Goal: Task Accomplishment & Management: Manage account settings

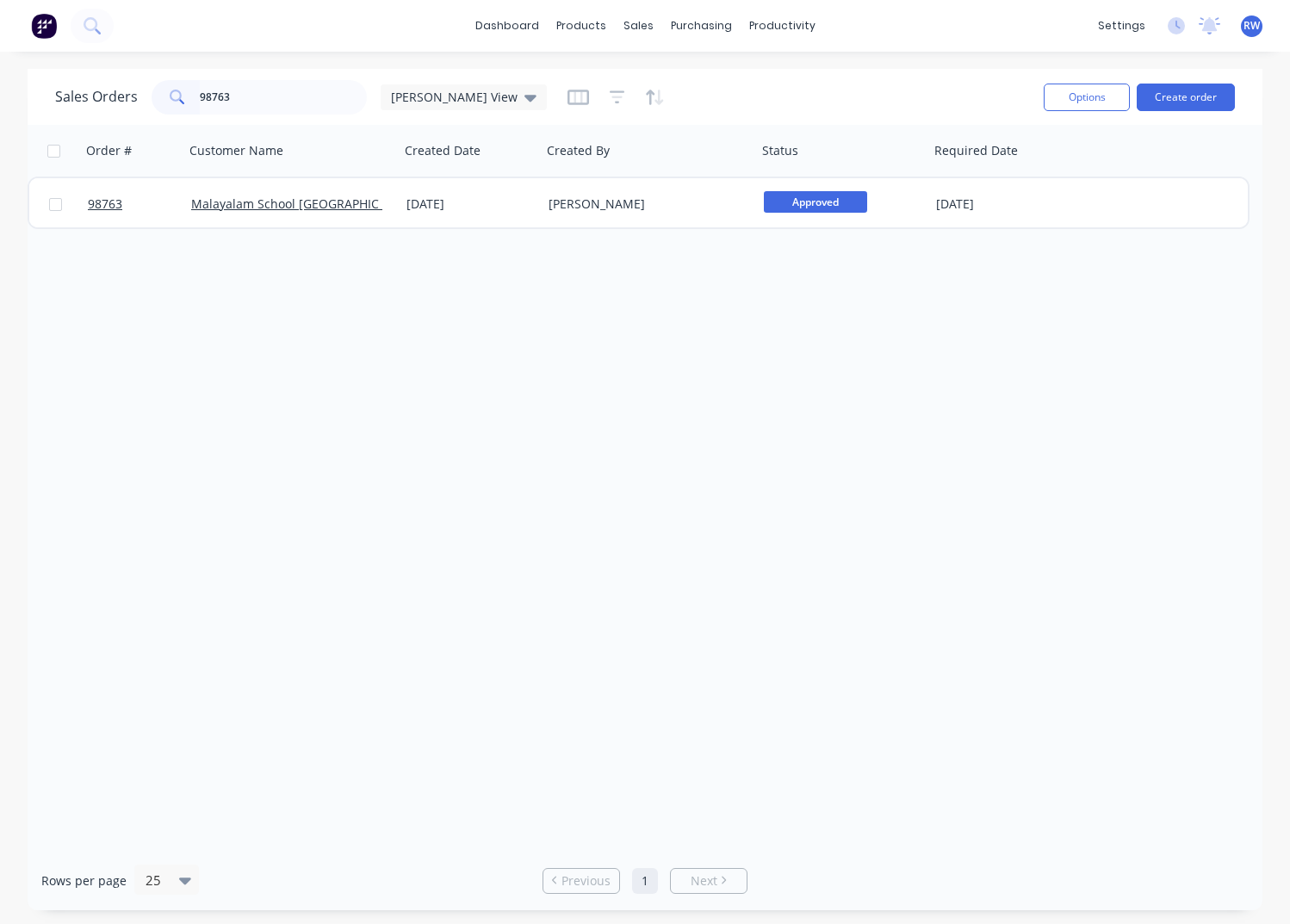
drag, startPoint x: 0, startPoint y: 0, endPoint x: 135, endPoint y: 94, distance: 164.5
click at [199, 95] on input "98763" at bounding box center [283, 97] width 168 height 34
type input "M"
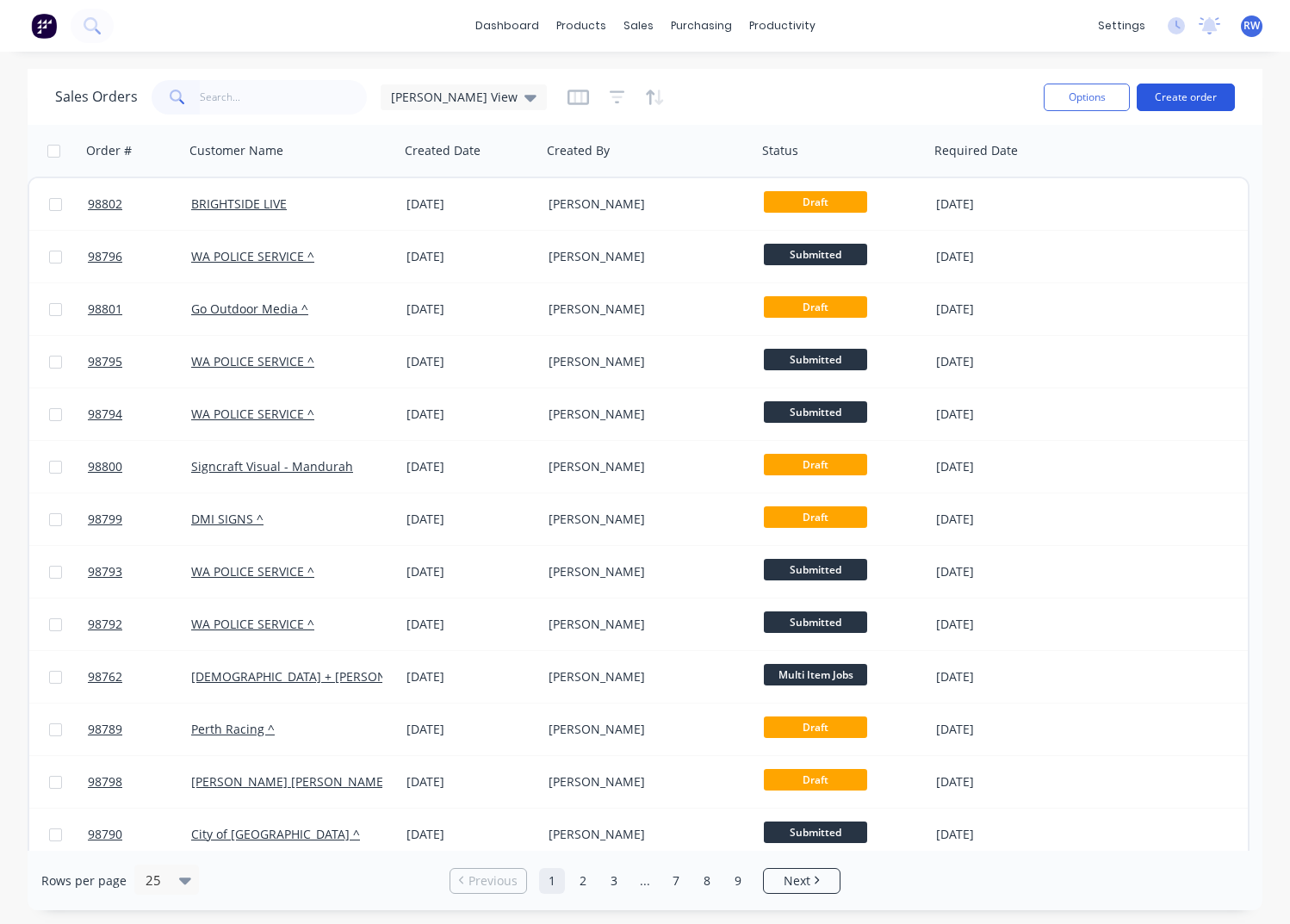
click at [1178, 93] on button "Create order" at bounding box center [1185, 97] width 98 height 27
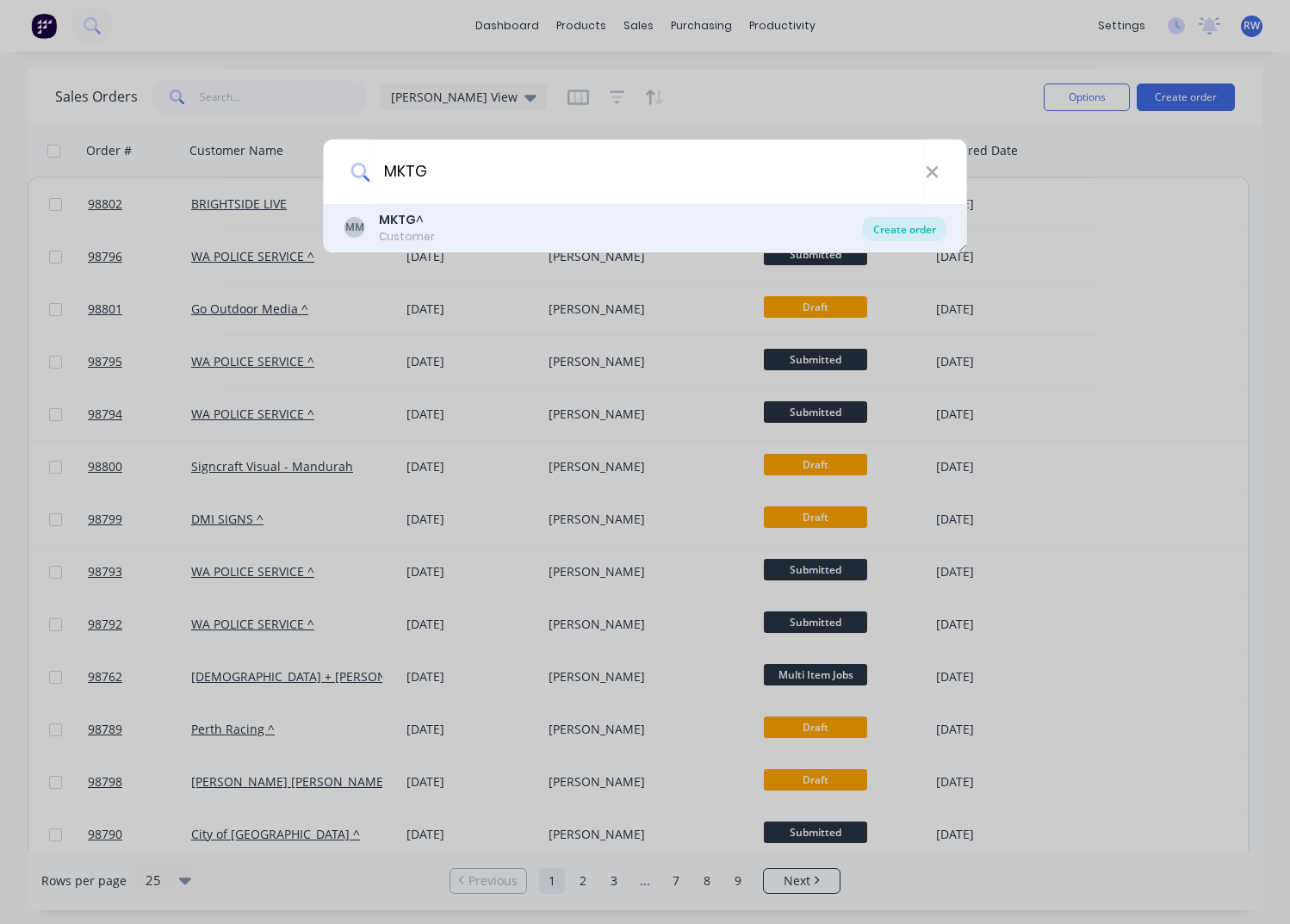
type input "MKTG"
click at [896, 237] on div "Create order" at bounding box center [904, 229] width 84 height 24
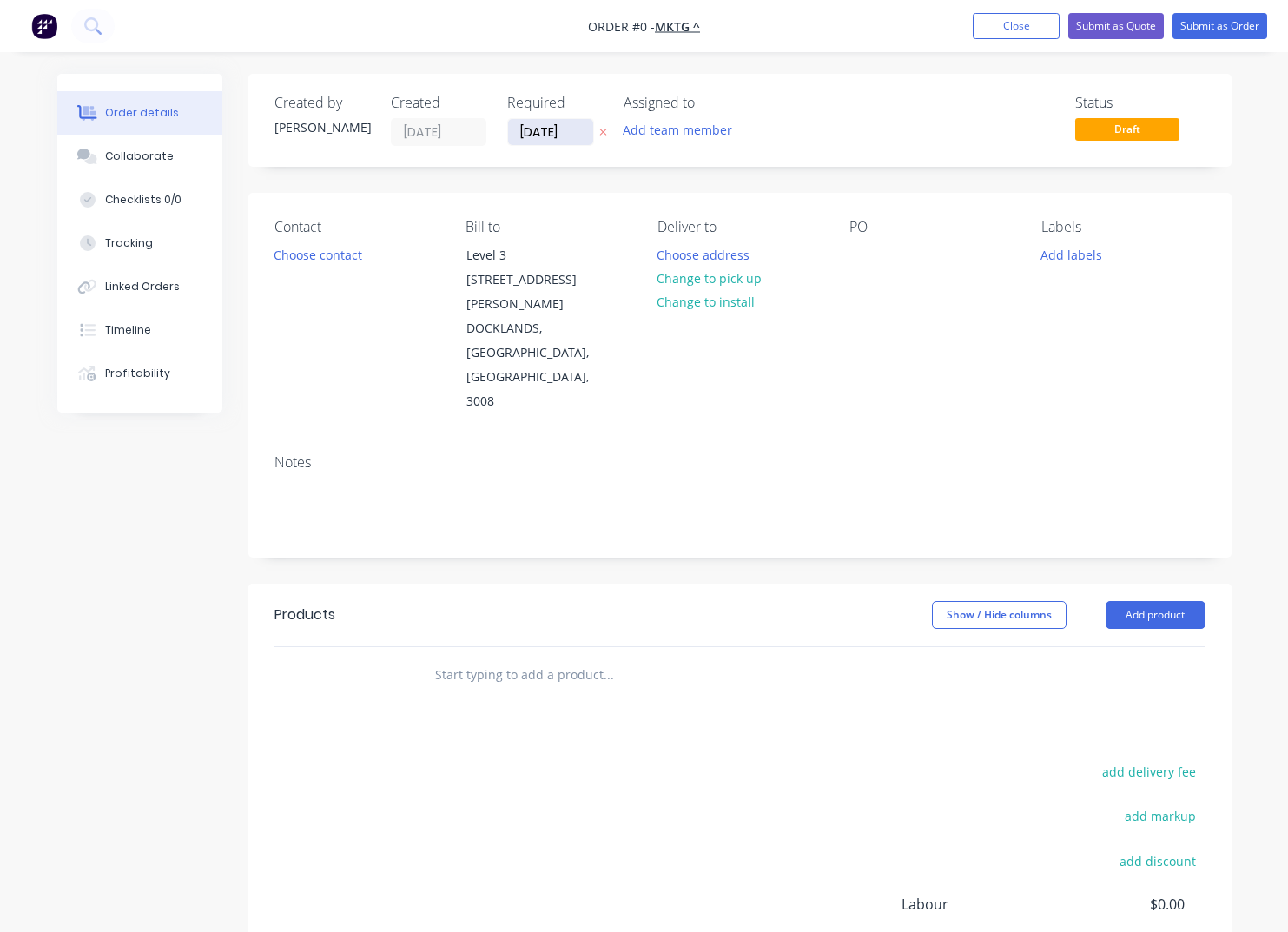
click at [578, 129] on input "[DATE]" at bounding box center [551, 132] width 85 height 26
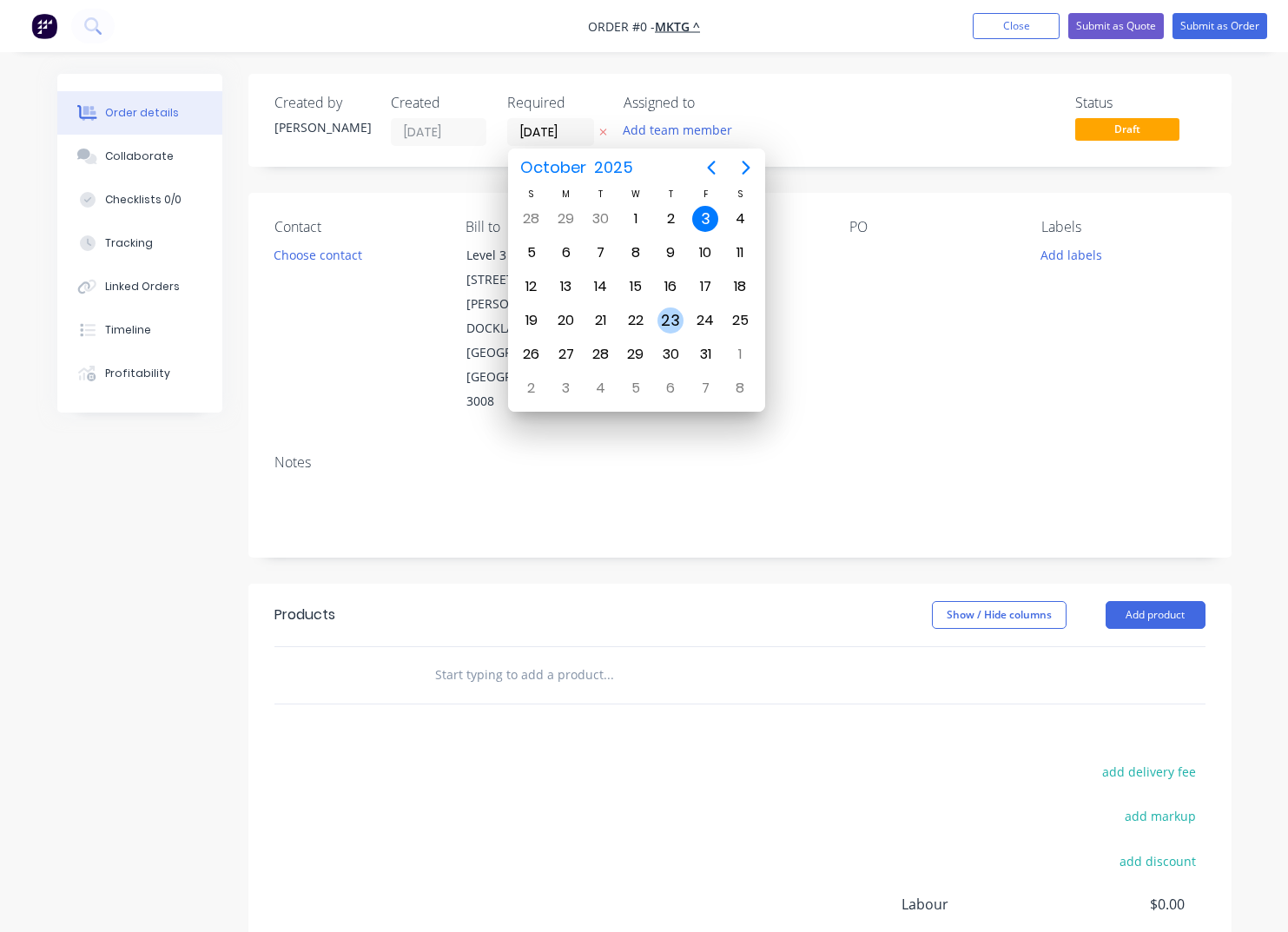
click at [662, 320] on div "23" at bounding box center [670, 320] width 26 height 26
type input "[DATE]"
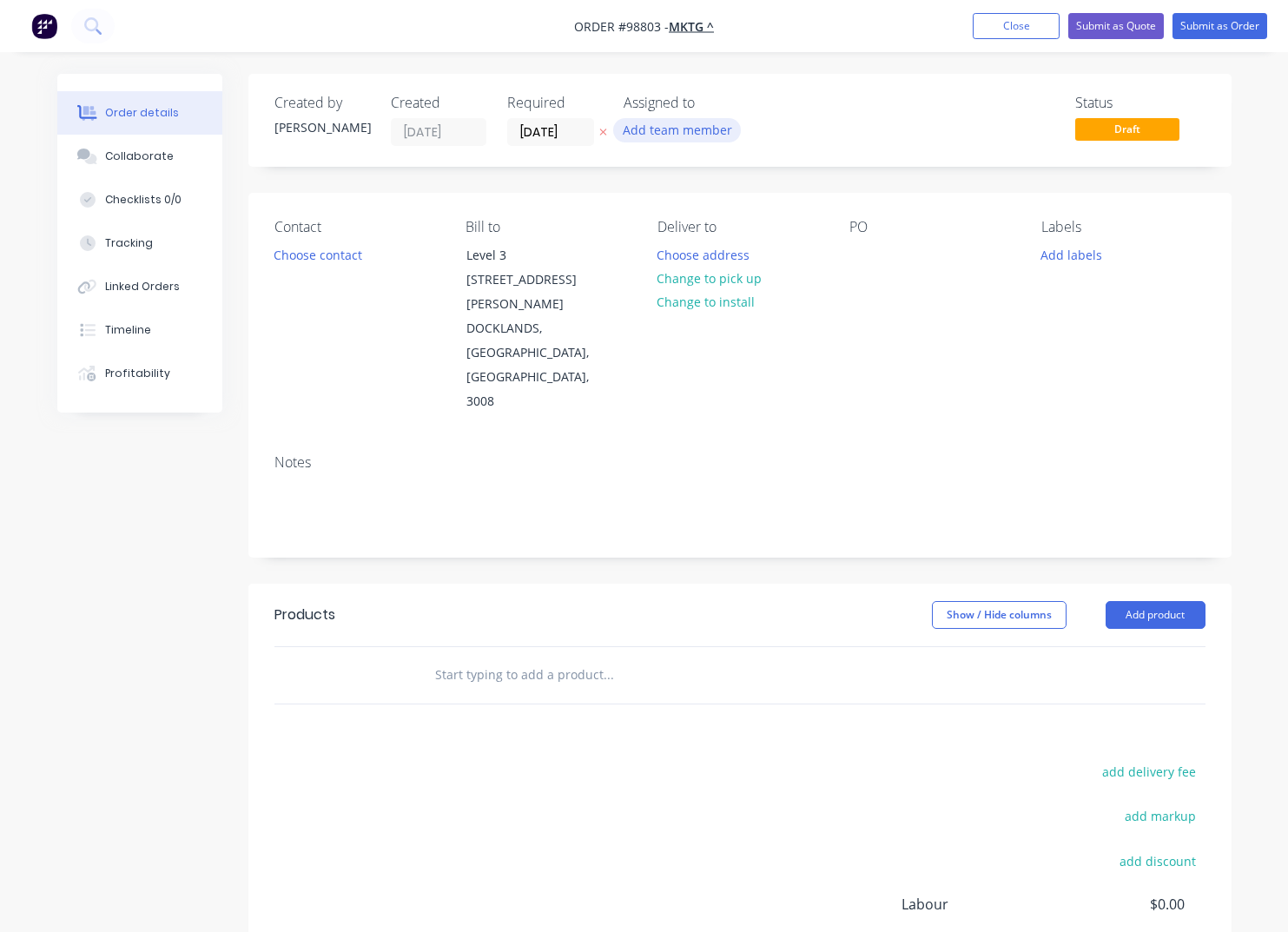
click at [650, 134] on button "Add team member" at bounding box center [676, 130] width 127 height 23
type input "[PERSON_NAME]"
click at [709, 229] on div "[PERSON_NAME]" at bounding box center [763, 227] width 174 height 18
click at [319, 262] on button "Choose contact" at bounding box center [318, 254] width 107 height 23
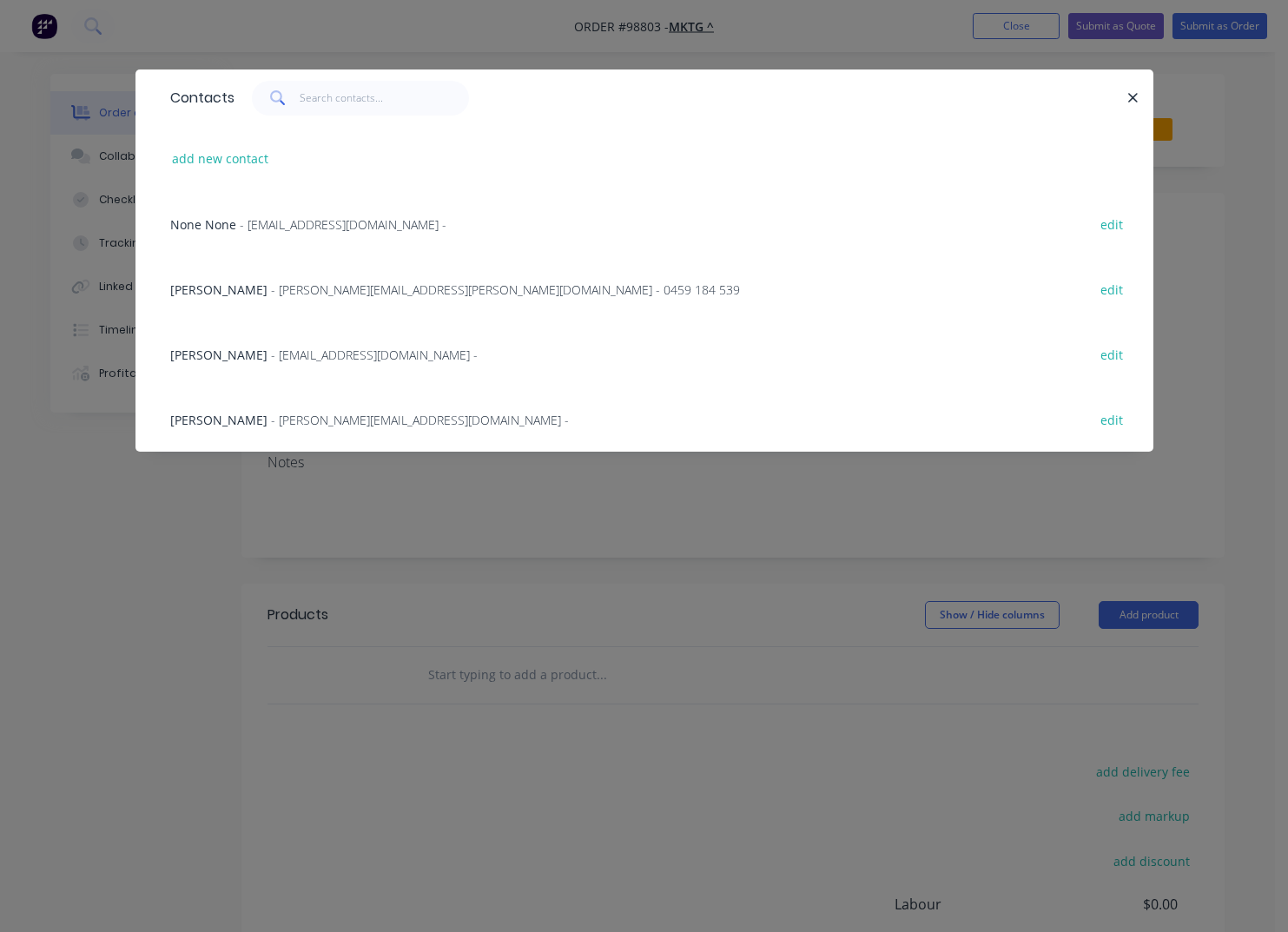
click at [306, 286] on span "- [PERSON_NAME][EMAIL_ADDRESS][PERSON_NAME][DOMAIN_NAME] - 0459 184 539" at bounding box center [505, 289] width 469 height 17
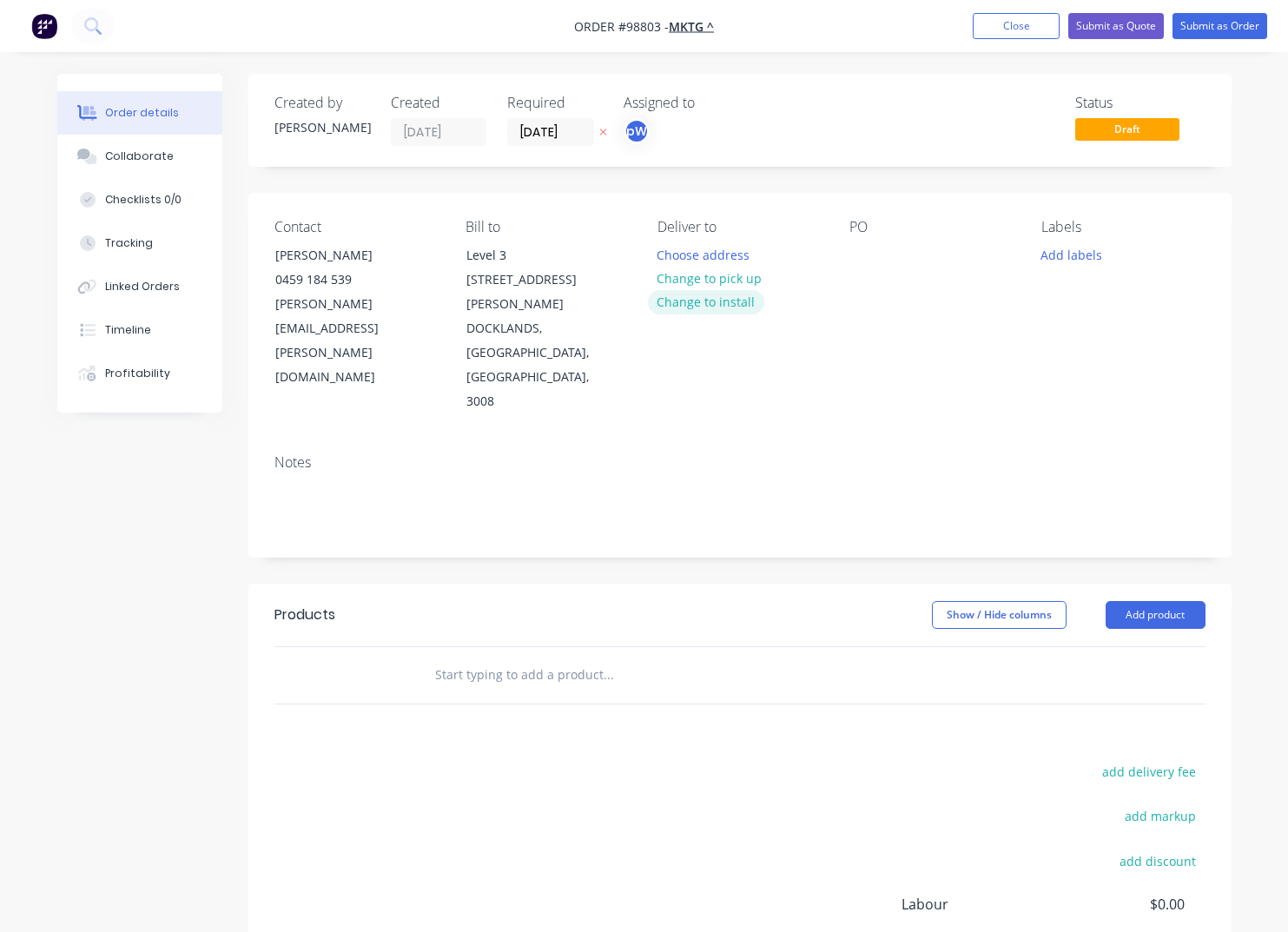
click at [710, 304] on button "Change to install" at bounding box center [706, 302] width 117 height 23
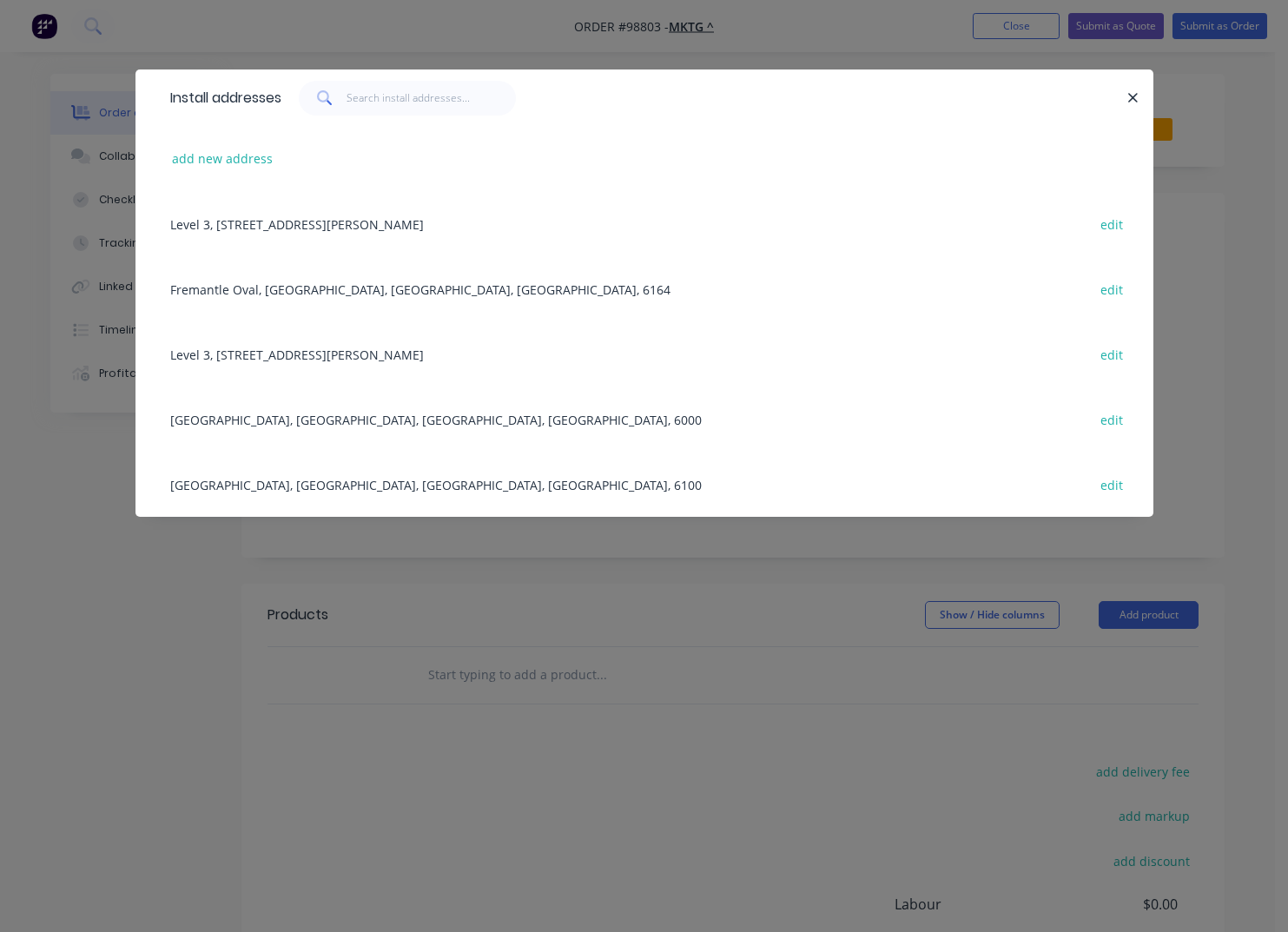
click at [291, 477] on div "[GEOGRAPHIC_DATA], [GEOGRAPHIC_DATA], [GEOGRAPHIC_DATA], [GEOGRAPHIC_DATA], 610…" at bounding box center [644, 483] width 966 height 65
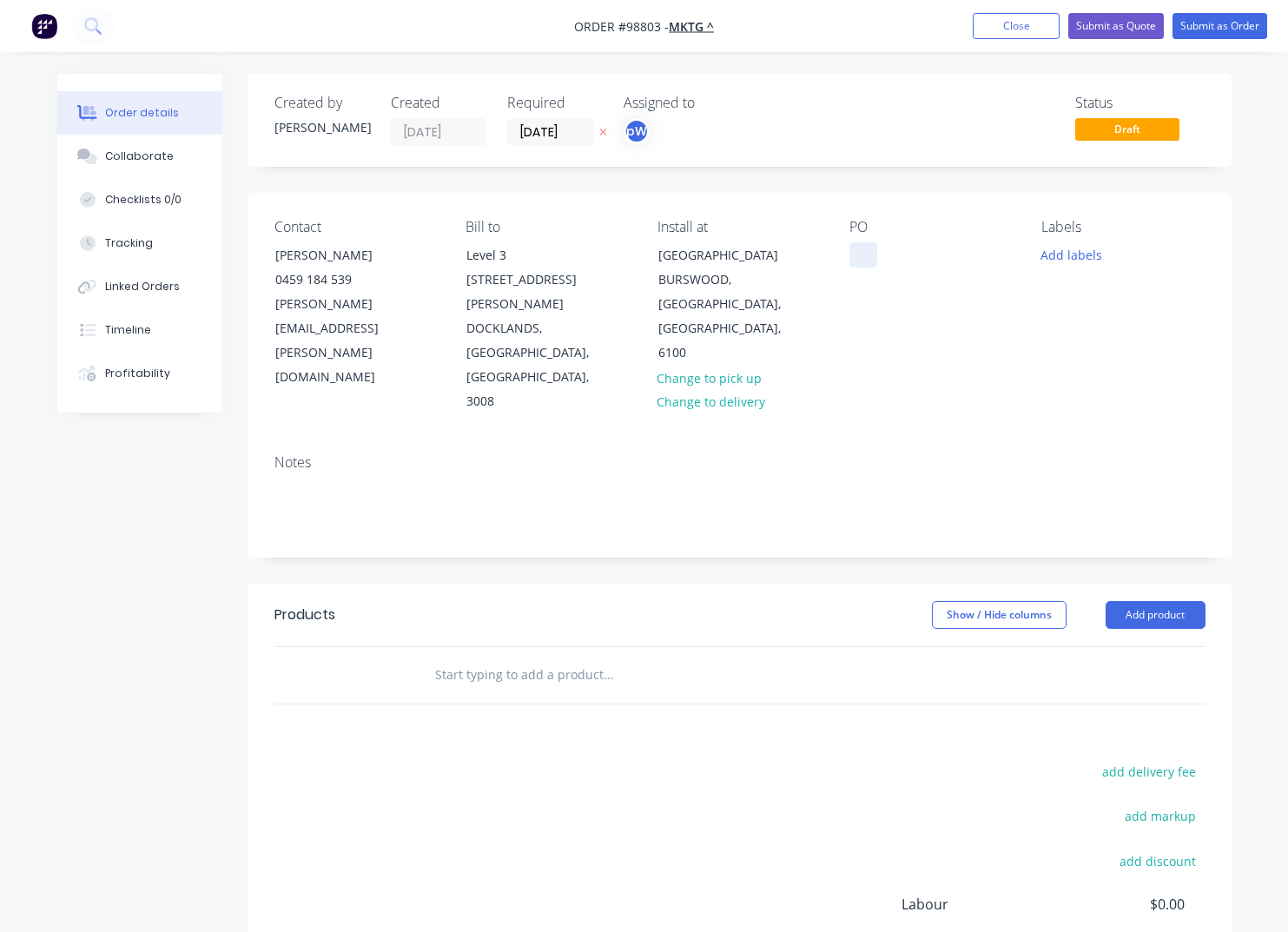
click at [866, 255] on div at bounding box center [863, 255] width 28 height 25
click at [1072, 263] on button "Add labels" at bounding box center [1072, 254] width 80 height 23
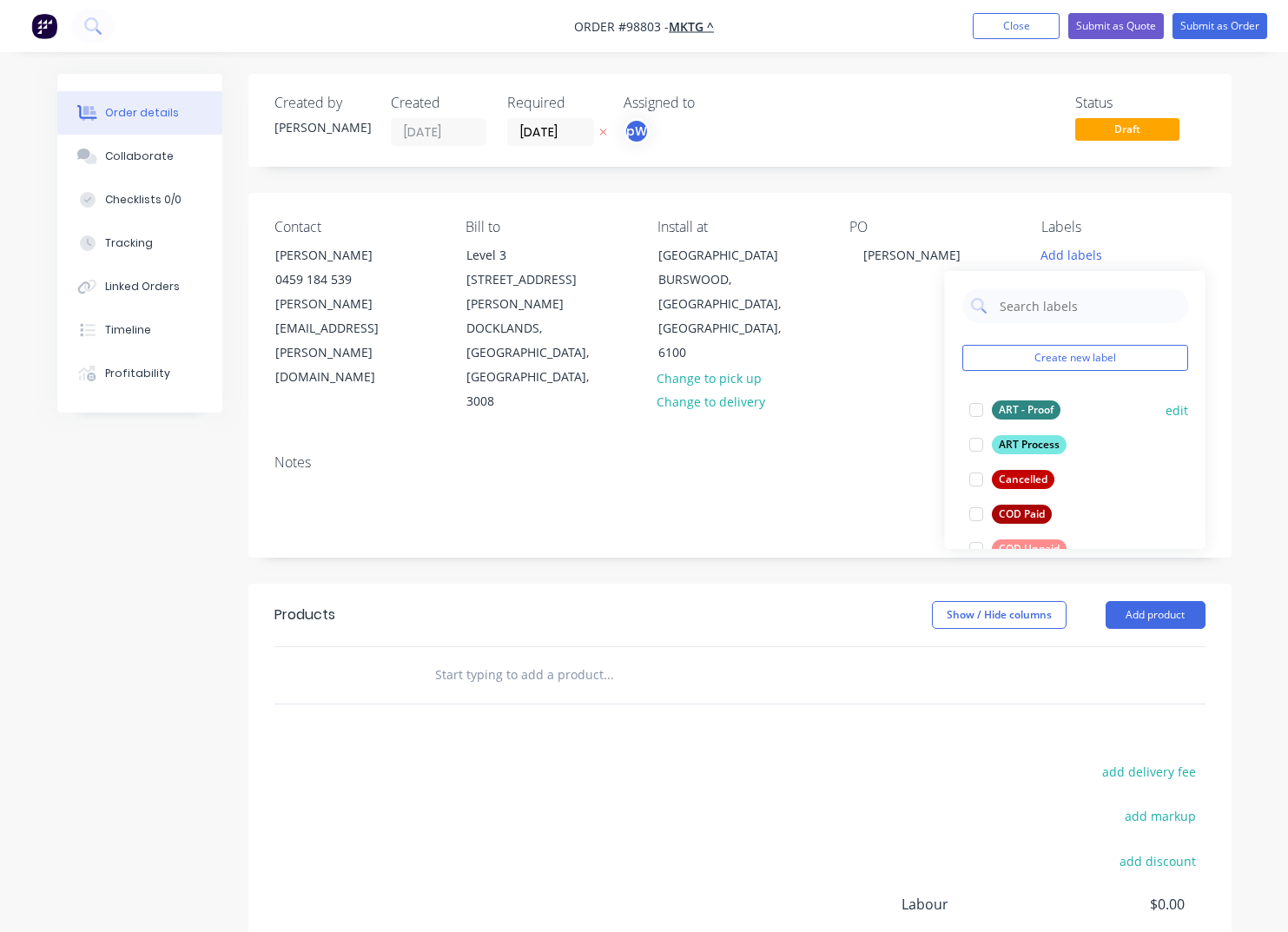
click at [1025, 412] on div "ART - Proof" at bounding box center [1025, 409] width 69 height 19
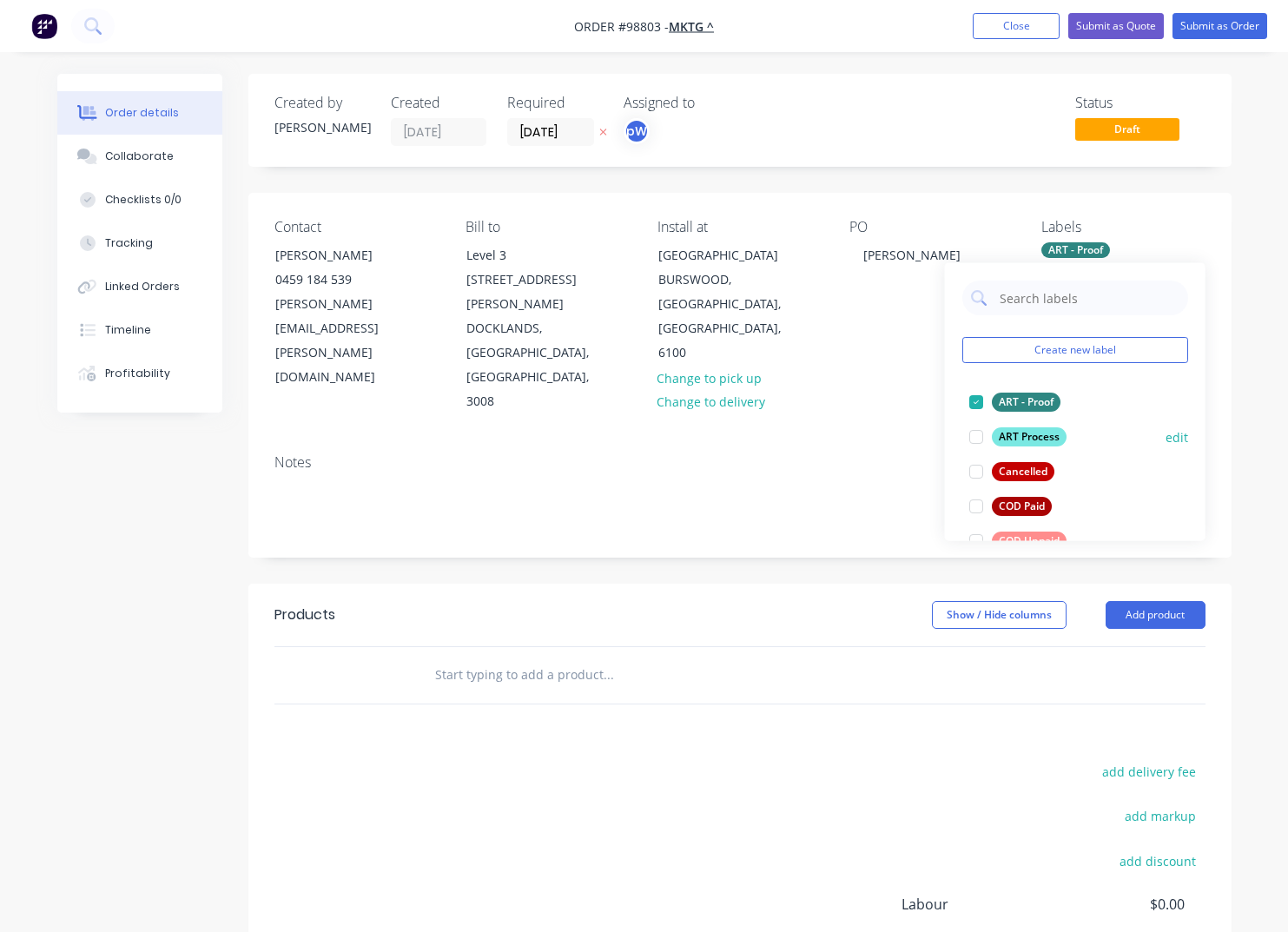
click at [1025, 443] on div "ART Process" at bounding box center [1029, 436] width 75 height 19
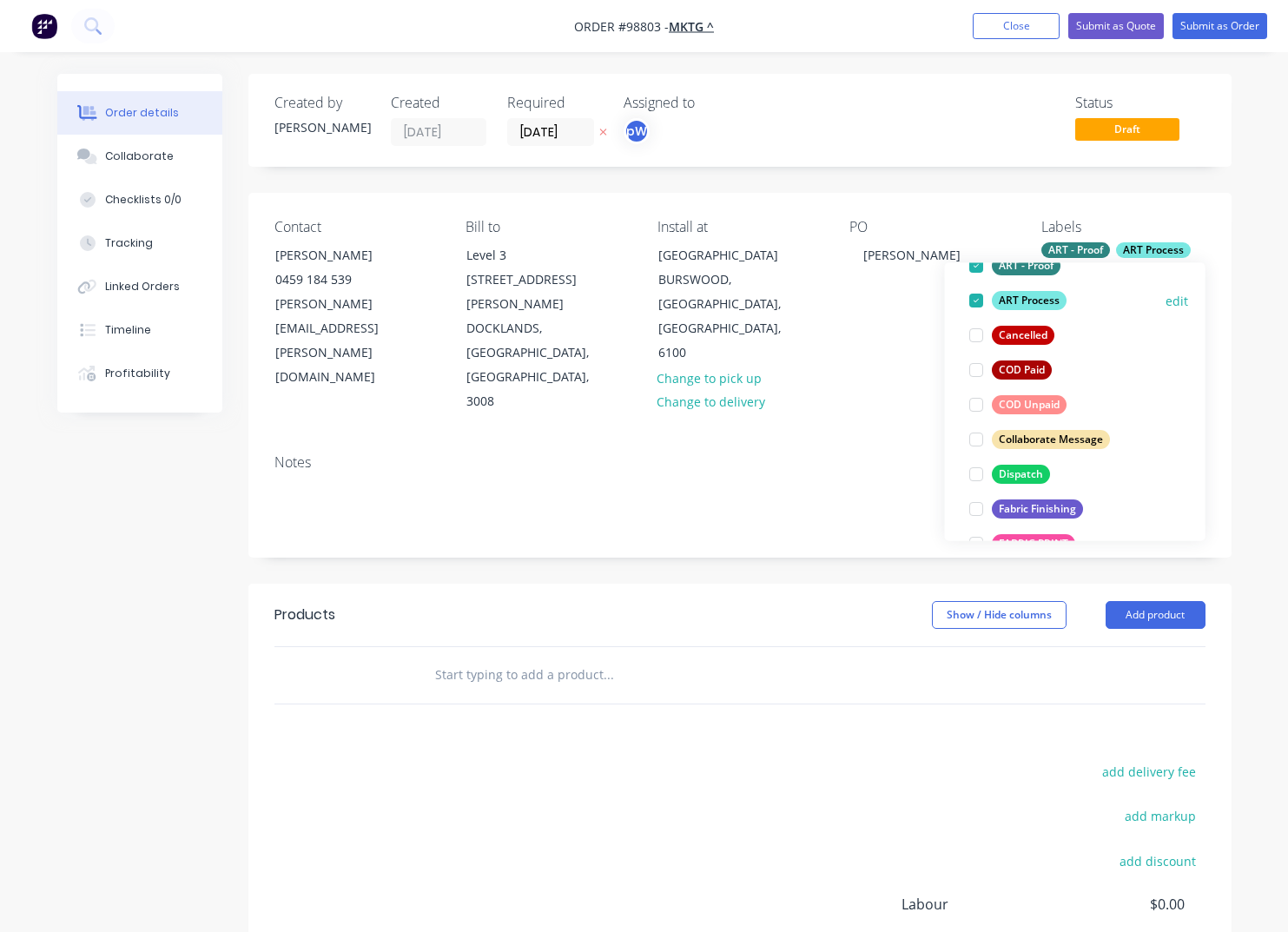
scroll to position [137, 0]
click at [1015, 470] on div "Dispatch" at bounding box center [1020, 473] width 58 height 19
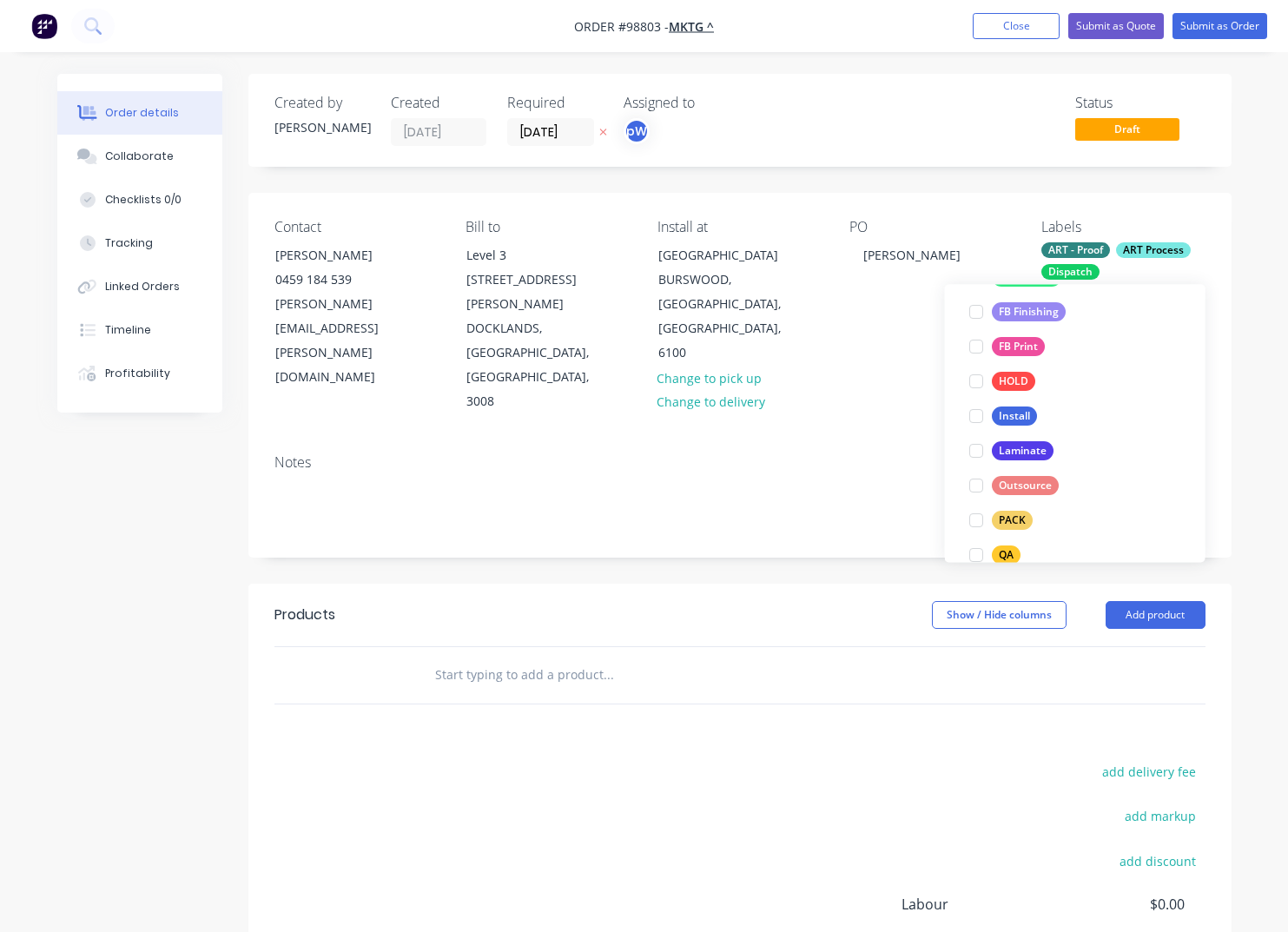
scroll to position [500, 0]
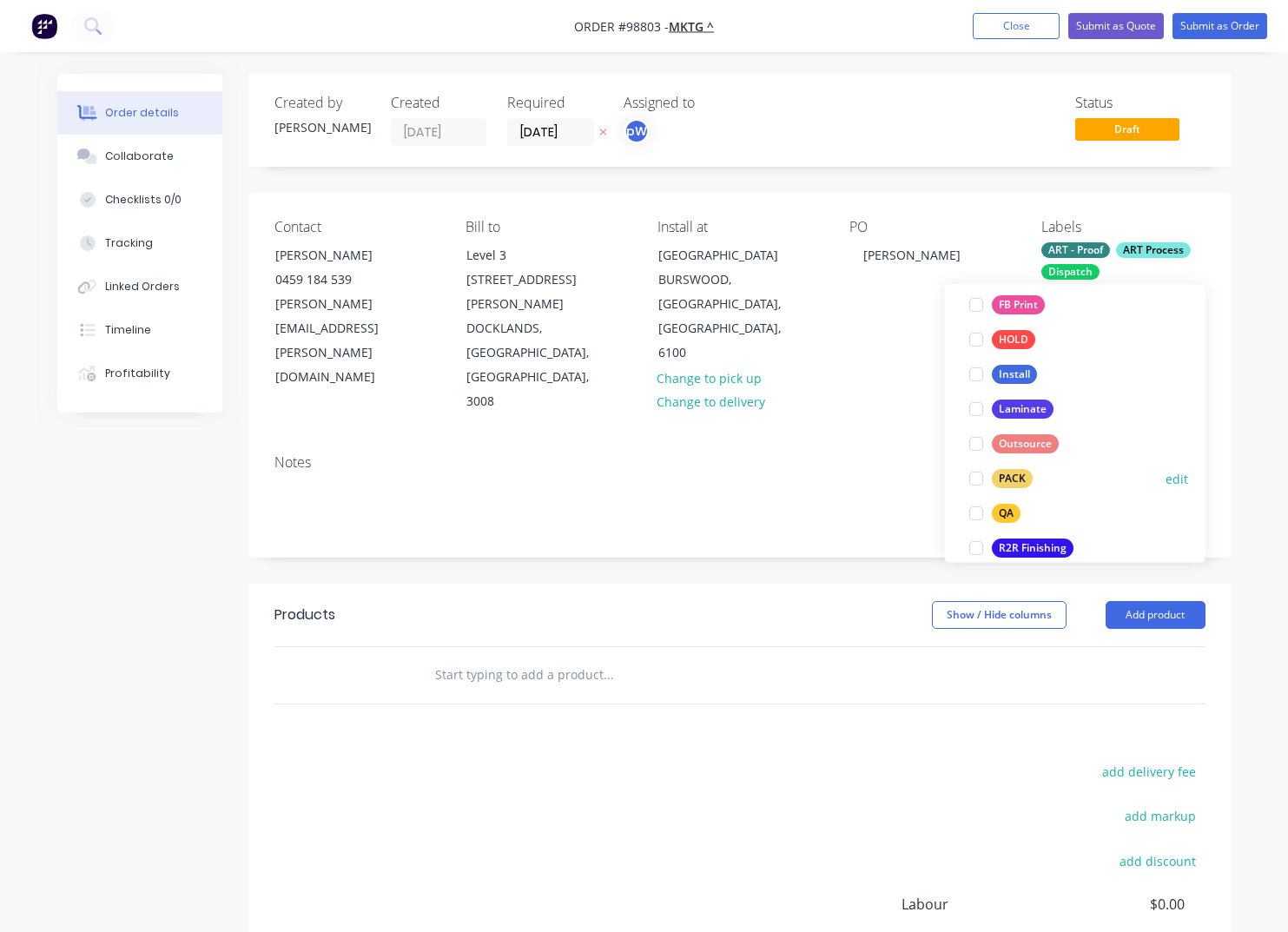
click at [1014, 476] on div "PACK" at bounding box center [1012, 479] width 41 height 19
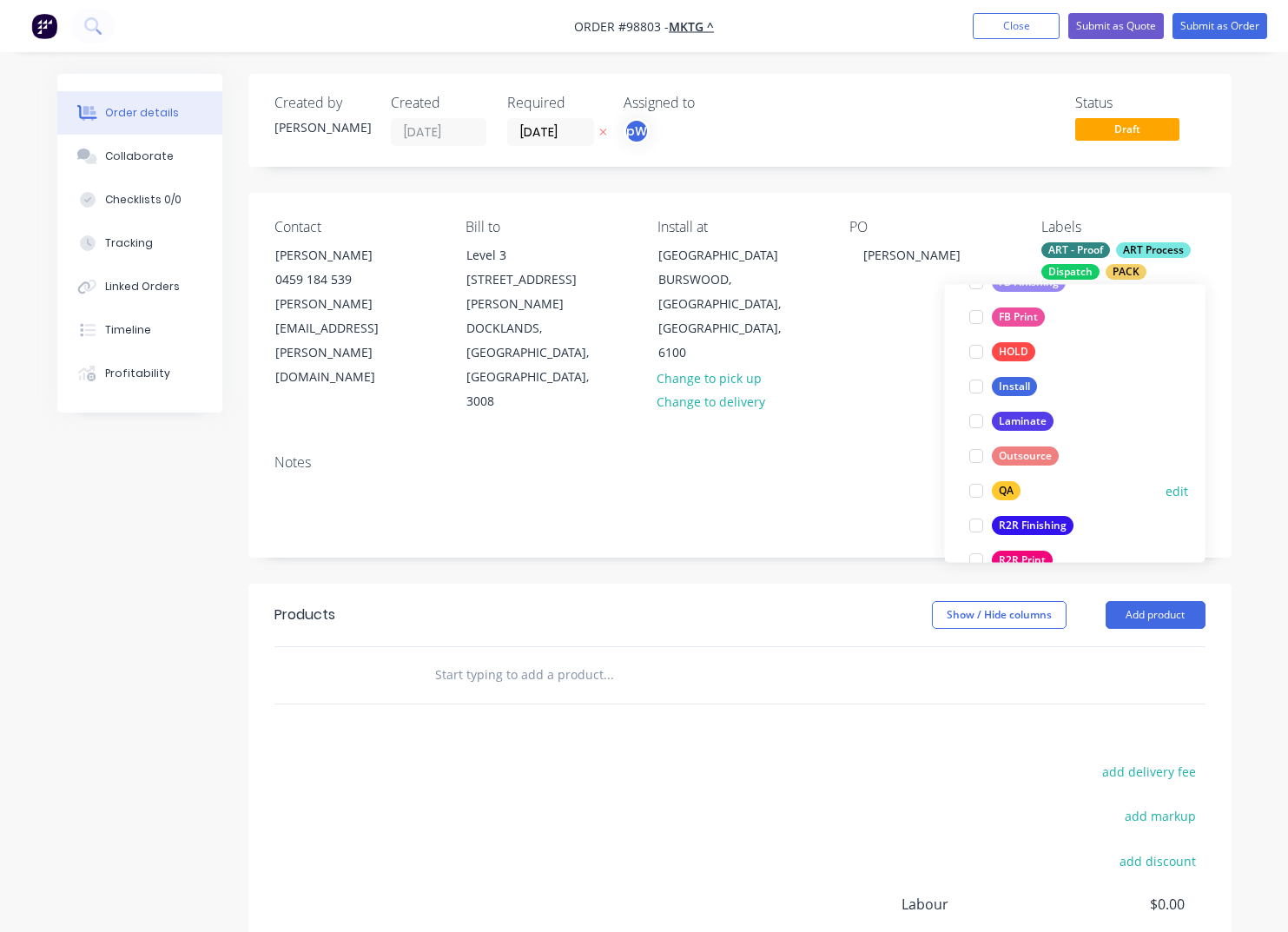
click at [1005, 491] on div "QA" at bounding box center [1006, 491] width 28 height 19
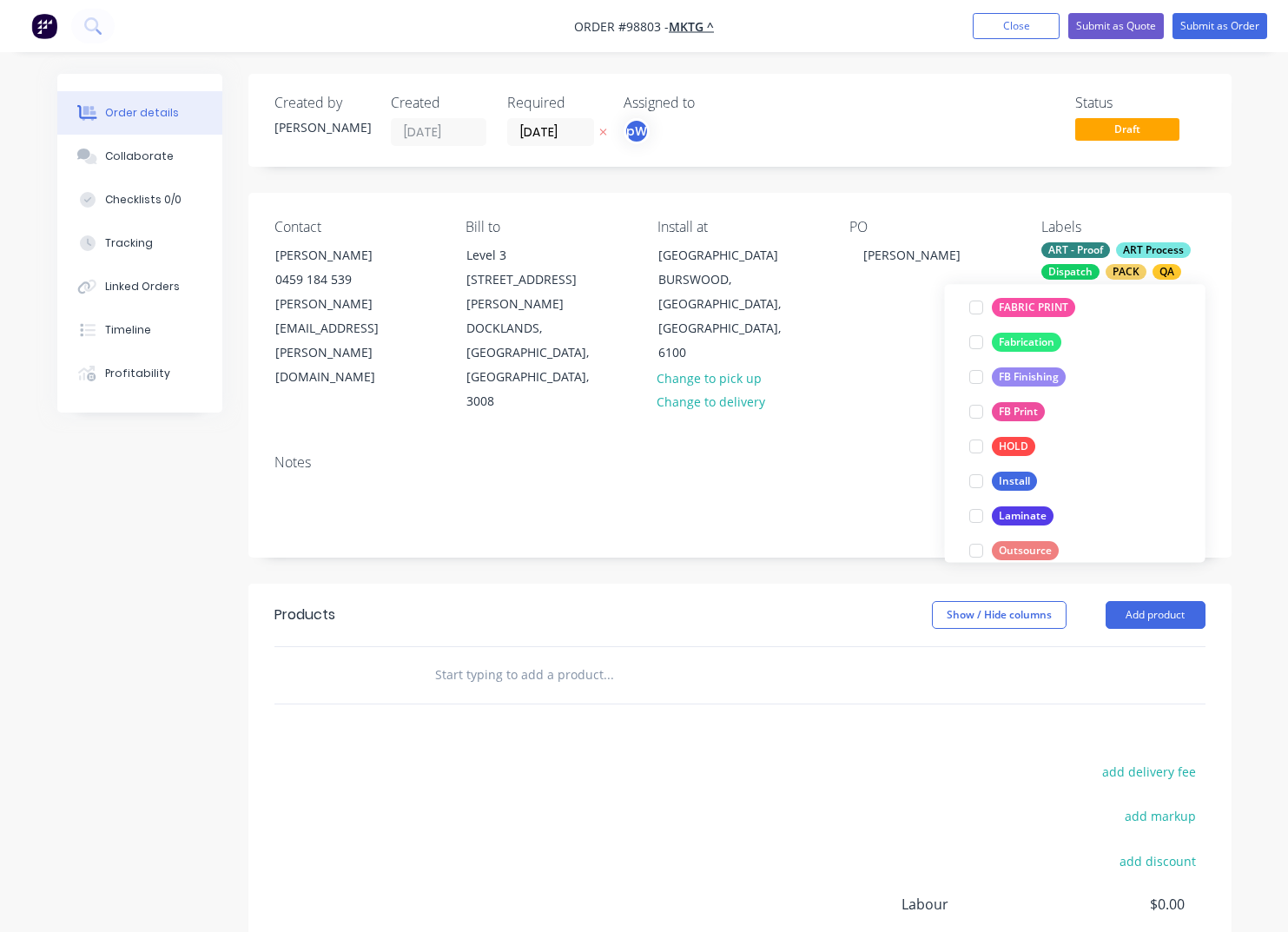
scroll to position [415, 0]
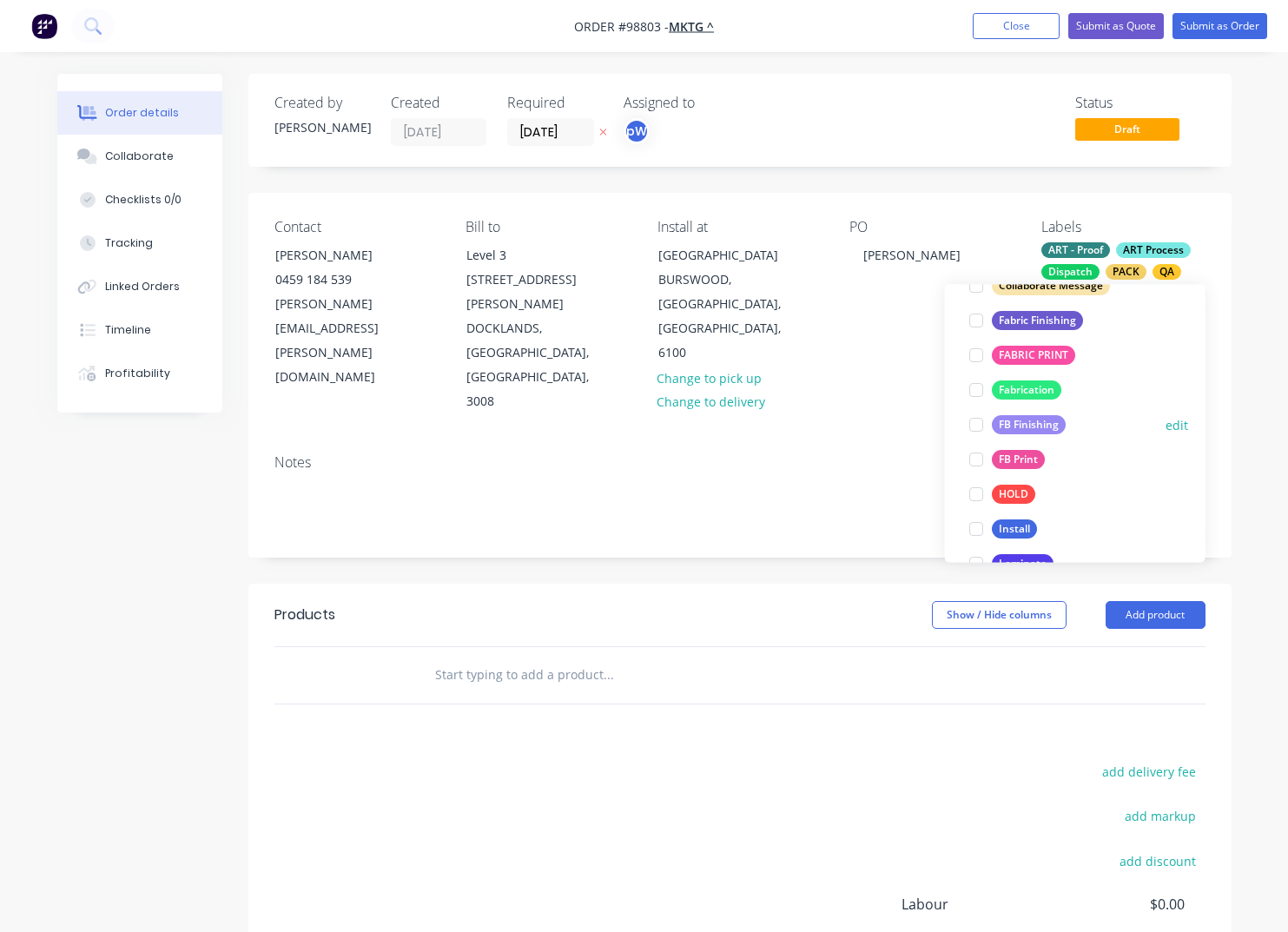
click at [1013, 429] on div "FB Finishing" at bounding box center [1028, 425] width 74 height 19
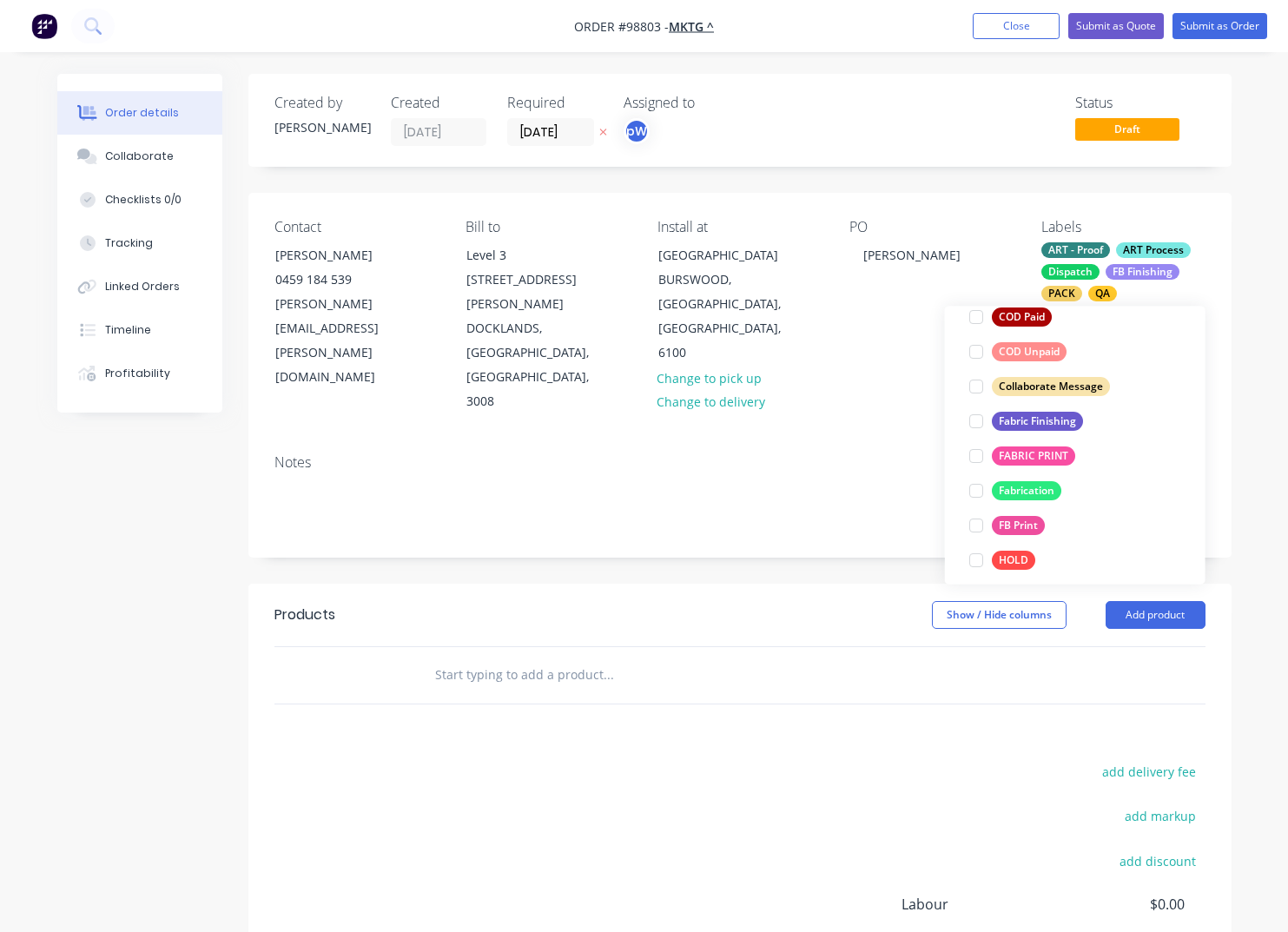
scroll to position [443, 0]
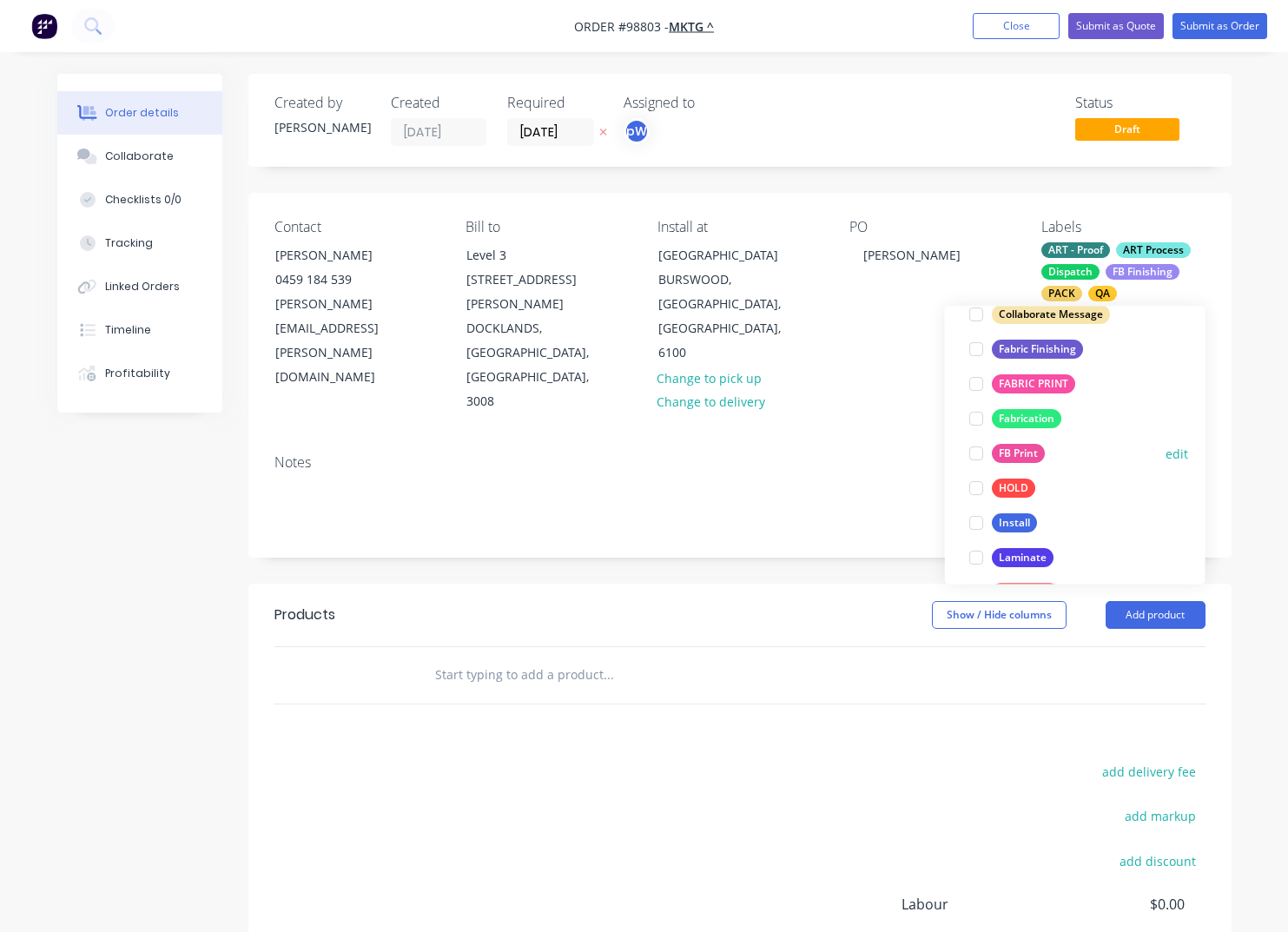
click at [1012, 451] on div "FB Print" at bounding box center [1018, 454] width 53 height 19
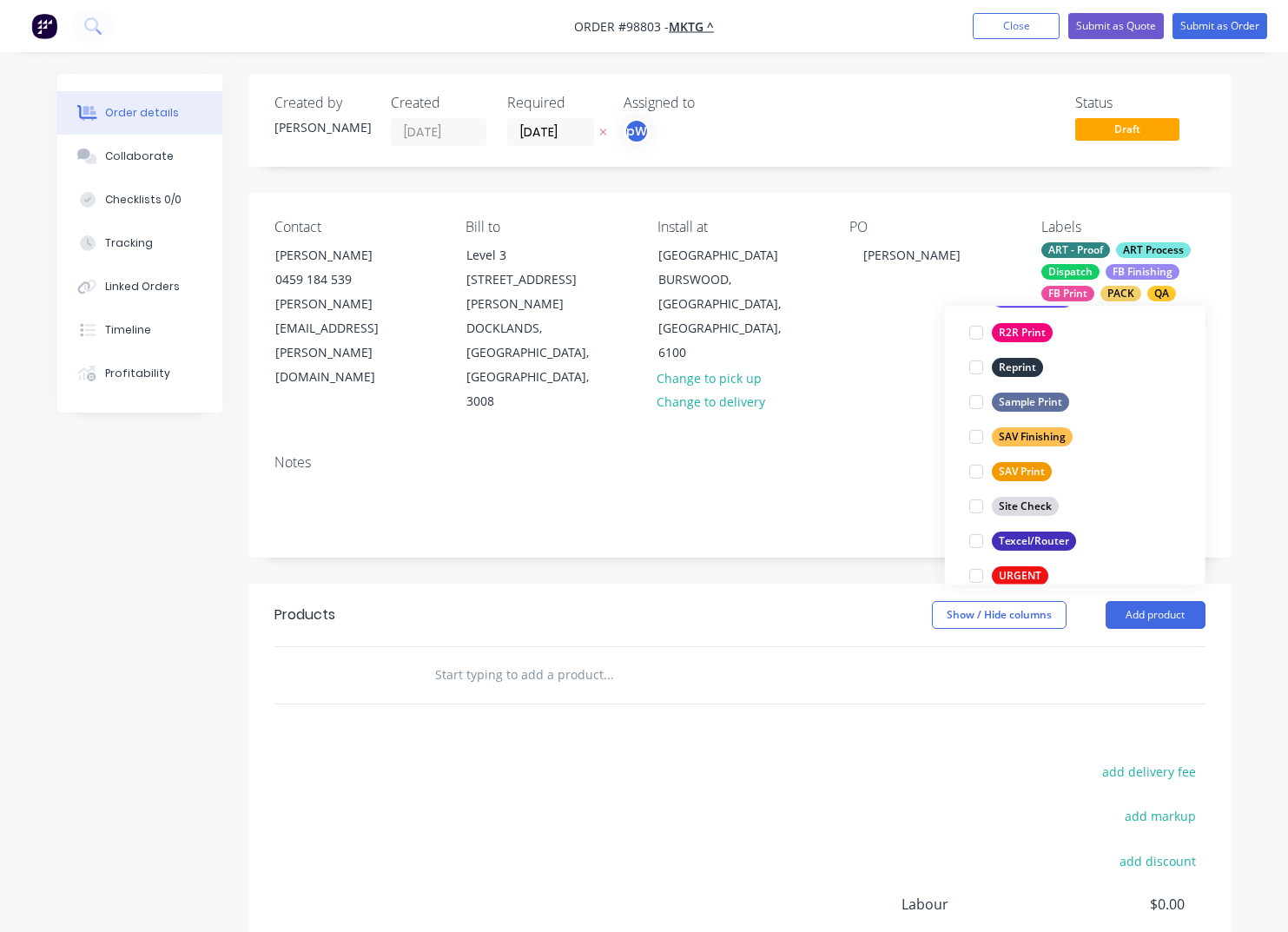
scroll to position [834, 0]
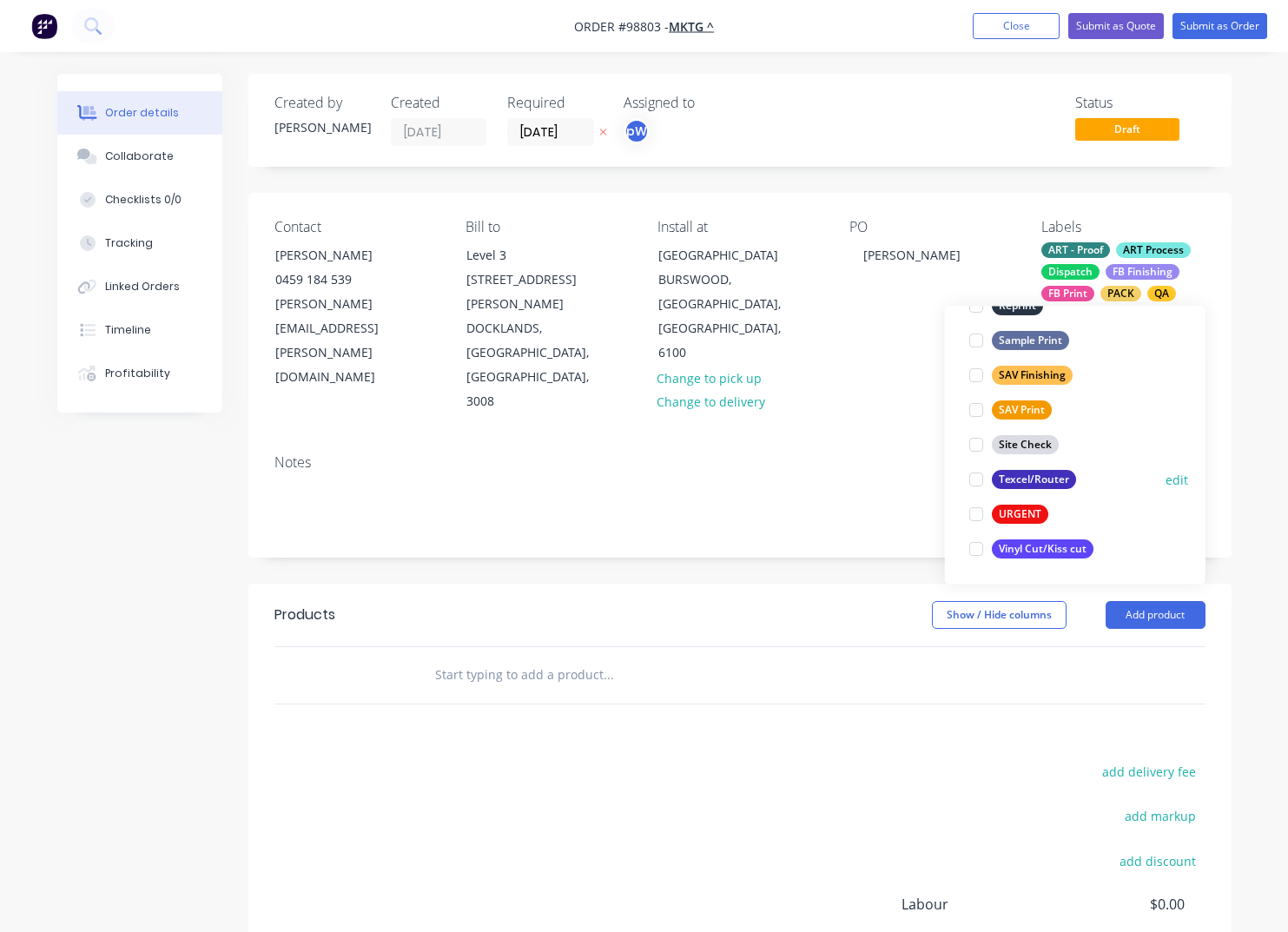
click at [1010, 479] on div "Texcel/Router" at bounding box center [1033, 480] width 85 height 19
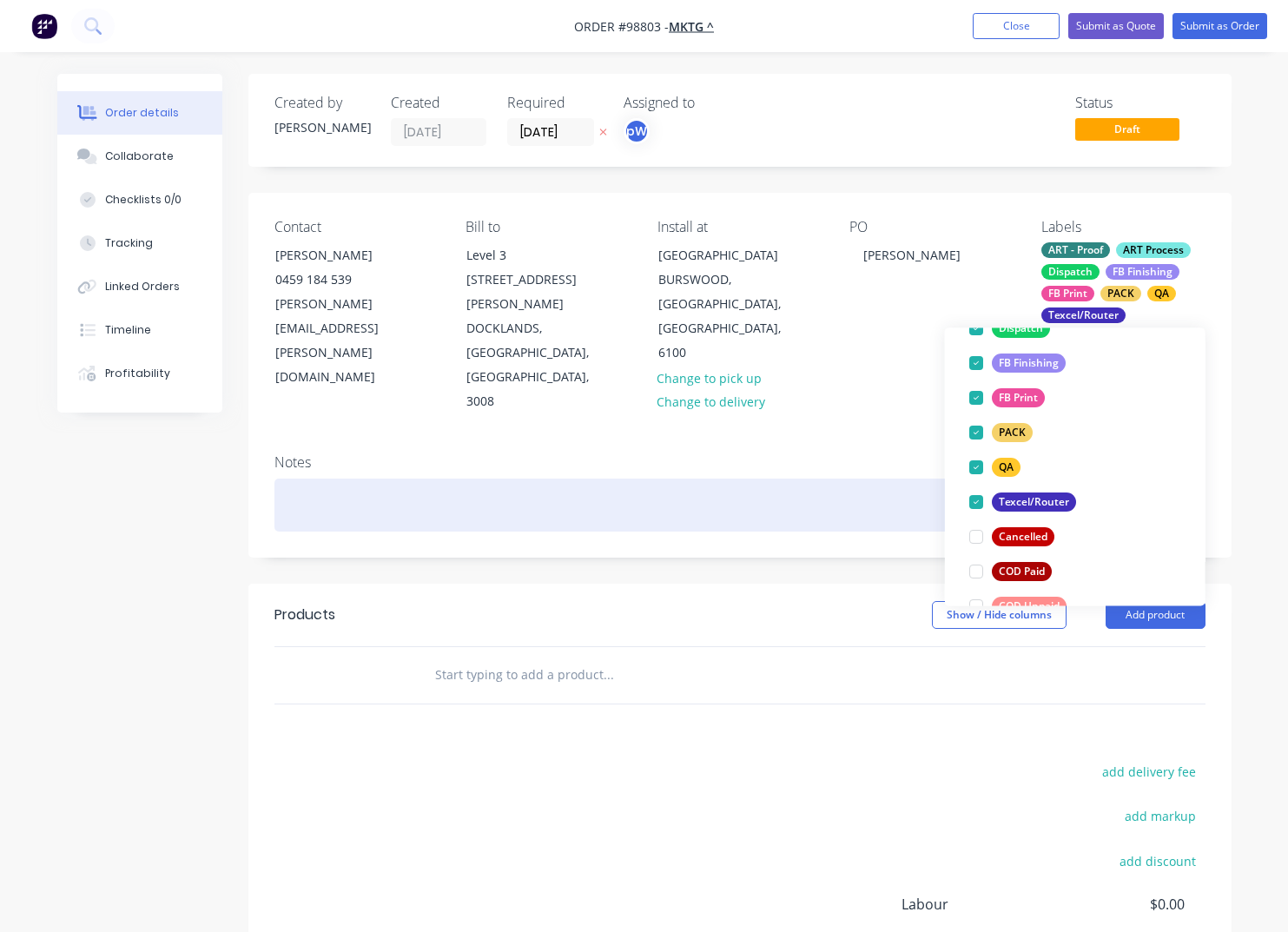
click at [368, 479] on div at bounding box center [740, 506] width 931 height 53
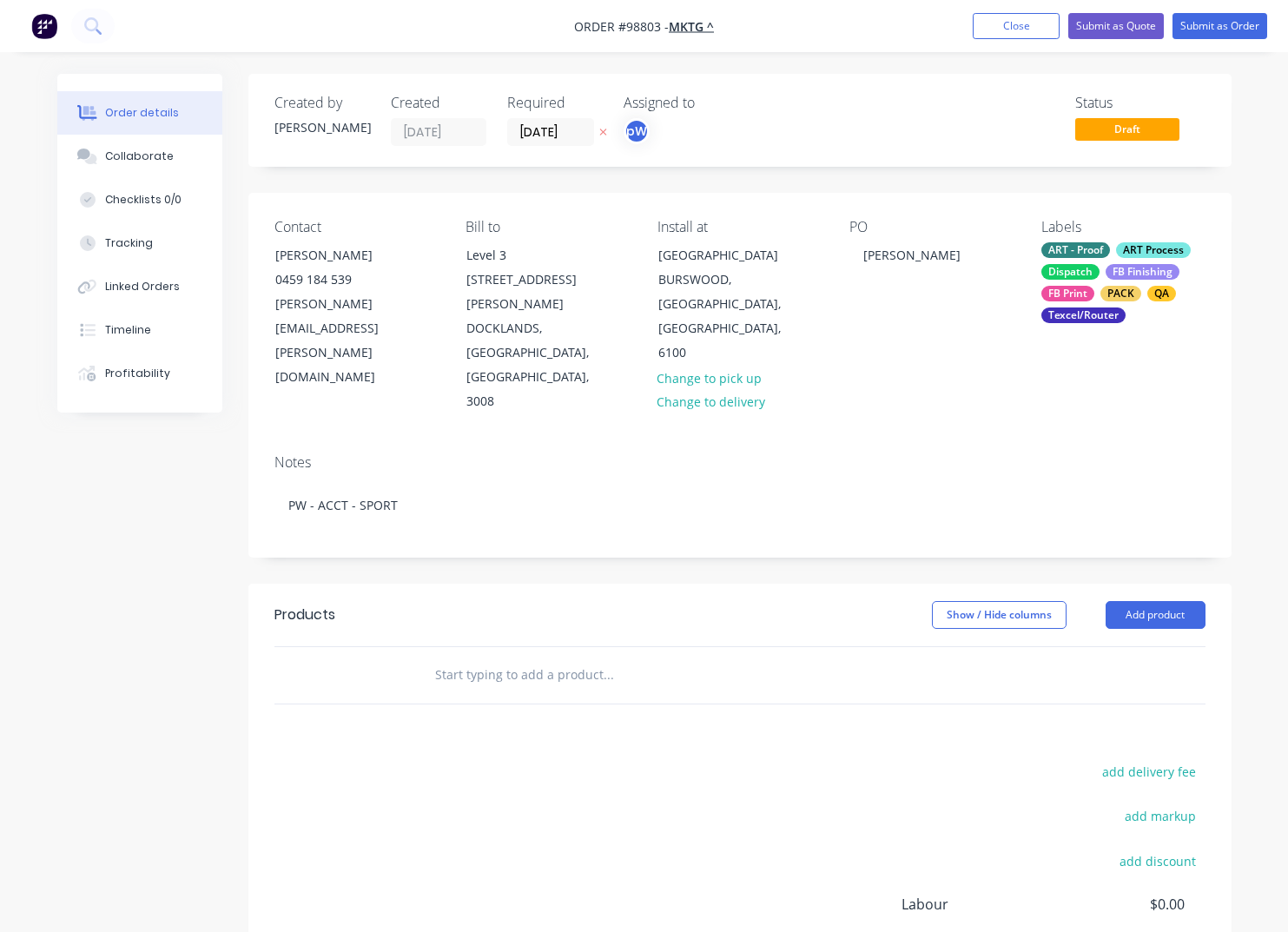
click at [450, 658] on input "text" at bounding box center [608, 675] width 347 height 35
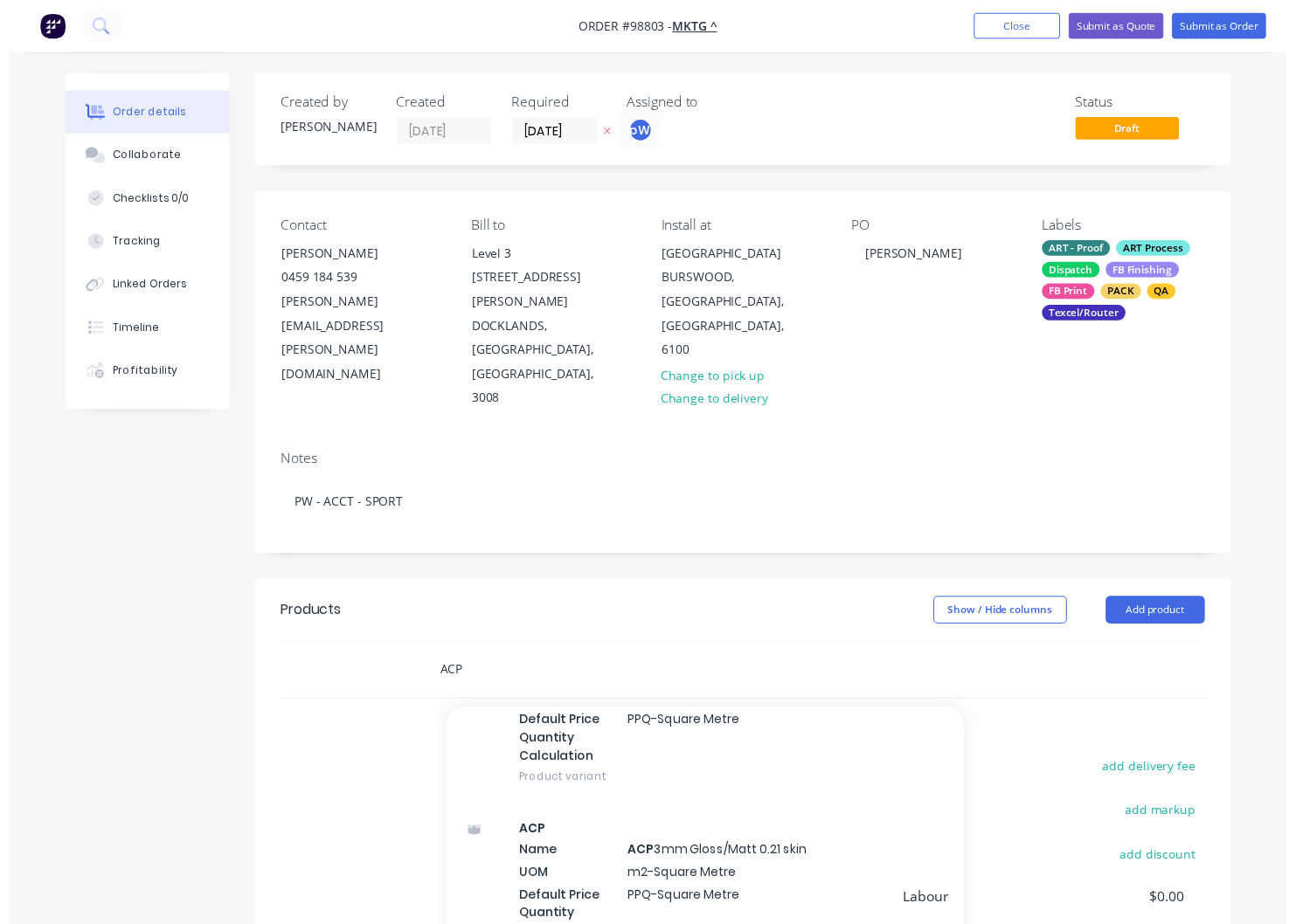
scroll to position [258, 0]
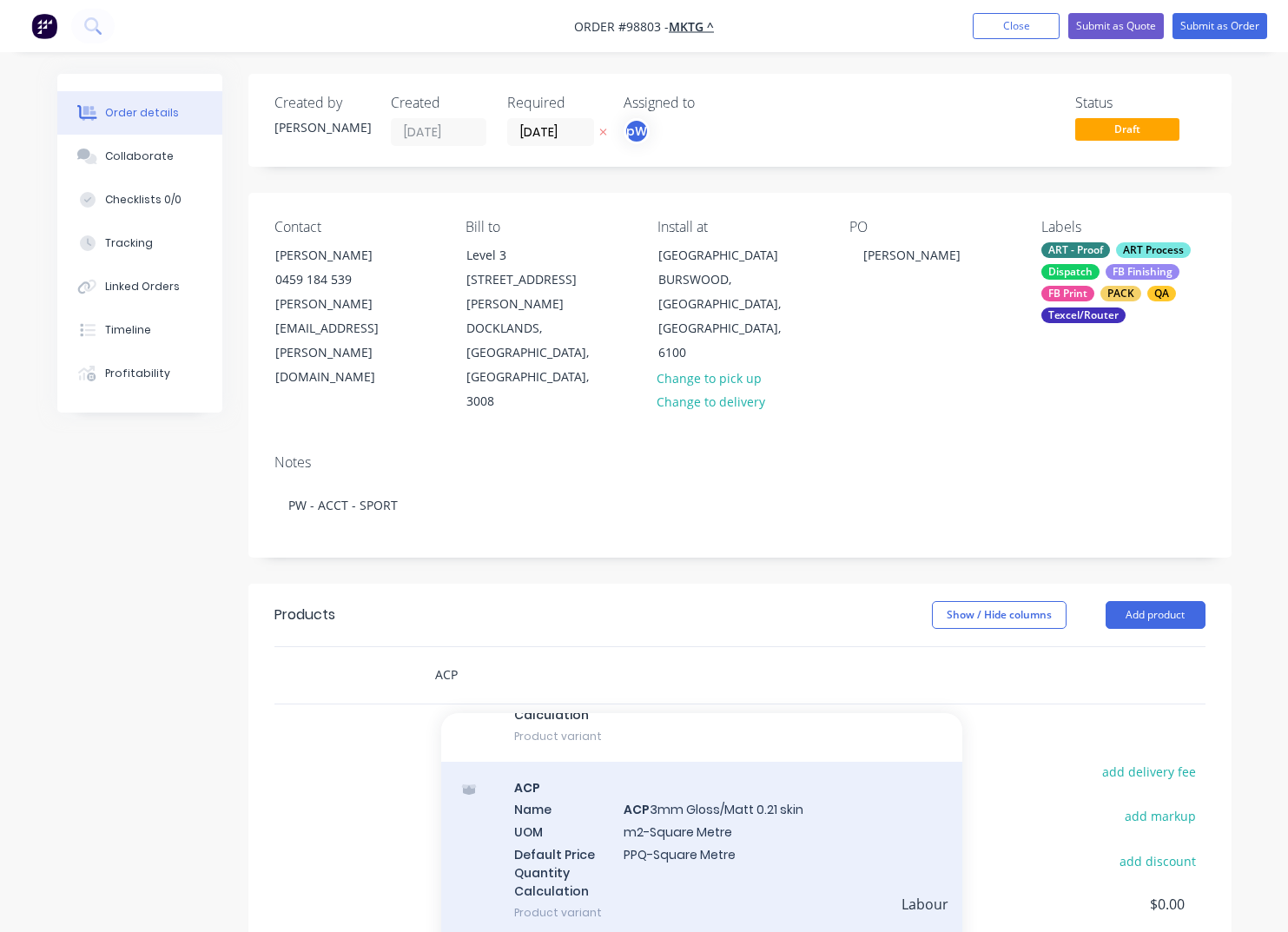
type input "ACP"
click at [659, 762] on div "ACP Name ACP 3mm Gloss/Matt 0.21 skin UOM m2-Square Metre Default Price Quantit…" at bounding box center [701, 850] width 521 height 176
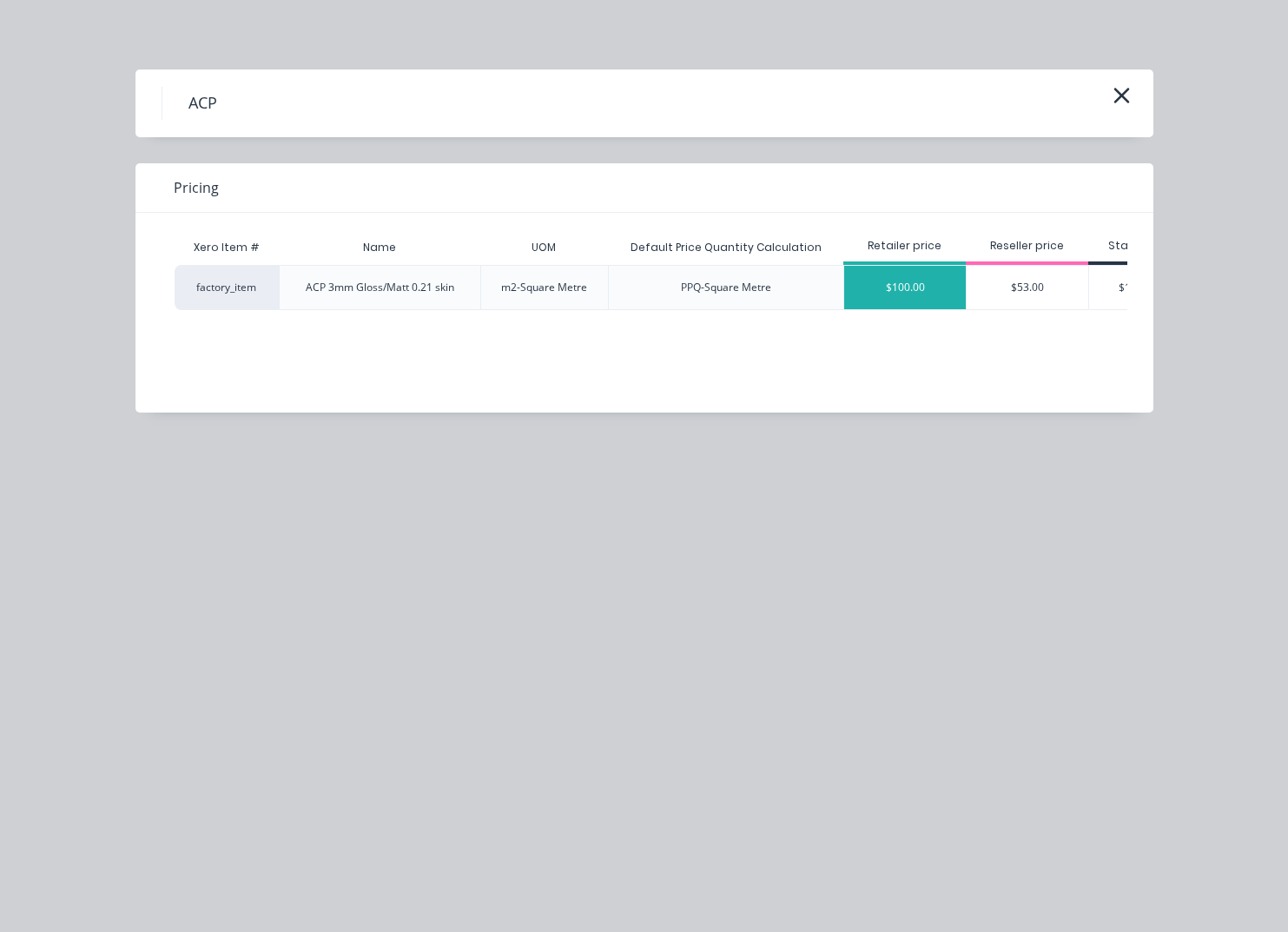
click at [916, 288] on div "$100.00" at bounding box center [904, 288] width 122 height 44
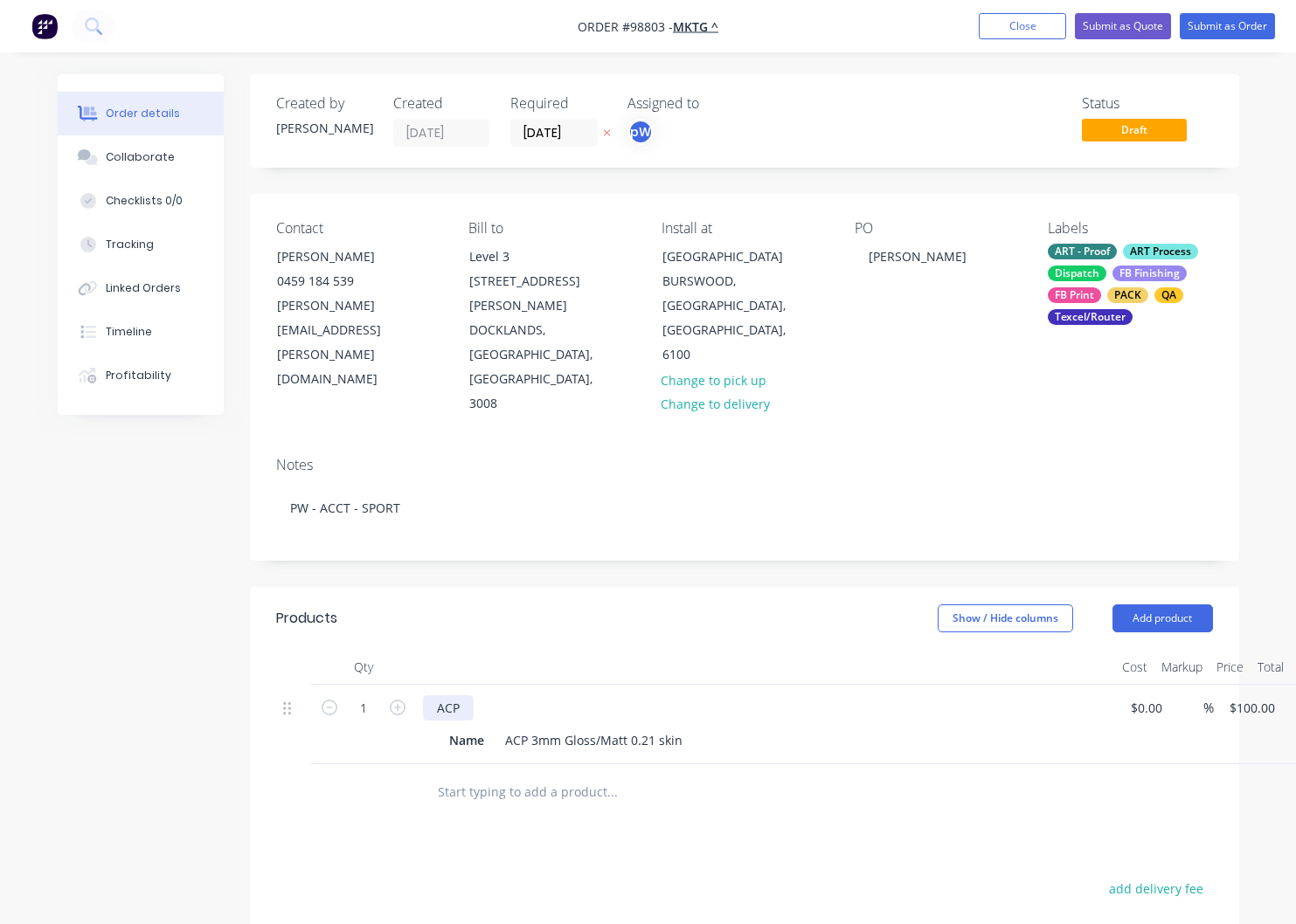
click at [465, 696] on div "ACP" at bounding box center [448, 708] width 51 height 25
drag, startPoint x: 487, startPoint y: 650, endPoint x: 429, endPoint y: 650, distance: 58.0
click at [442, 728] on div "Name" at bounding box center [467, 740] width 49 height 25
drag, startPoint x: 470, startPoint y: 649, endPoint x: 480, endPoint y: 655, distance: 11.7
click at [470, 728] on div "Name" at bounding box center [467, 740] width 49 height 25
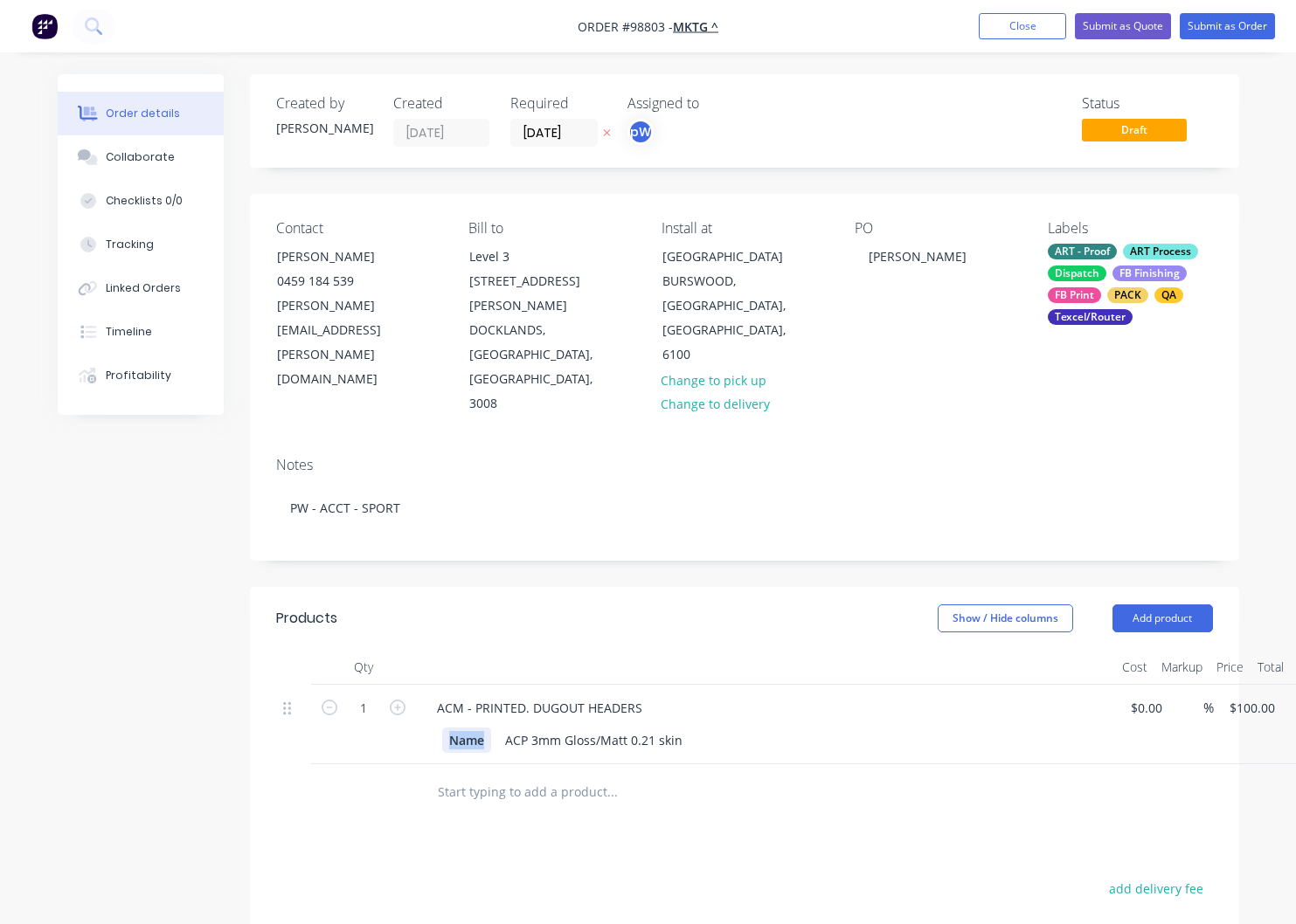
drag, startPoint x: 486, startPoint y: 650, endPoint x: 425, endPoint y: 649, distance: 61.0
click at [442, 728] on div "Name" at bounding box center [467, 740] width 49 height 25
click at [395, 700] on icon "button" at bounding box center [398, 708] width 16 height 16
type input "2"
type input "$200.00"
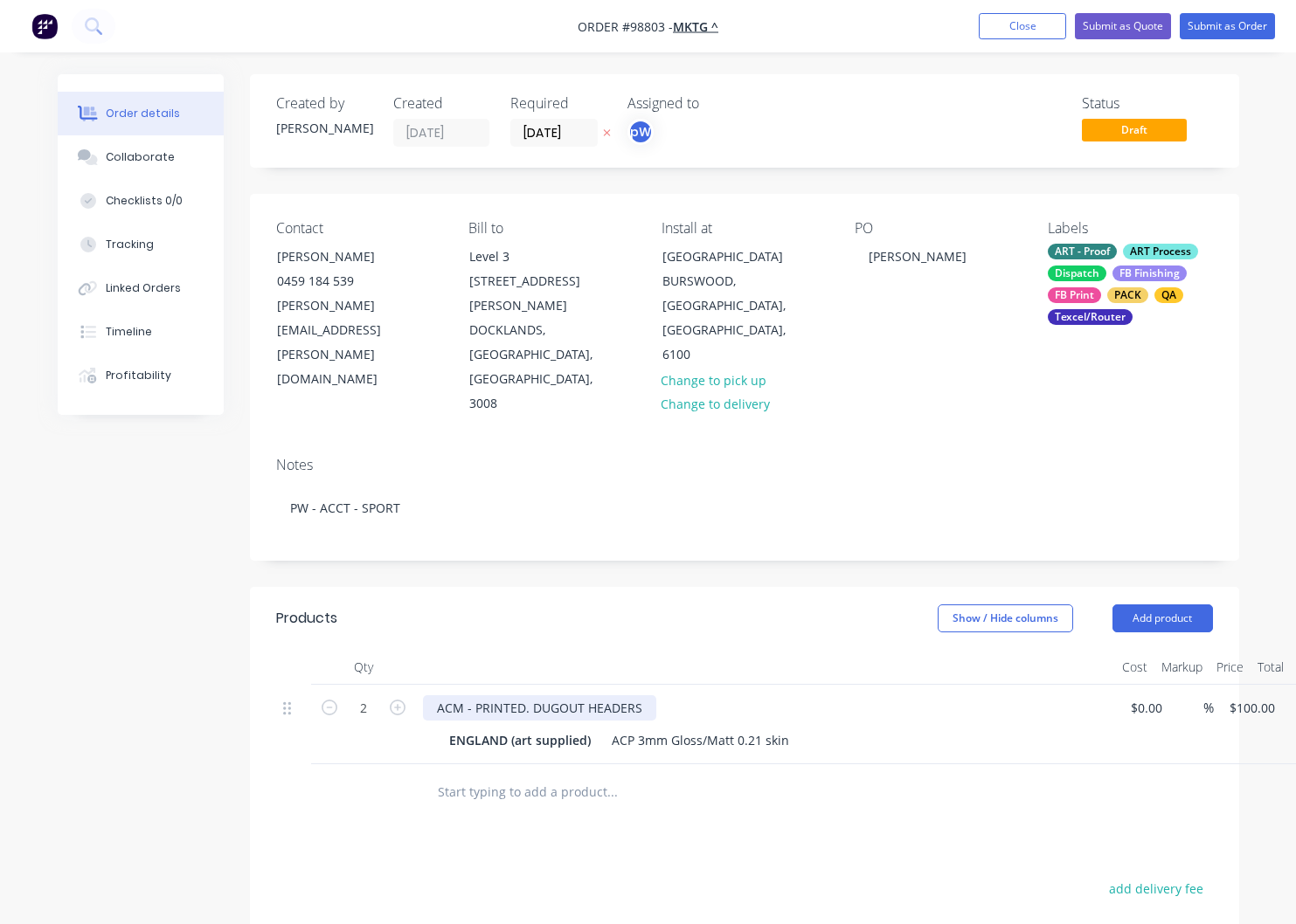
click at [642, 696] on div "ACM - PRINTED. DUGOUT HEADERS" at bounding box center [539, 708] width 234 height 25
click at [759, 696] on div "ACM - PRINTED. DUGOUT HEADERS - 3700x270mm (primt in 2 pieces)" at bounding box center [639, 708] width 432 height 25
click at [837, 696] on div "ACM - PRINTED. DUGOUT HEADERS - 3700x270mm (print in 2 pieces)" at bounding box center [637, 708] width 428 height 25
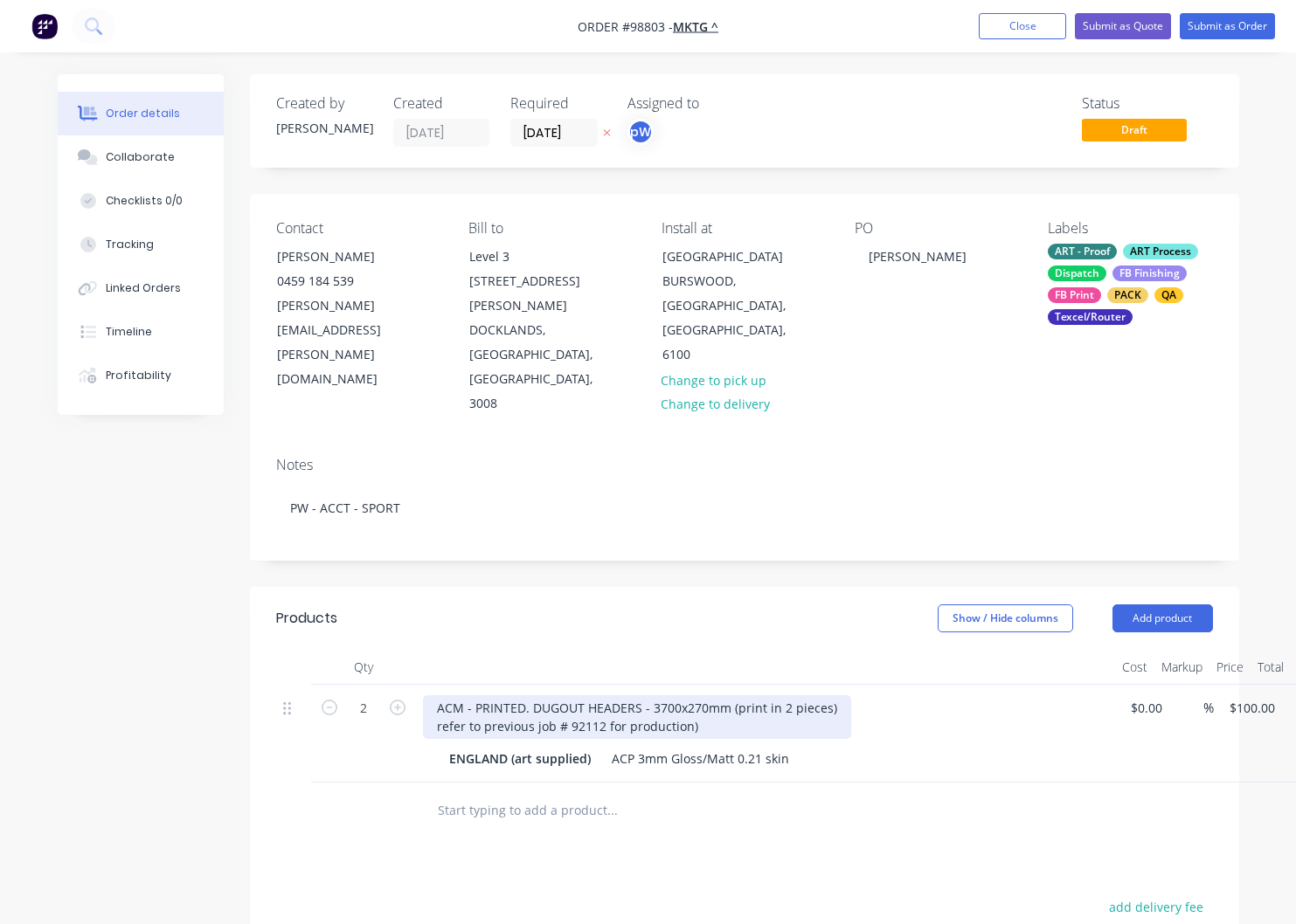
click at [437, 696] on div "ACM - PRINTED. DUGOUT HEADERS - 3700x270mm (print in 2 pieces) refer to previou…" at bounding box center [637, 717] width 428 height 44
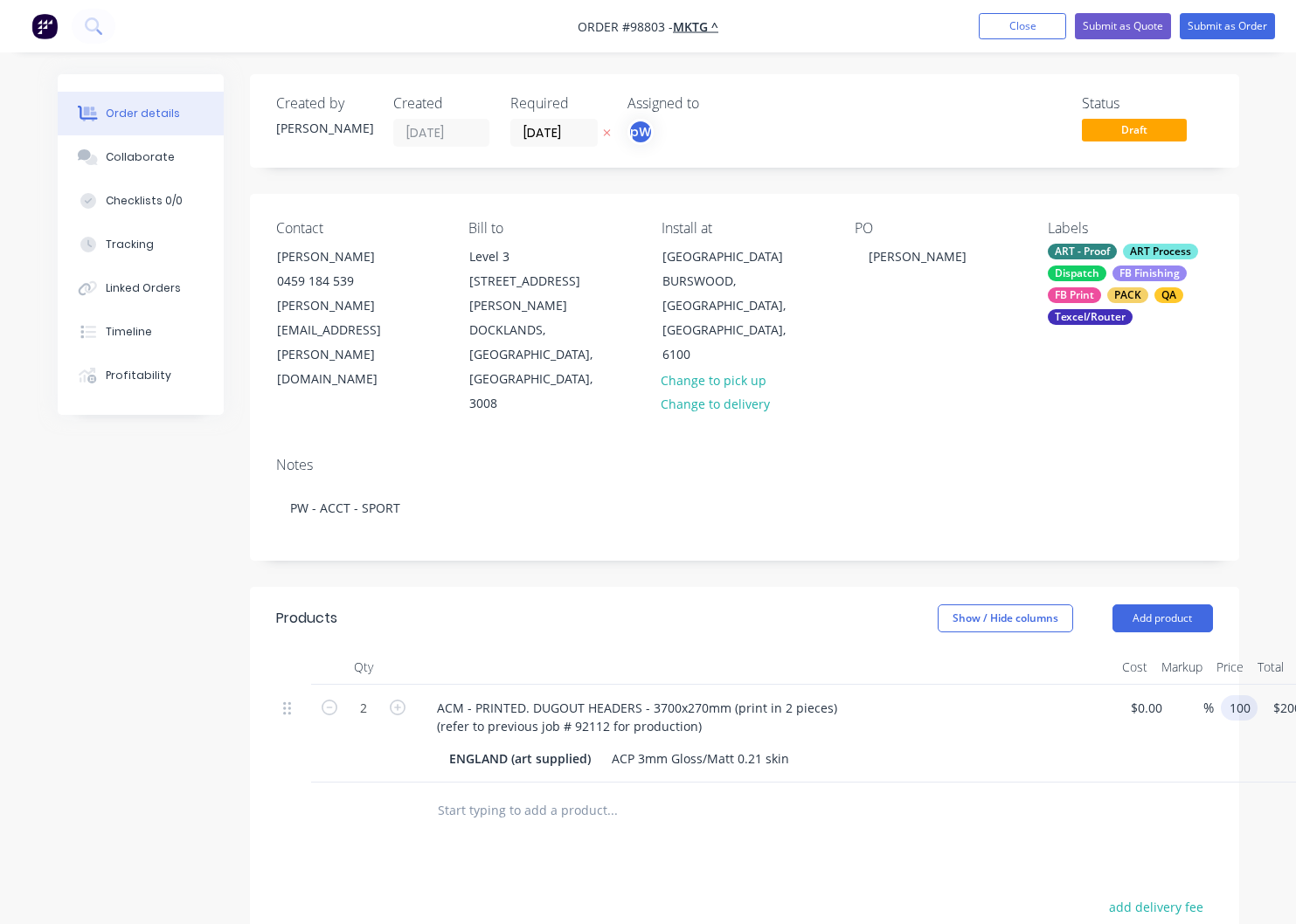
click at [1255, 696] on input "100" at bounding box center [1242, 708] width 30 height 25
type input "$225.00"
type input "$450.00"
click at [535, 793] on input "text" at bounding box center [612, 810] width 349 height 35
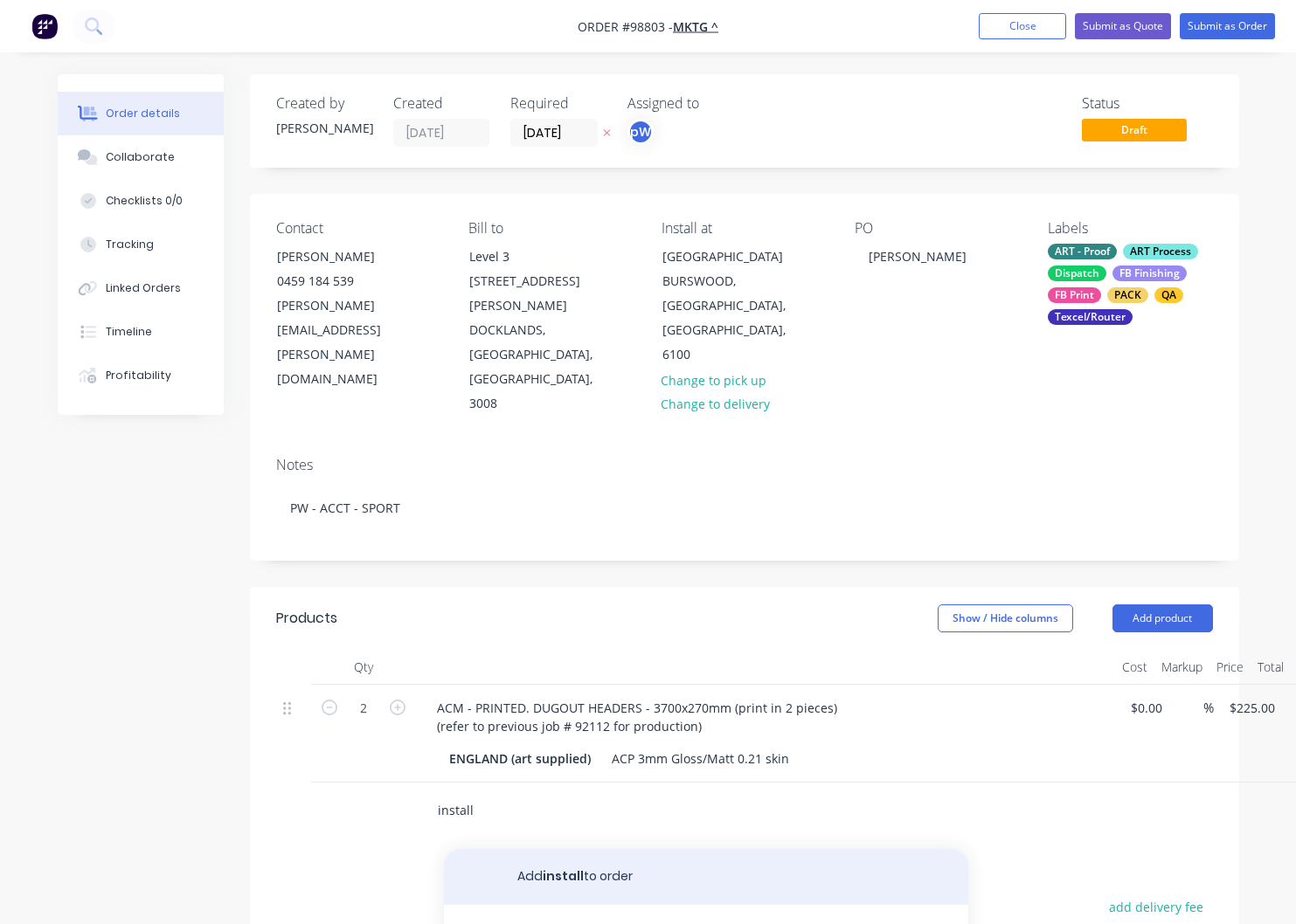
type input "install"
click at [560, 849] on button "Add install to order" at bounding box center [706, 877] width 524 height 56
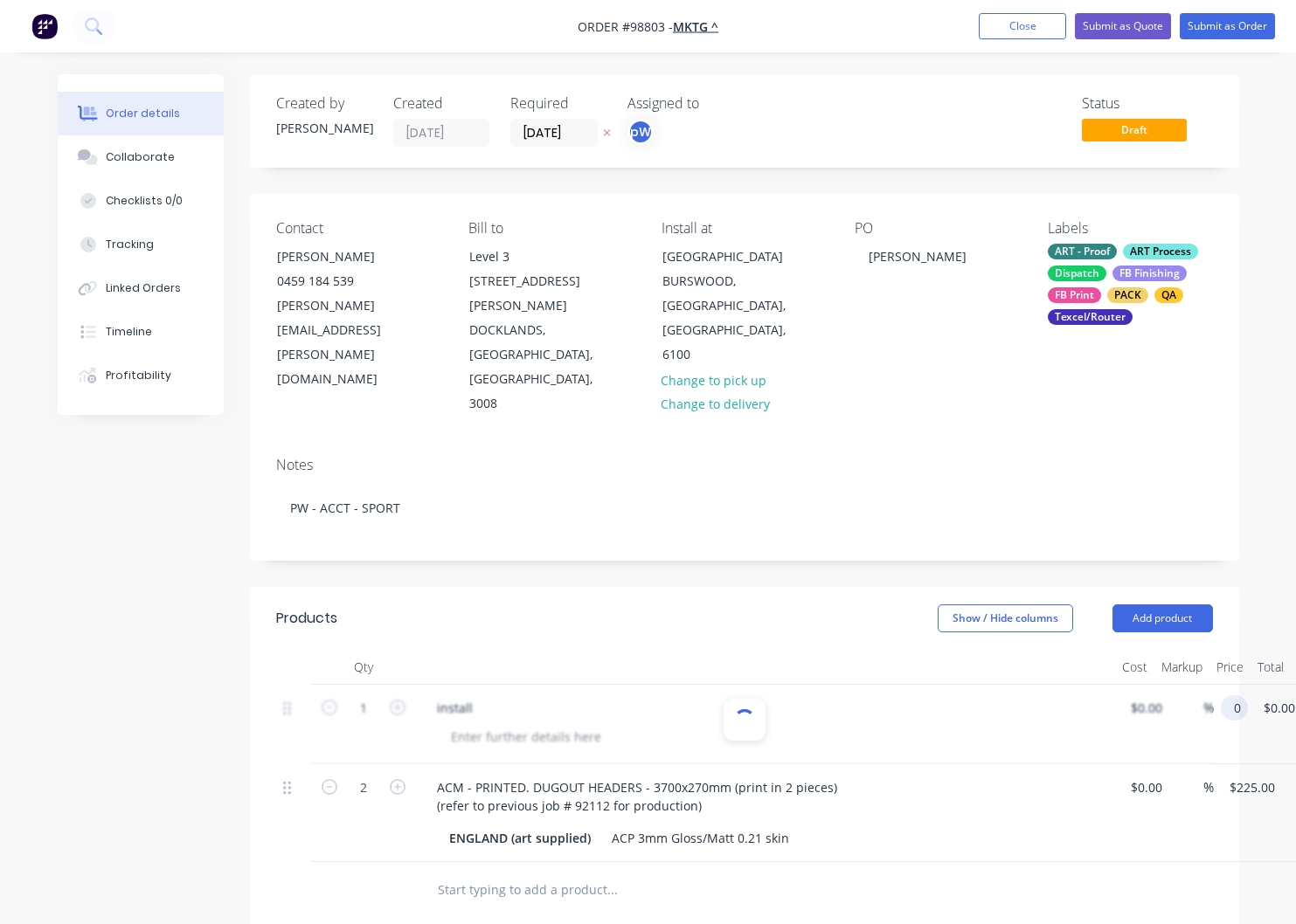
click at [1247, 696] on input "0" at bounding box center [1238, 708] width 20 height 25
type input "$200.00"
type input "200.00"
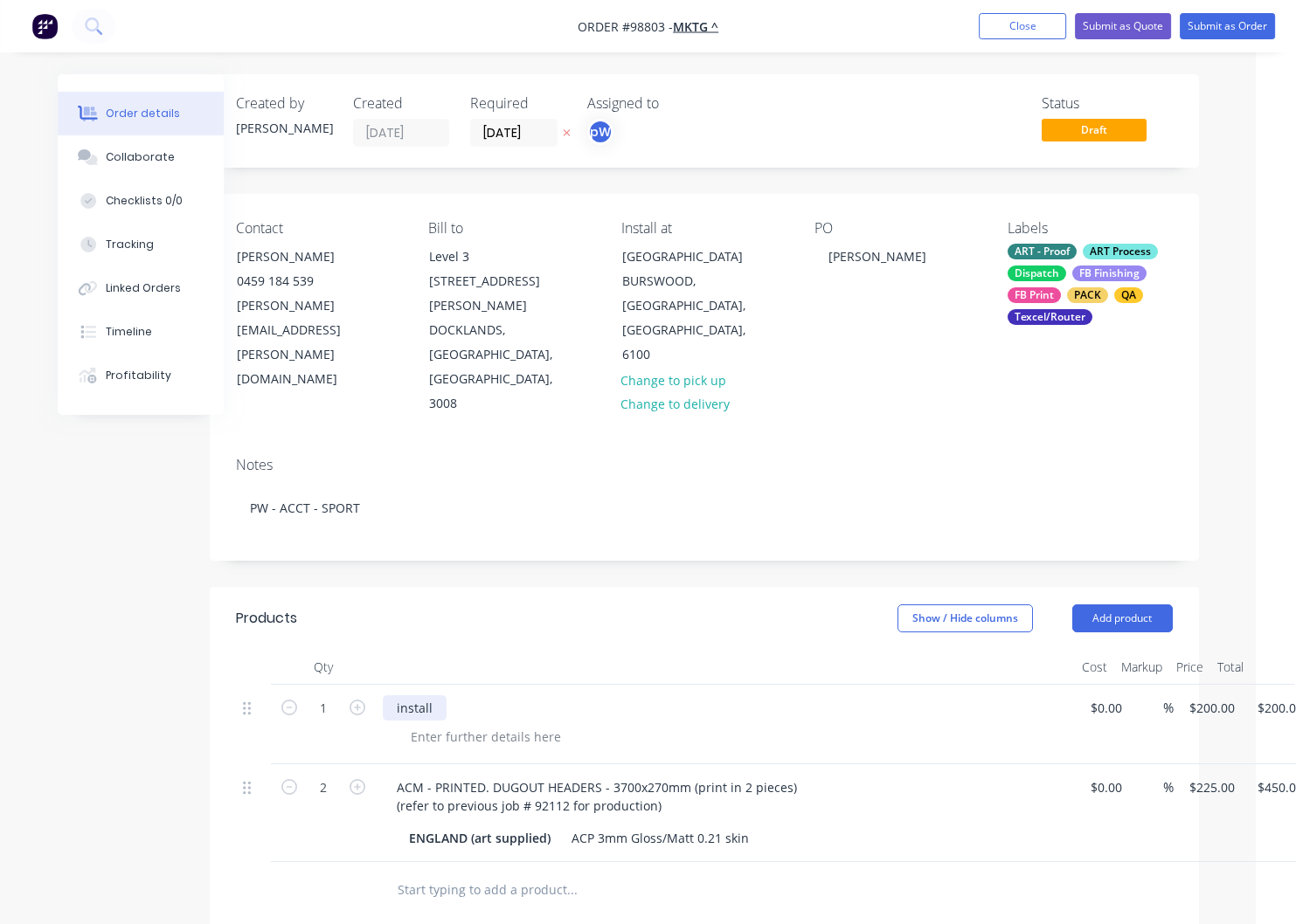
drag, startPoint x: 435, startPoint y: 617, endPoint x: 446, endPoint y: 623, distance: 12.5
click at [435, 696] on div "install" at bounding box center [414, 708] width 64 height 25
click at [543, 696] on div "install for Tets Match on" at bounding box center [469, 708] width 174 height 25
click at [478, 696] on div "install for Tets Match on [DATE] (install date TBC)" at bounding box center [541, 708] width 318 height 25
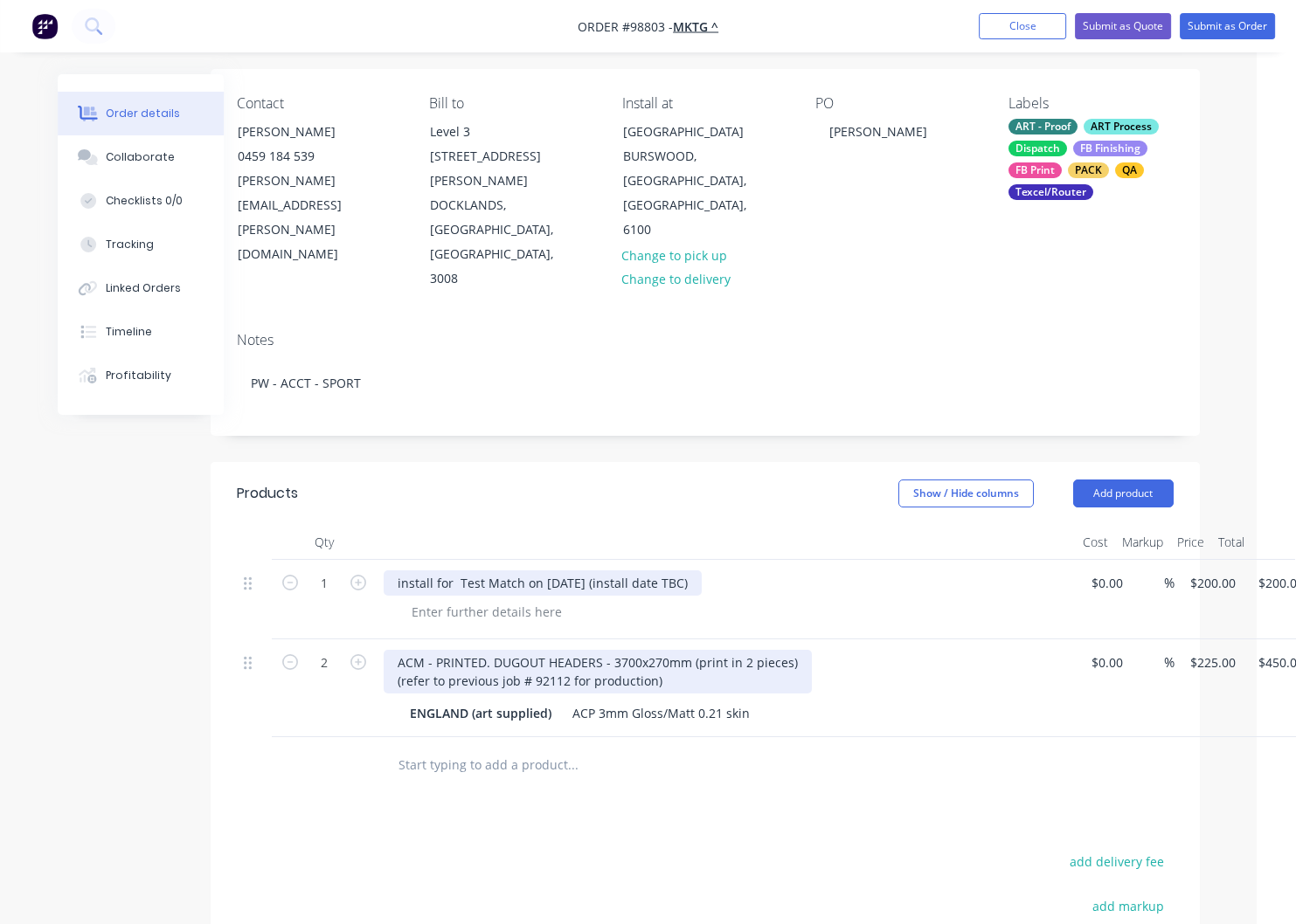
scroll to position [0, 39]
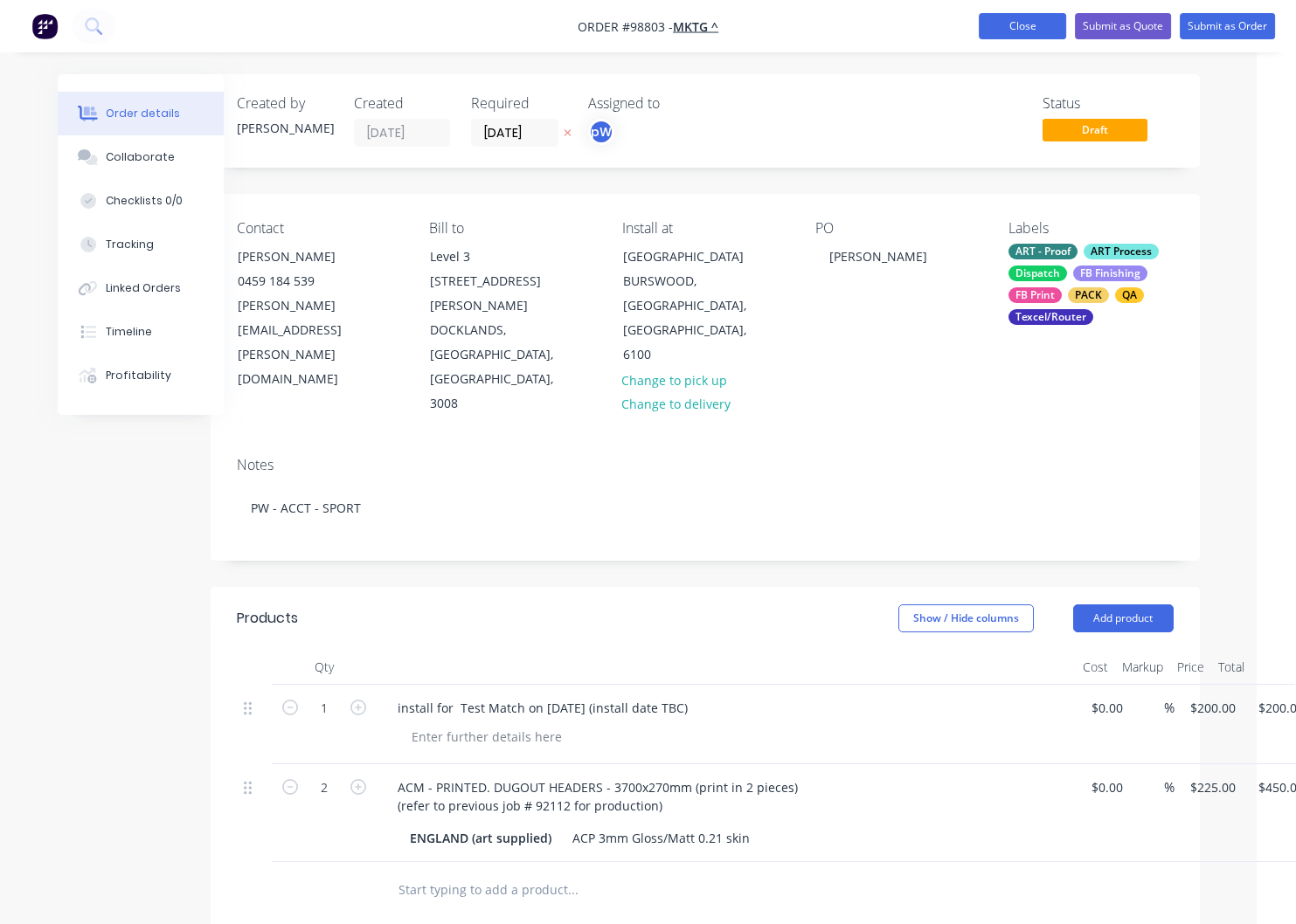
click at [1011, 27] on button "Close" at bounding box center [1023, 26] width 88 height 26
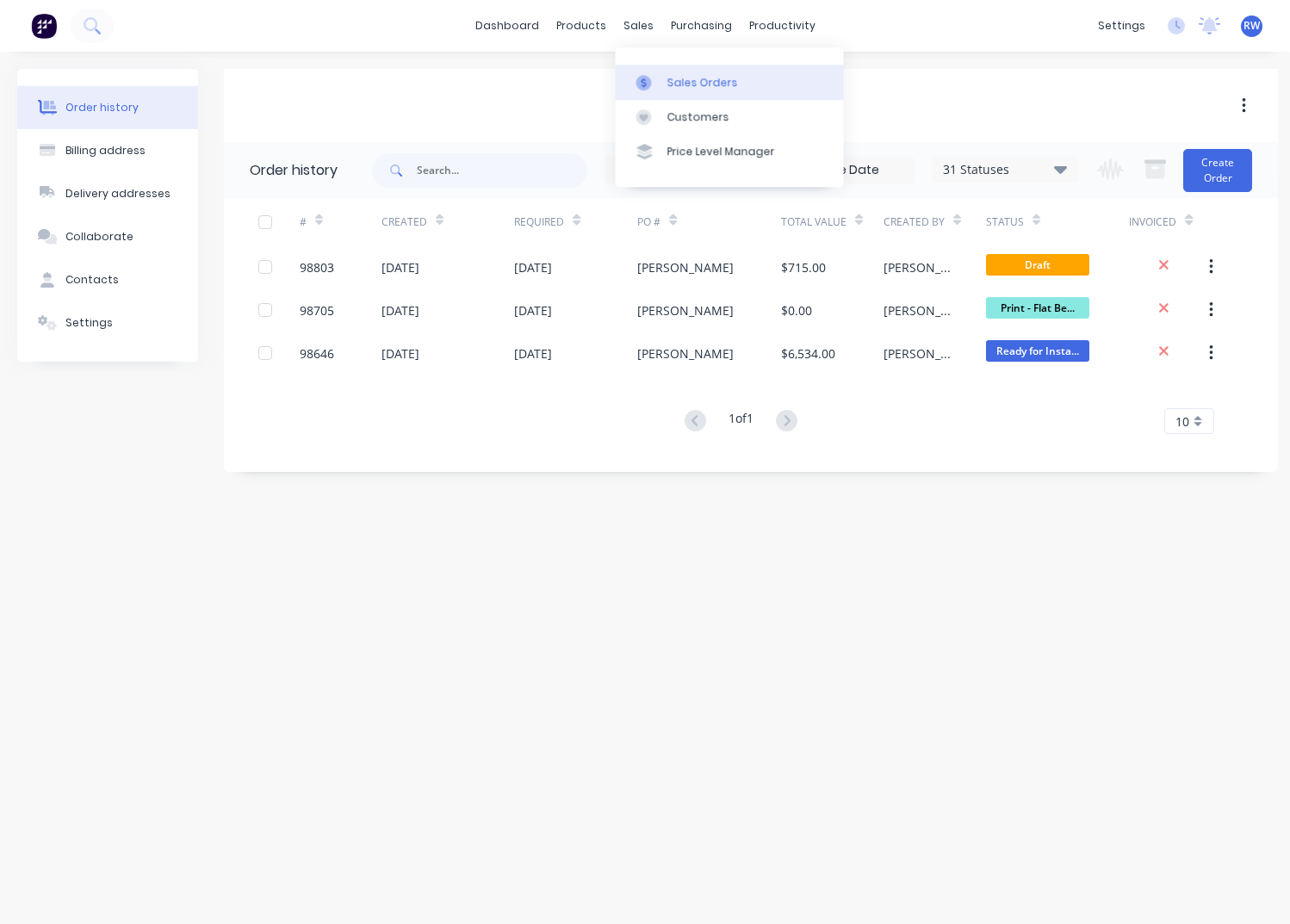
click at [686, 84] on div "Sales Orders" at bounding box center [701, 83] width 71 height 16
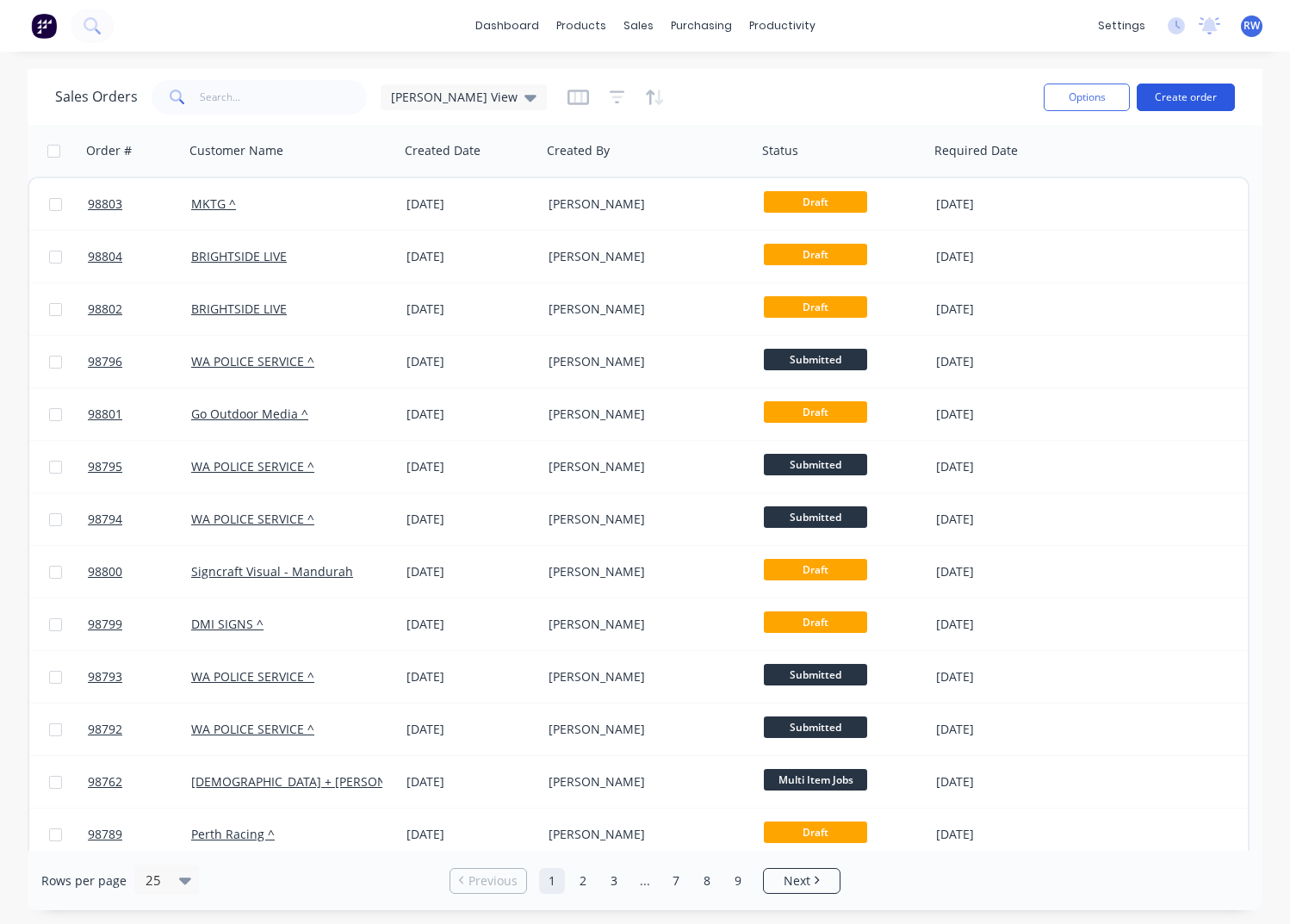
click at [1156, 98] on button "Create order" at bounding box center [1185, 97] width 98 height 27
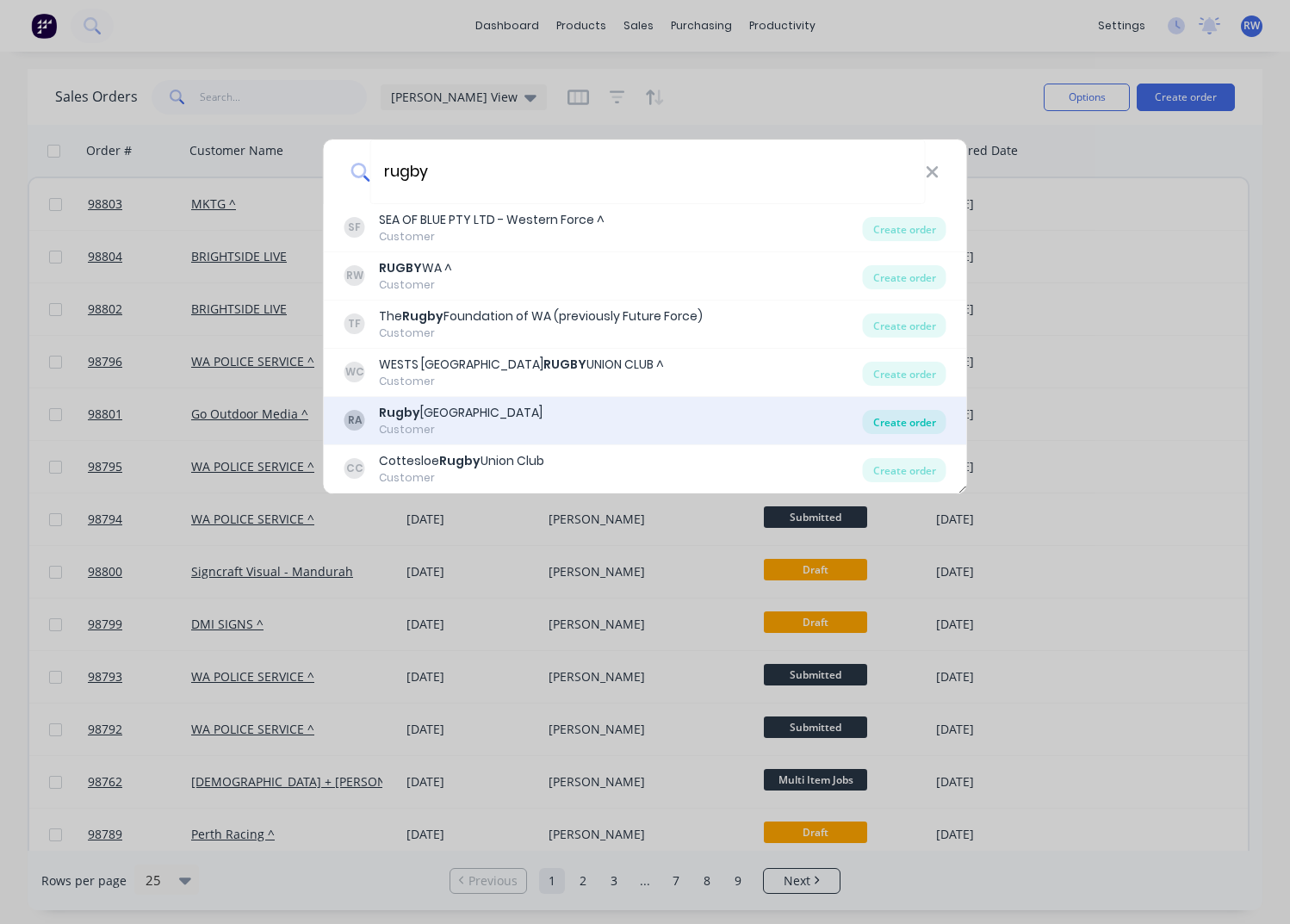
type input "rugby"
click at [913, 430] on div "Create order" at bounding box center [904, 421] width 84 height 24
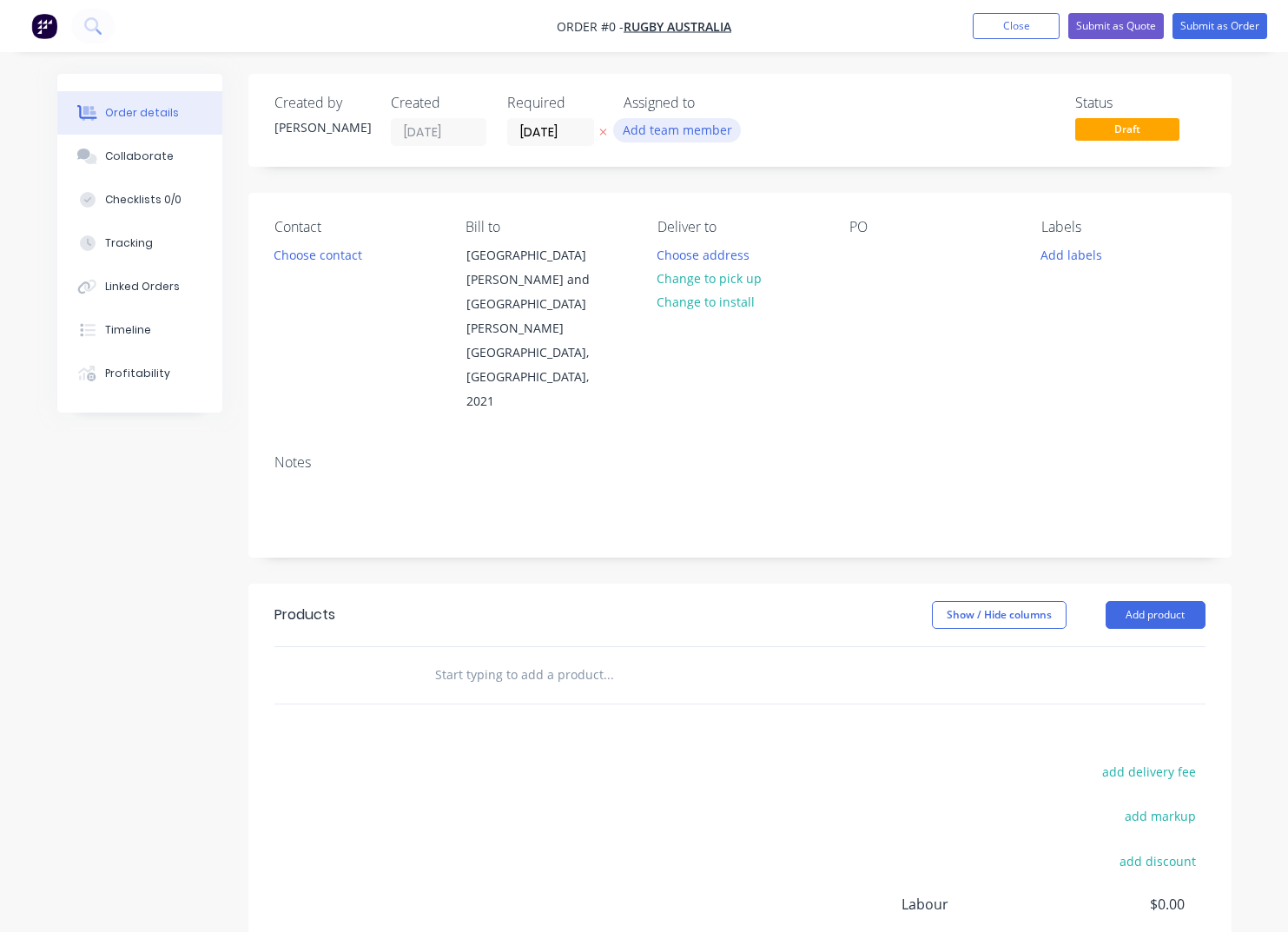
click at [685, 132] on button "Add team member" at bounding box center [676, 130] width 127 height 23
type input "[PERSON_NAME]"
click at [714, 226] on div "[PERSON_NAME]" at bounding box center [763, 227] width 174 height 18
click at [319, 254] on button "Choose contact" at bounding box center [318, 254] width 107 height 23
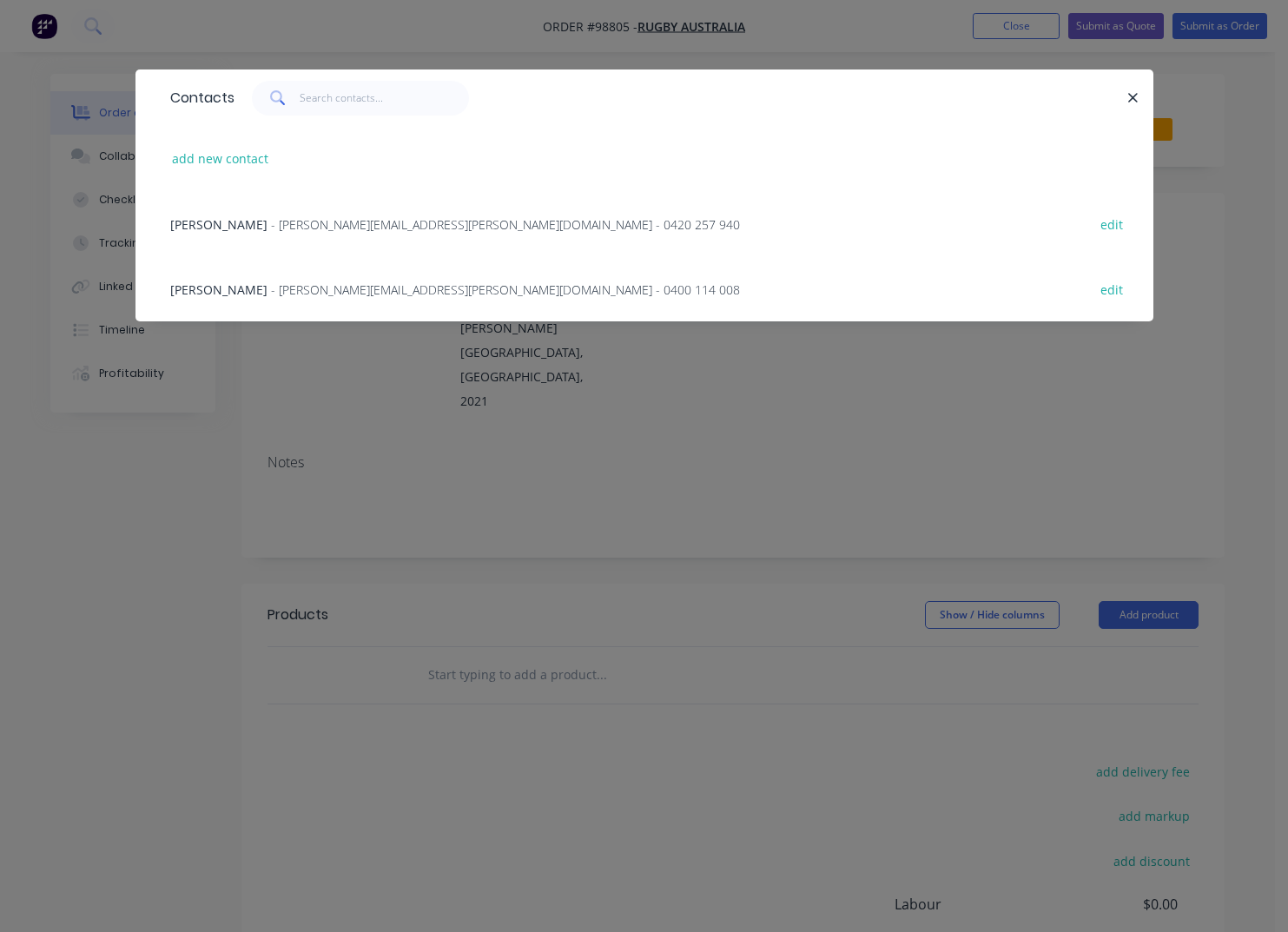
click at [276, 228] on span "- [PERSON_NAME][EMAIL_ADDRESS][PERSON_NAME][DOMAIN_NAME] - 0420 257 940" at bounding box center [505, 224] width 469 height 17
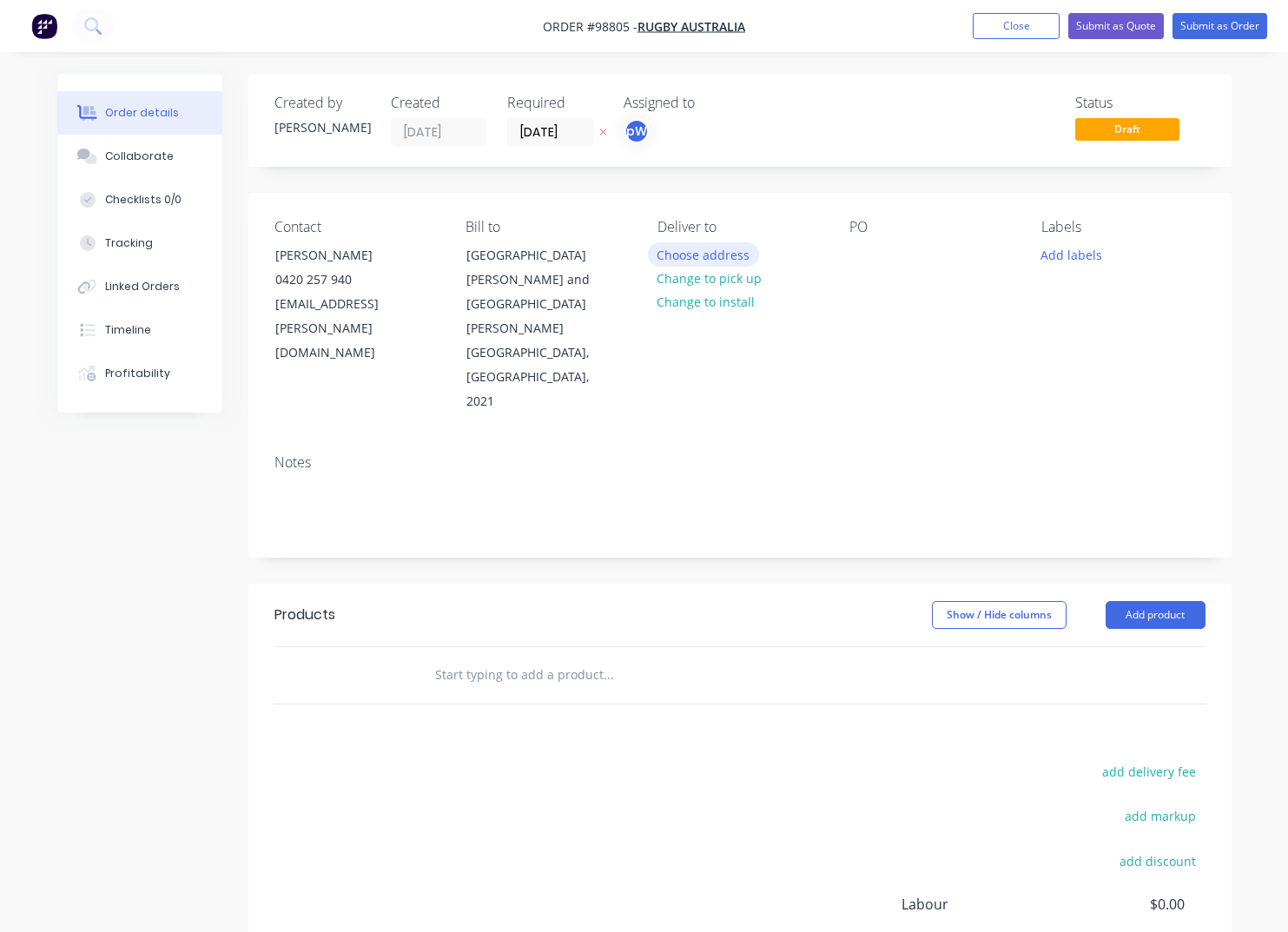
click at [714, 258] on button "Choose address" at bounding box center [703, 254] width 111 height 23
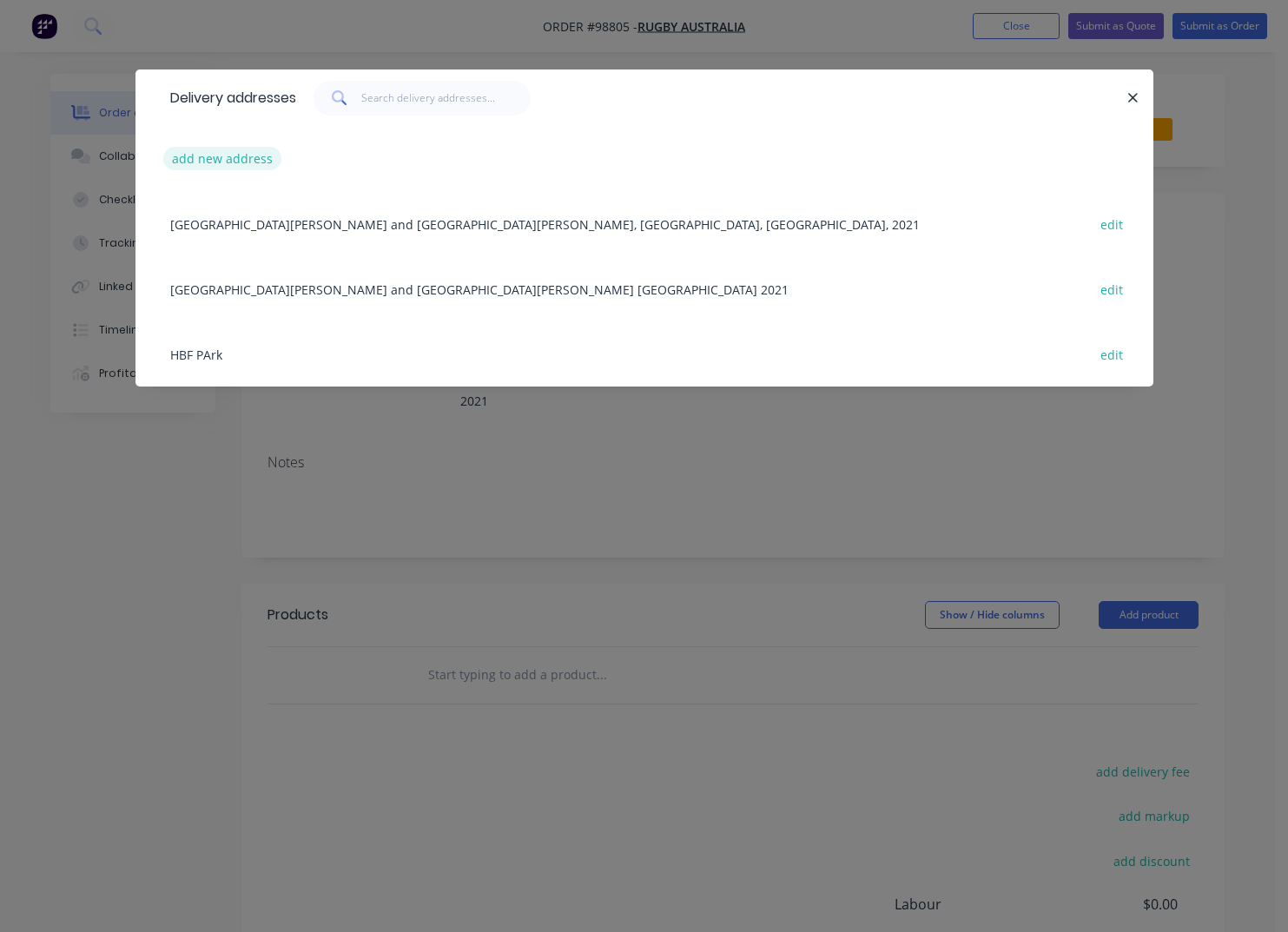
click at [231, 160] on button "add new address" at bounding box center [223, 158] width 119 height 23
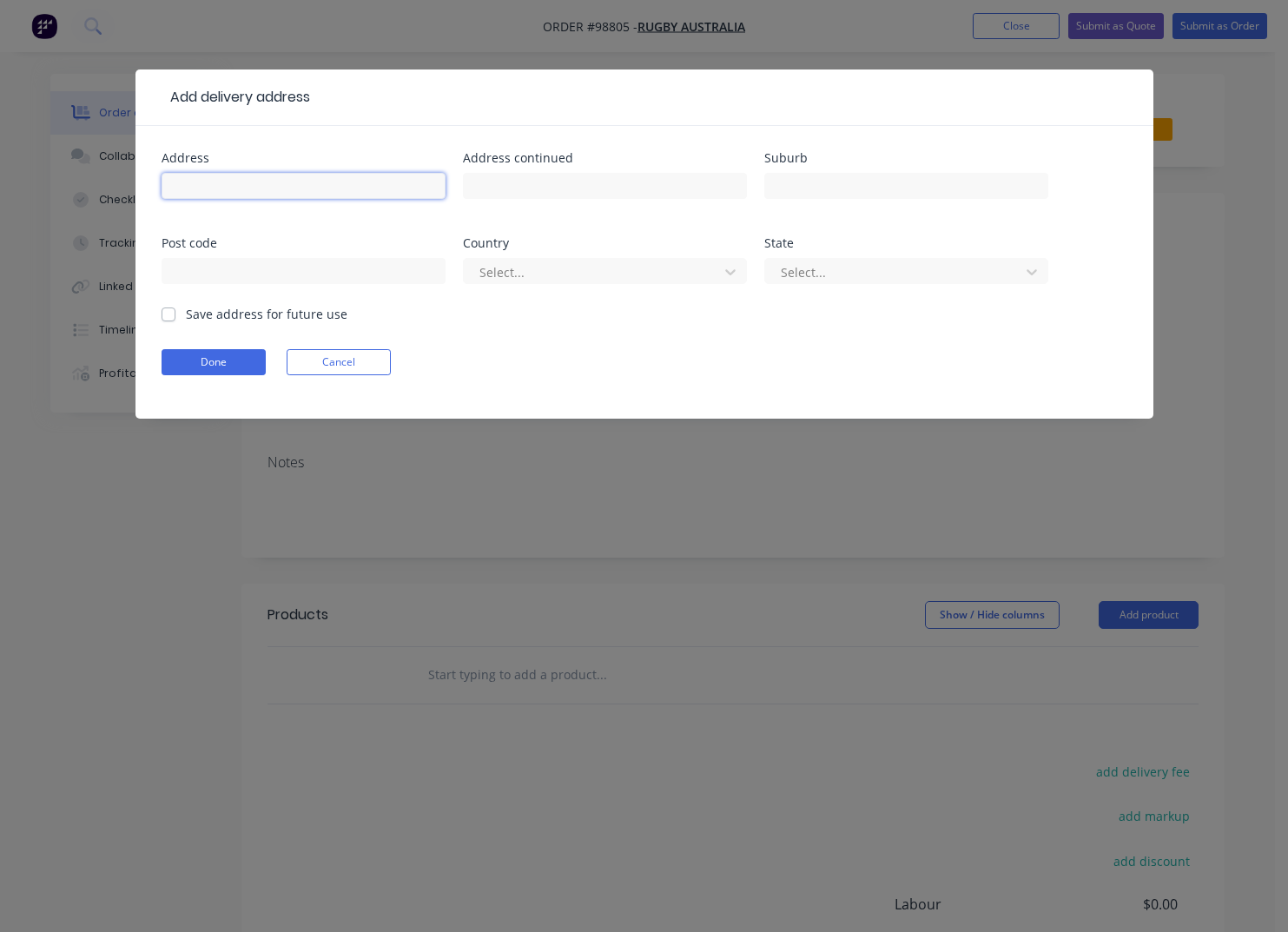
click at [231, 178] on input "text" at bounding box center [303, 185] width 284 height 26
type input "[GEOGRAPHIC_DATA]"
click at [193, 311] on label "Save address for future use" at bounding box center [266, 313] width 161 height 18
click at [186, 319] on label "Save address for future use" at bounding box center [266, 313] width 161 height 18
click at [167, 319] on input "Save address for future use" at bounding box center [168, 312] width 14 height 17
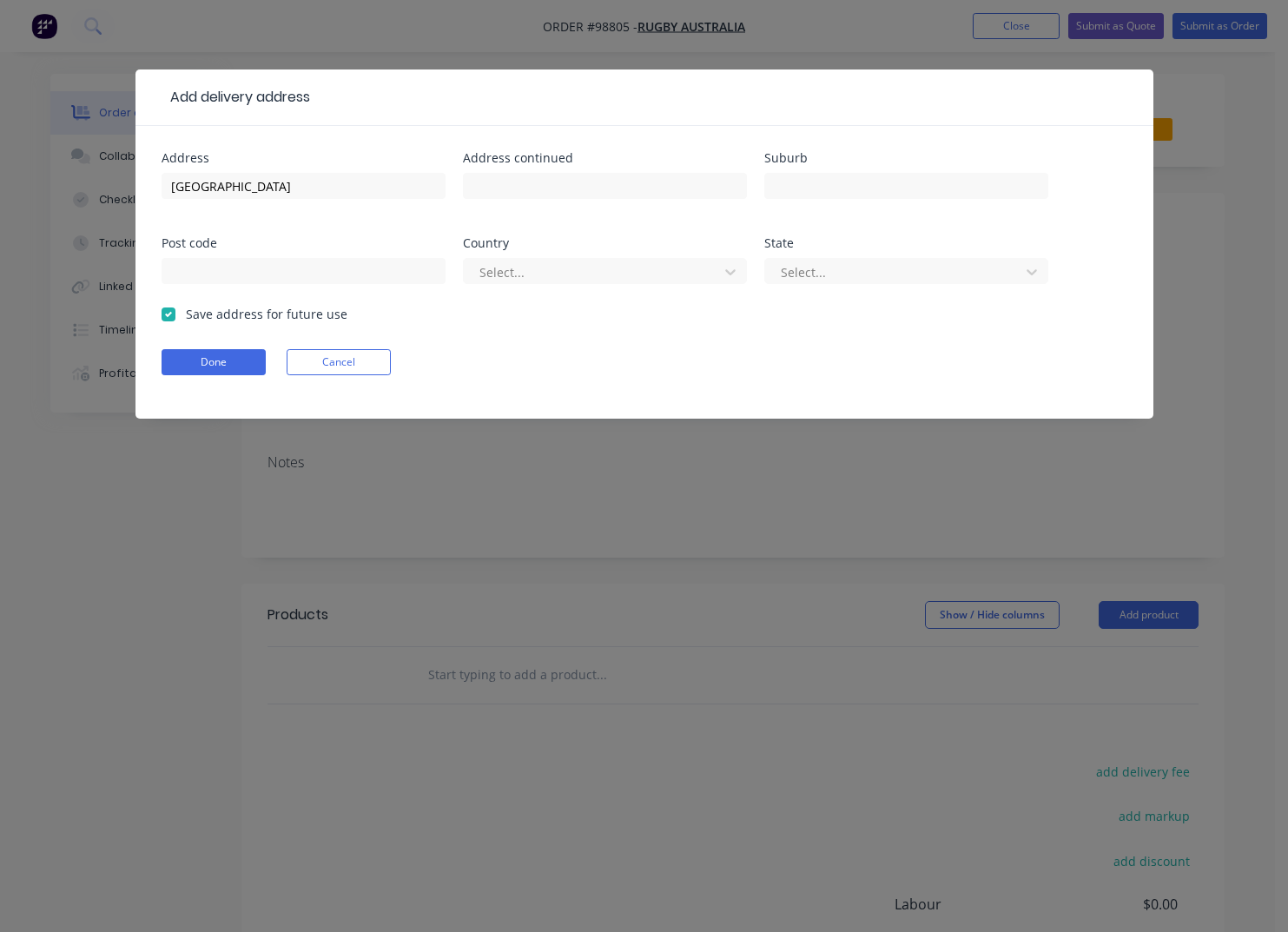
checkbox input "true"
click at [188, 356] on button "Done" at bounding box center [213, 361] width 104 height 26
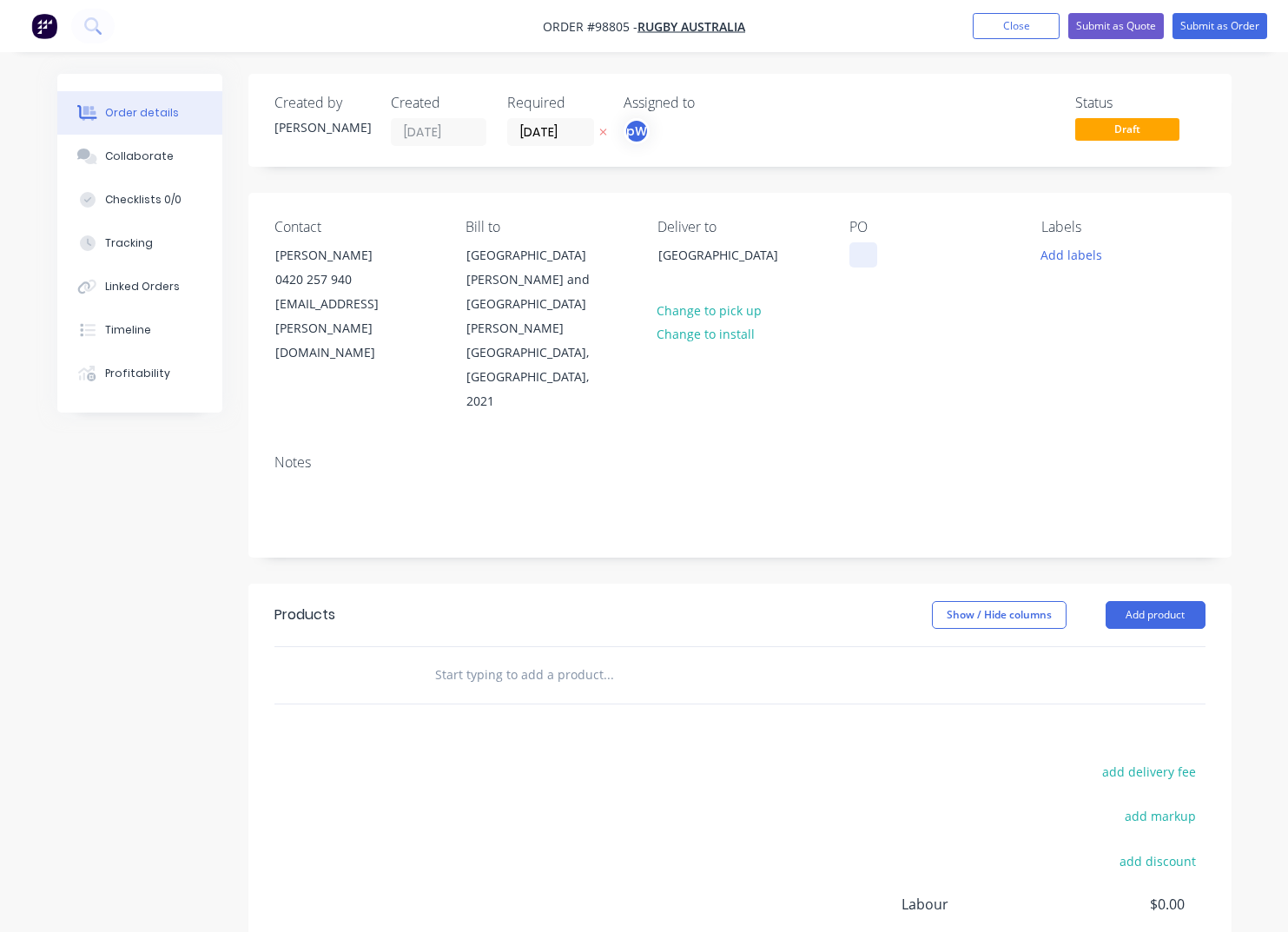
click at [860, 259] on div at bounding box center [863, 255] width 28 height 25
click at [1068, 259] on button "Add labels" at bounding box center [1072, 254] width 80 height 23
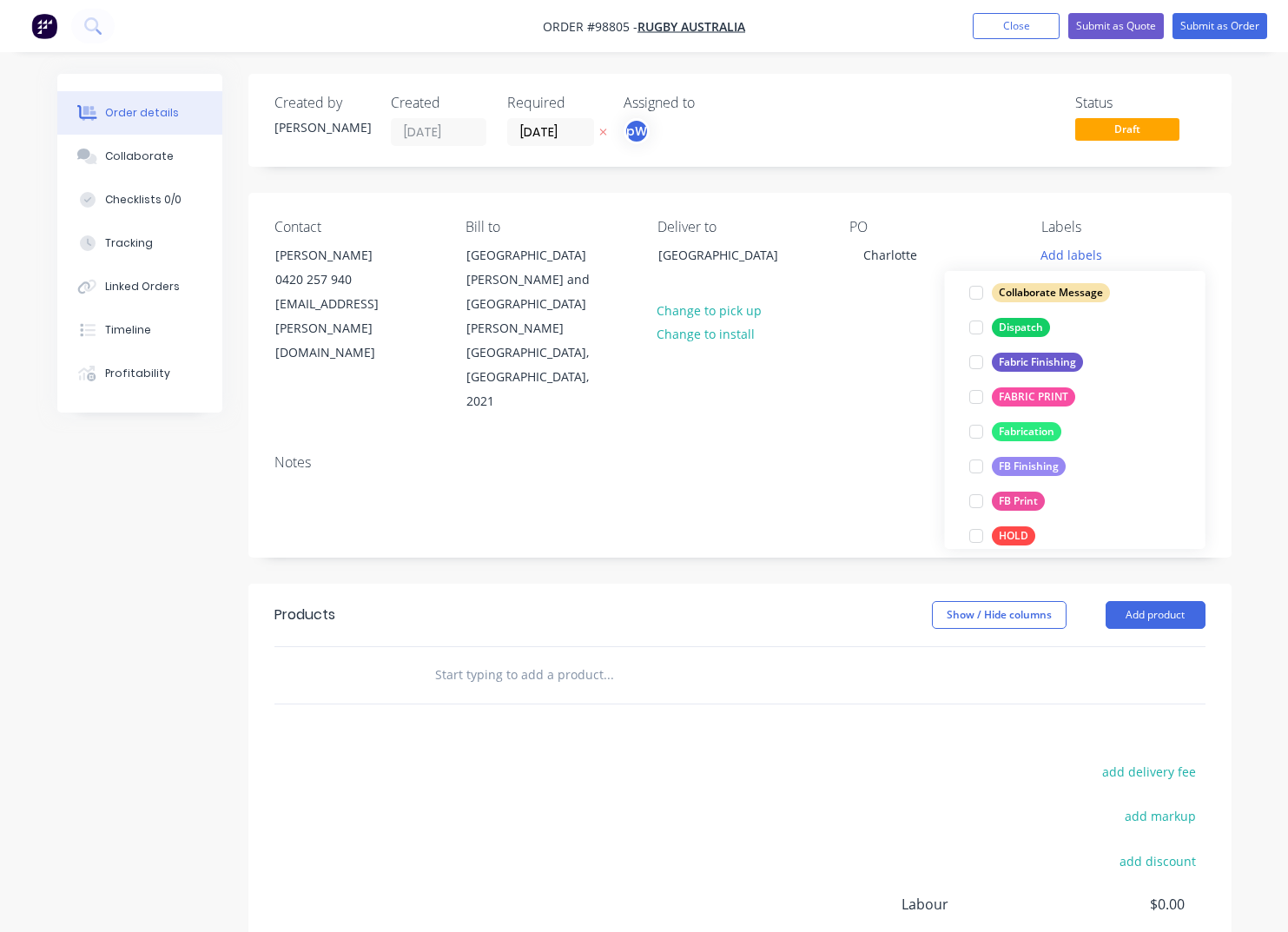
scroll to position [398, 0]
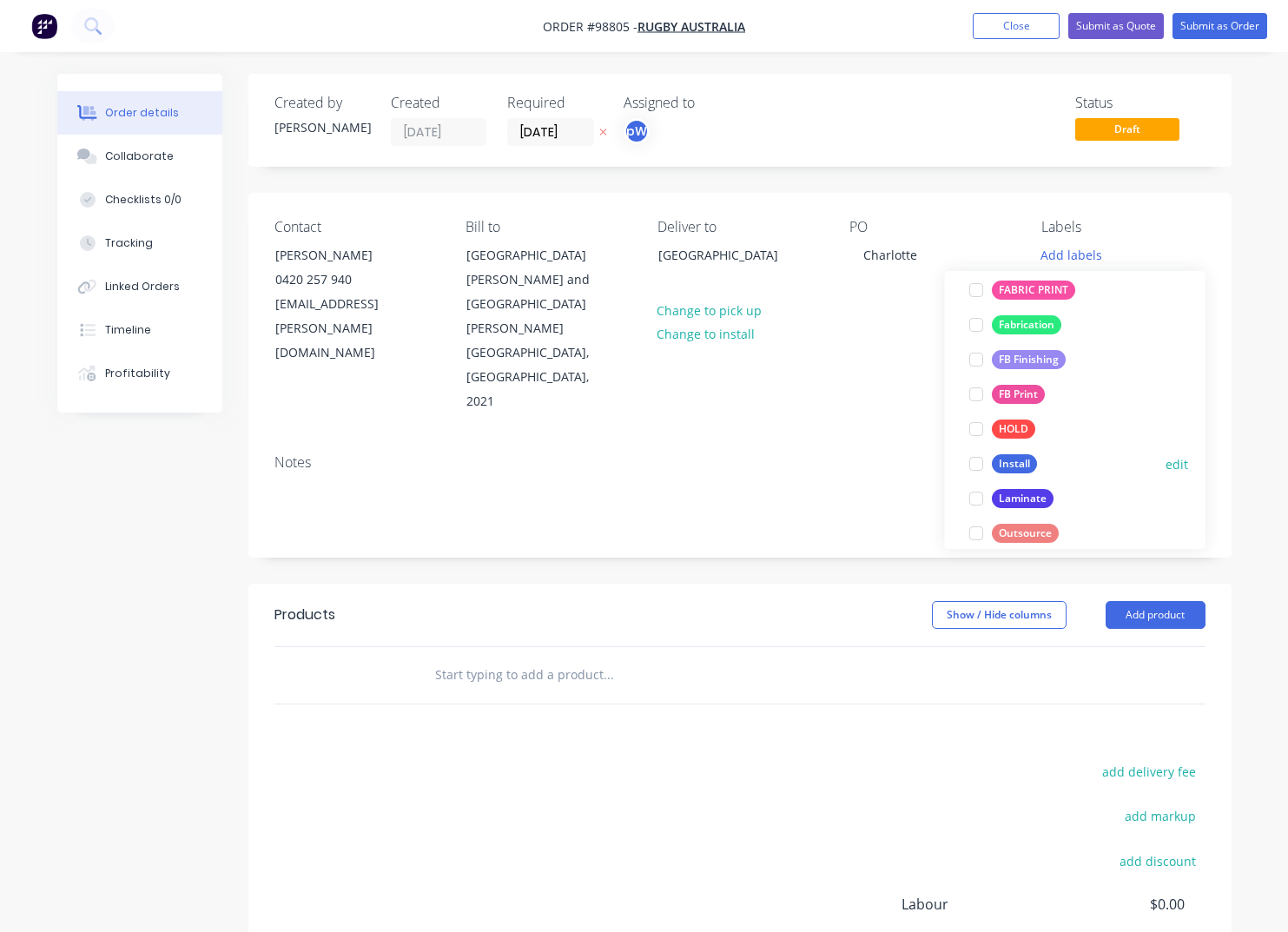
click at [1008, 469] on div "Install" at bounding box center [1014, 463] width 45 height 19
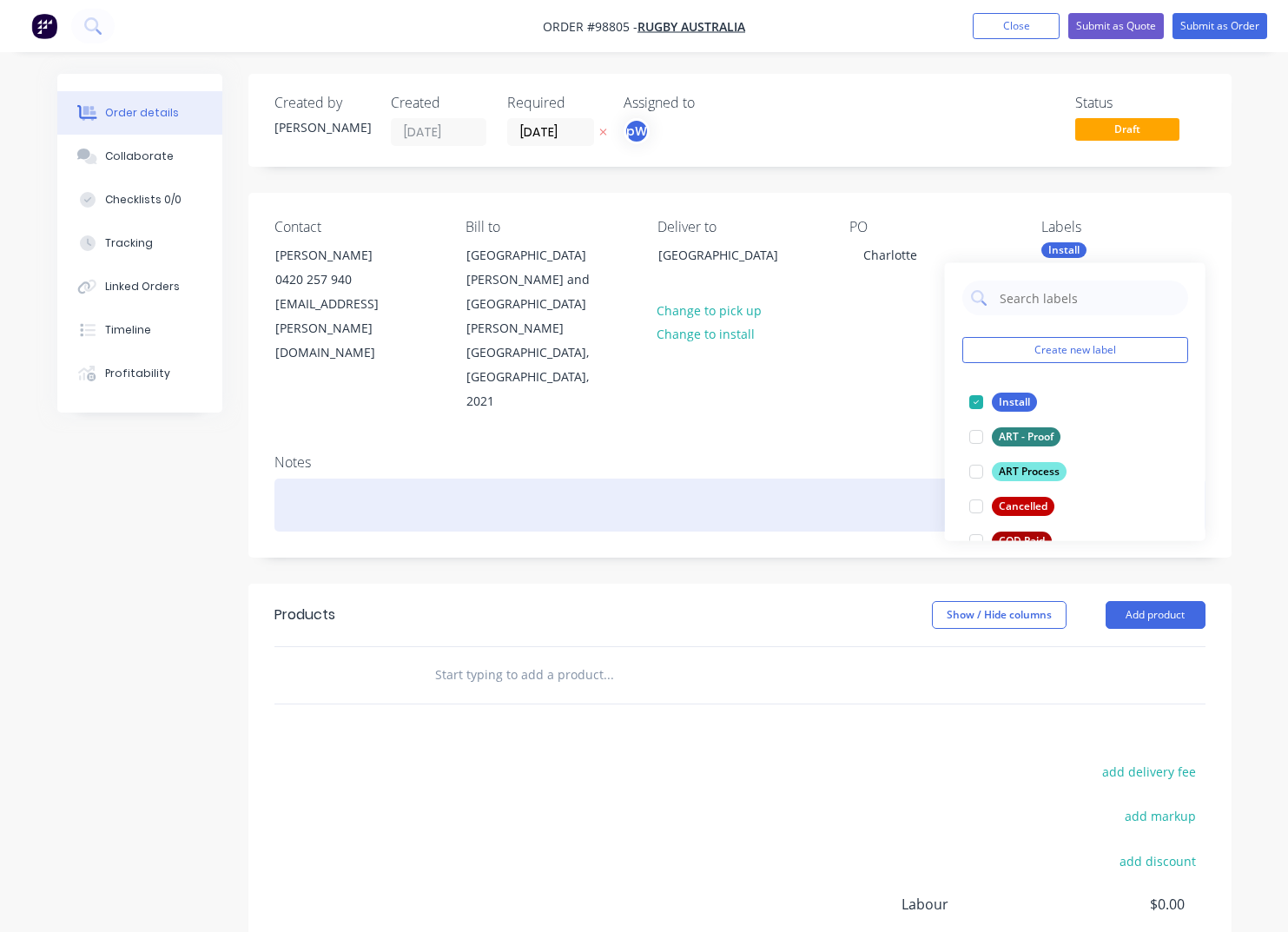
click at [344, 479] on div at bounding box center [740, 506] width 931 height 53
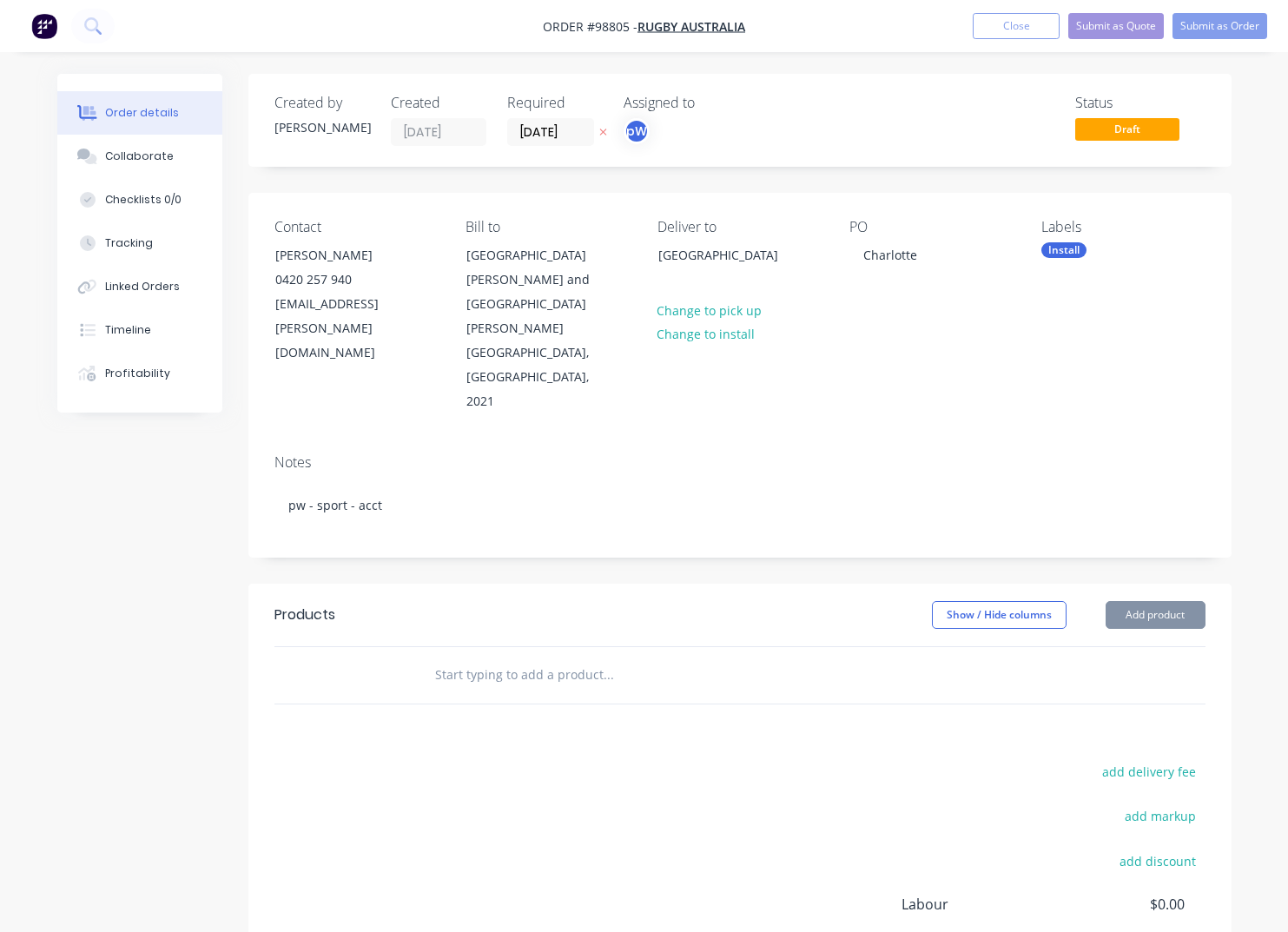
click at [452, 658] on input "text" at bounding box center [608, 675] width 347 height 35
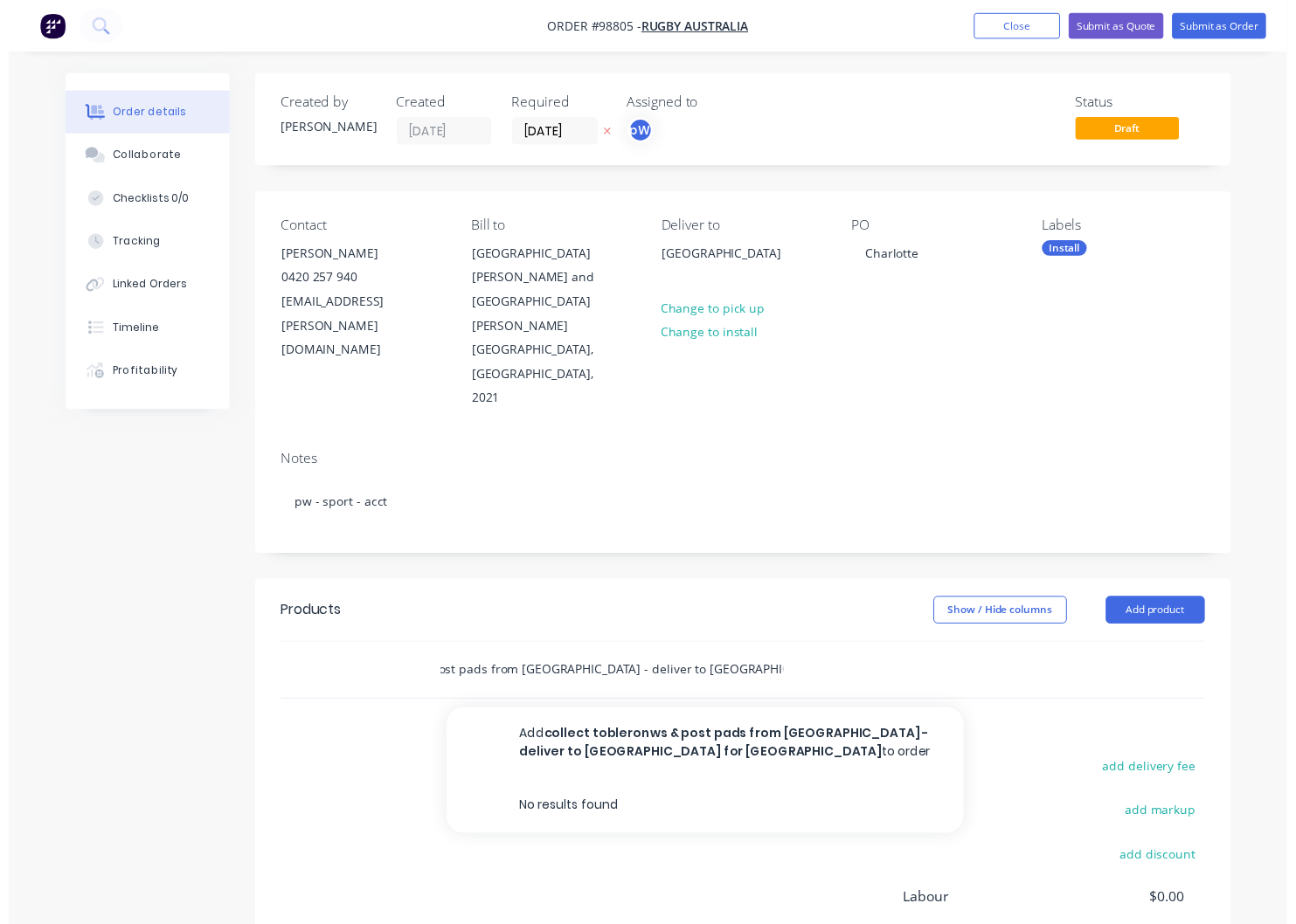
scroll to position [0, 139]
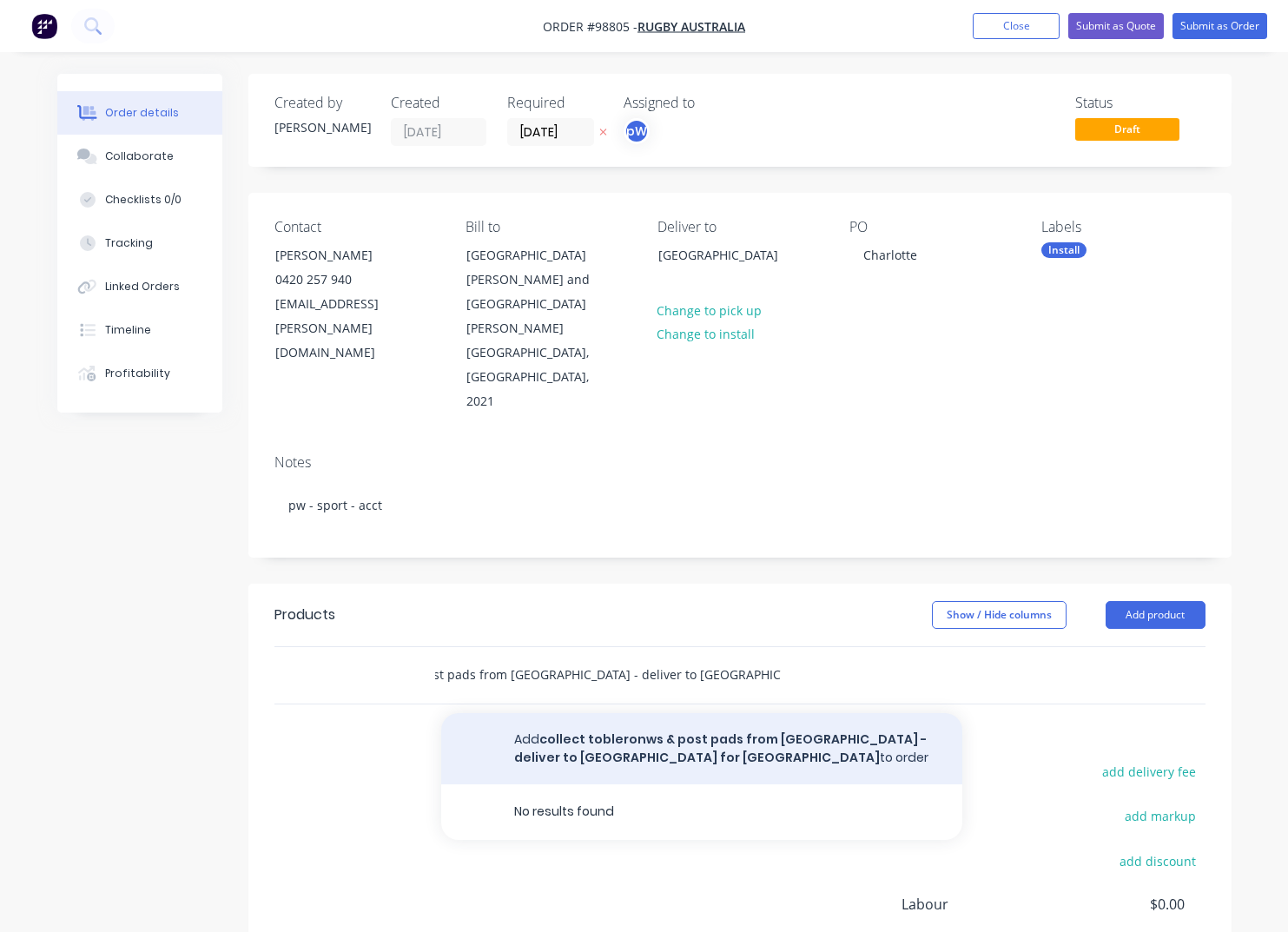
type input "collect tobleronws & post pads from [GEOGRAPHIC_DATA] - deliver to [GEOGRAPHIC_…"
click at [645, 713] on button "Add collect tobleronws & post pads from [GEOGRAPHIC_DATA] - deliver to [GEOGRAP…" at bounding box center [701, 749] width 521 height 71
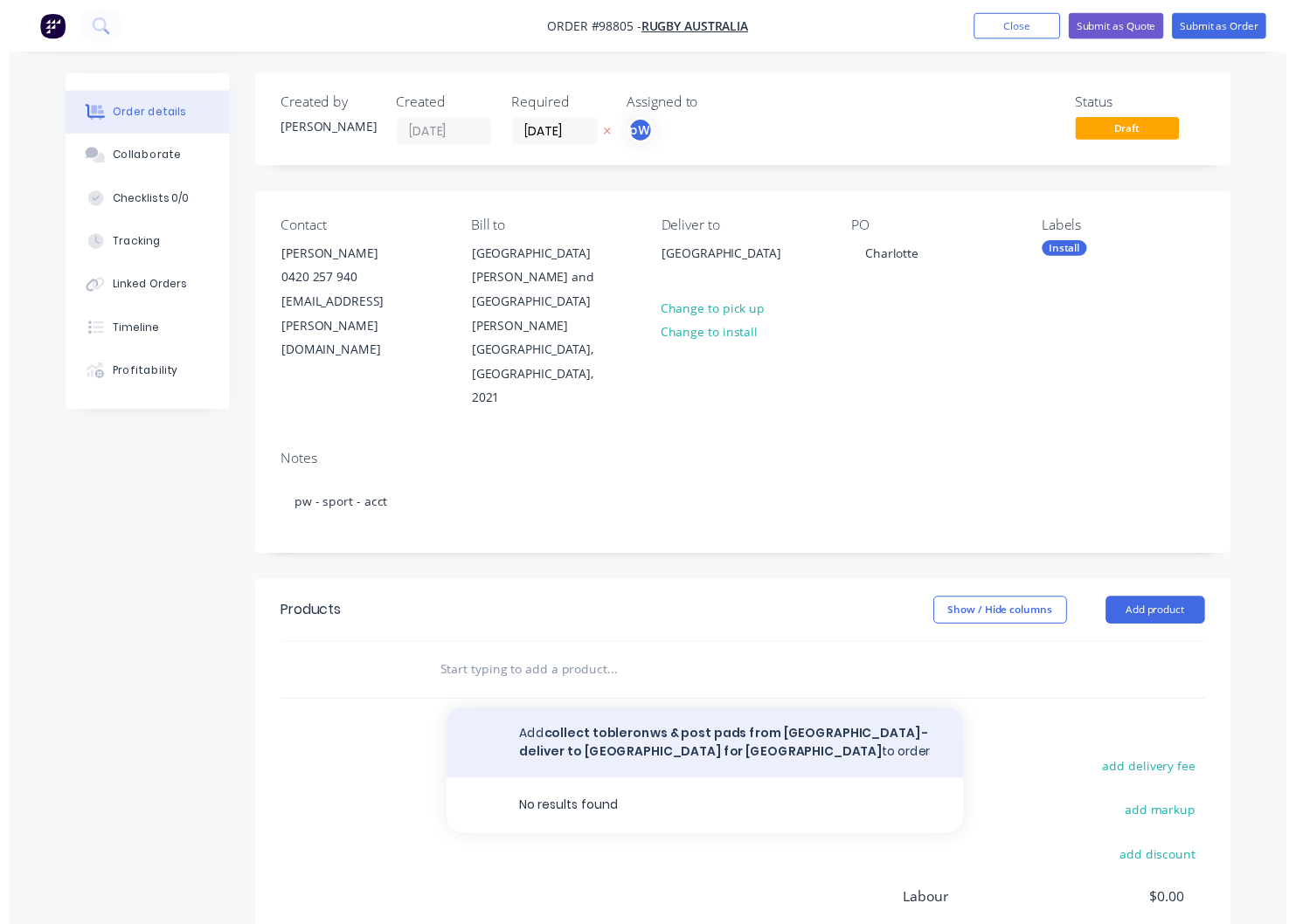
scroll to position [0, 0]
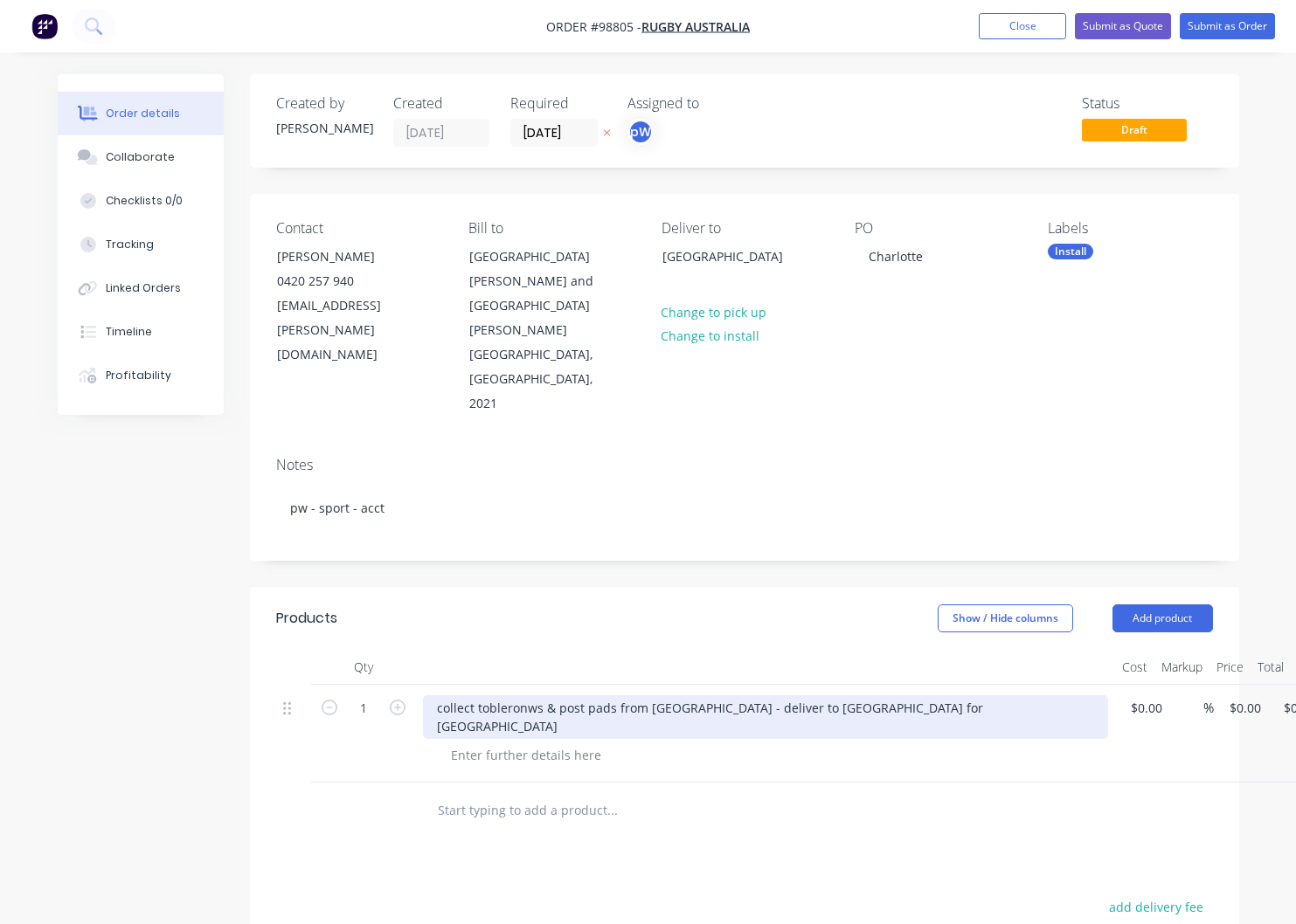
click at [535, 696] on div "collect tobleronws & post pads from [GEOGRAPHIC_DATA] - deliver to [GEOGRAPHIC_…" at bounding box center [765, 717] width 685 height 44
click at [927, 696] on div "collect toblerones & post pads from [GEOGRAPHIC_DATA] - deliver to [GEOGRAPHIC_…" at bounding box center [765, 717] width 685 height 44
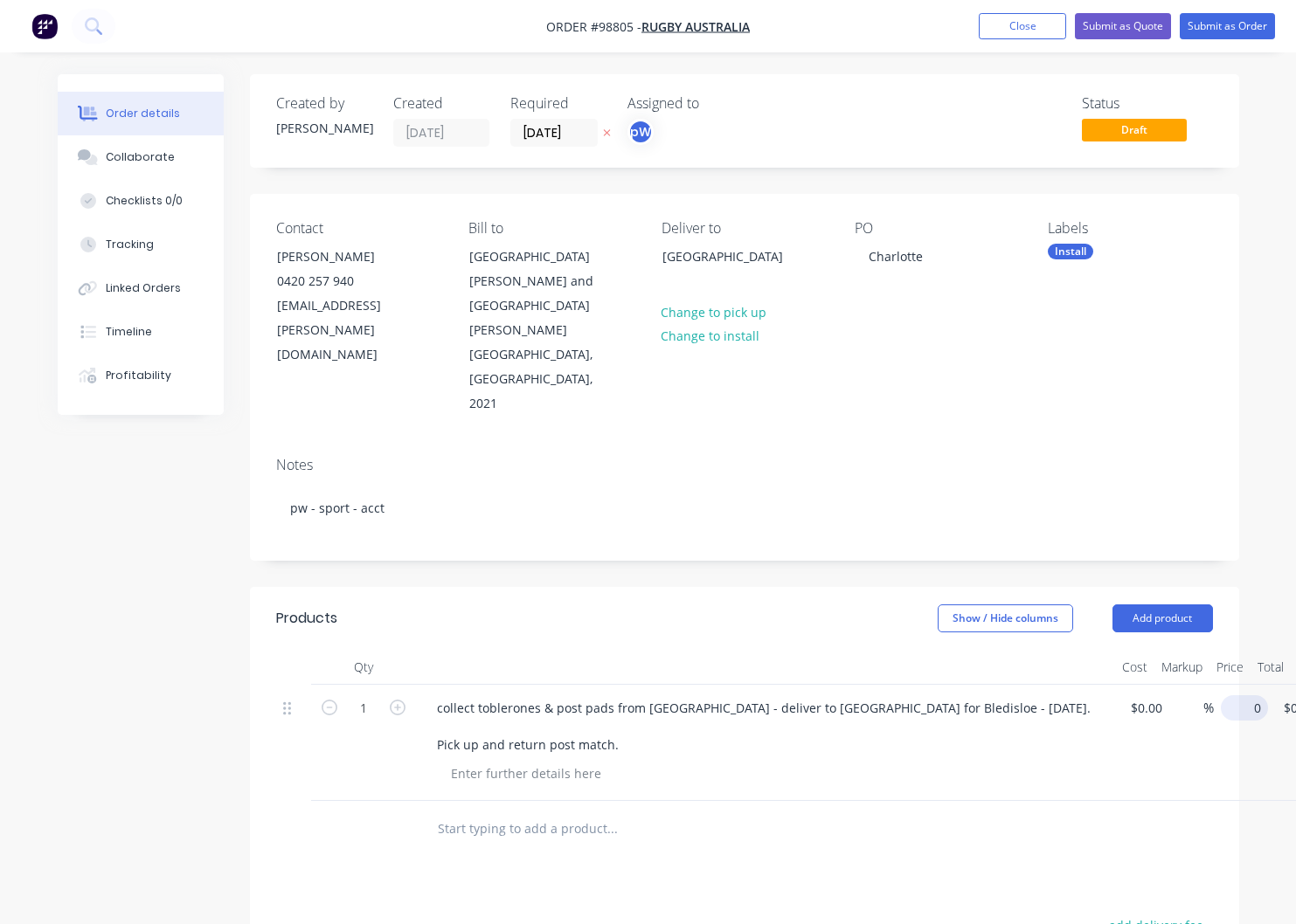
click at [1253, 696] on input "0" at bounding box center [1248, 708] width 40 height 25
type input "$480.00"
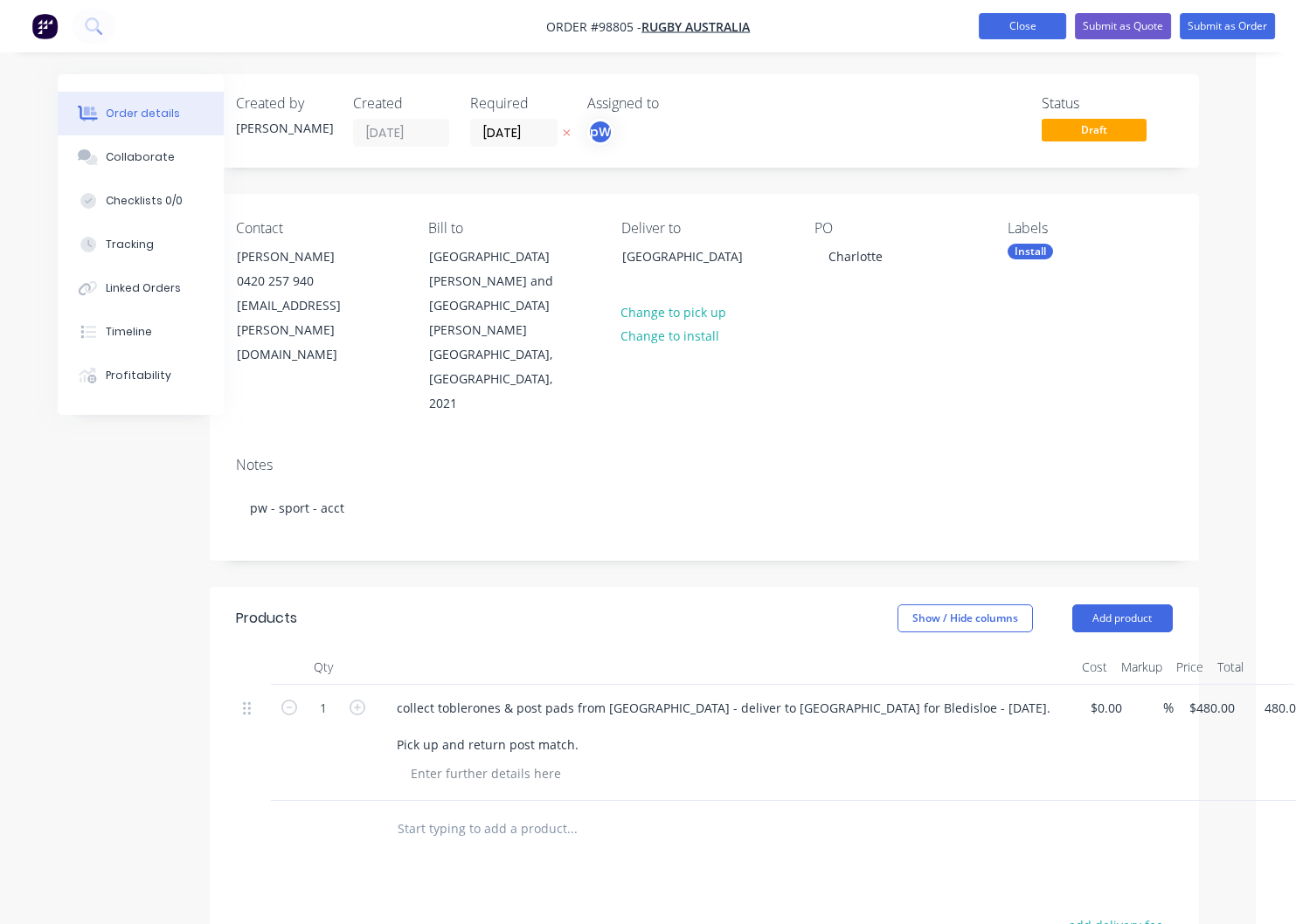
type input "$480.00"
click at [1001, 25] on button "Close" at bounding box center [1023, 26] width 88 height 26
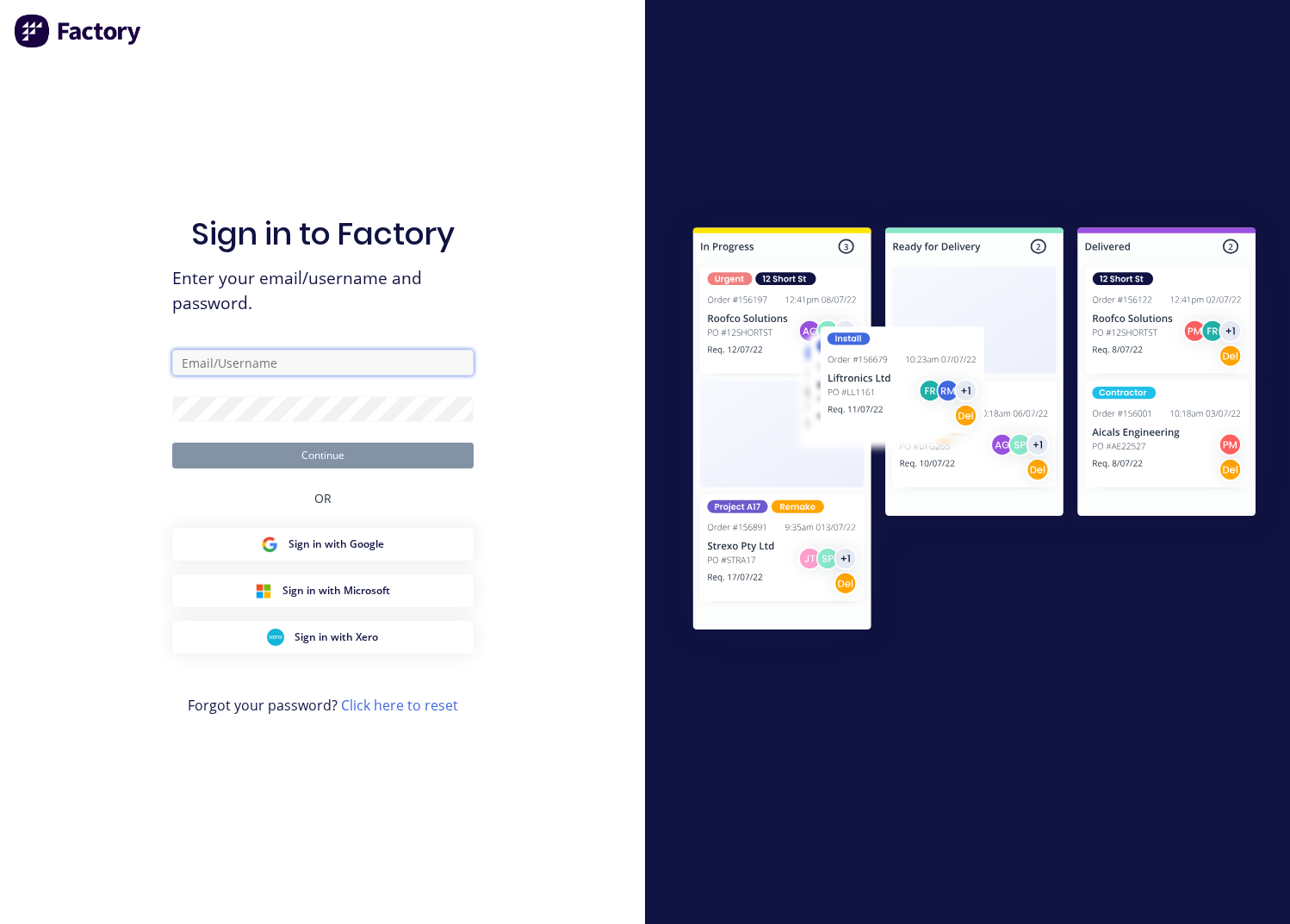
click at [274, 372] on input "text" at bounding box center [323, 362] width 302 height 26
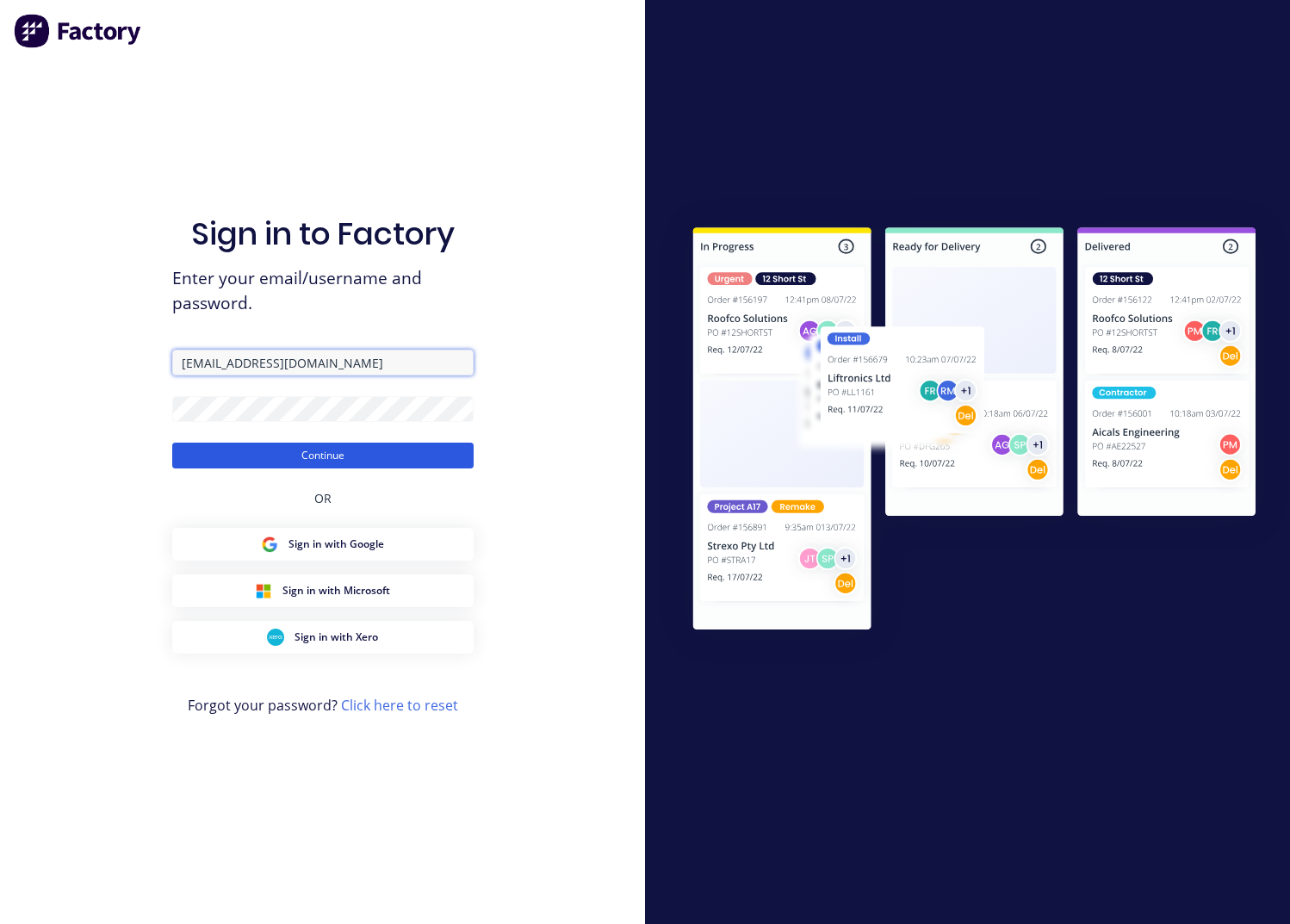
type input "[EMAIL_ADDRESS][DOMAIN_NAME]"
click at [289, 452] on button "Continue" at bounding box center [323, 455] width 302 height 26
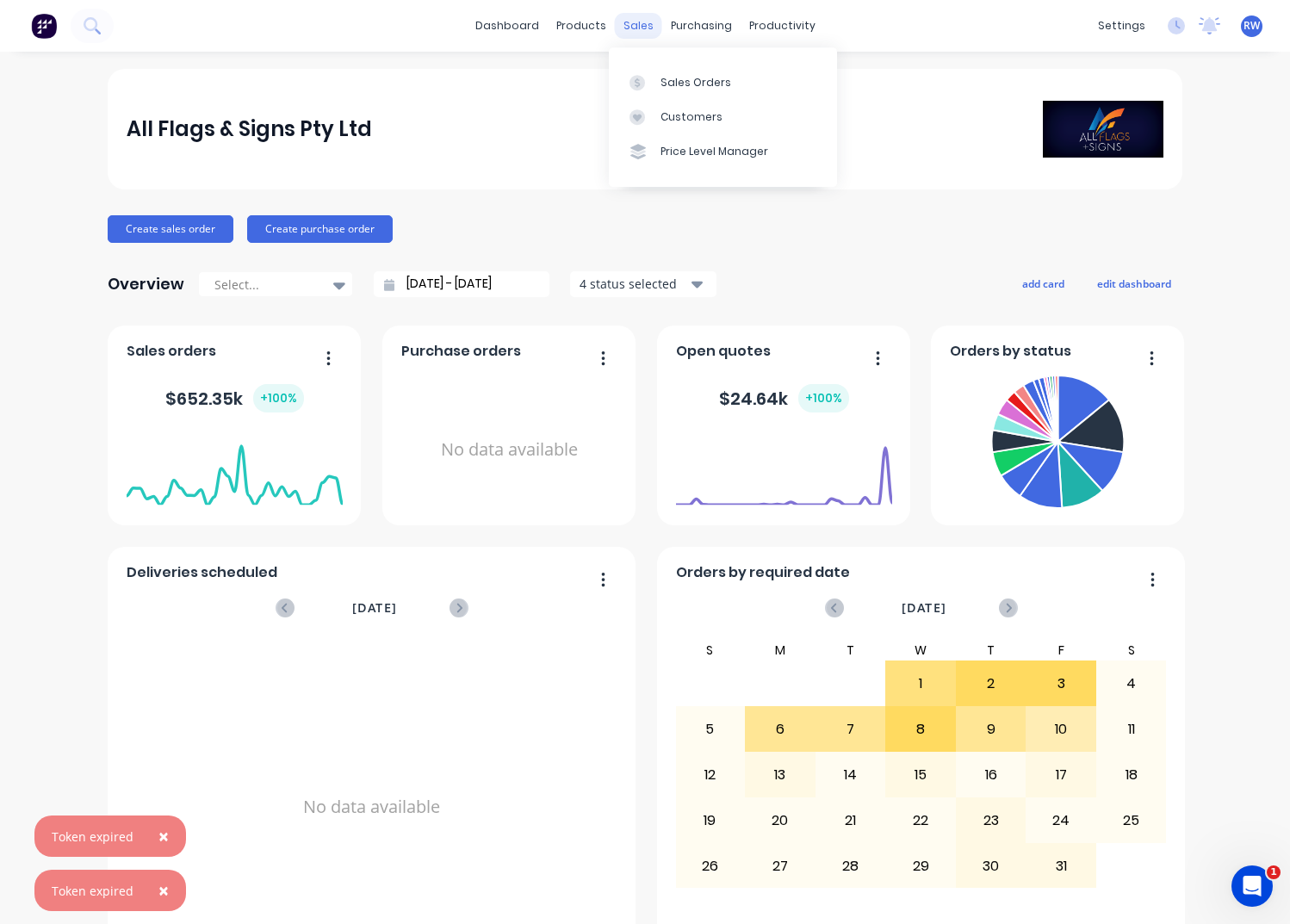
click at [622, 19] on div "sales" at bounding box center [639, 26] width 48 height 26
click at [684, 76] on div "Sales Orders" at bounding box center [695, 83] width 71 height 16
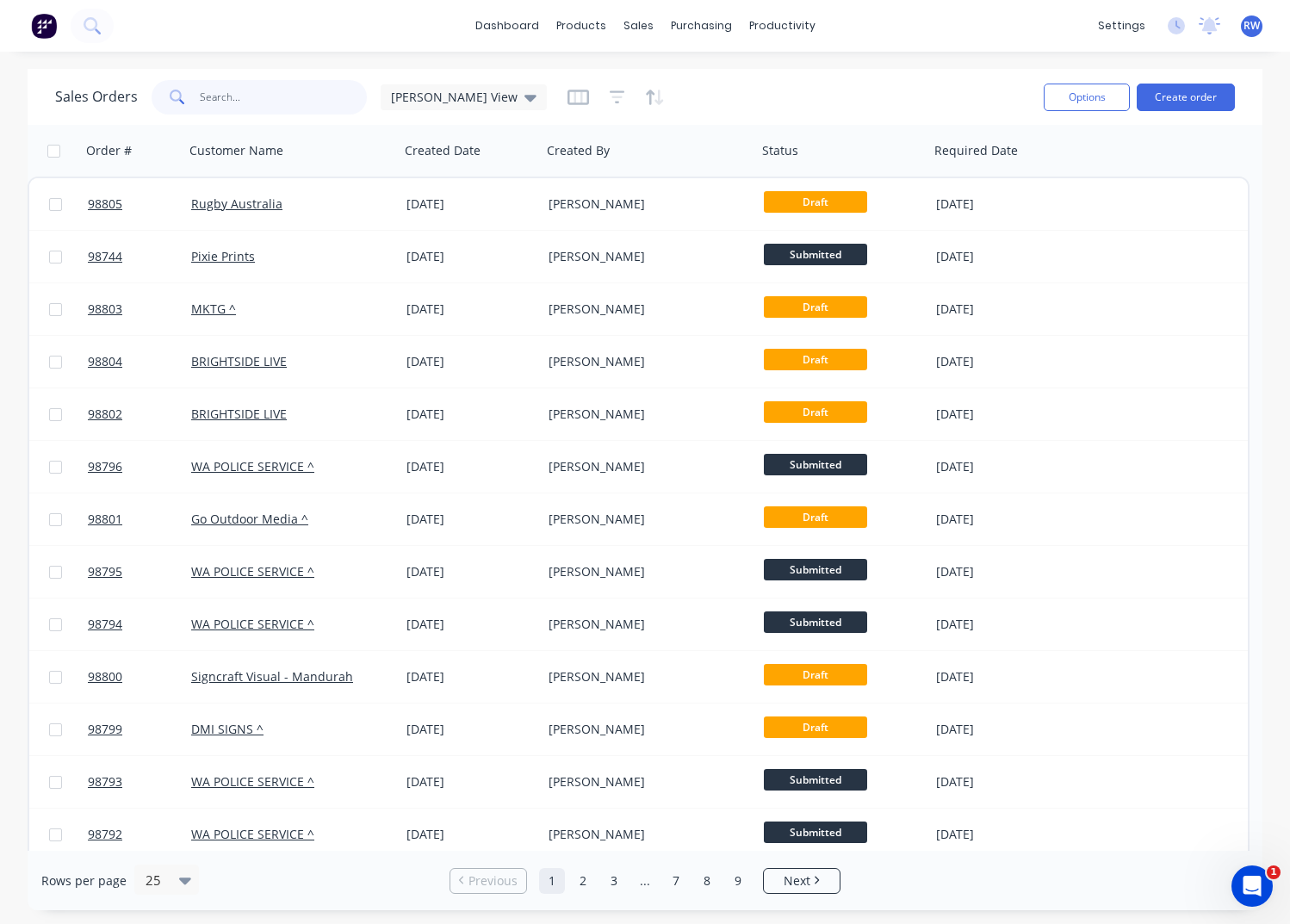
click at [246, 95] on input "text" at bounding box center [283, 97] width 168 height 34
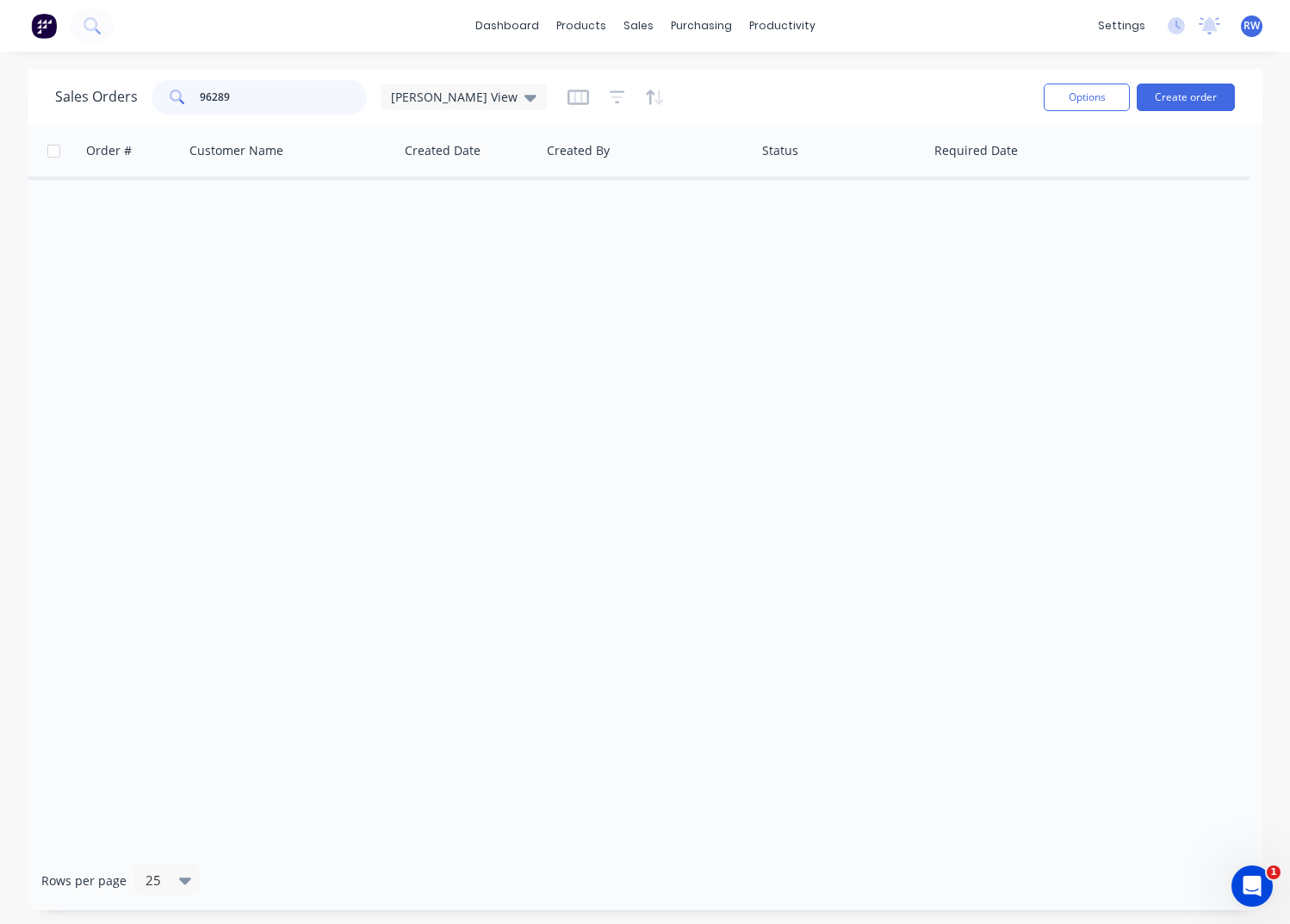
drag, startPoint x: 273, startPoint y: 95, endPoint x: 164, endPoint y: 93, distance: 109.0
click at [199, 93] on input "96289" at bounding box center [283, 97] width 168 height 34
drag, startPoint x: 255, startPoint y: 94, endPoint x: 127, endPoint y: 92, distance: 128.0
click at [199, 92] on input "98221" at bounding box center [283, 97] width 168 height 34
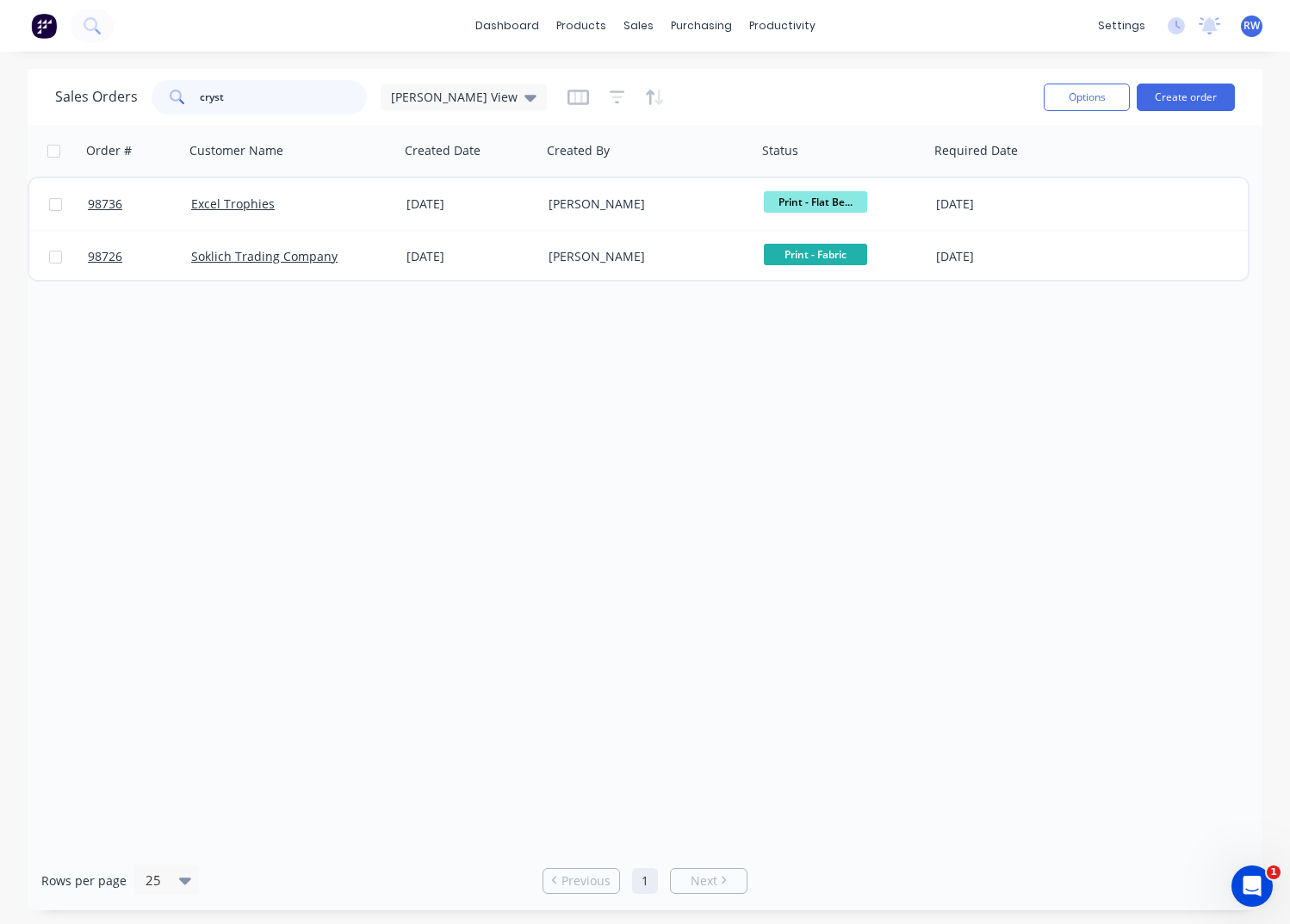
drag, startPoint x: 232, startPoint y: 96, endPoint x: 171, endPoint y: 96, distance: 61.0
click at [199, 96] on input "cryst" at bounding box center [283, 97] width 168 height 34
click at [246, 99] on input "98343" at bounding box center [283, 97] width 168 height 34
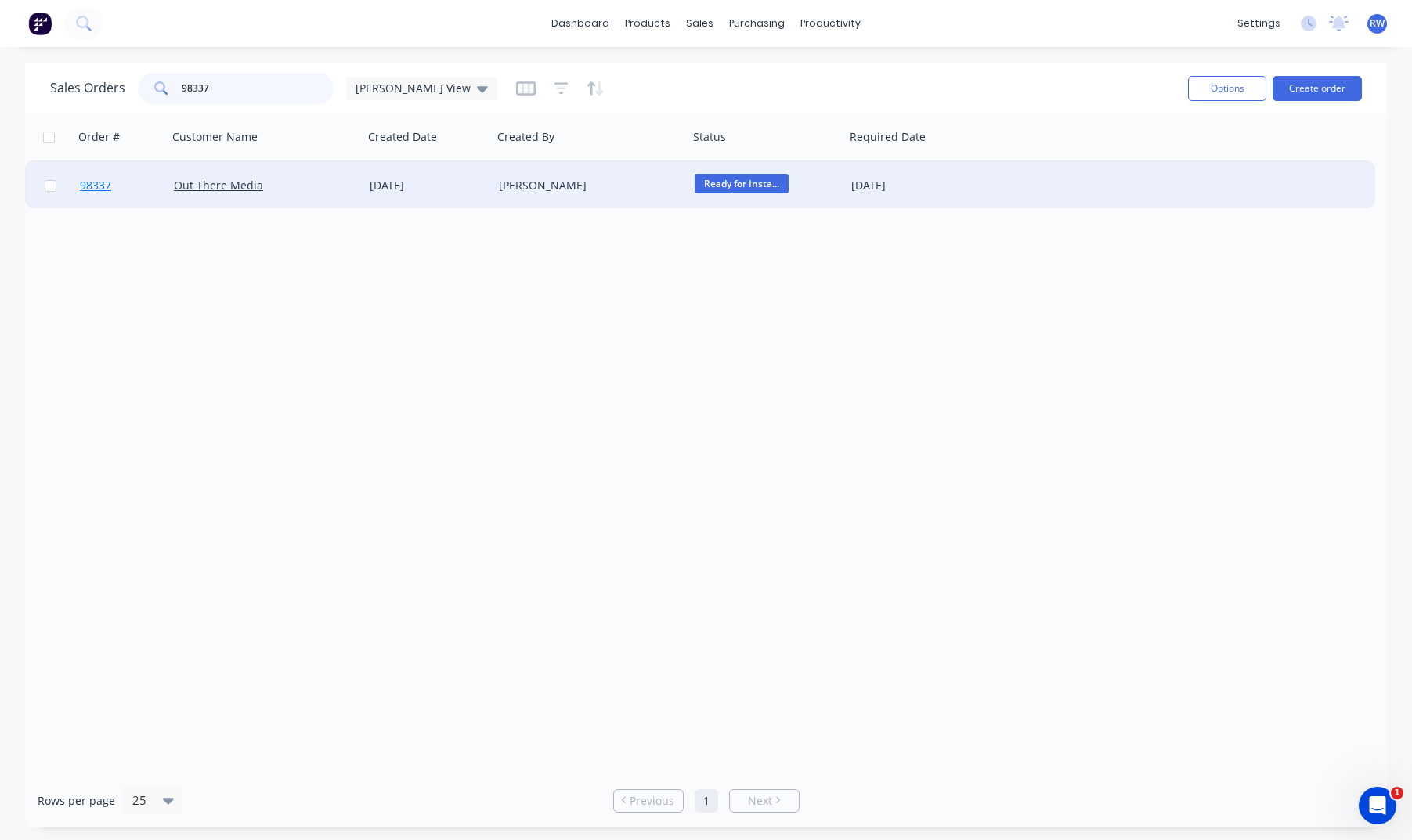
type input "98337"
click at [99, 188] on span "98337" at bounding box center [96, 185] width 31 height 16
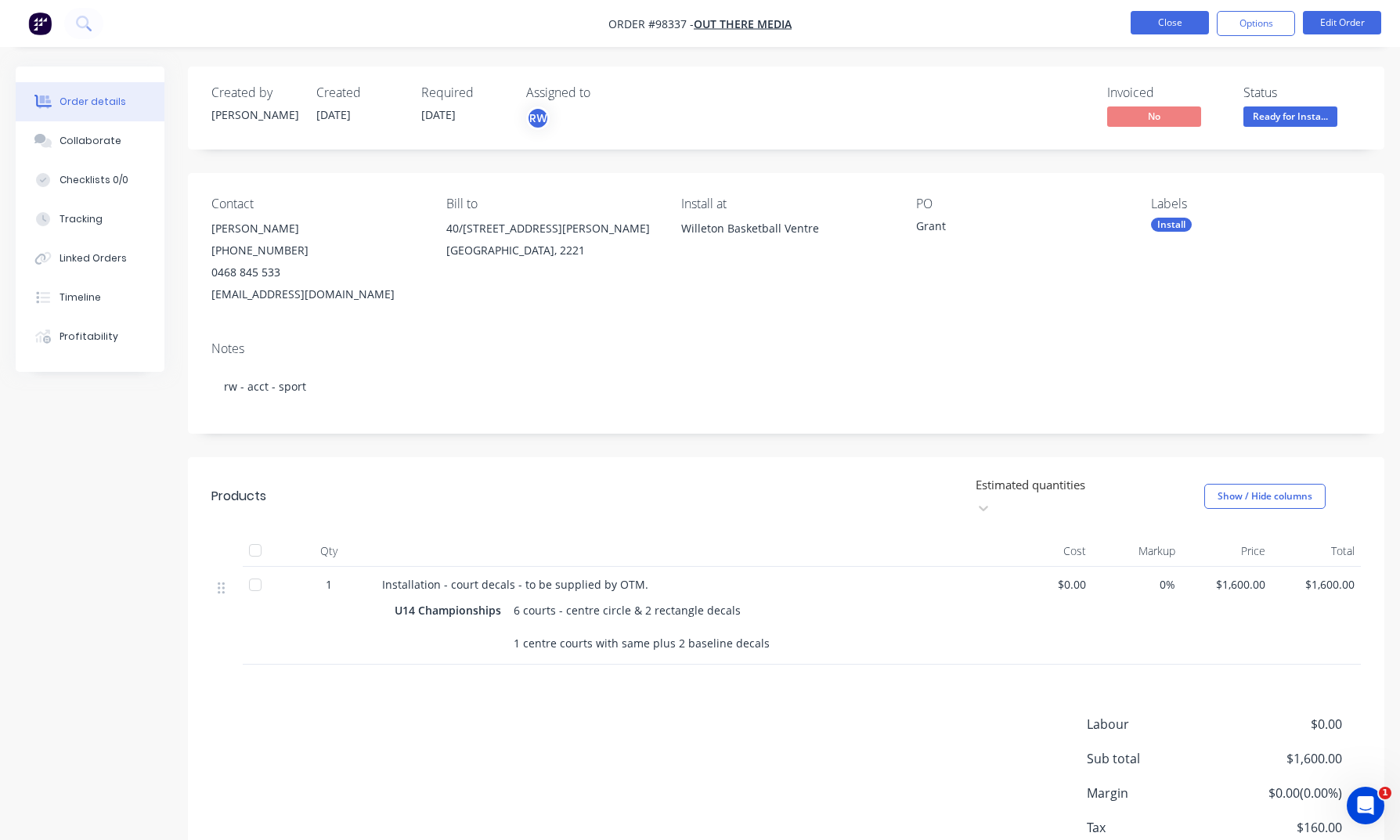
click at [1149, 22] on button "Close" at bounding box center [1170, 22] width 79 height 23
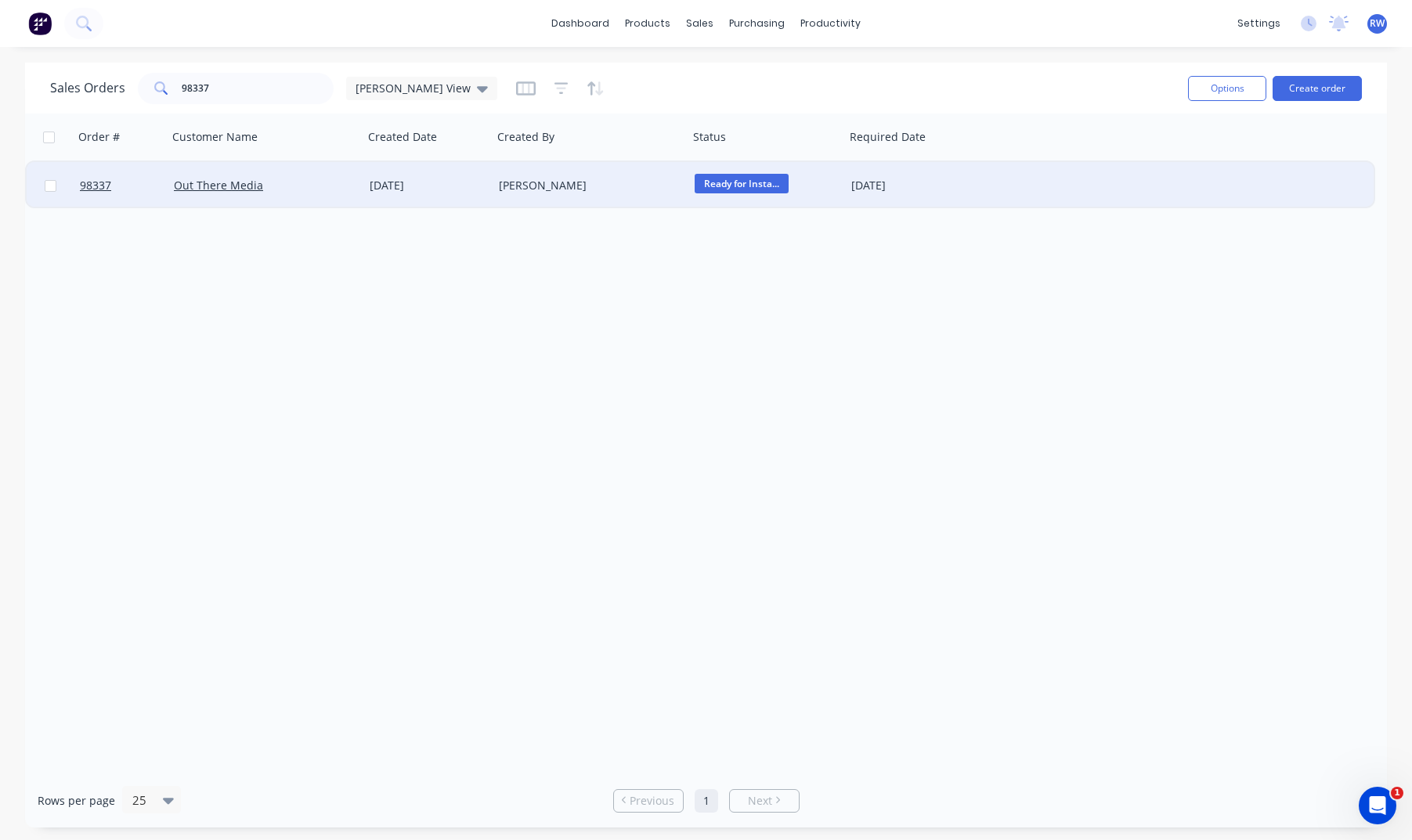
click at [54, 189] on input "checkbox" at bounding box center [51, 185] width 12 height 12
checkbox input "true"
click at [1173, 92] on button "Options" at bounding box center [1227, 88] width 79 height 25
click at [1129, 161] on div "Archive" at bounding box center [1181, 159] width 144 height 22
checkbox input "false"
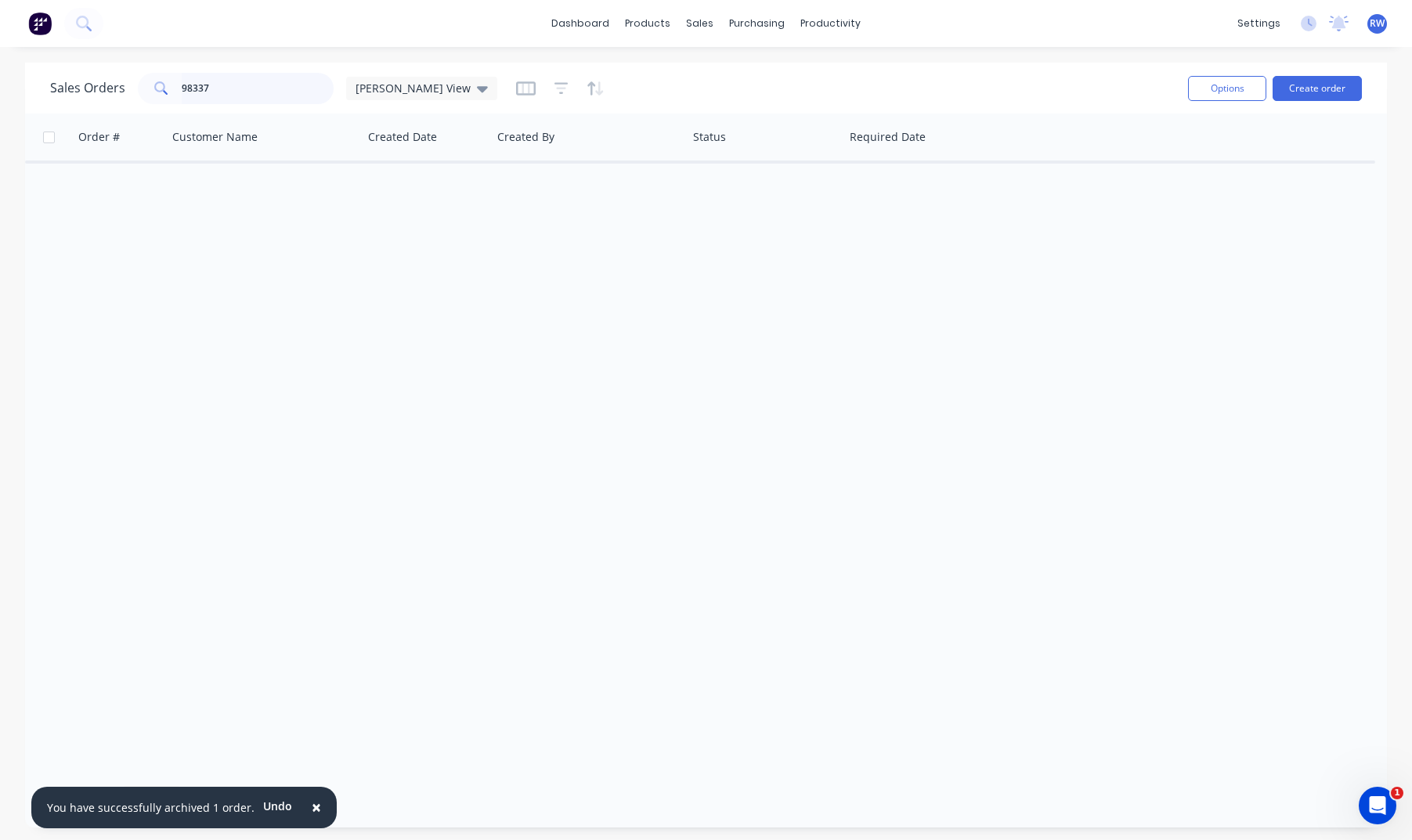
click at [242, 90] on input "98337" at bounding box center [258, 88] width 153 height 31
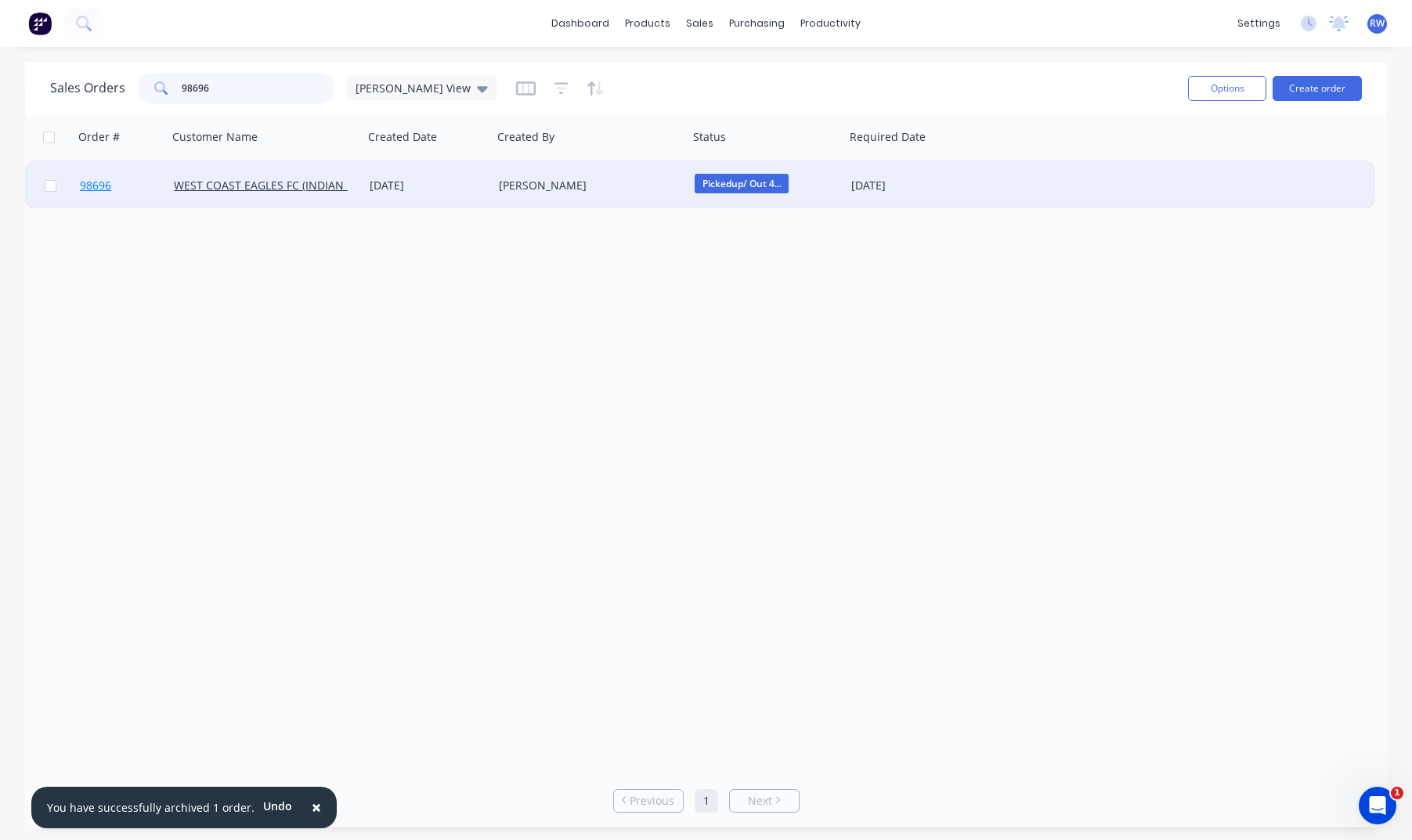
type input "98696"
click at [96, 186] on span "98696" at bounding box center [96, 185] width 31 height 16
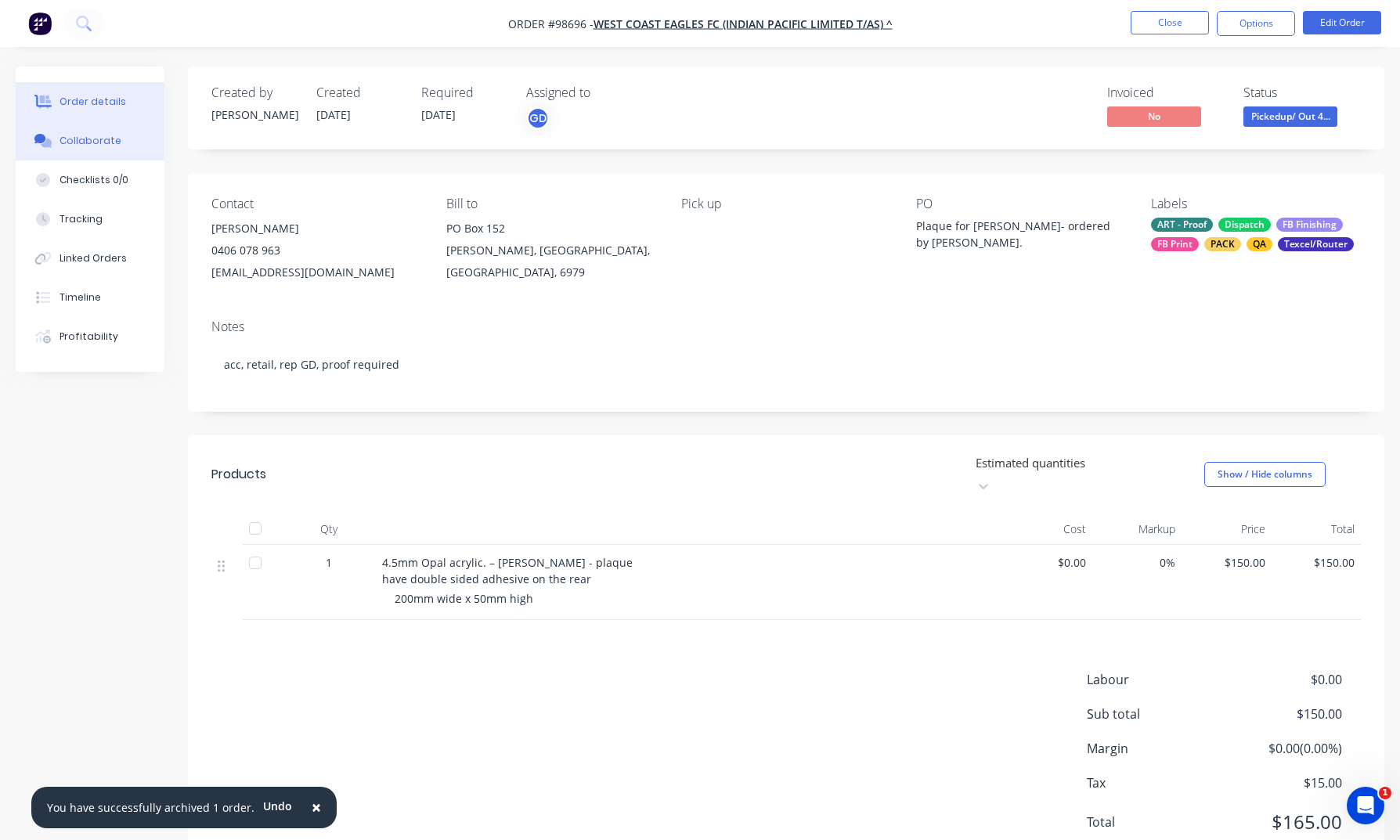
click at [75, 142] on div "Collaborate" at bounding box center [90, 141] width 62 height 14
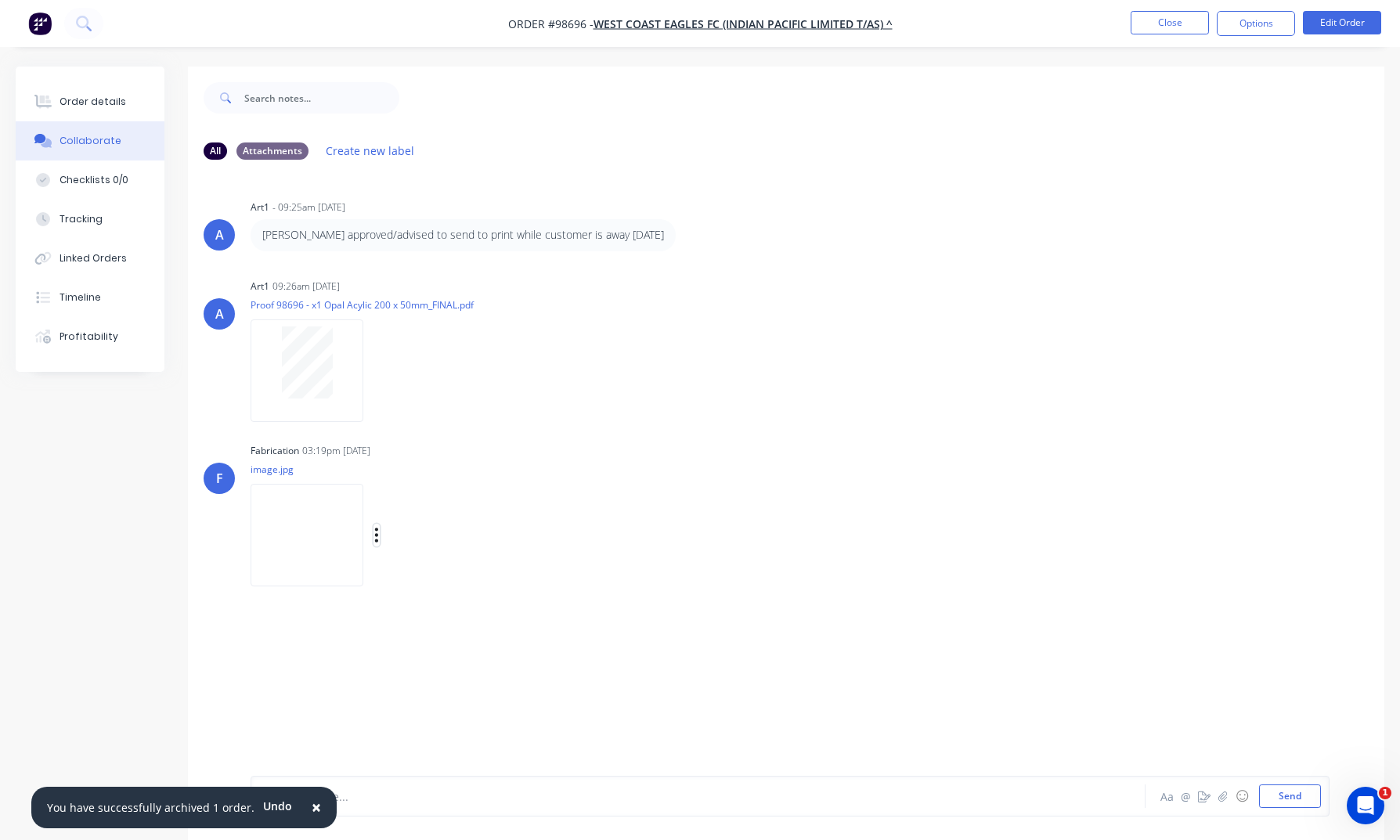
click at [379, 535] on icon "button" at bounding box center [376, 535] width 5 height 18
click at [443, 580] on button "Download" at bounding box center [479, 577] width 177 height 35
click at [1163, 20] on button "Close" at bounding box center [1170, 22] width 79 height 23
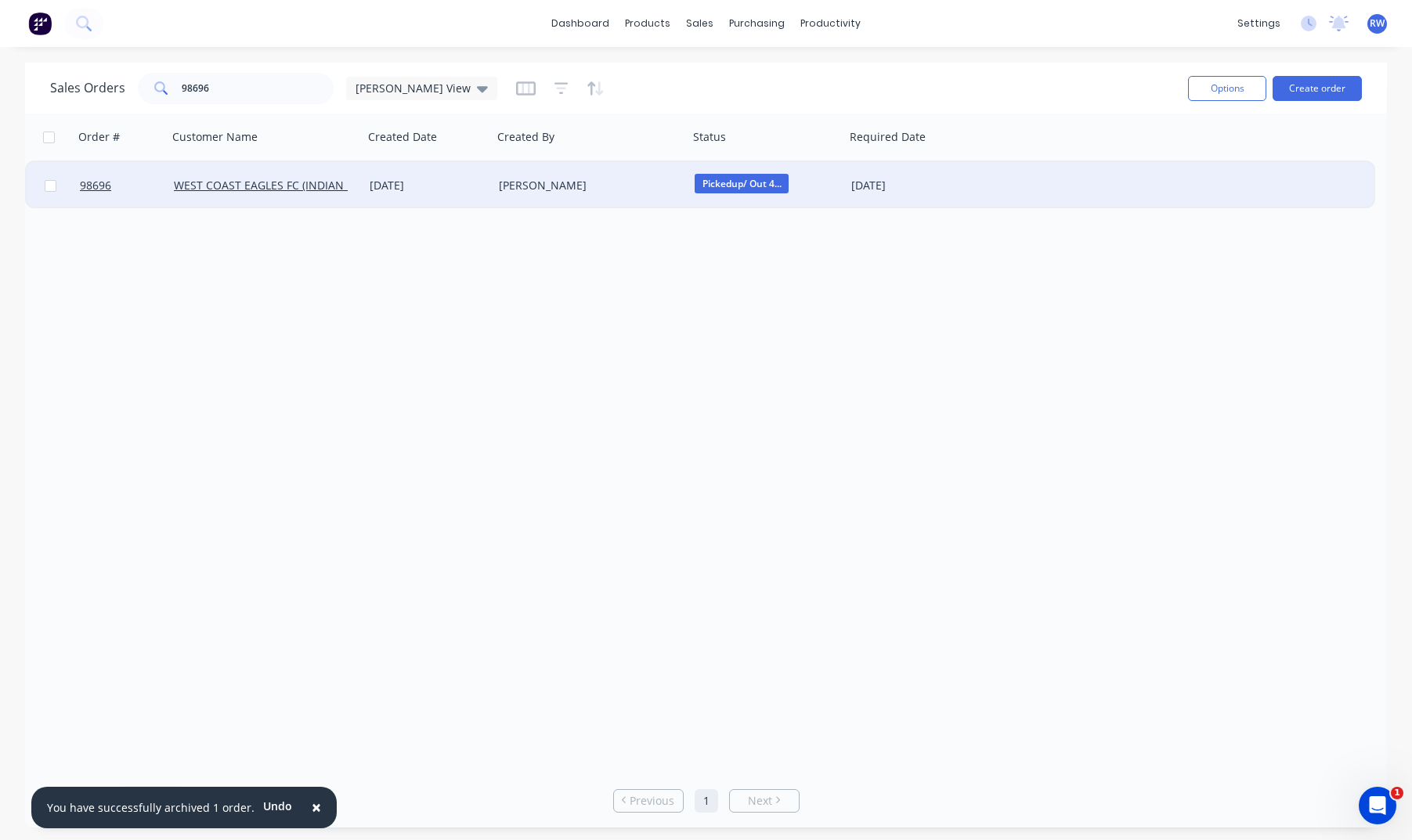
click at [51, 187] on input "checkbox" at bounding box center [51, 185] width 12 height 12
checkbox input "true"
click at [1173, 91] on button "Options" at bounding box center [1227, 88] width 79 height 25
click at [1151, 160] on div "Archive" at bounding box center [1181, 159] width 144 height 22
checkbox input "false"
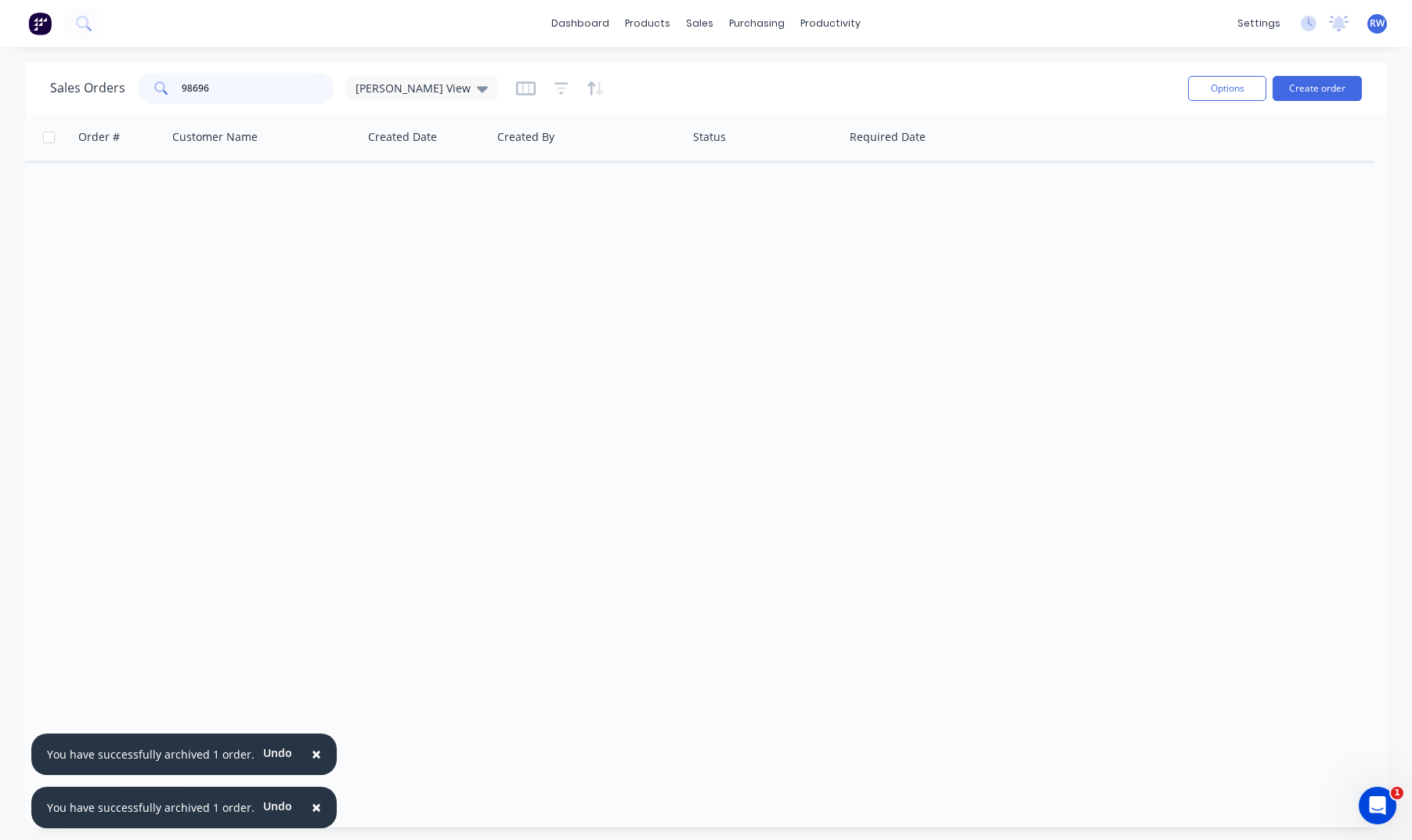
click at [269, 88] on input "98696" at bounding box center [258, 88] width 153 height 31
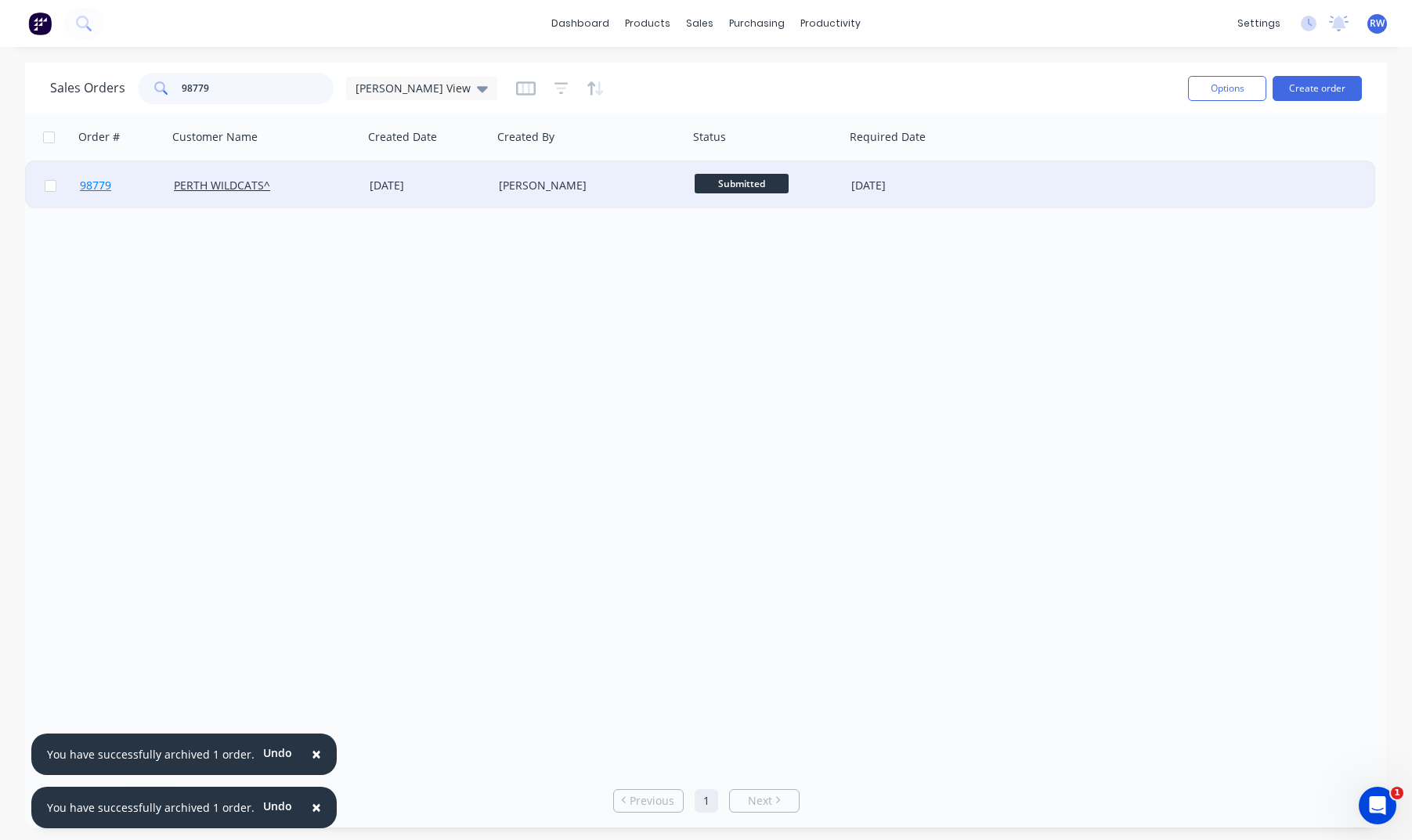
type input "98779"
click at [111, 185] on span "98779" at bounding box center [96, 185] width 31 height 16
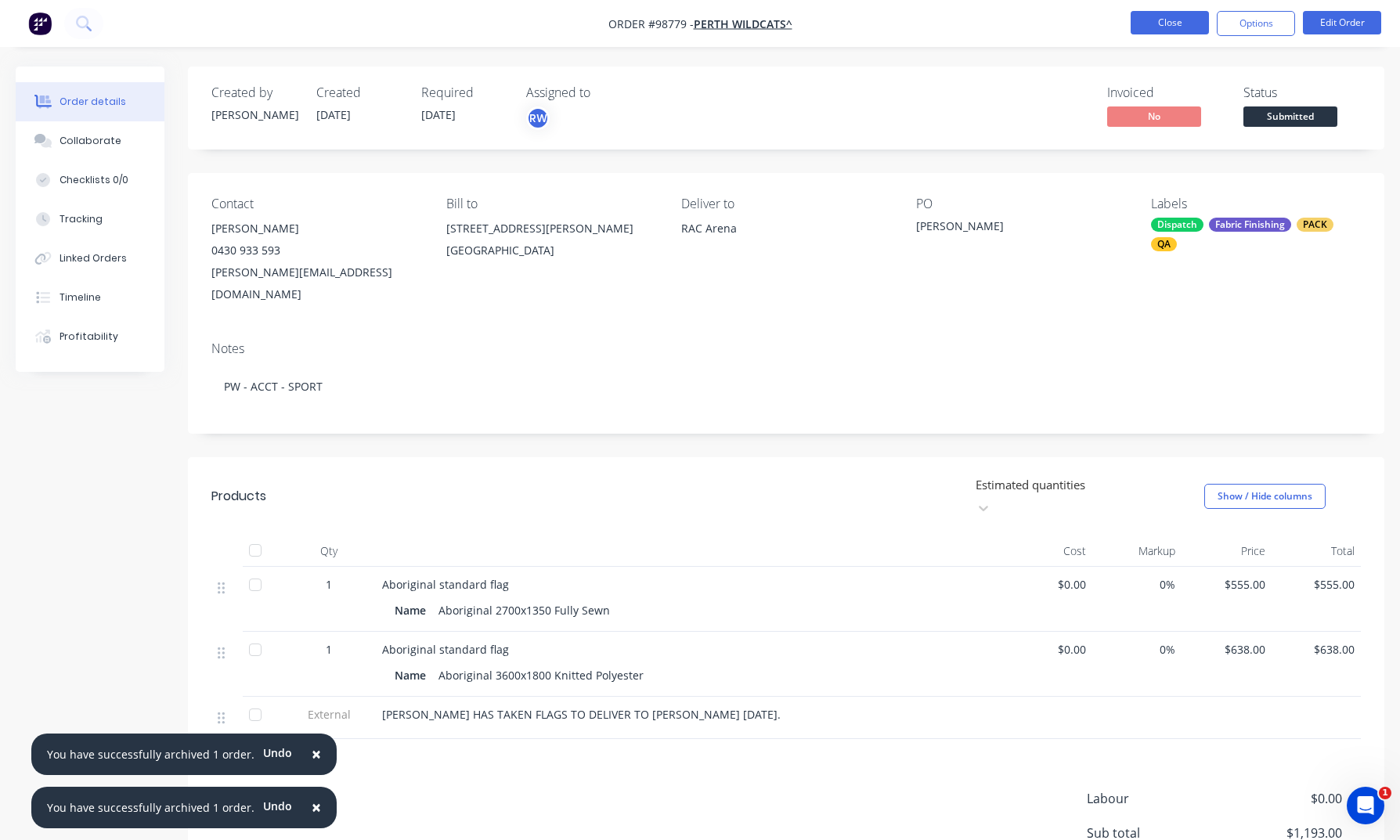
click at [1146, 22] on button "Close" at bounding box center [1170, 22] width 79 height 23
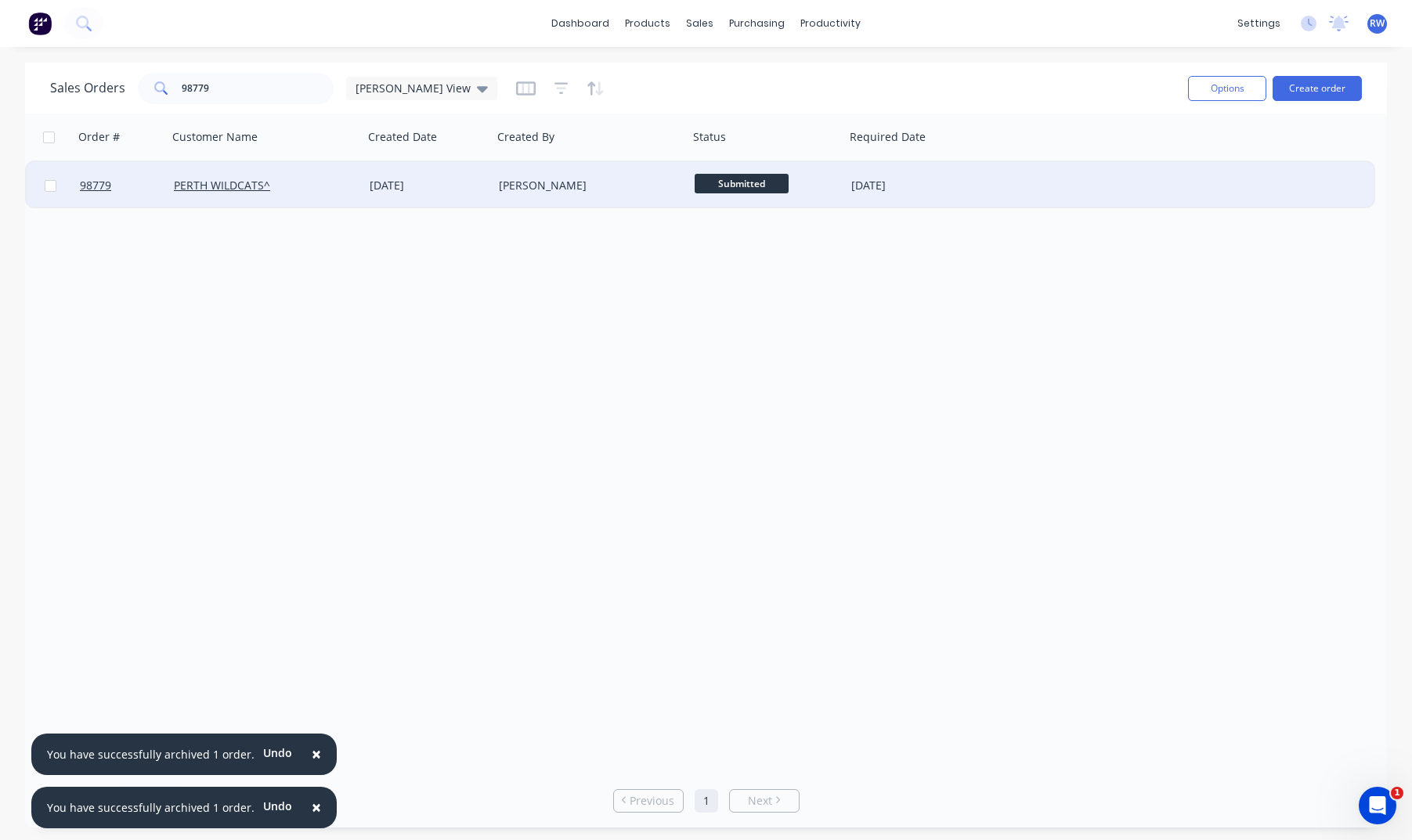
click at [49, 184] on input "checkbox" at bounding box center [51, 185] width 12 height 12
checkbox input "true"
click at [1173, 85] on button "Options" at bounding box center [1227, 88] width 79 height 25
click at [1133, 163] on div "Archive" at bounding box center [1181, 159] width 144 height 22
checkbox input "false"
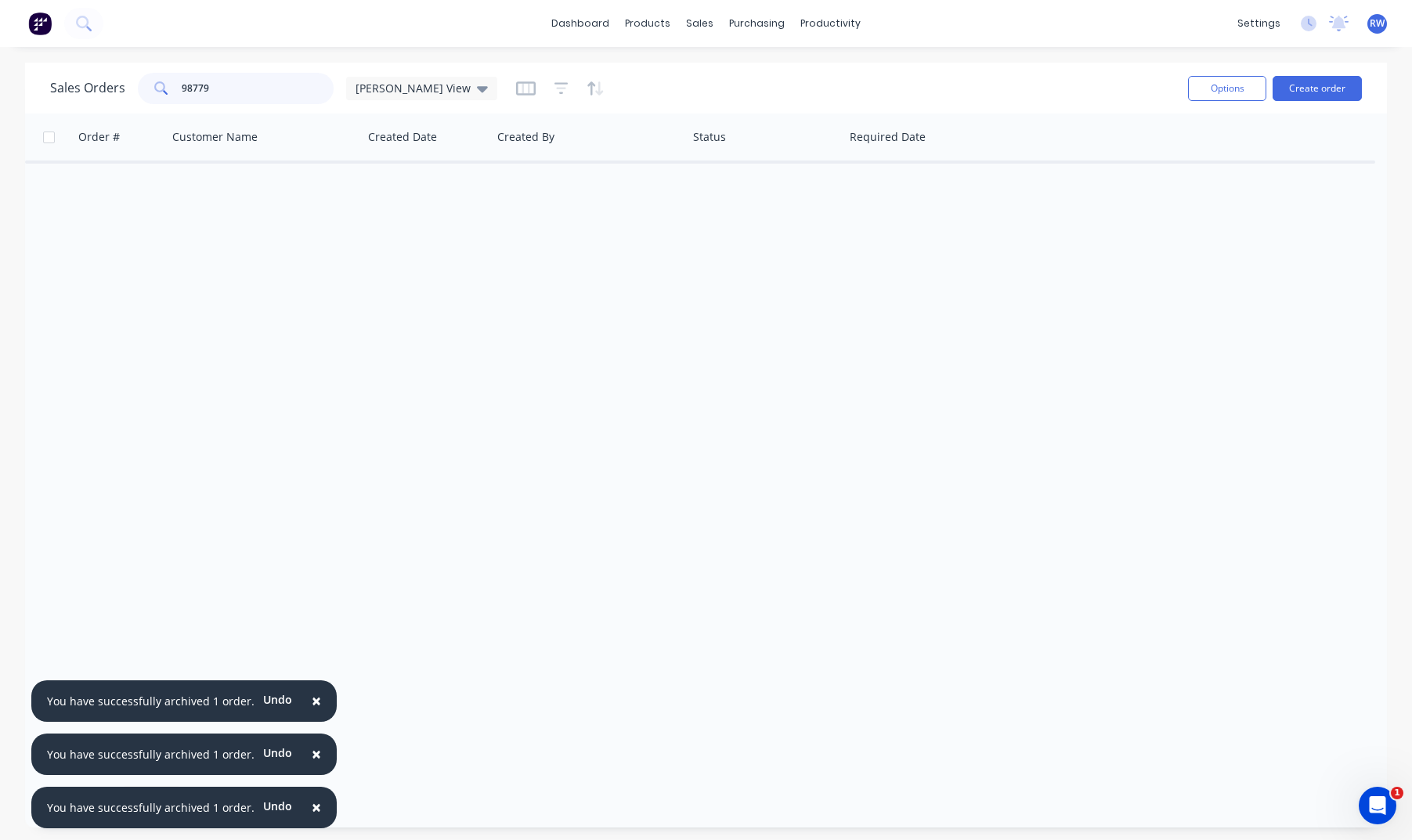
click at [230, 86] on input "98779" at bounding box center [258, 88] width 153 height 31
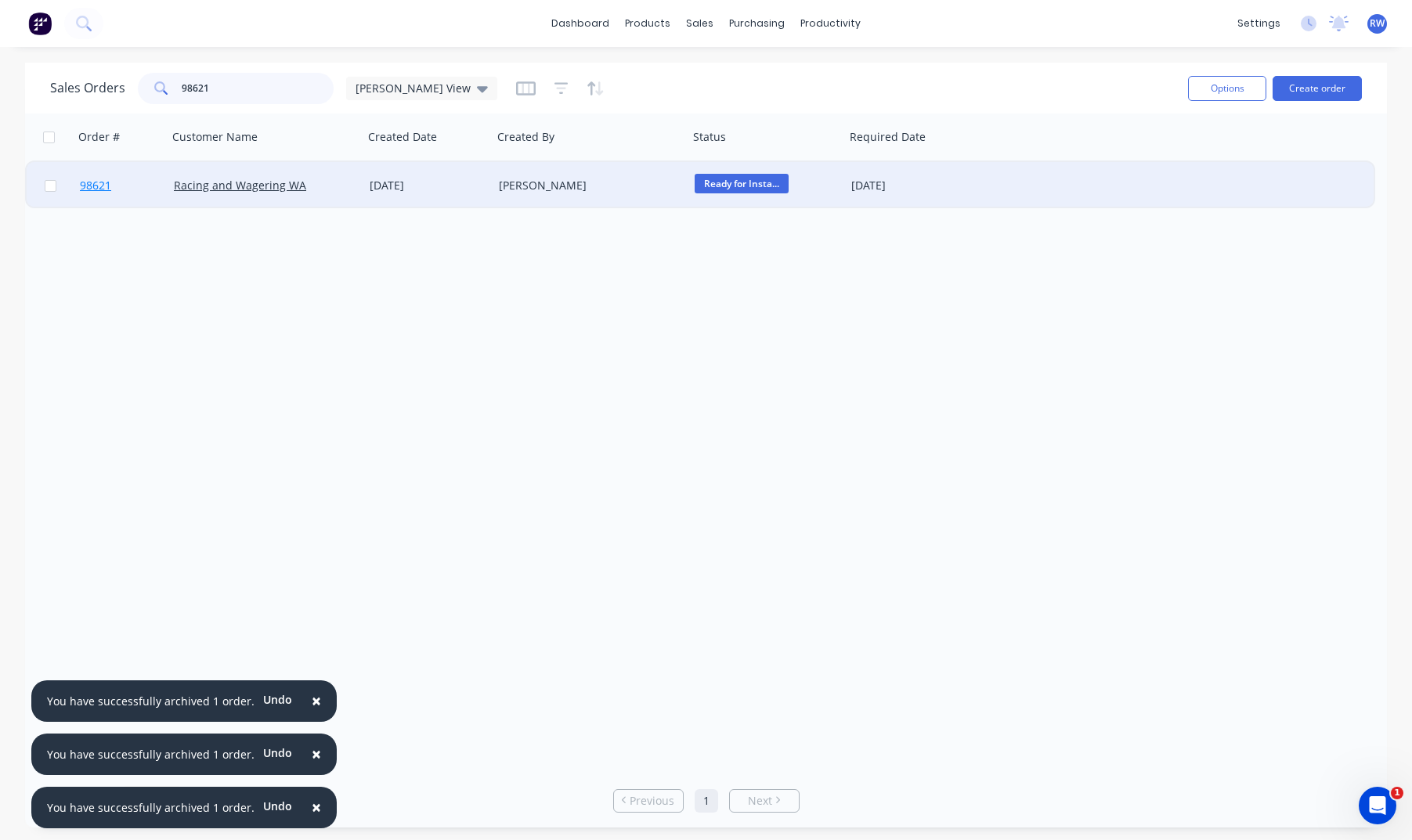
type input "98621"
click at [90, 191] on span "98621" at bounding box center [96, 185] width 31 height 16
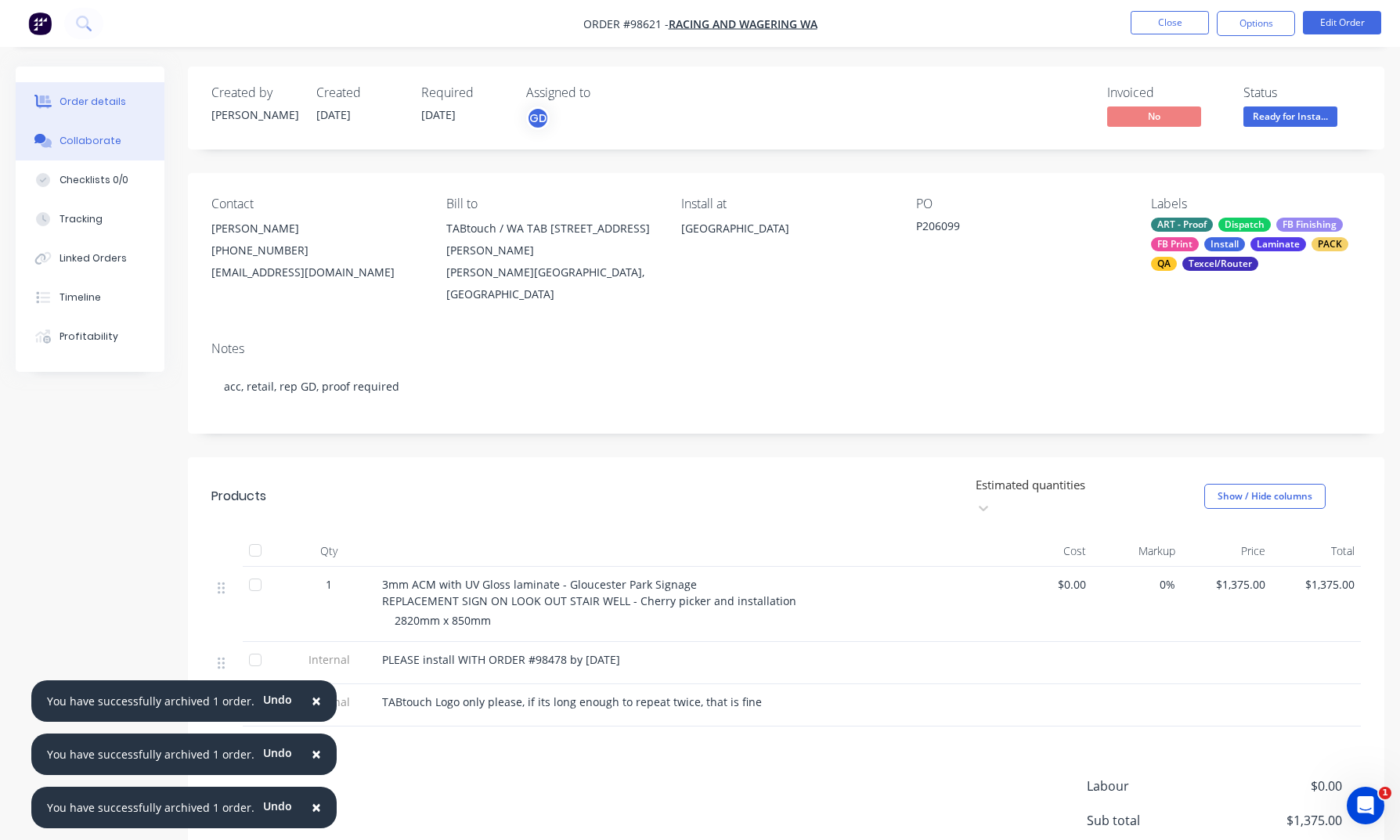
click at [79, 144] on div "Collaborate" at bounding box center [90, 141] width 62 height 14
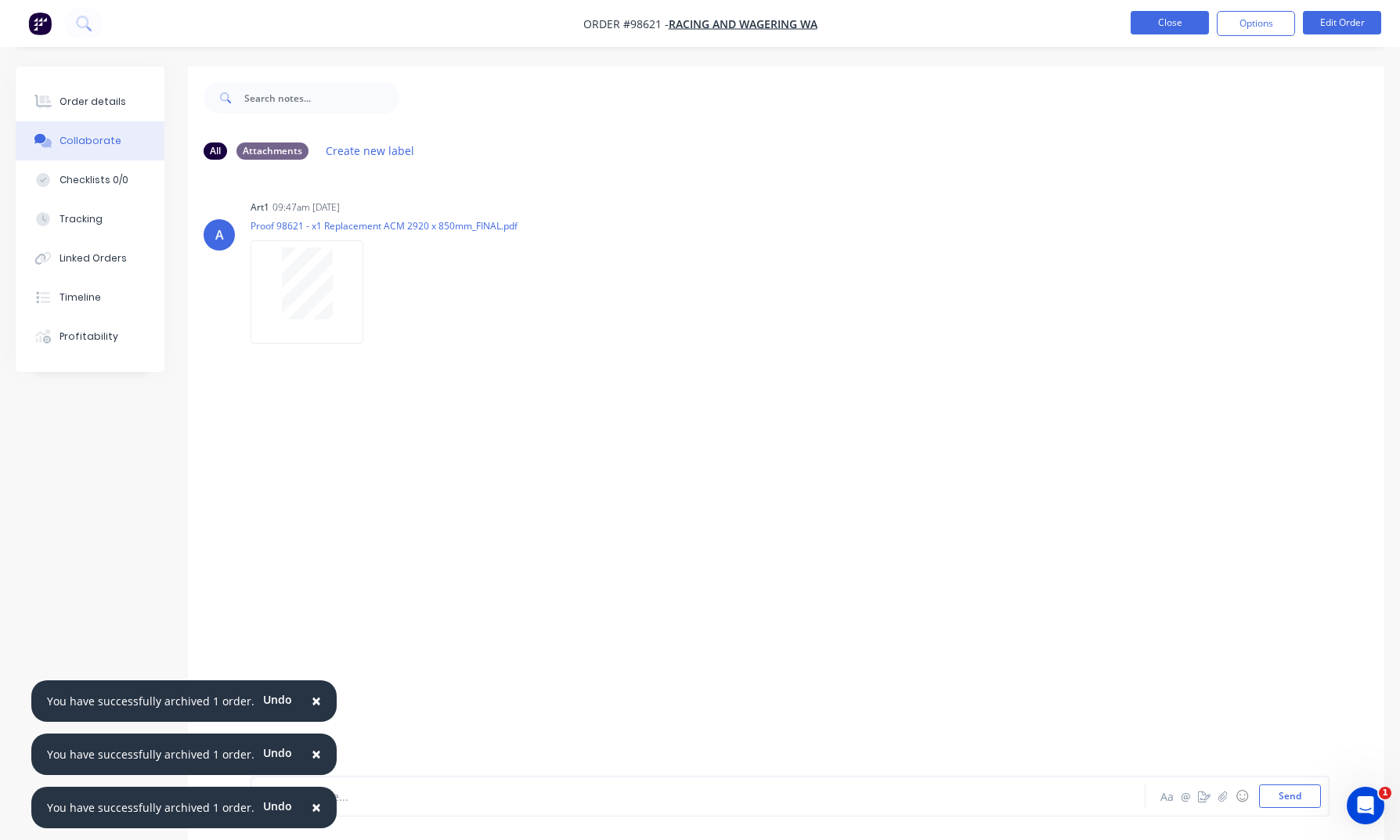
click at [1168, 27] on button "Close" at bounding box center [1170, 22] width 79 height 23
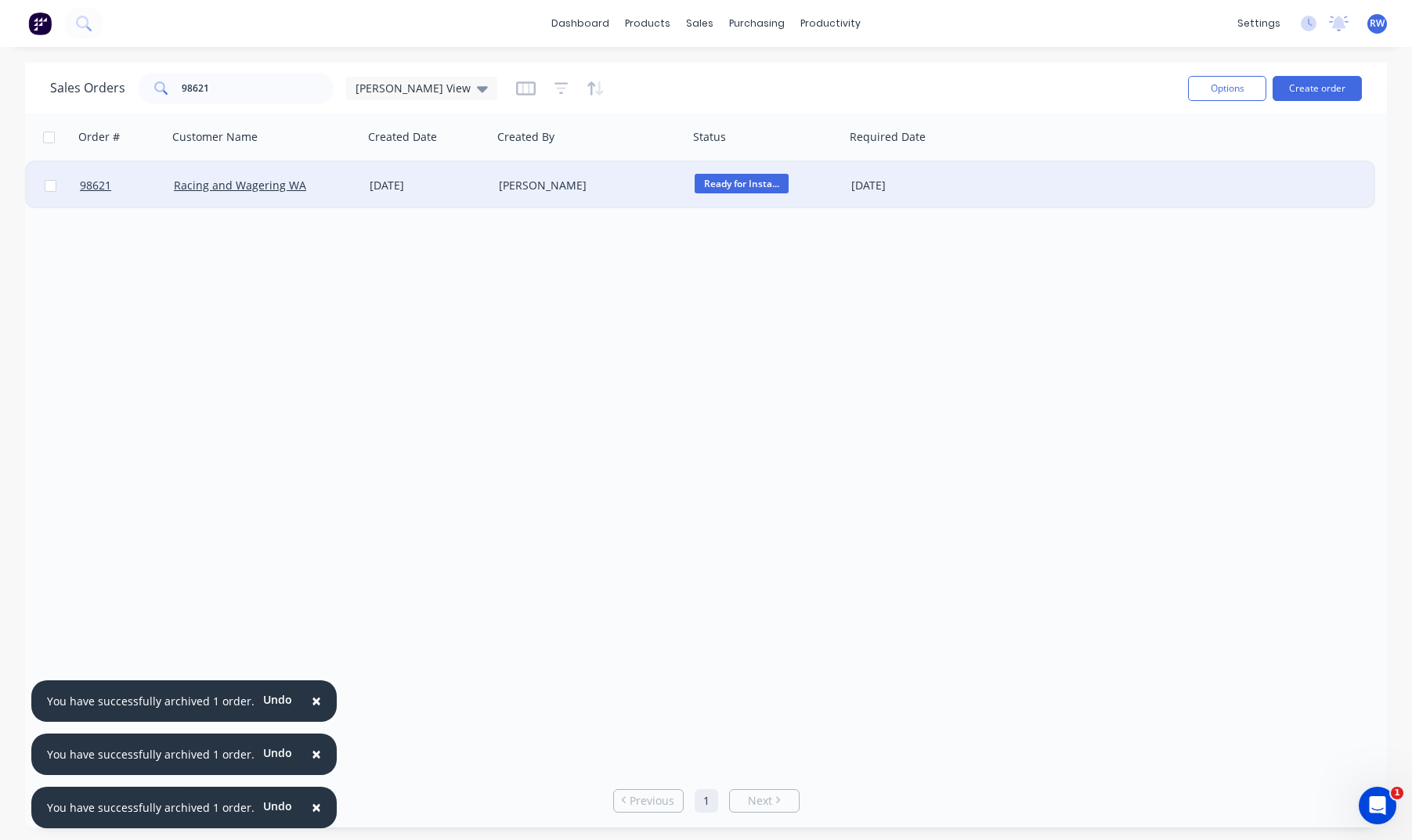
click at [51, 189] on input "checkbox" at bounding box center [51, 185] width 12 height 12
checkbox input "true"
click at [1173, 87] on button "Options" at bounding box center [1227, 88] width 79 height 25
click at [1157, 164] on div "Archive" at bounding box center [1181, 159] width 144 height 22
checkbox input "false"
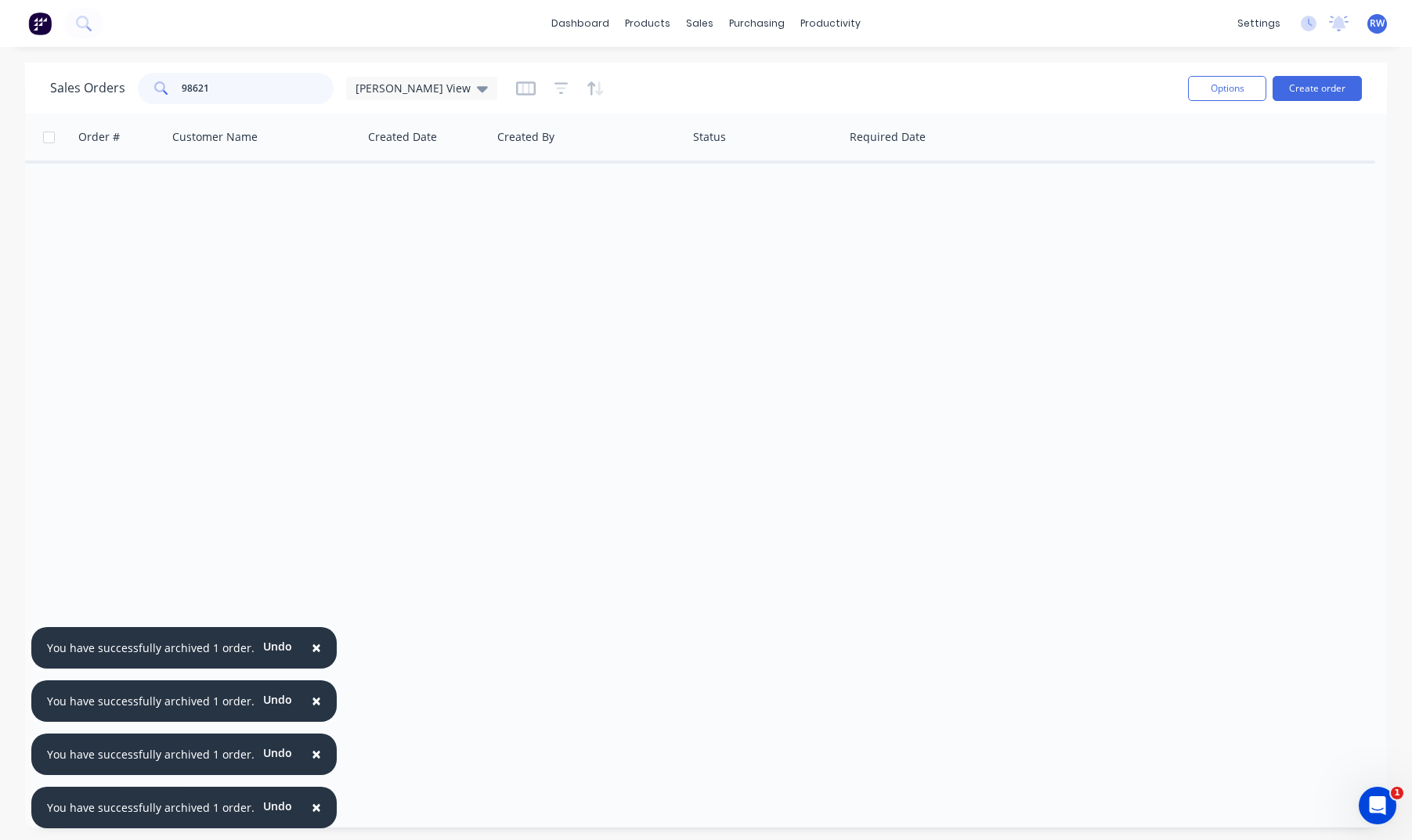
click at [240, 87] on input "98621" at bounding box center [258, 88] width 153 height 31
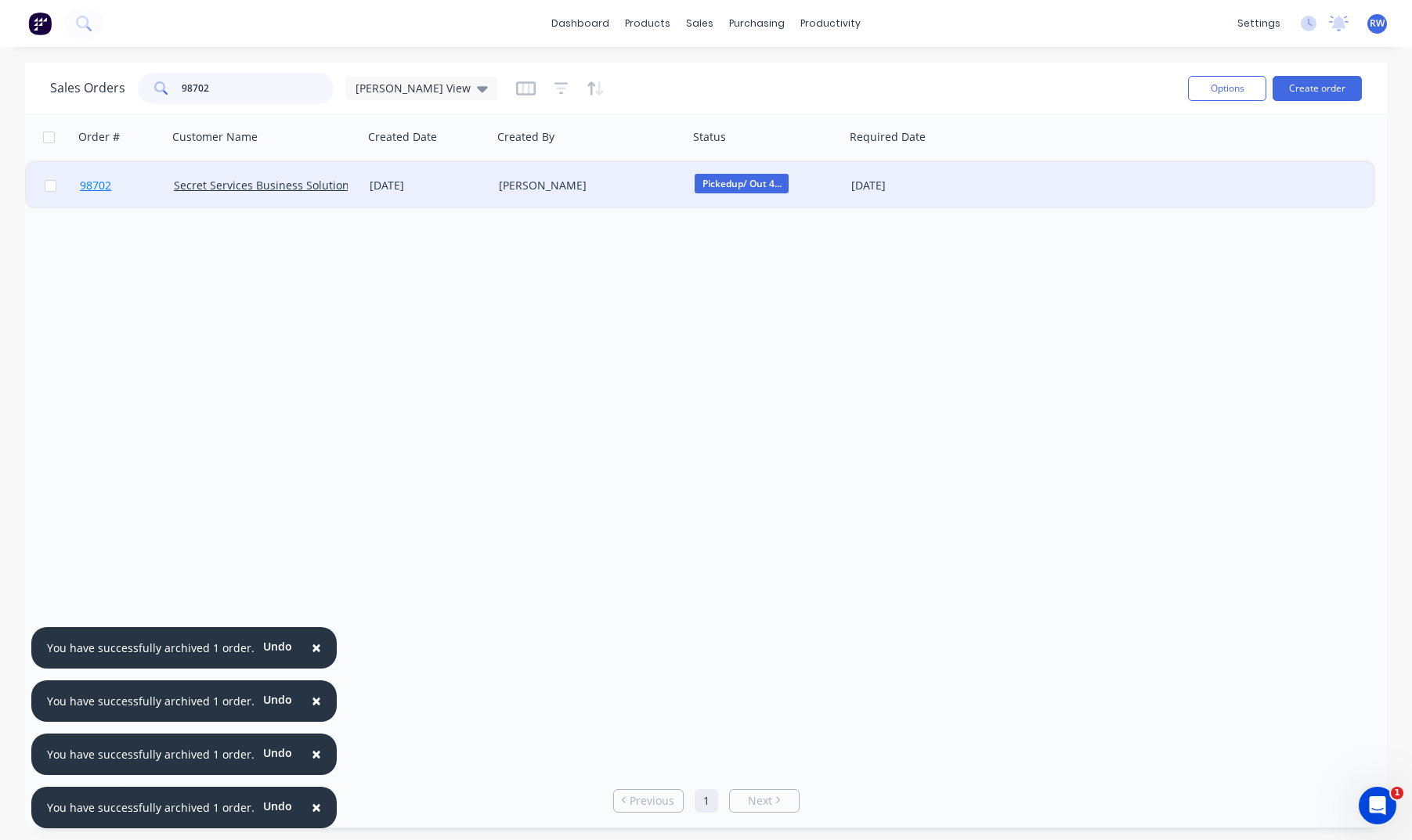
type input "98702"
click at [92, 188] on span "98702" at bounding box center [96, 185] width 31 height 16
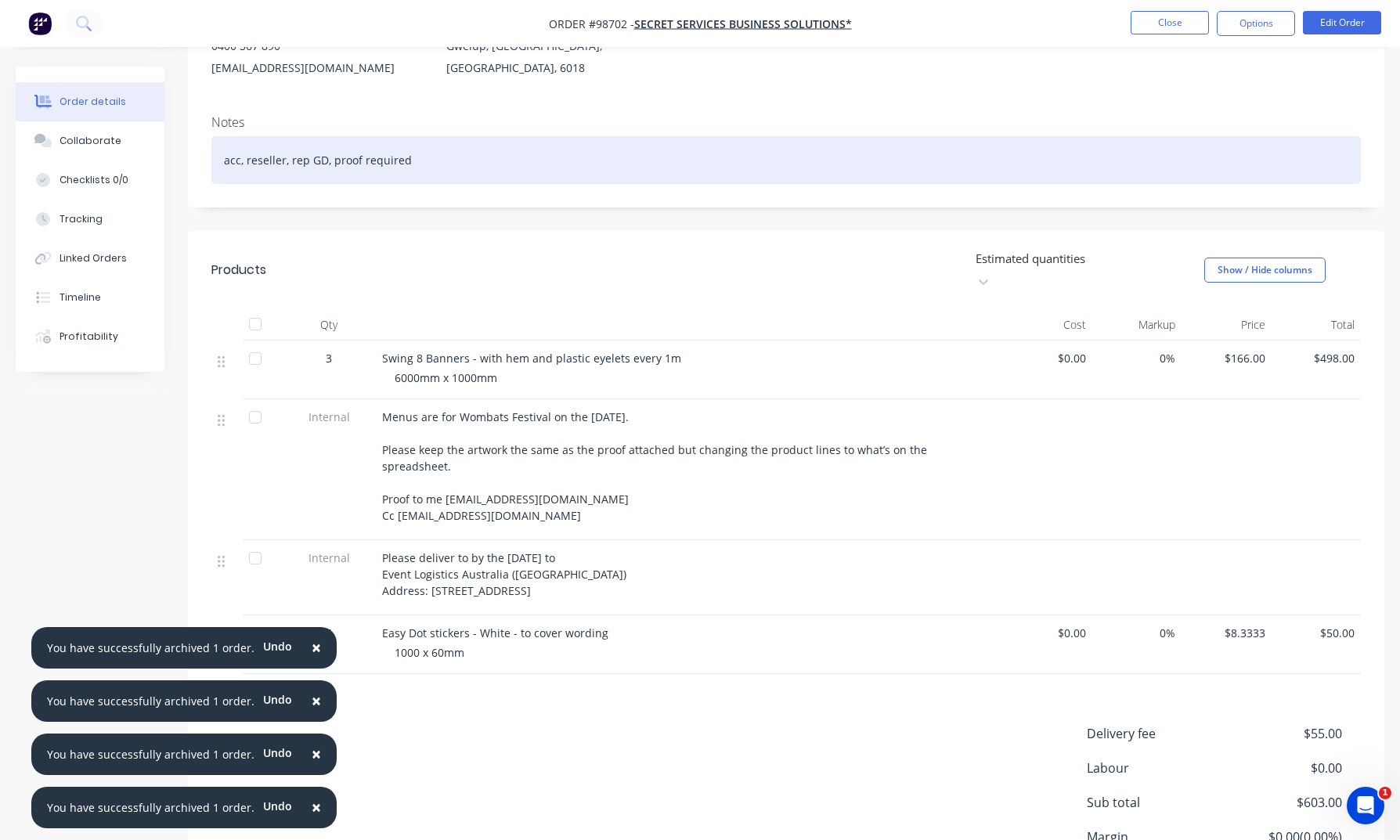
scroll to position [208, 0]
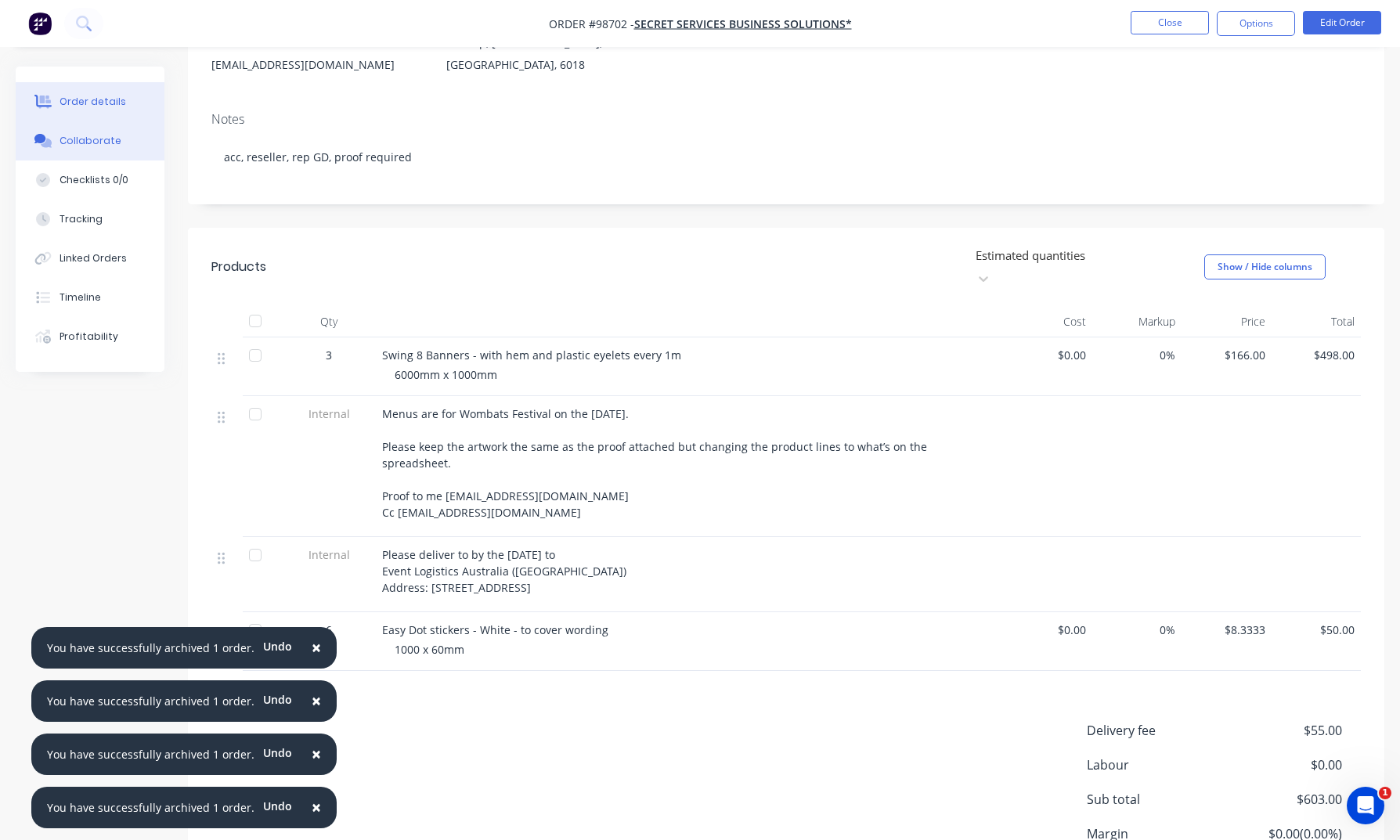
click at [91, 145] on div "Collaborate" at bounding box center [90, 141] width 62 height 14
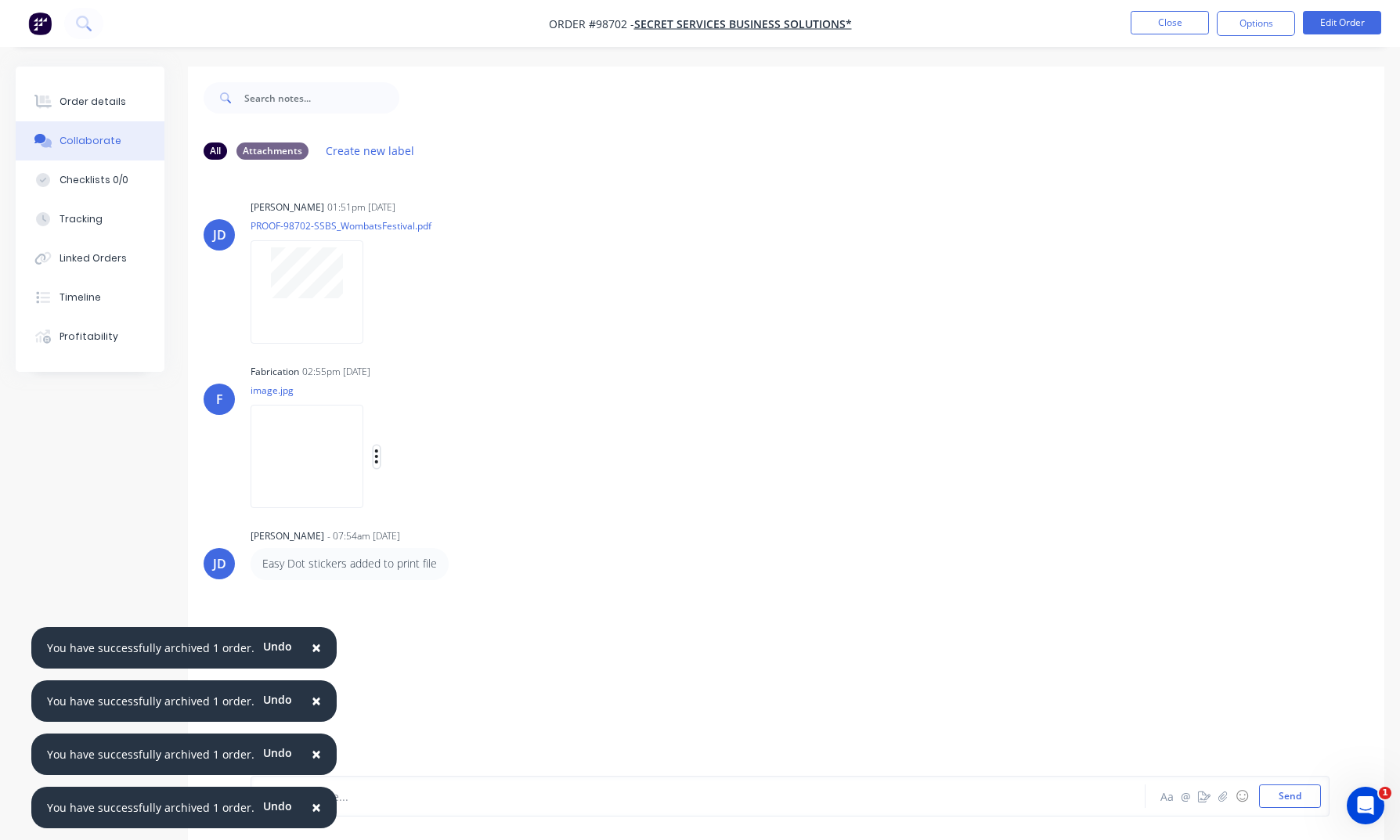
click at [376, 457] on icon "button" at bounding box center [376, 457] width 3 height 14
click at [428, 500] on button "Download" at bounding box center [479, 498] width 177 height 35
click at [1157, 28] on button "Close" at bounding box center [1170, 22] width 79 height 23
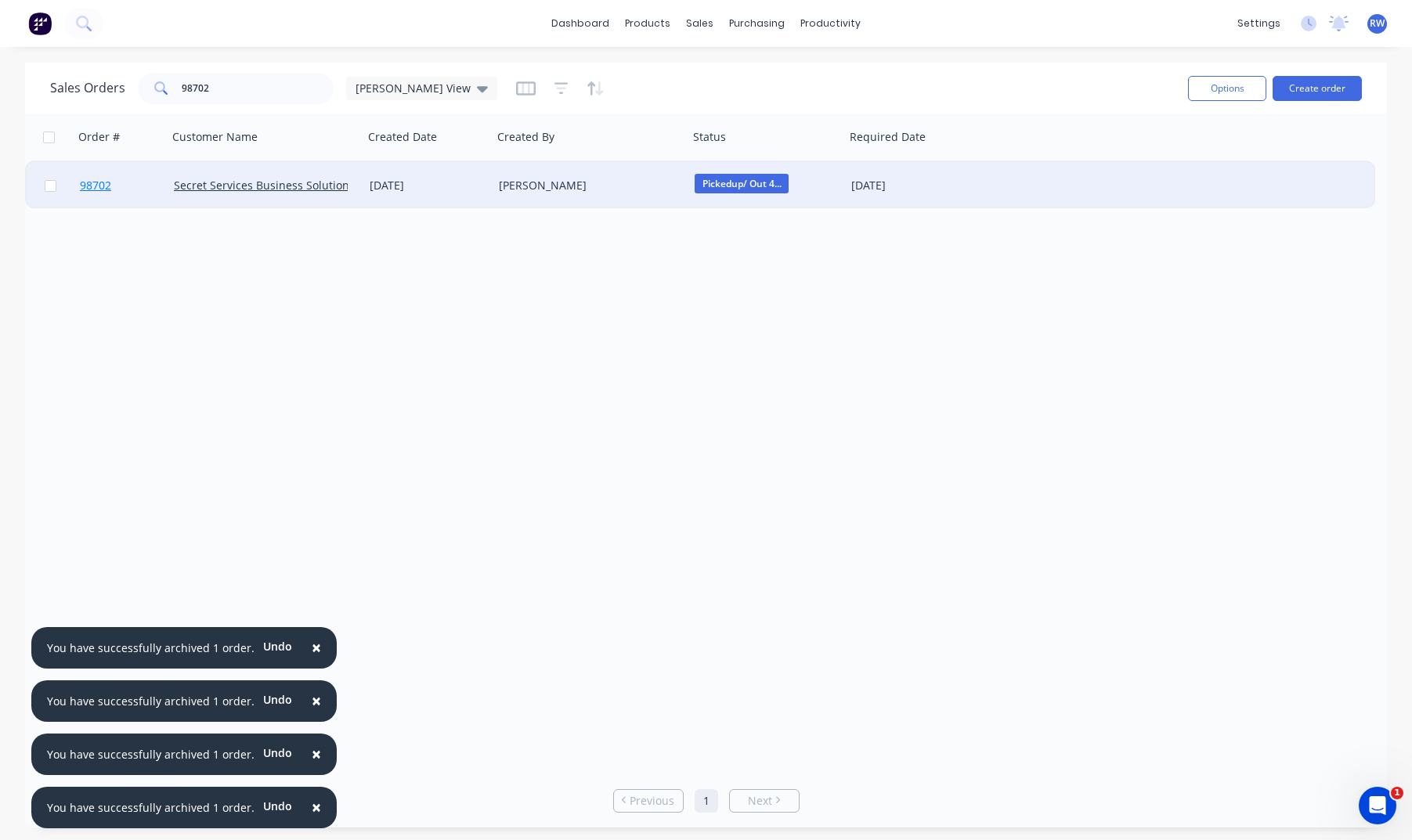
drag, startPoint x: 52, startPoint y: 188, endPoint x: 120, endPoint y: 189, distance: 68.0
click at [53, 188] on input "checkbox" at bounding box center [51, 185] width 12 height 12
checkbox input "true"
click at [1173, 85] on button "Options" at bounding box center [1227, 88] width 79 height 25
click at [1129, 163] on div "Archive" at bounding box center [1181, 159] width 144 height 22
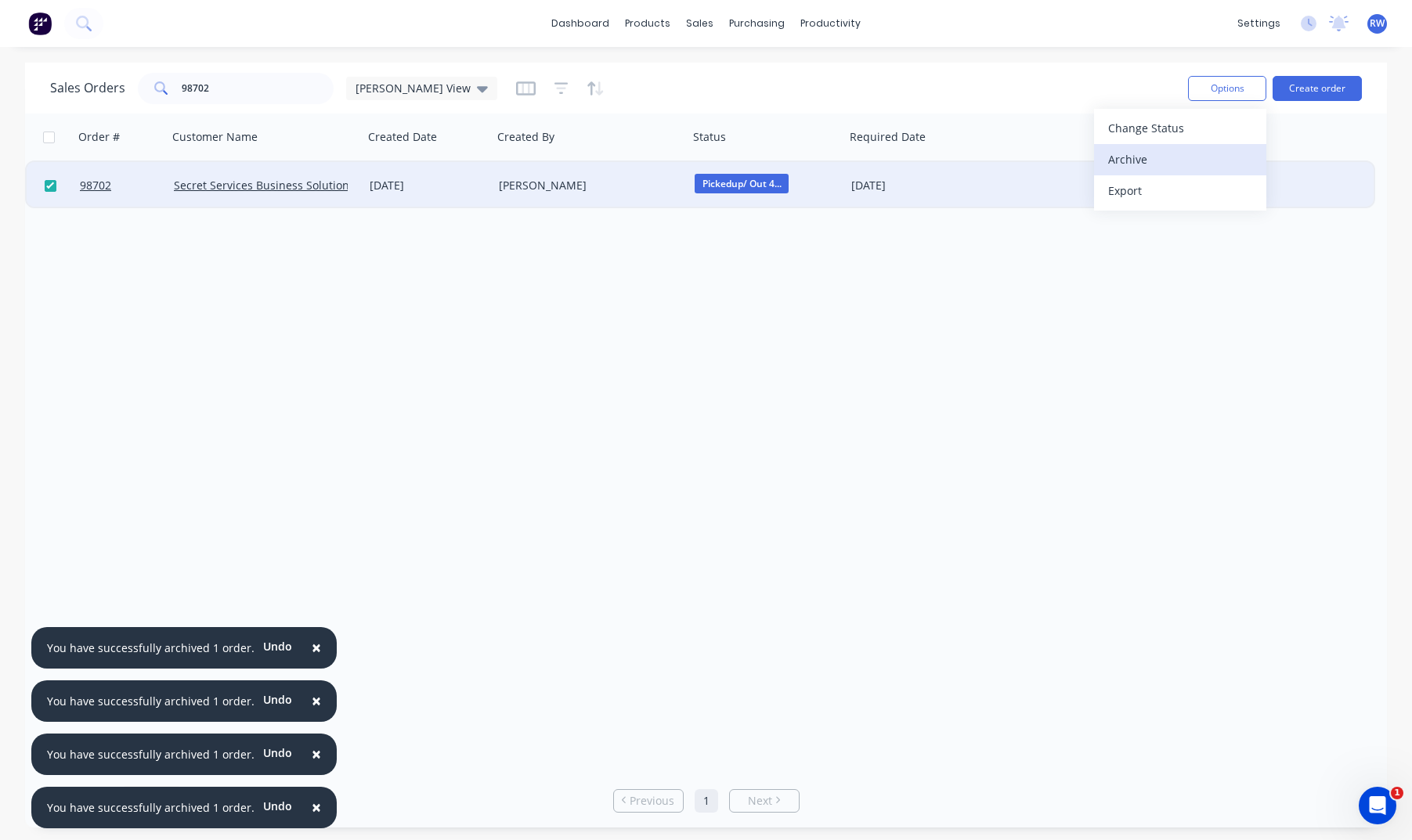
checkbox input "false"
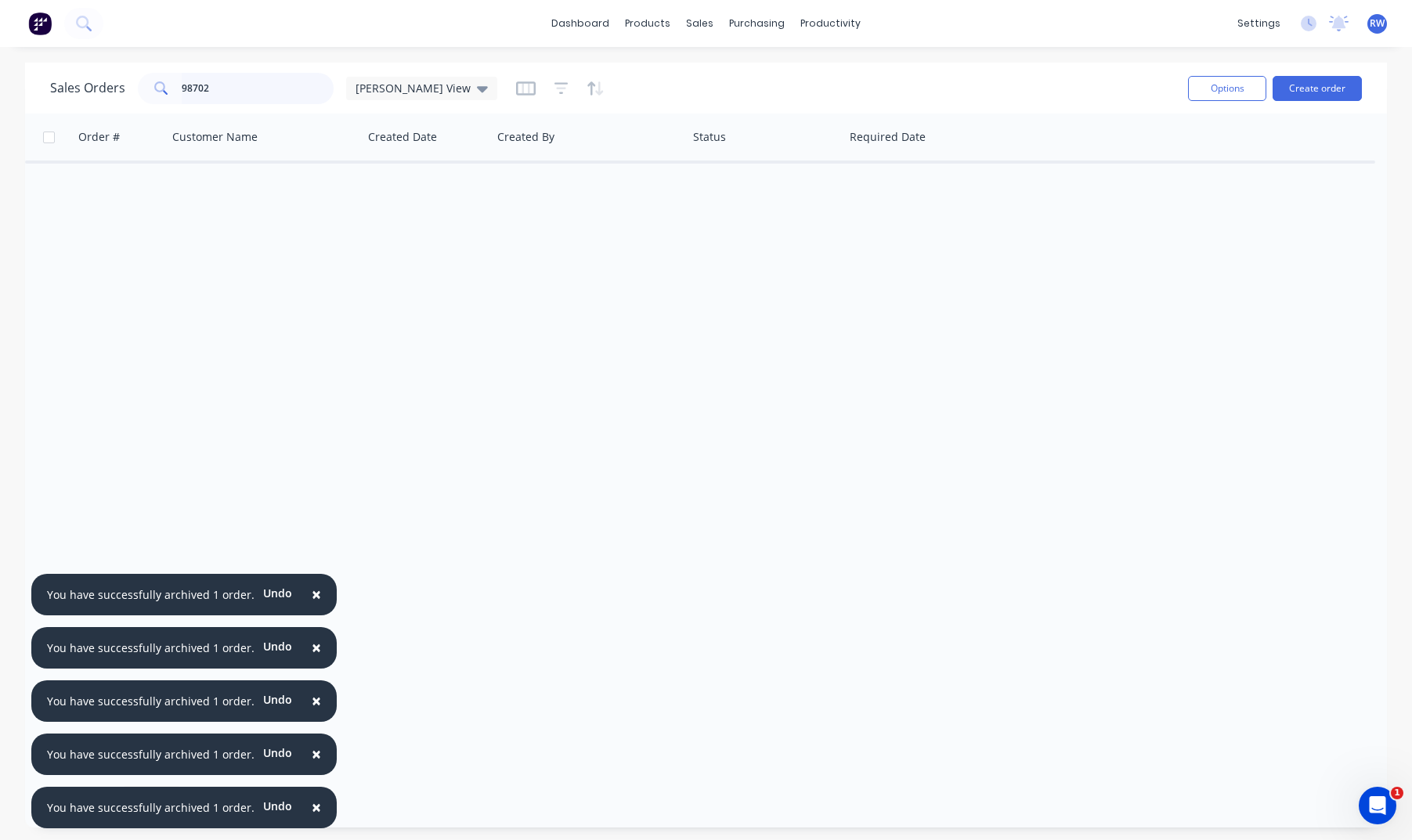
click at [242, 91] on input "98702" at bounding box center [258, 88] width 153 height 31
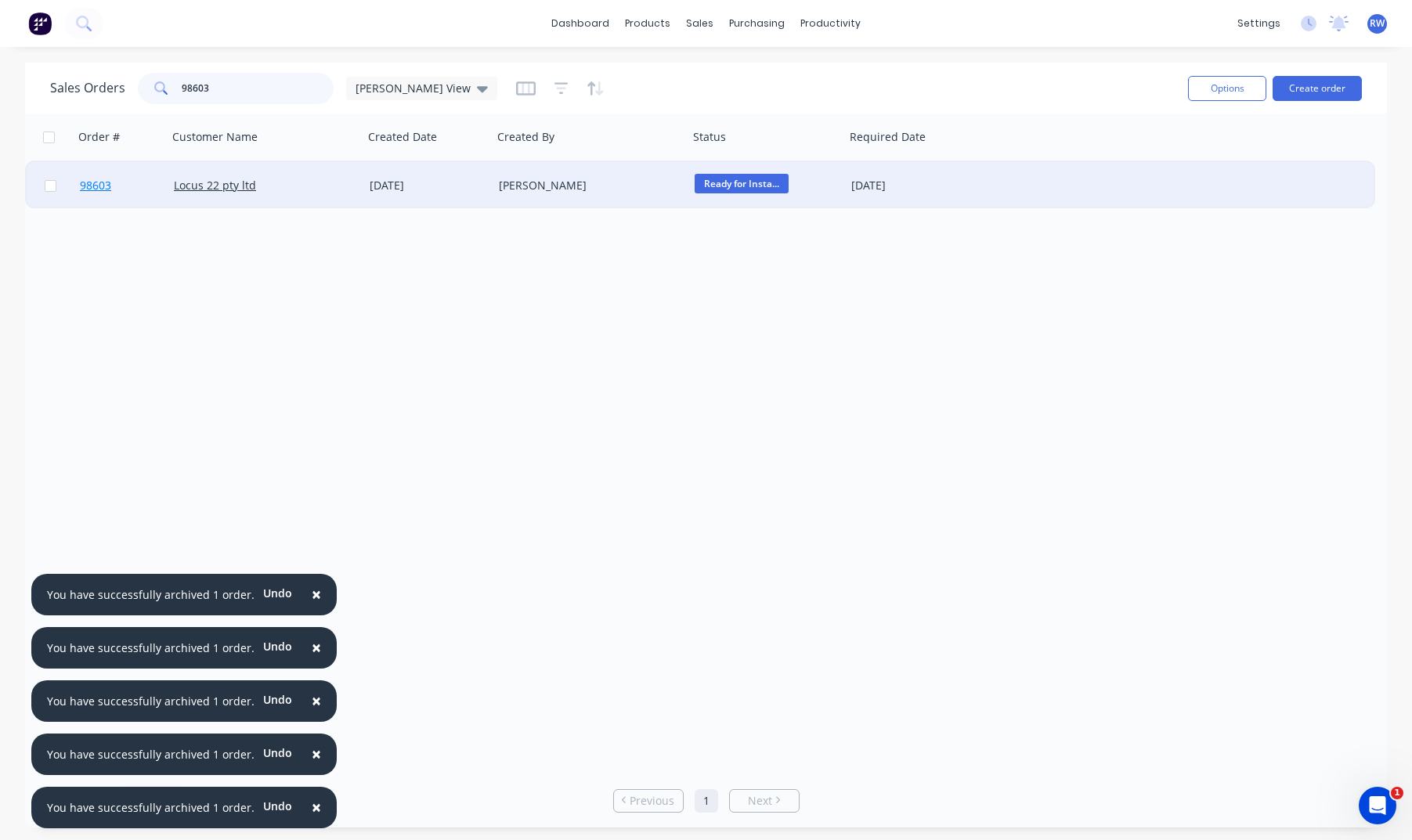
type input "98603"
click at [88, 186] on span "98603" at bounding box center [96, 185] width 31 height 16
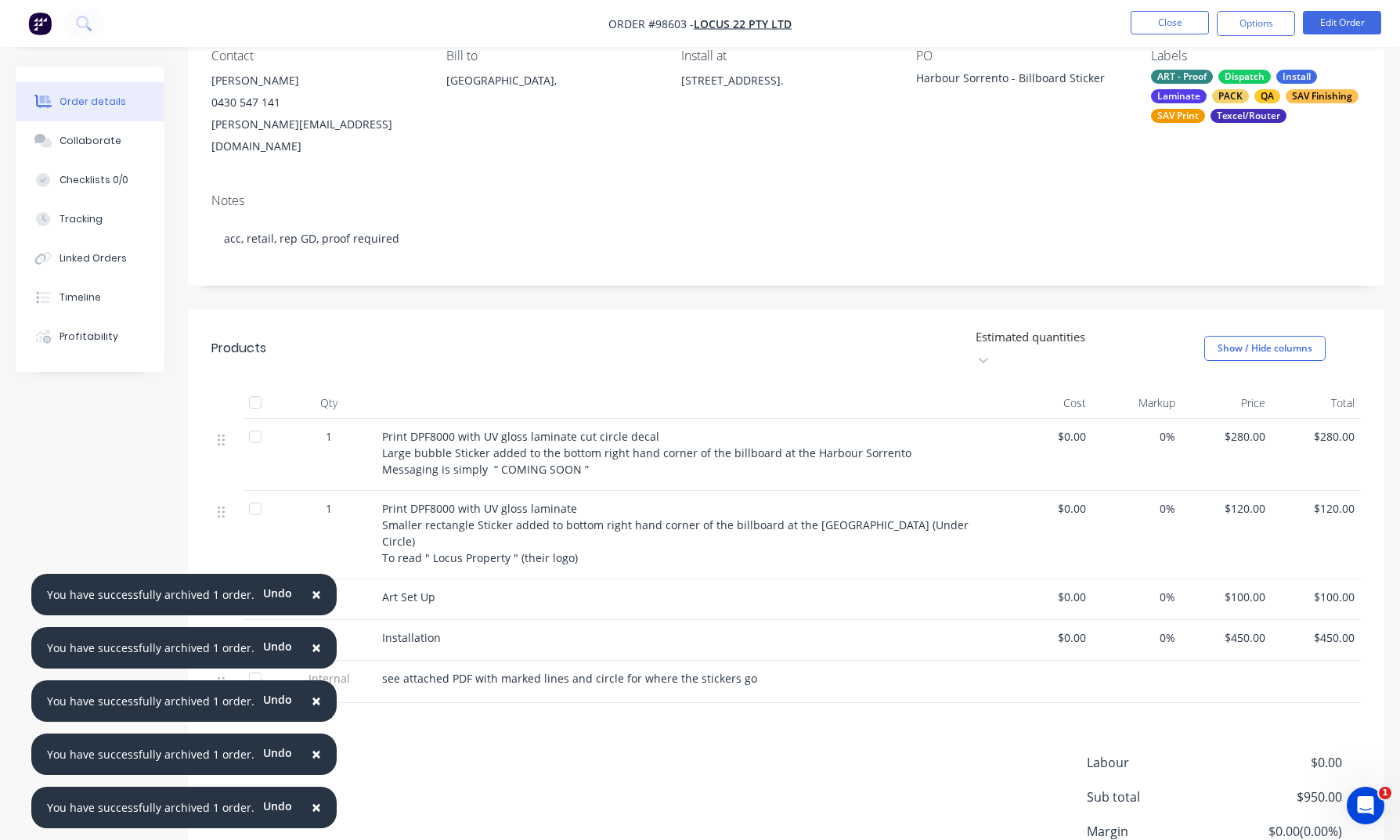
scroll to position [230, 0]
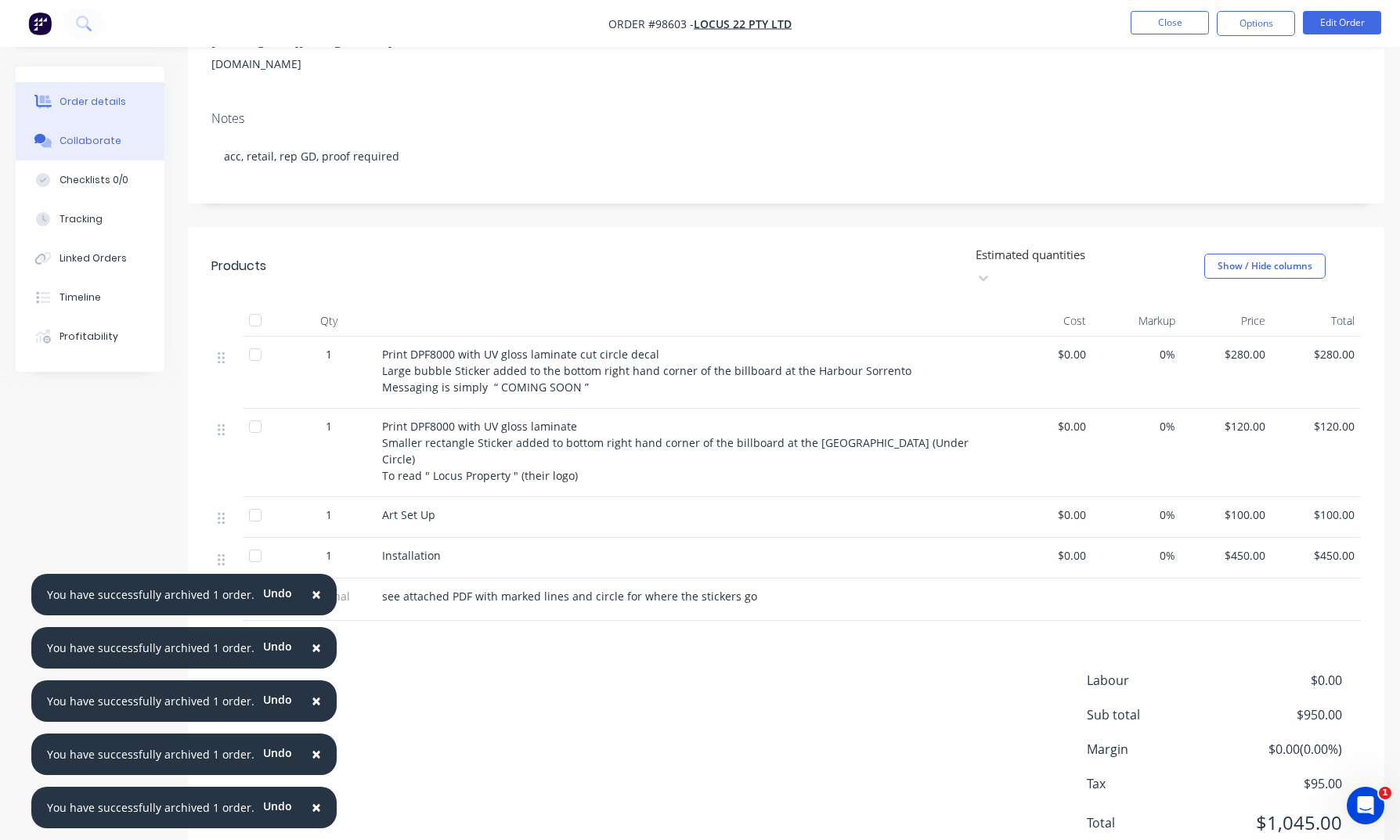
click at [89, 140] on div "Collaborate" at bounding box center [90, 141] width 62 height 14
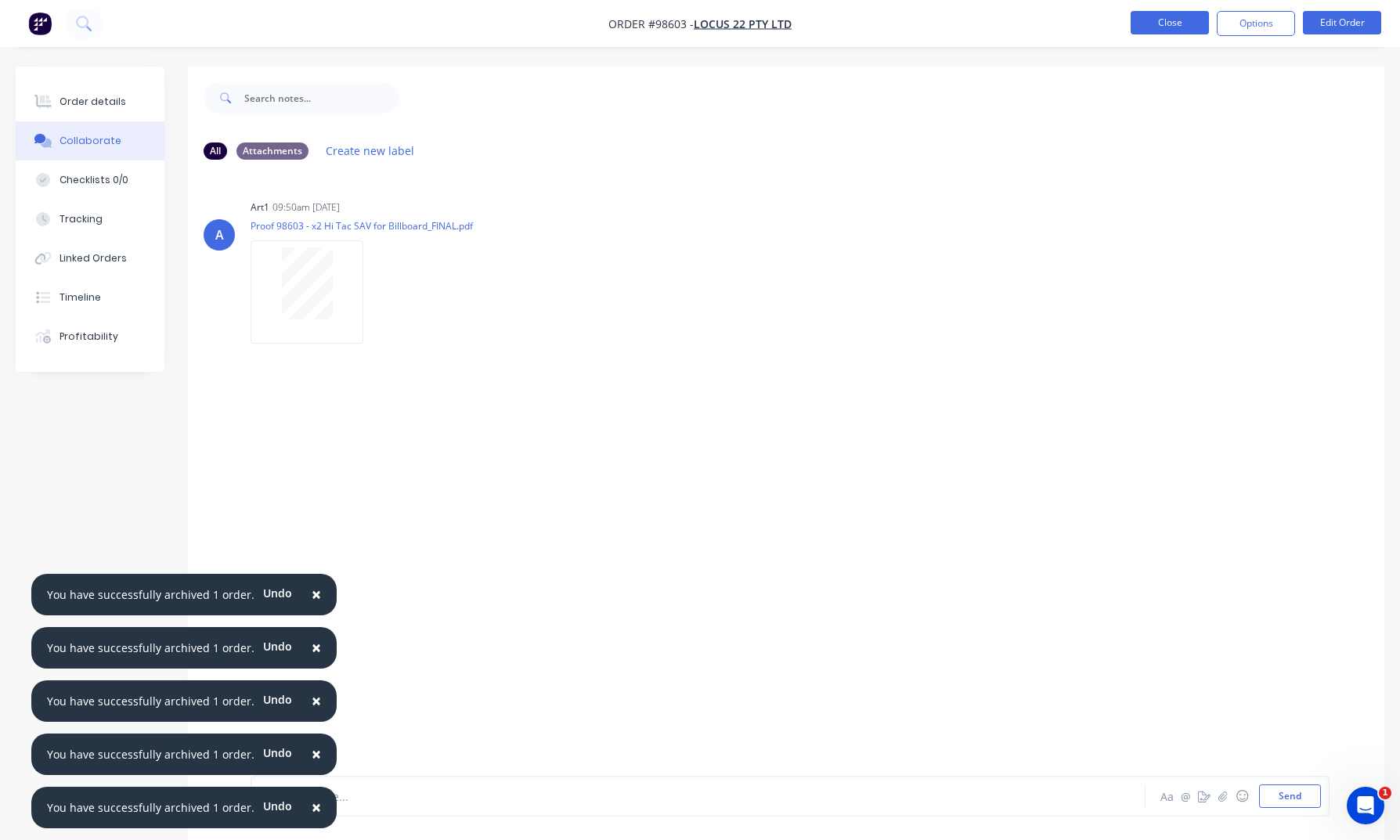
click at [1158, 23] on button "Close" at bounding box center [1170, 22] width 79 height 23
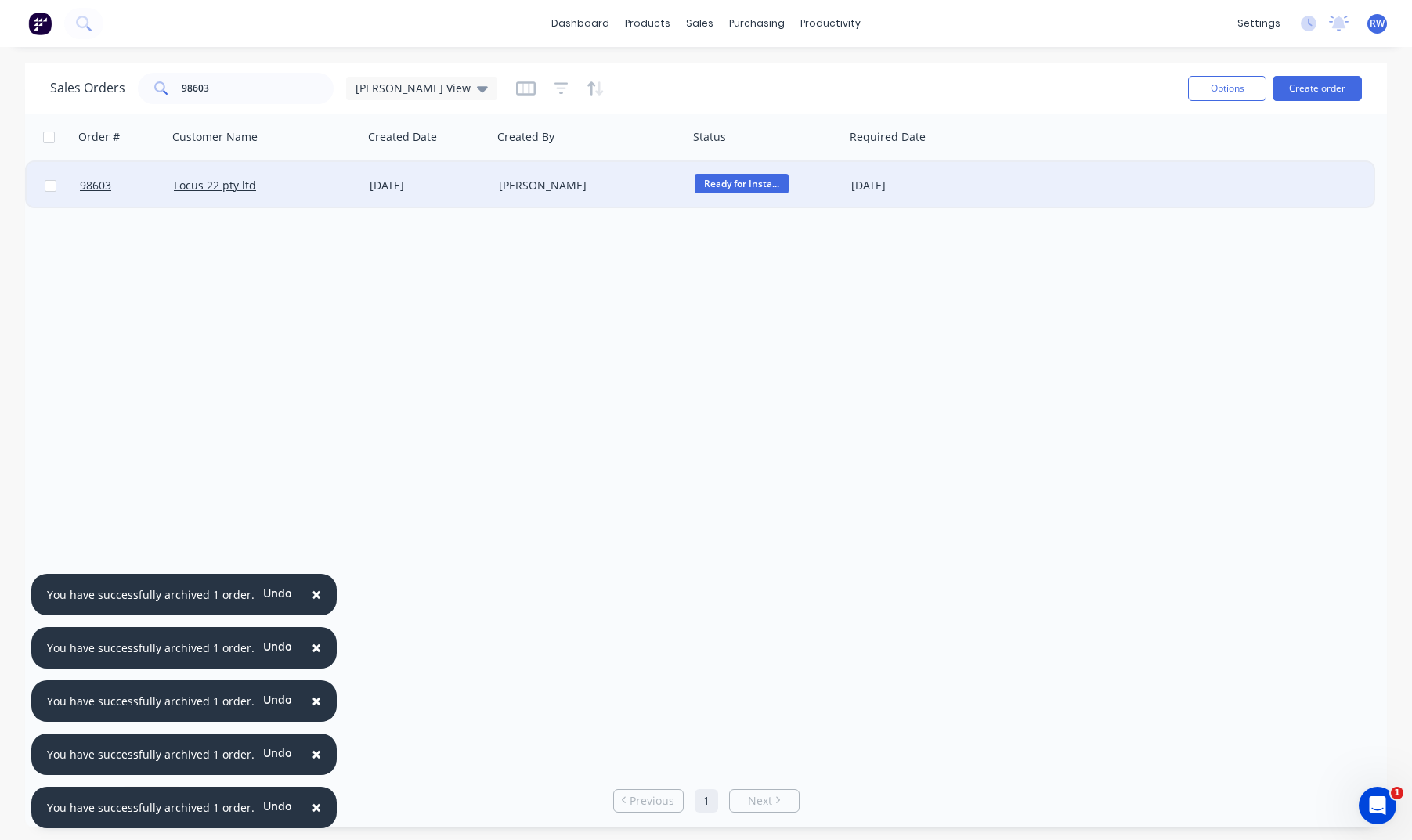
click at [51, 188] on input "checkbox" at bounding box center [51, 185] width 12 height 12
checkbox input "true"
click at [1173, 91] on button "Options" at bounding box center [1227, 88] width 79 height 25
click at [1163, 164] on div "Archive" at bounding box center [1181, 159] width 144 height 22
checkbox input "false"
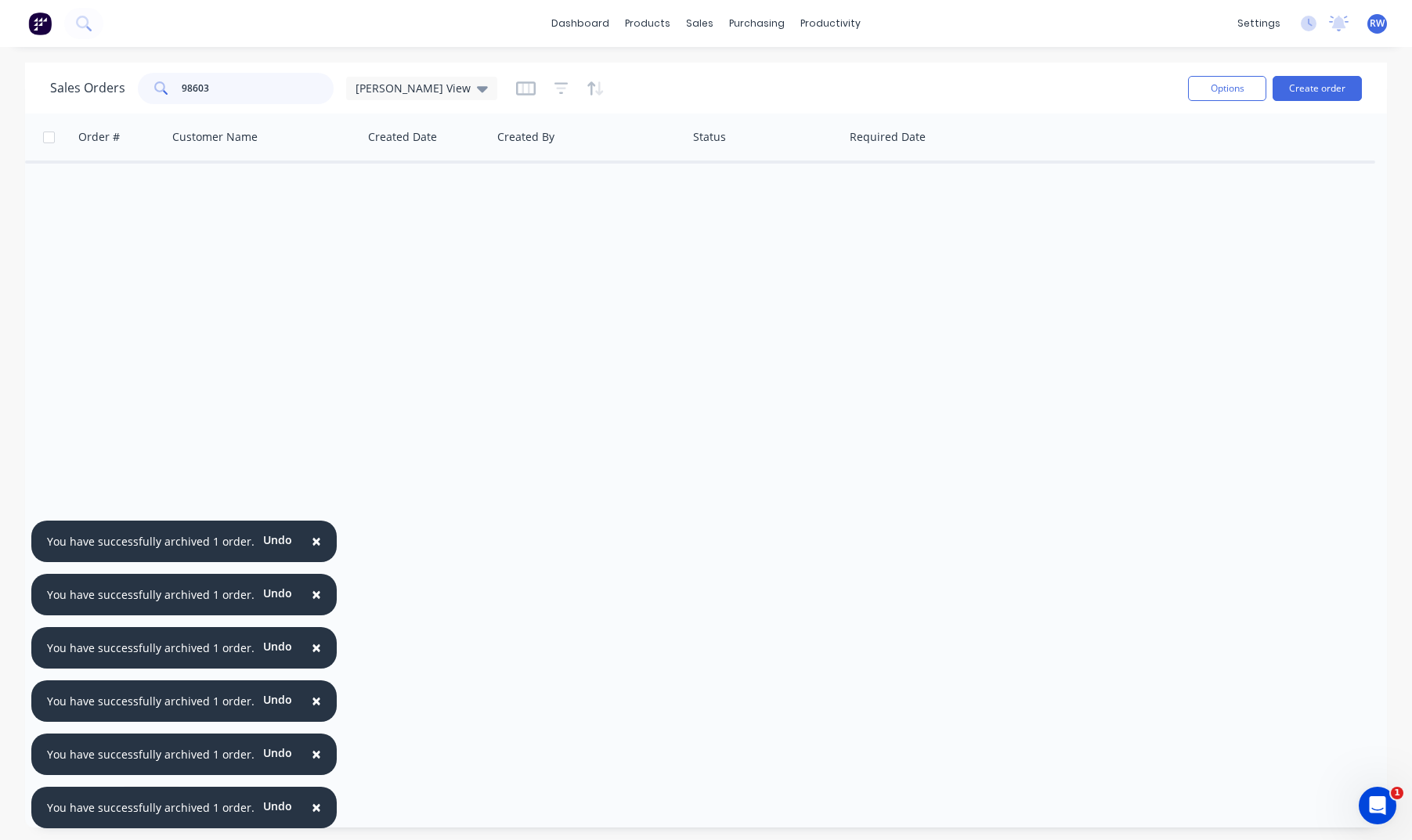
click at [224, 87] on input "98603" at bounding box center [258, 88] width 153 height 31
click at [197, 87] on input "986377" at bounding box center [258, 88] width 153 height 31
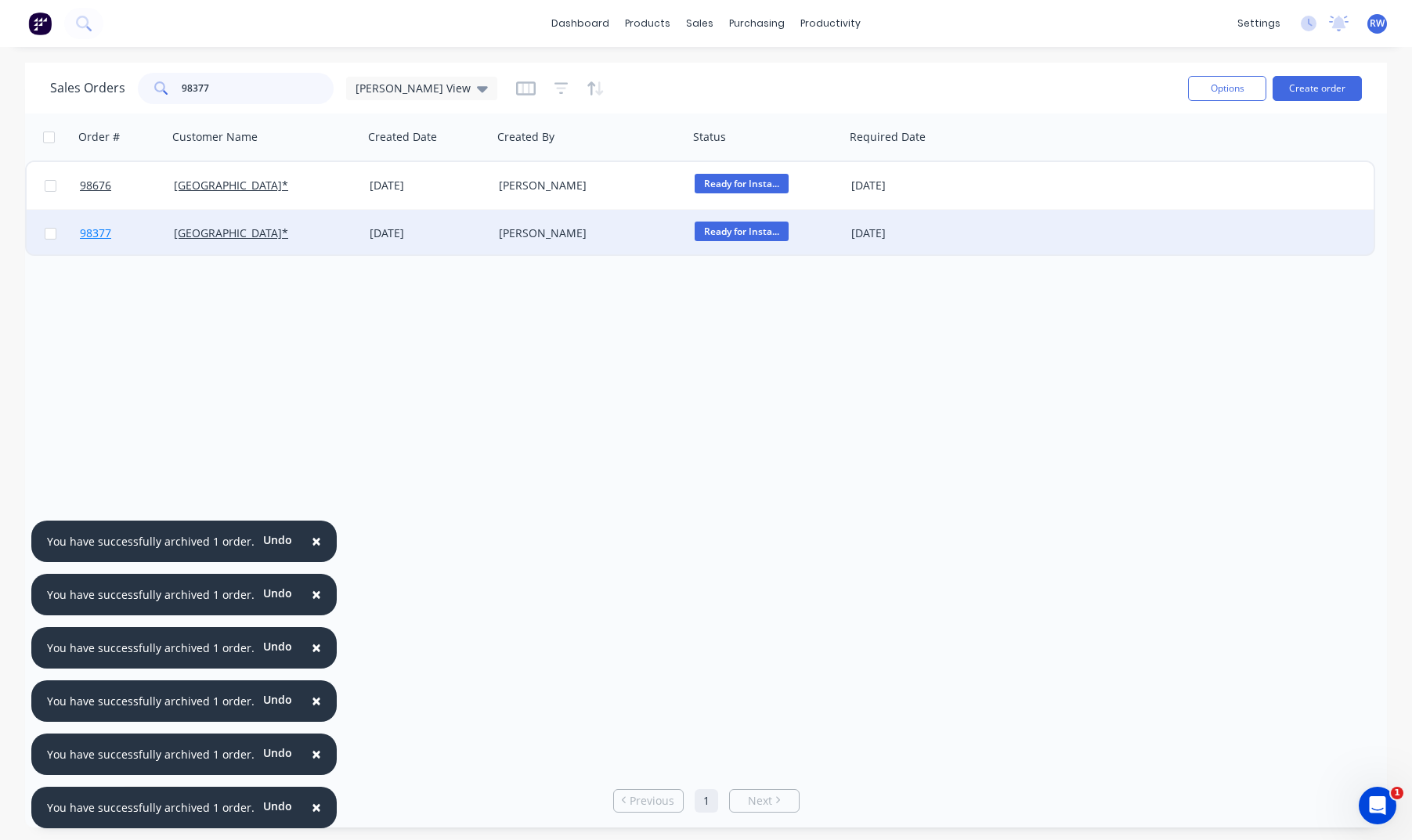
type input "98377"
click at [95, 238] on span "98377" at bounding box center [96, 233] width 31 height 16
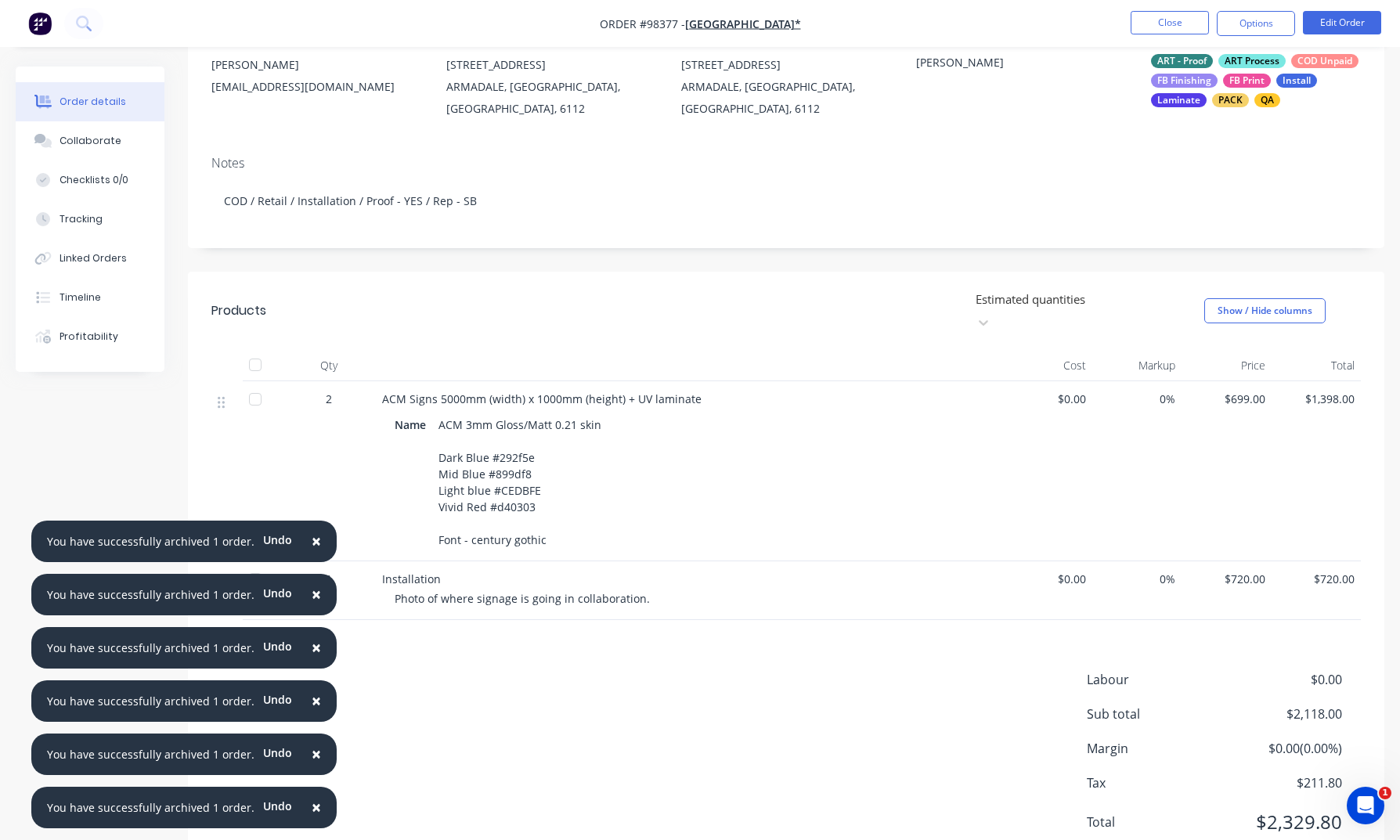
scroll to position [201, 0]
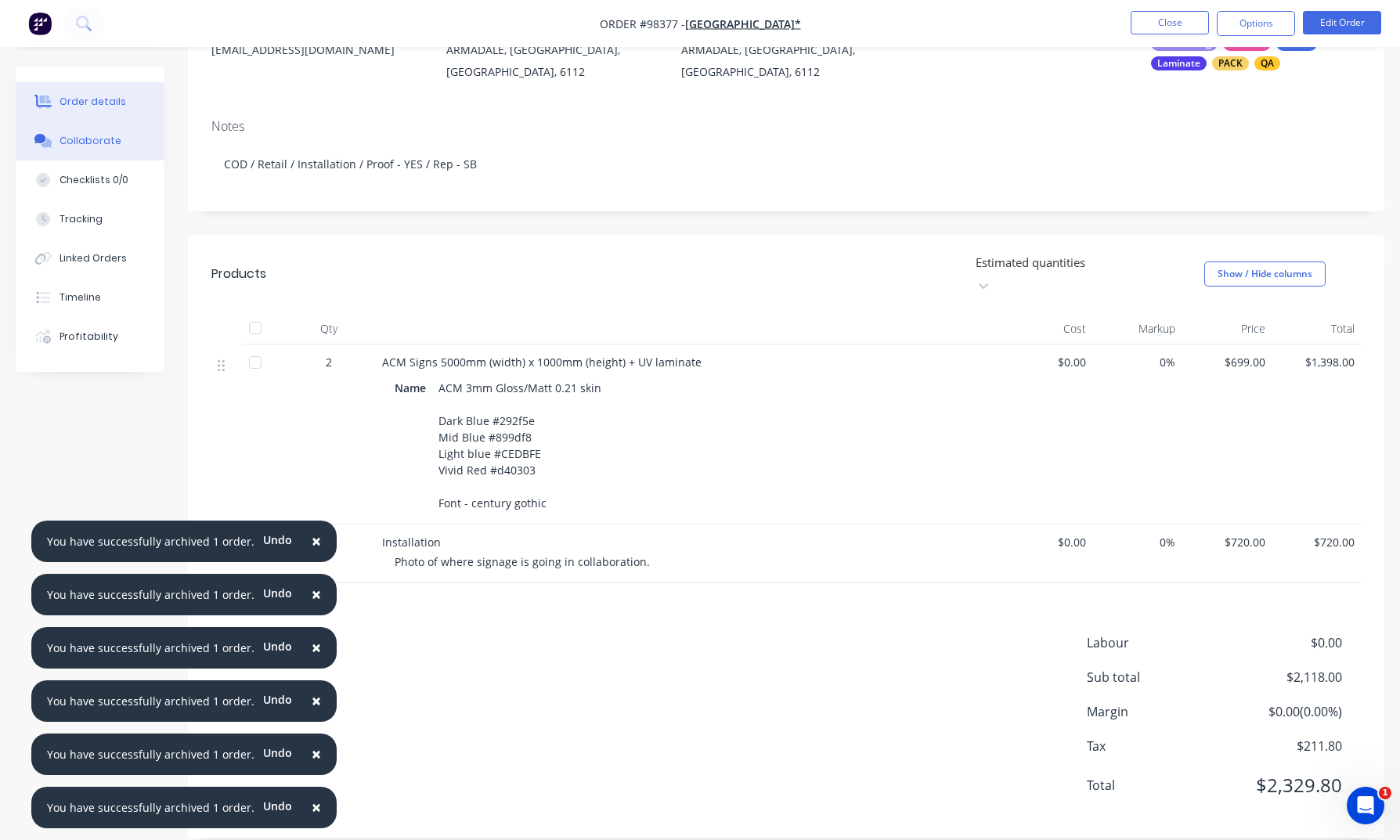
click at [92, 143] on div "Collaborate" at bounding box center [90, 141] width 62 height 14
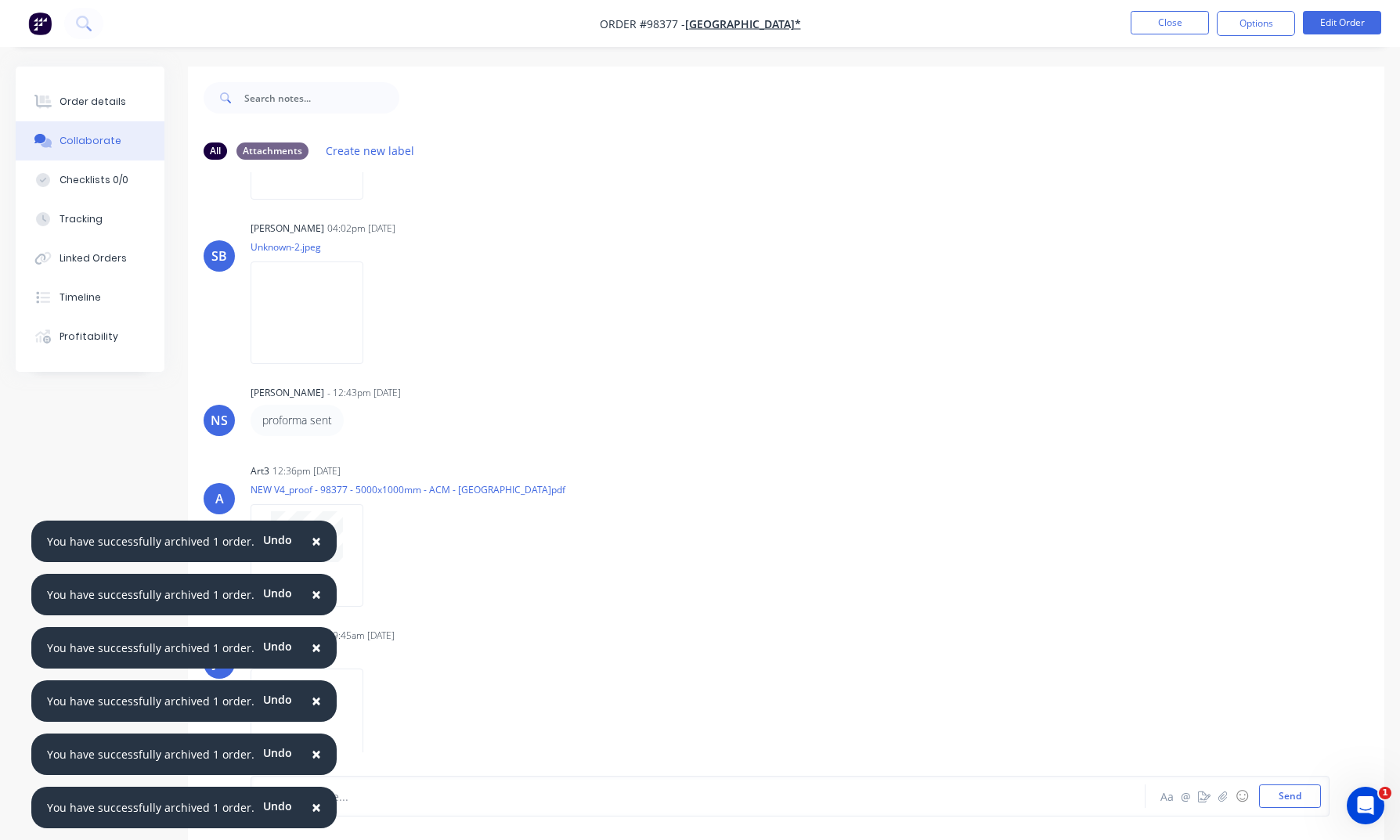
scroll to position [392, 0]
click at [379, 717] on button "button" at bounding box center [376, 716] width 6 height 22
click at [448, 724] on button "Download" at bounding box center [479, 719] width 177 height 35
click at [1172, 18] on button "Close" at bounding box center [1170, 22] width 79 height 23
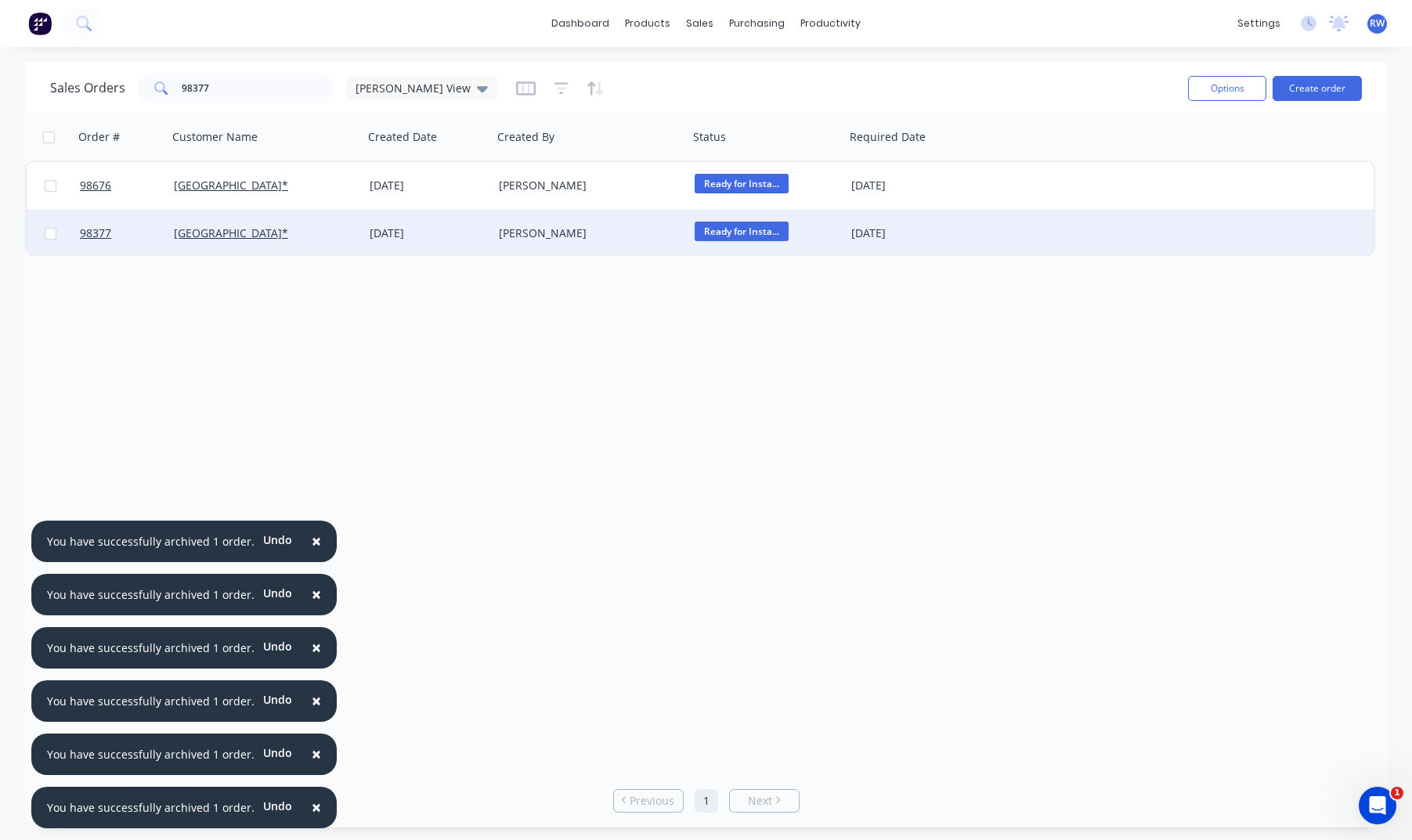
click at [51, 236] on input "checkbox" at bounding box center [51, 233] width 12 height 12
checkbox input "true"
click at [1173, 86] on button "Options" at bounding box center [1227, 88] width 79 height 25
click at [1154, 154] on div "Archive" at bounding box center [1181, 159] width 144 height 22
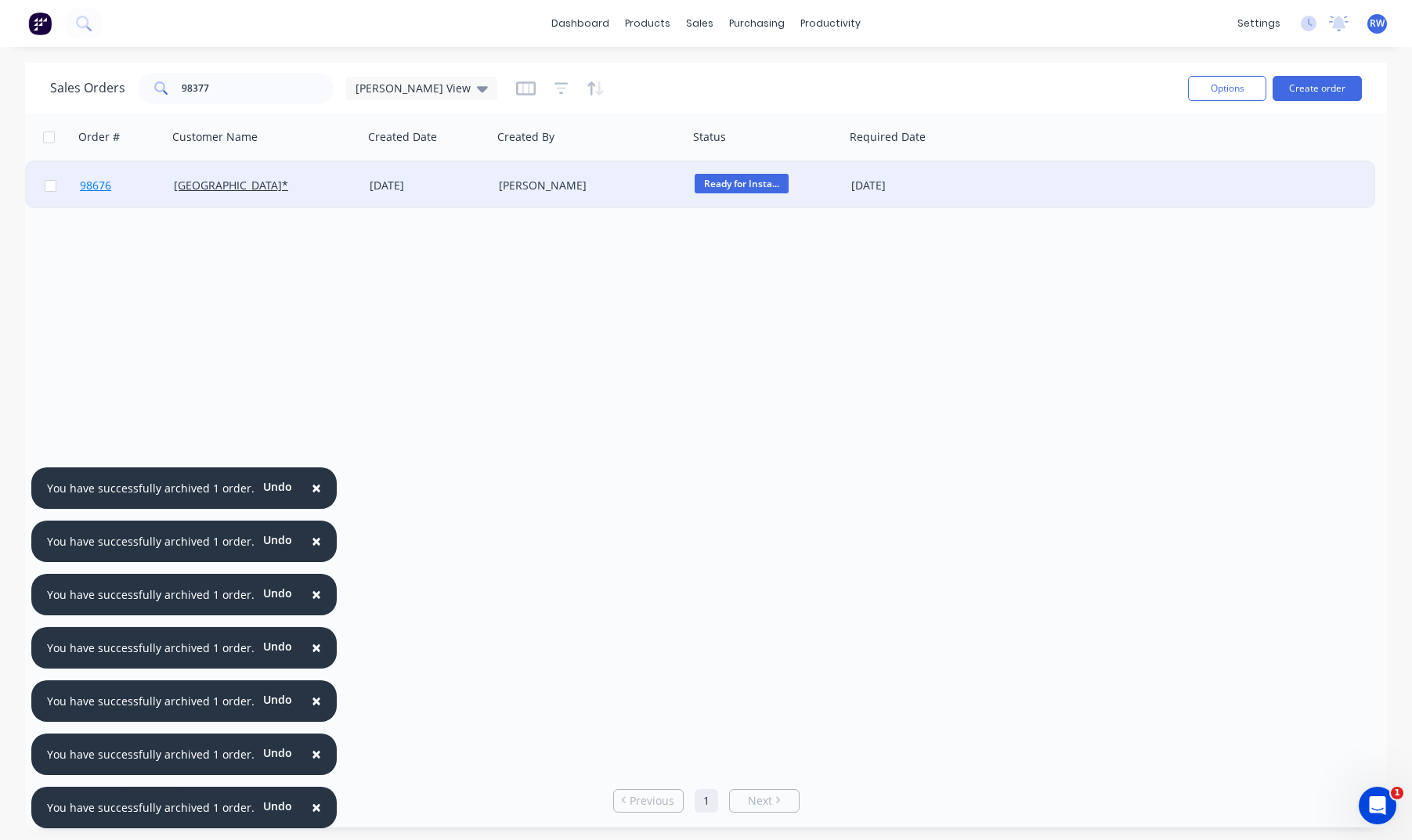
click at [93, 188] on span "98676" at bounding box center [96, 185] width 31 height 16
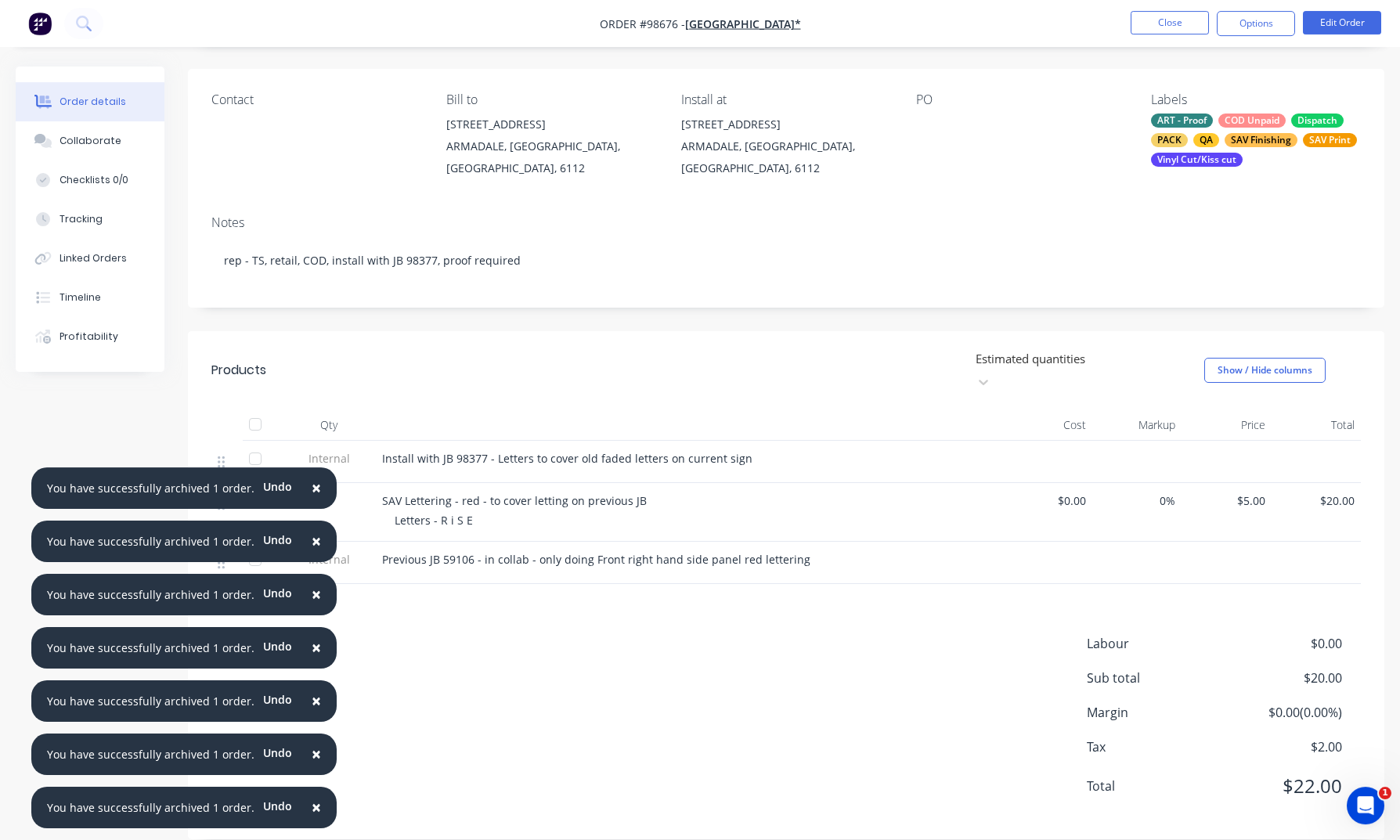
scroll to position [105, 0]
click at [1167, 19] on button "Close" at bounding box center [1170, 22] width 79 height 23
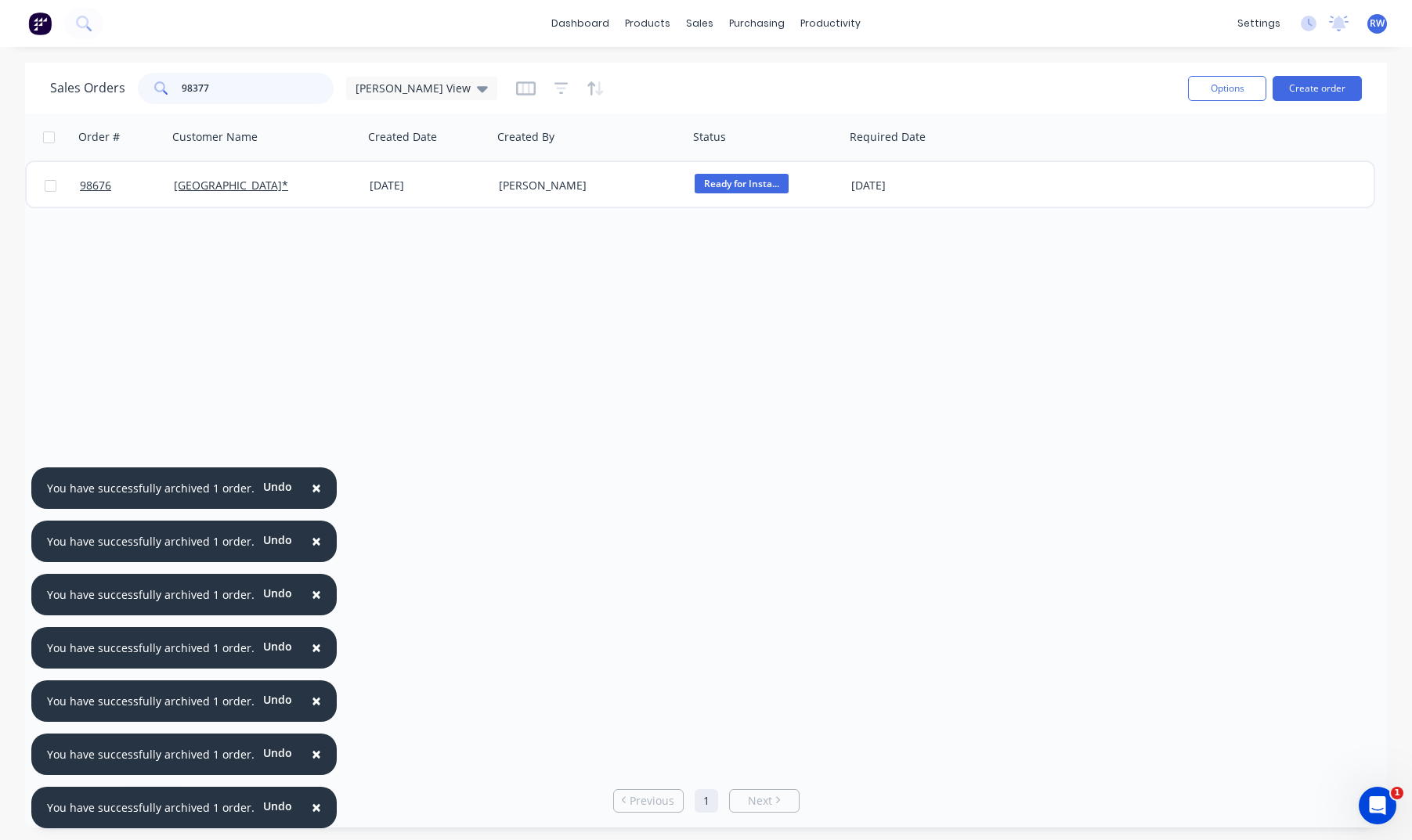
drag, startPoint x: 134, startPoint y: 81, endPoint x: 100, endPoint y: 79, distance: 34.1
click at [181, 79] on input "98377" at bounding box center [258, 88] width 153 height 31
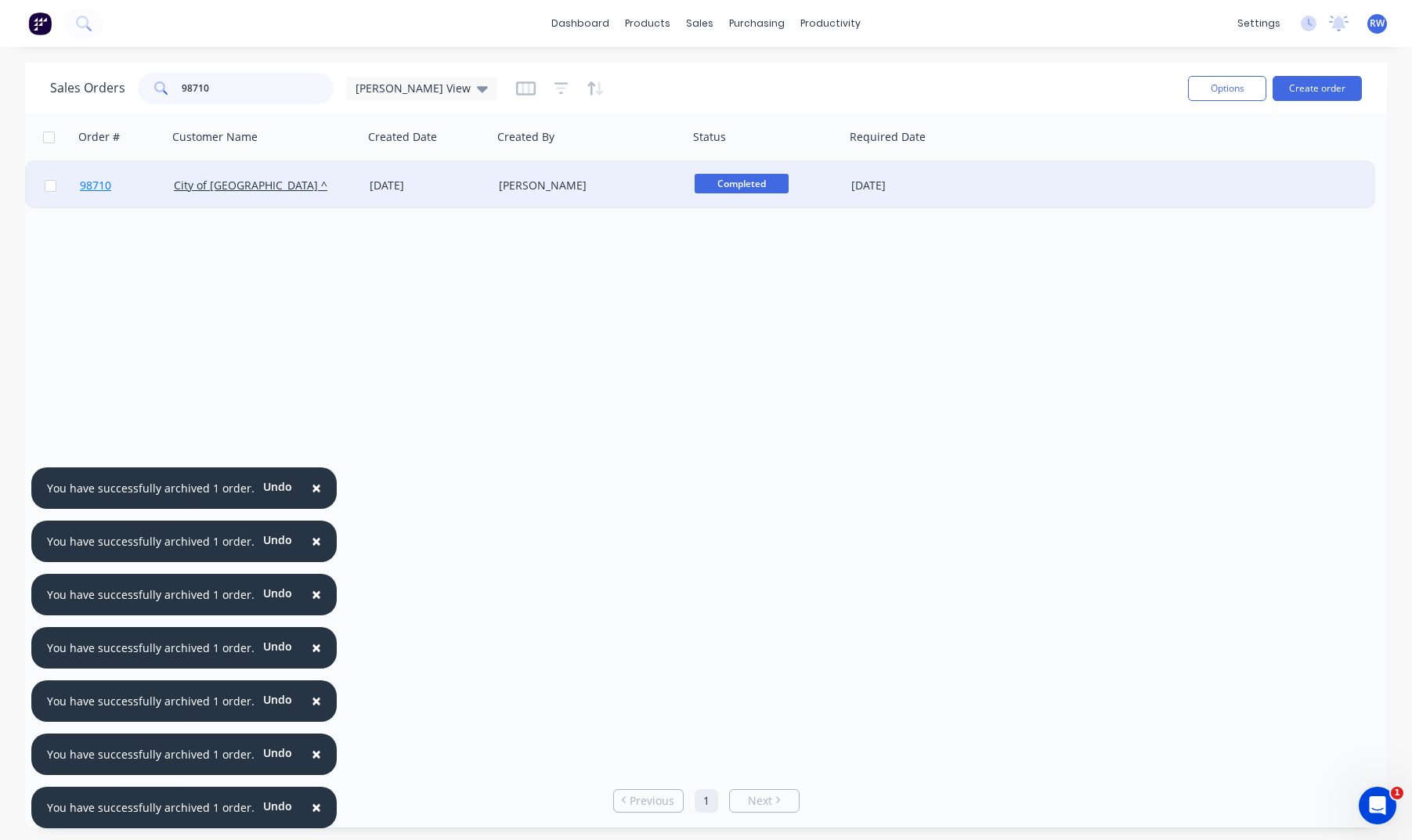
type input "98710"
click at [96, 189] on span "98710" at bounding box center [96, 185] width 31 height 16
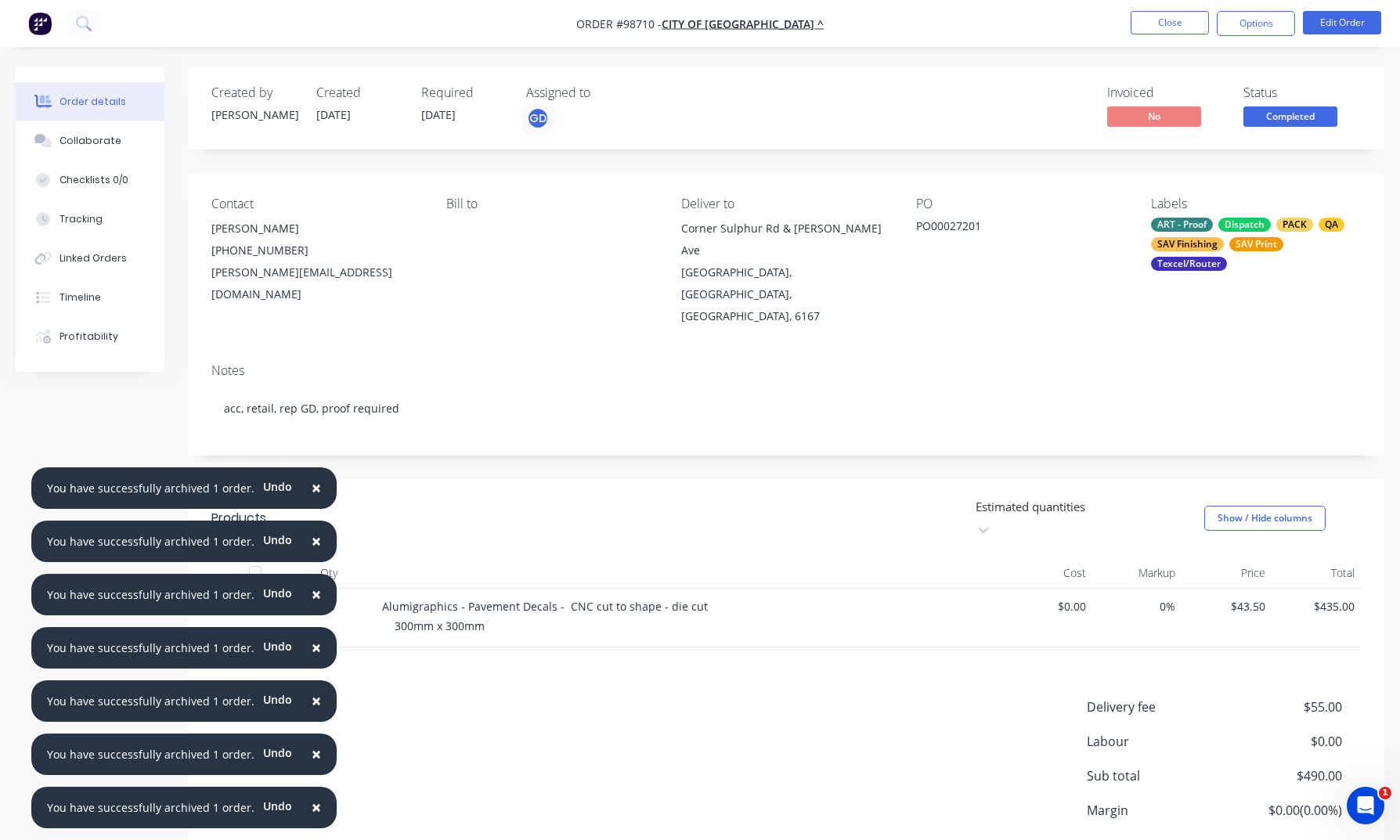
click at [311, 486] on span "×" at bounding box center [316, 487] width 10 height 22
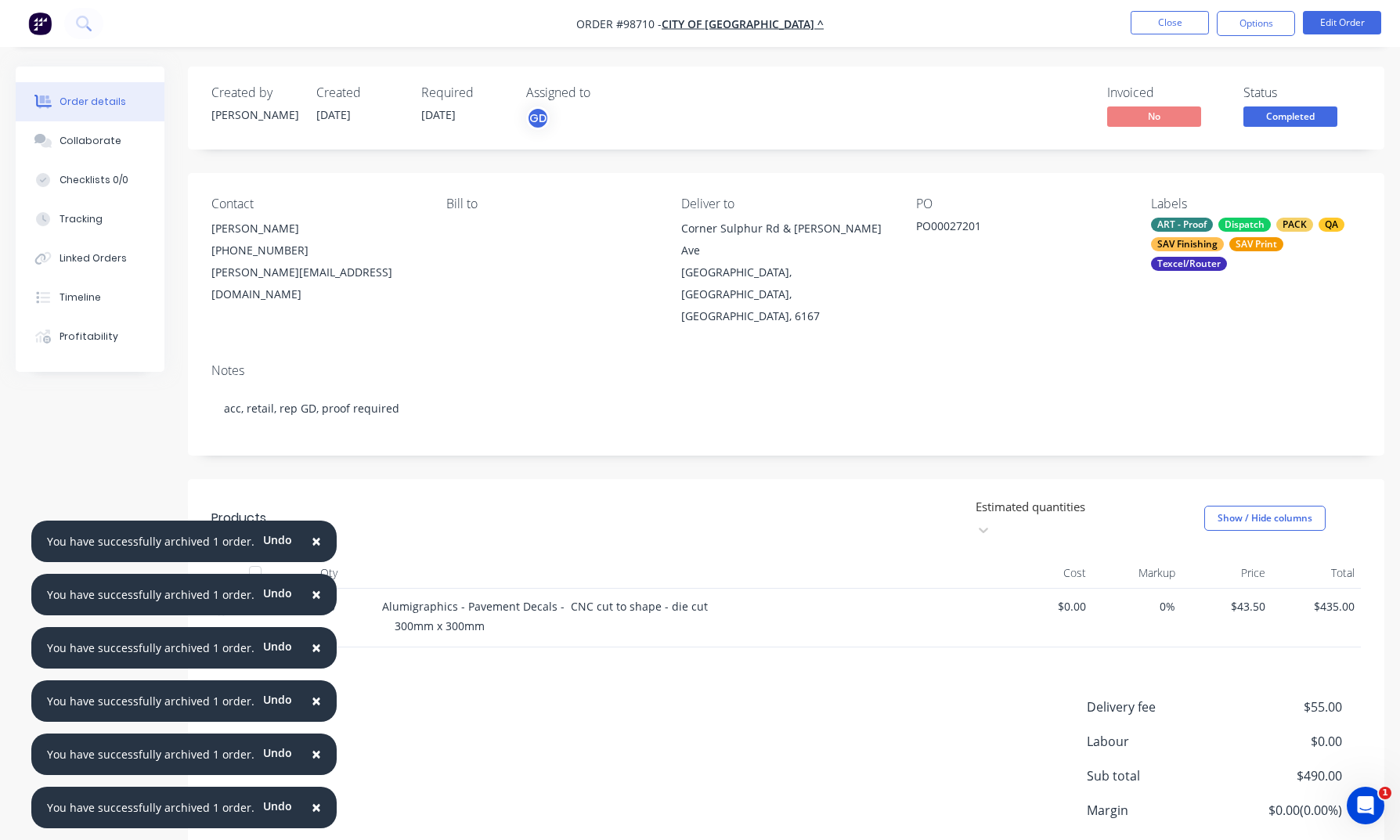
click at [316, 540] on button "×" at bounding box center [316, 542] width 41 height 38
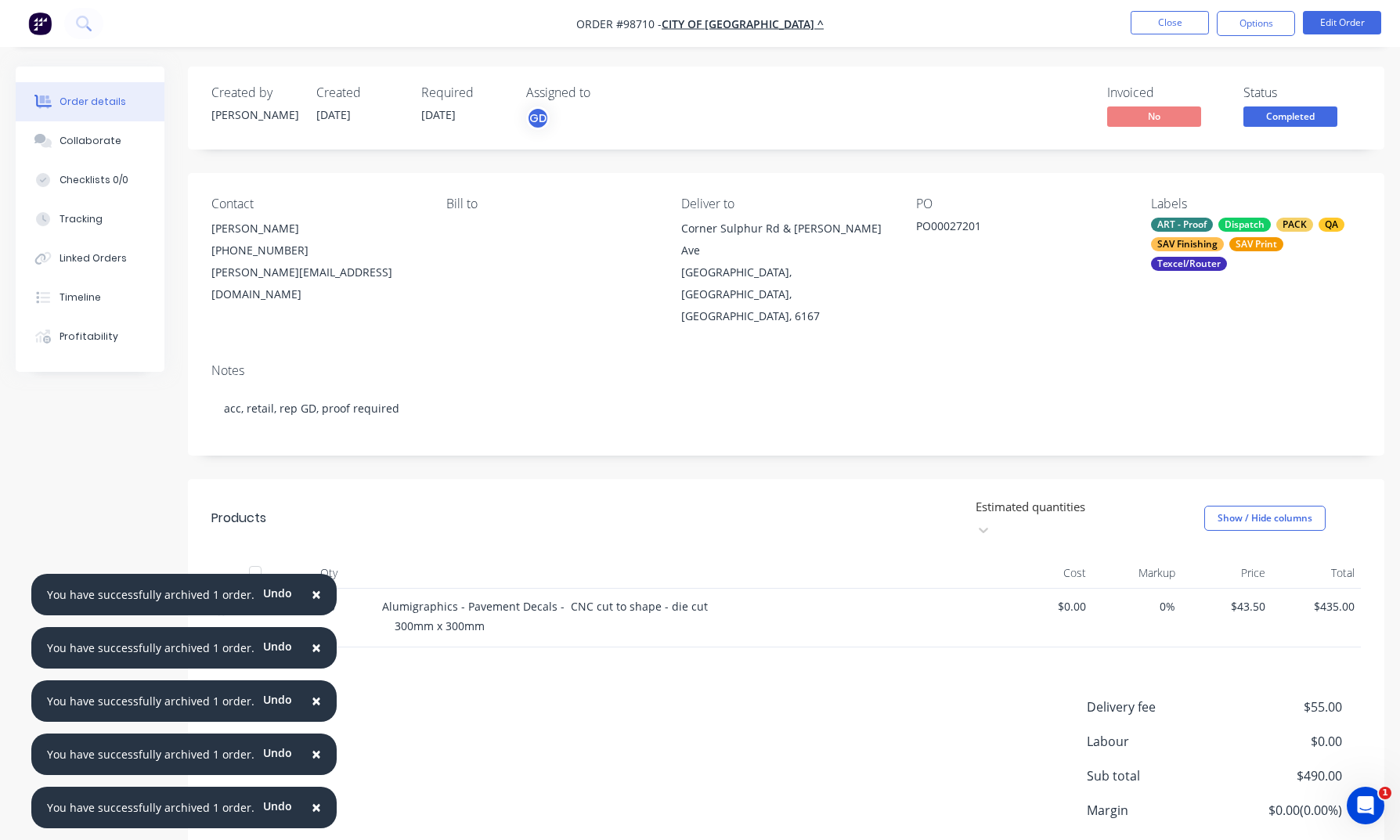
click at [311, 594] on span "×" at bounding box center [316, 594] width 10 height 22
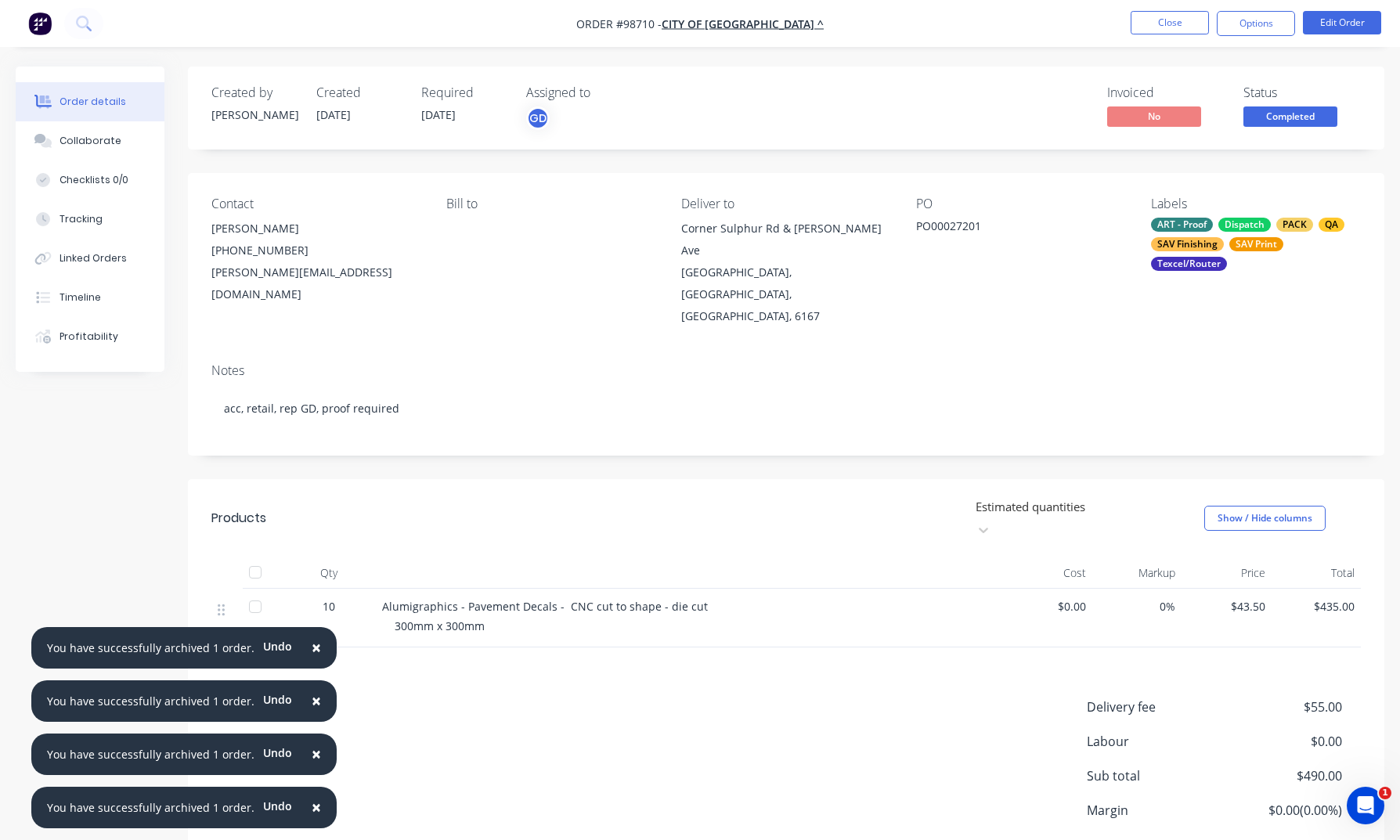
click at [311, 652] on span "×" at bounding box center [316, 647] width 10 height 22
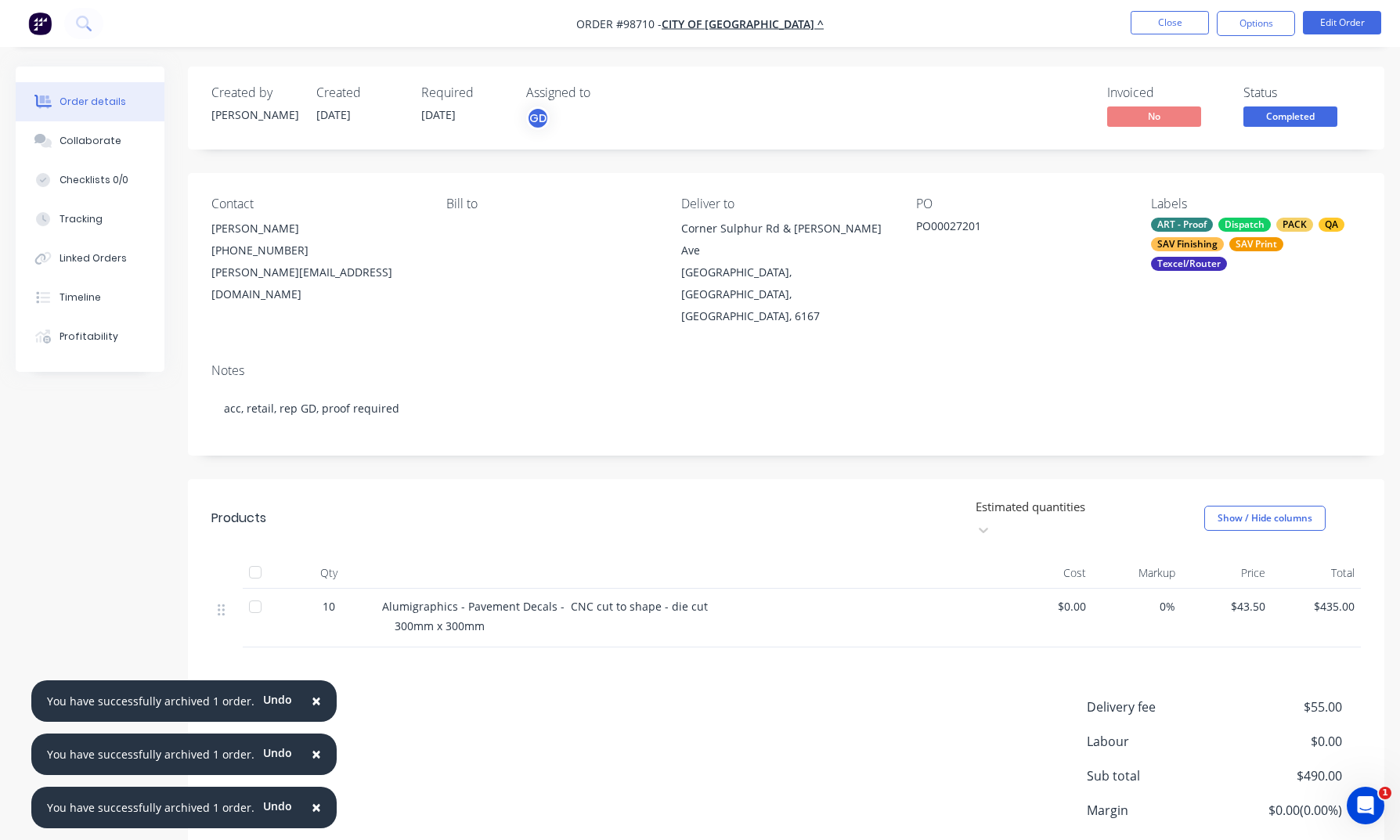
click at [312, 702] on span "×" at bounding box center [316, 700] width 10 height 22
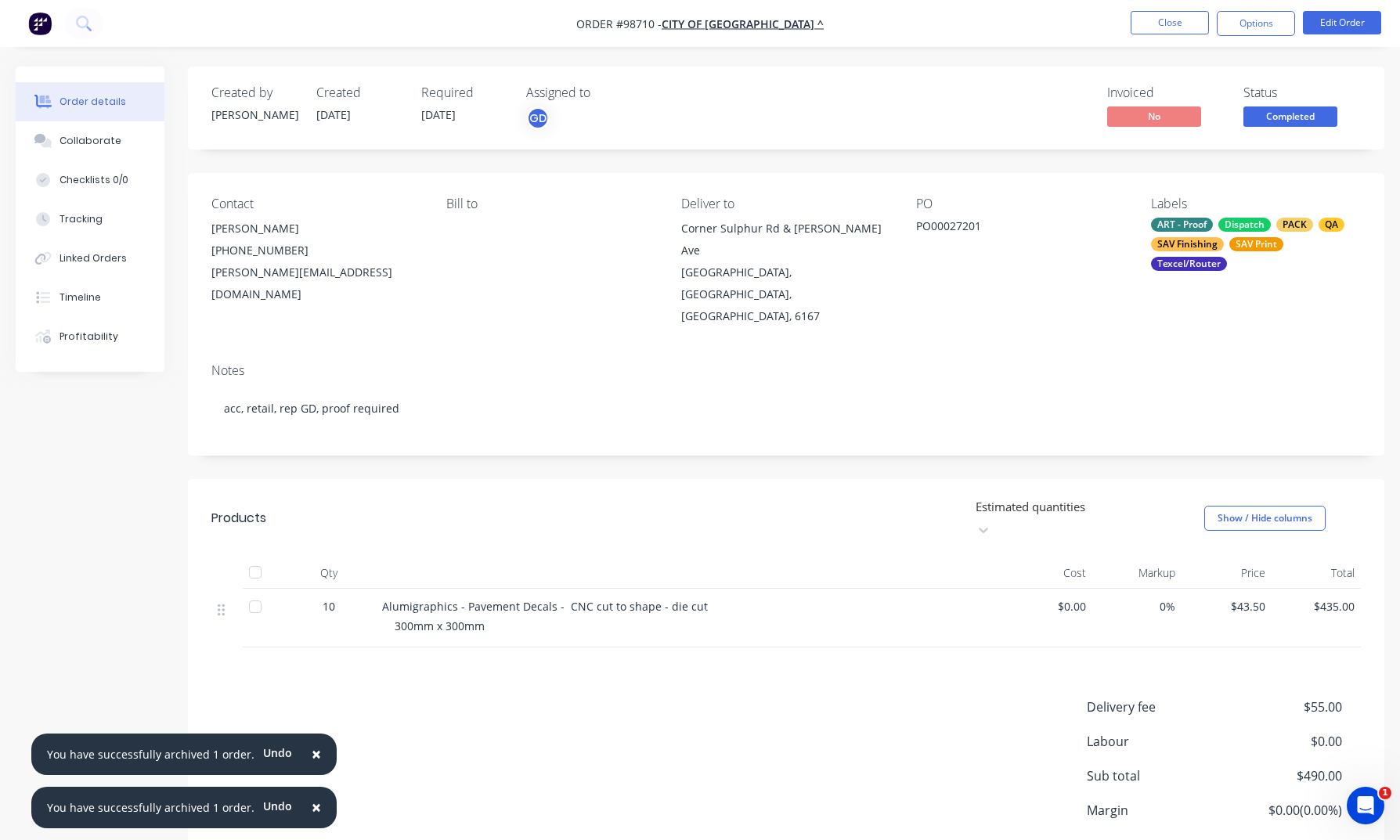
drag, startPoint x: 312, startPoint y: 751, endPoint x: 311, endPoint y: 785, distance: 34.0
click at [312, 756] on button "×" at bounding box center [316, 754] width 41 height 38
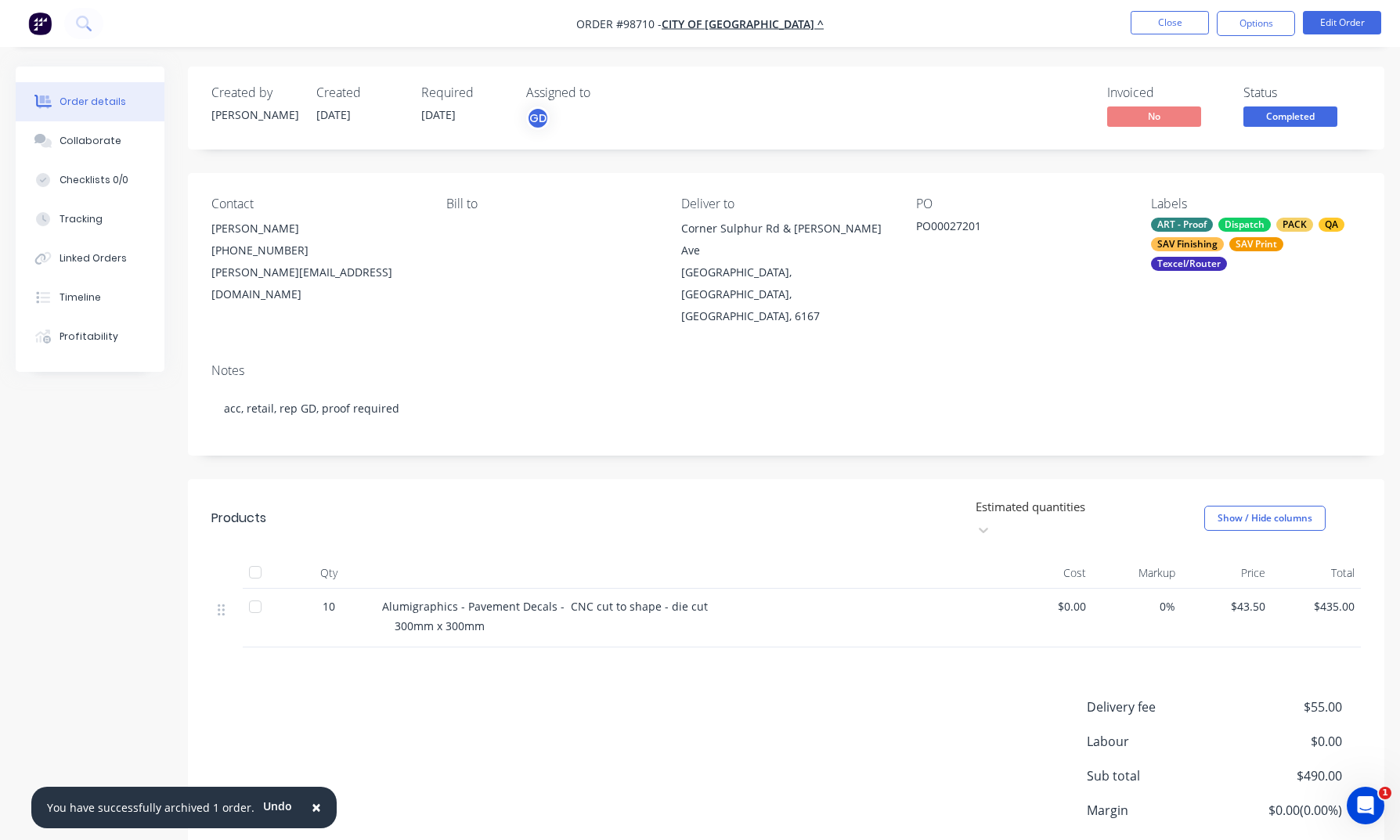
click at [311, 811] on span "×" at bounding box center [316, 806] width 10 height 22
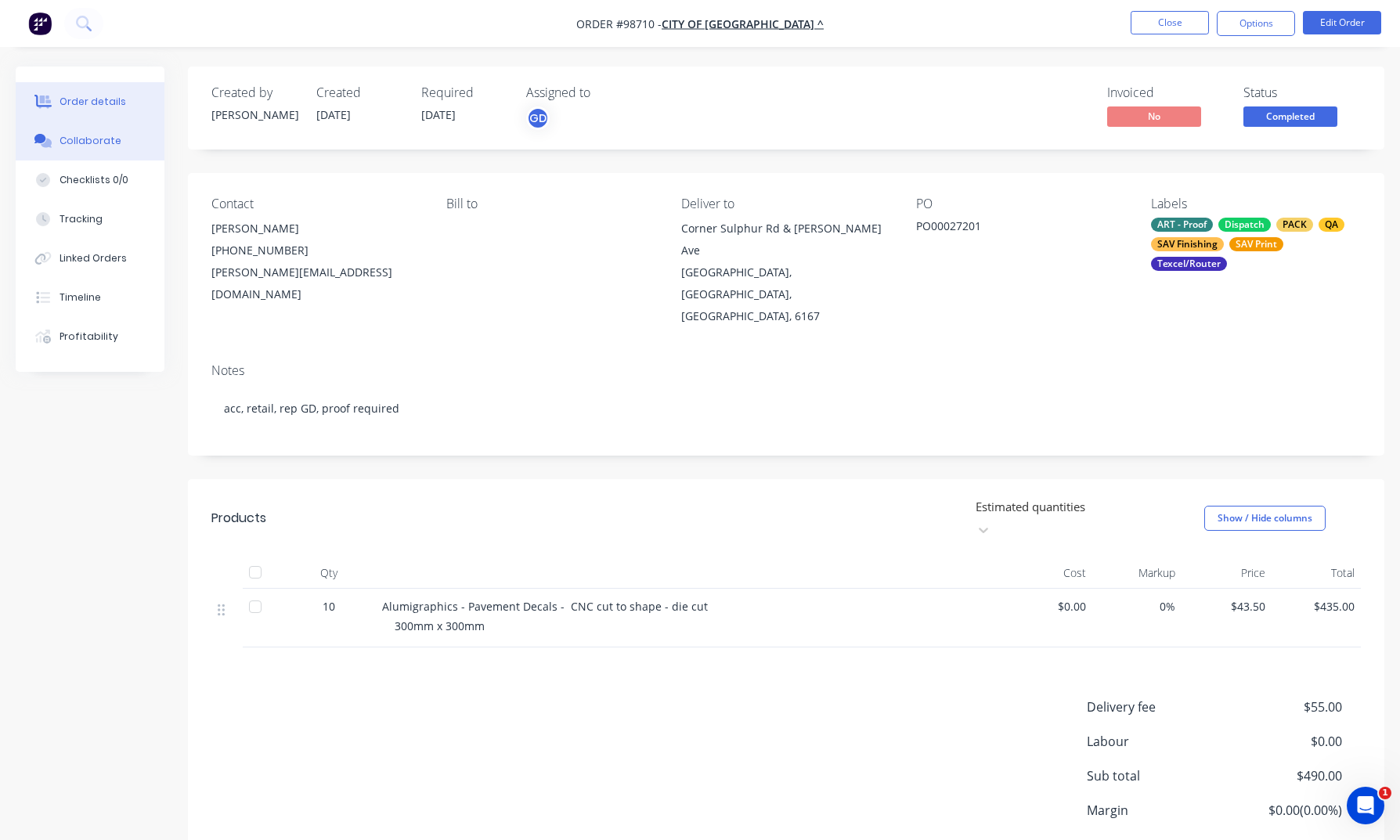
click at [93, 142] on div "Collaborate" at bounding box center [90, 141] width 62 height 14
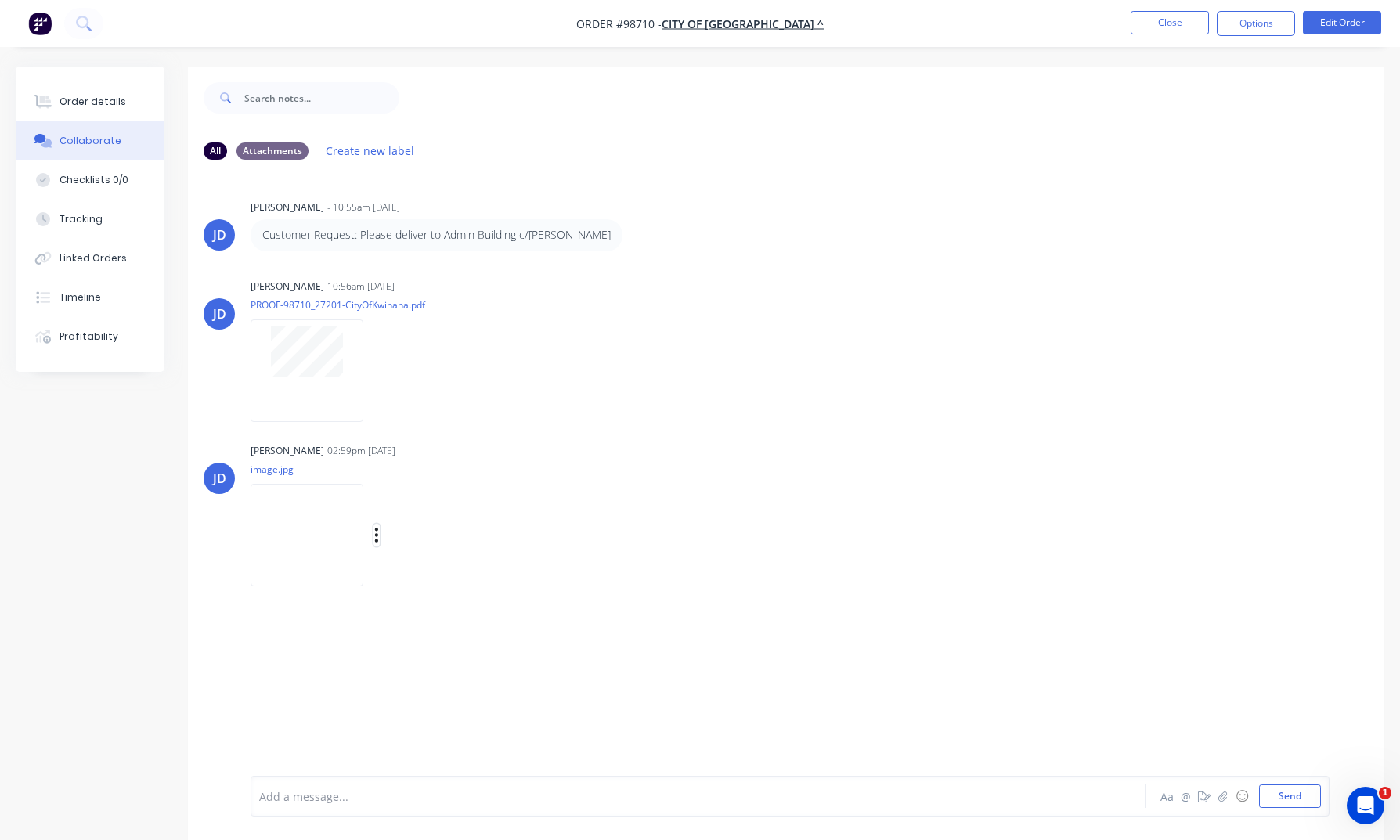
click at [379, 533] on icon "button" at bounding box center [376, 535] width 5 height 18
click at [445, 574] on button "Download" at bounding box center [479, 577] width 177 height 35
click at [1149, 26] on button "Close" at bounding box center [1170, 22] width 79 height 23
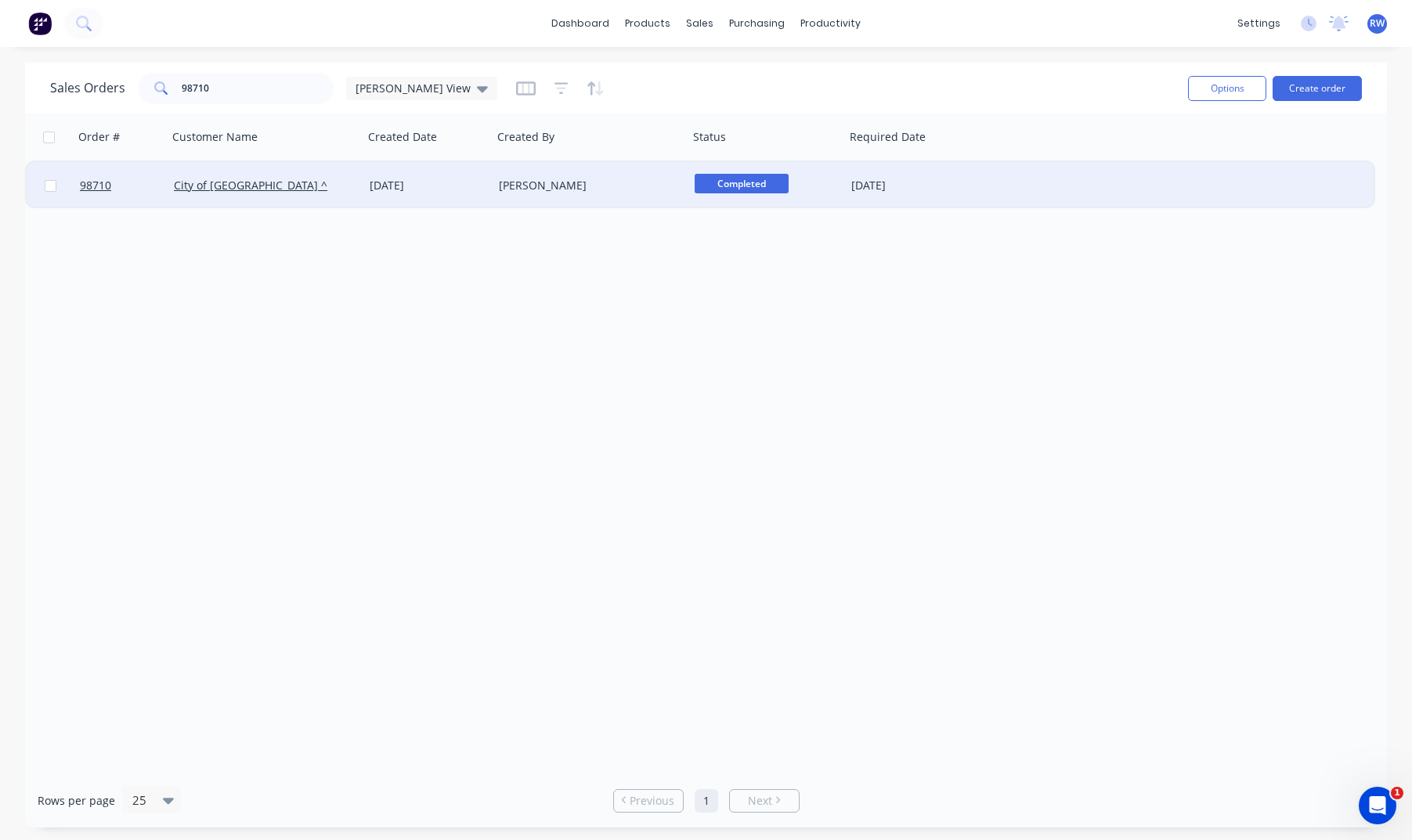
click at [51, 185] on input "checkbox" at bounding box center [51, 185] width 12 height 12
checkbox input "true"
drag, startPoint x: 1223, startPoint y: 91, endPoint x: 1217, endPoint y: 101, distance: 11.7
click at [1173, 91] on button "Options" at bounding box center [1227, 88] width 79 height 25
click at [1173, 164] on div "Archive" at bounding box center [1181, 159] width 144 height 22
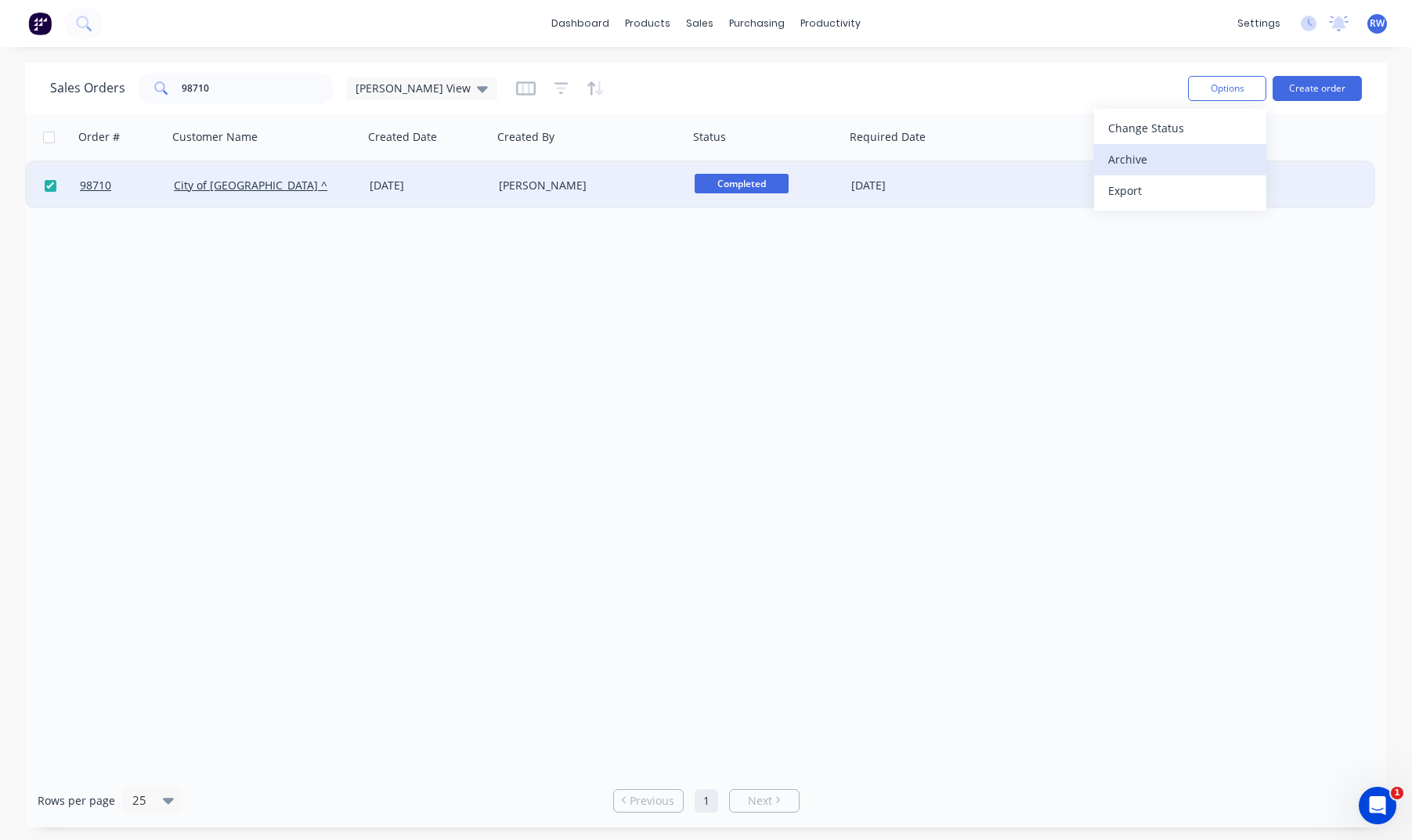
checkbox input "false"
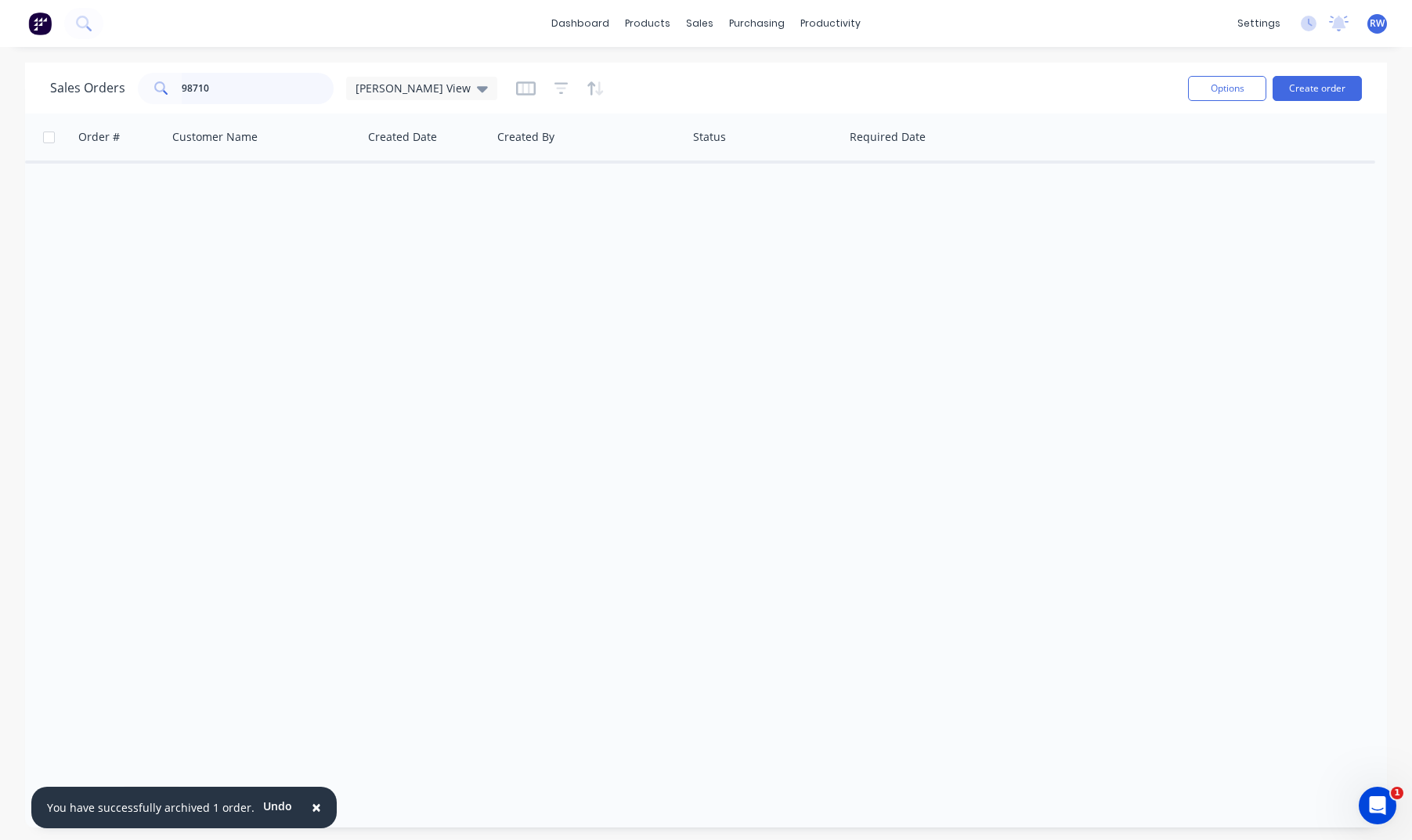
click at [267, 89] on input "98710" at bounding box center [258, 88] width 153 height 31
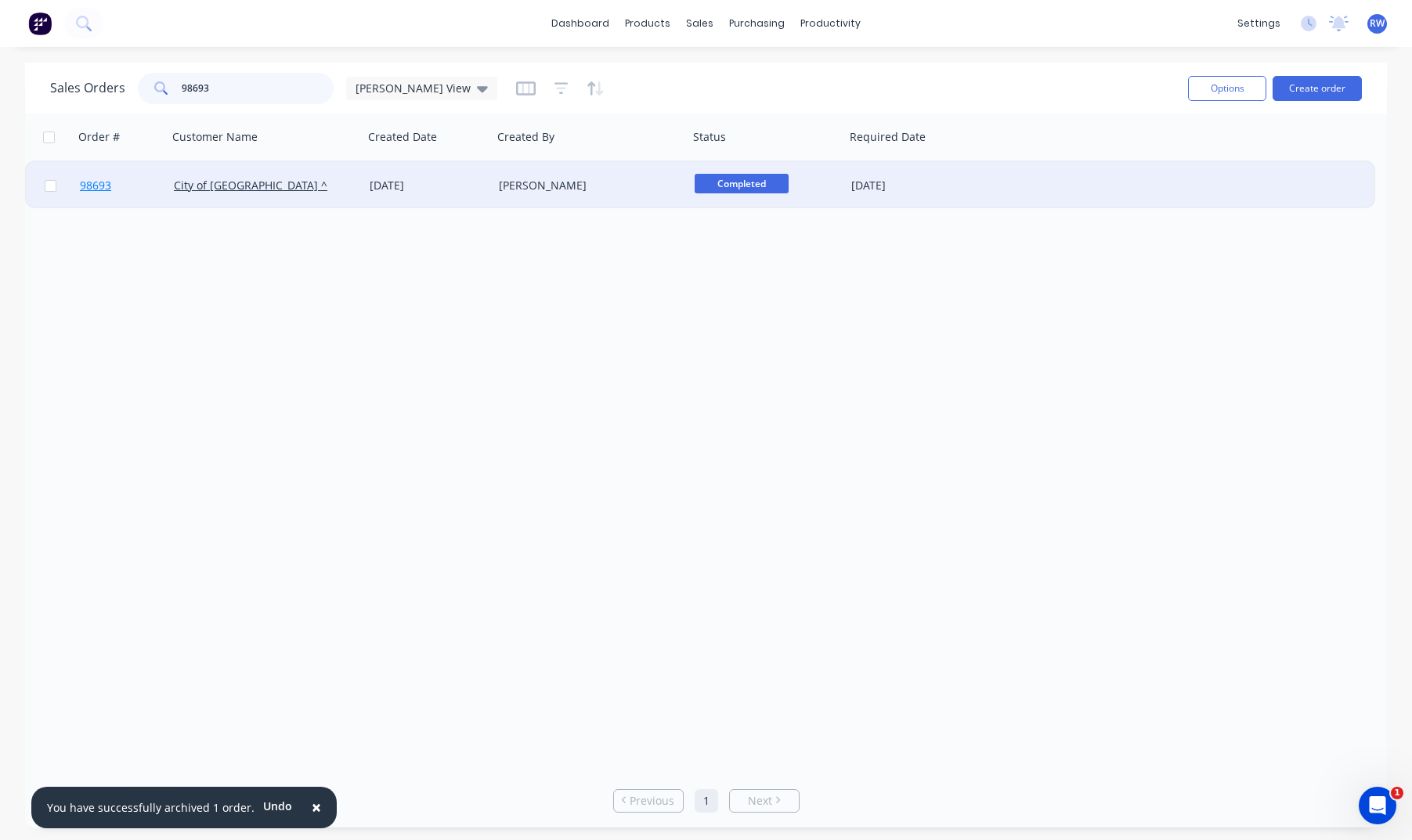
type input "98693"
click at [100, 181] on span "98693" at bounding box center [96, 185] width 31 height 16
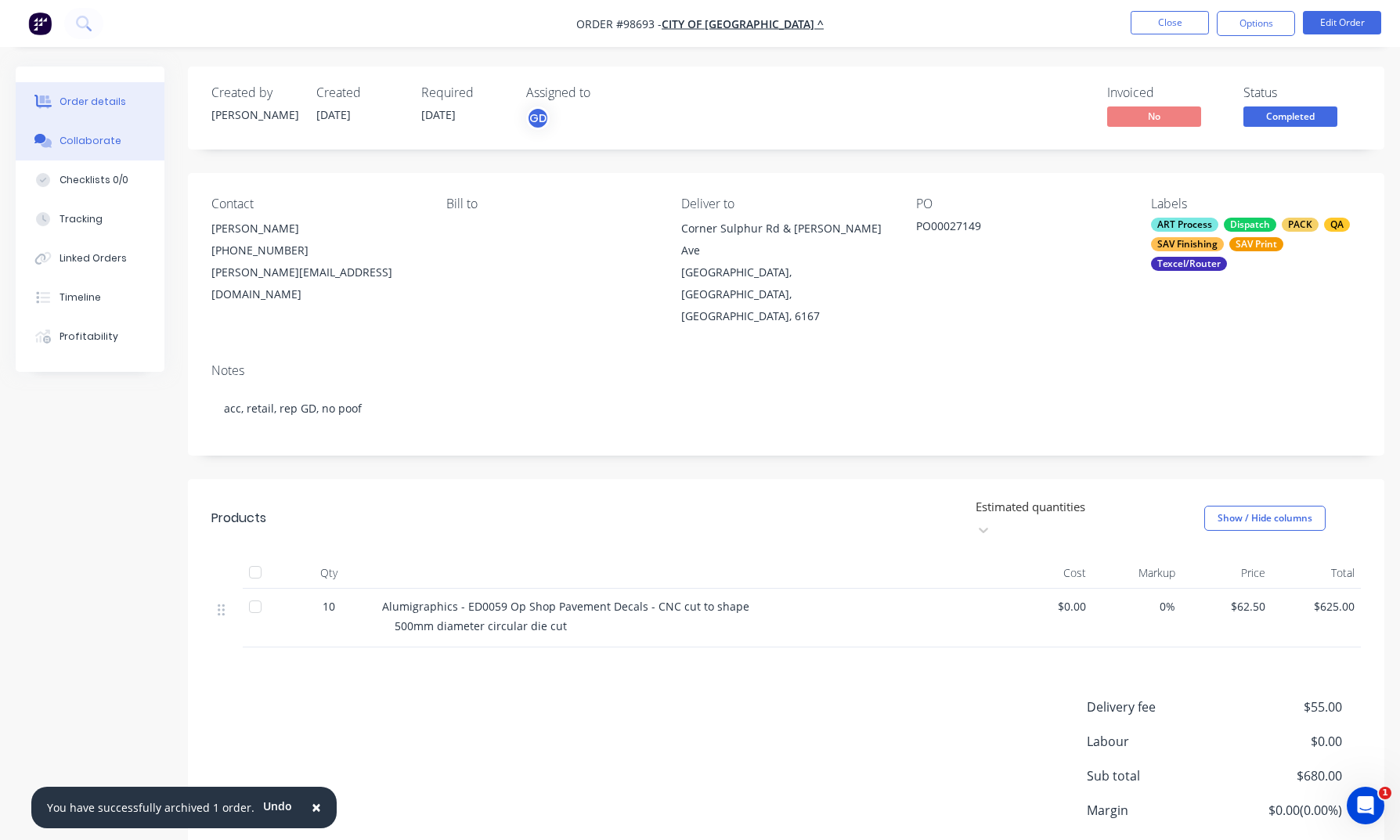
click at [73, 141] on div "Collaborate" at bounding box center [90, 141] width 62 height 14
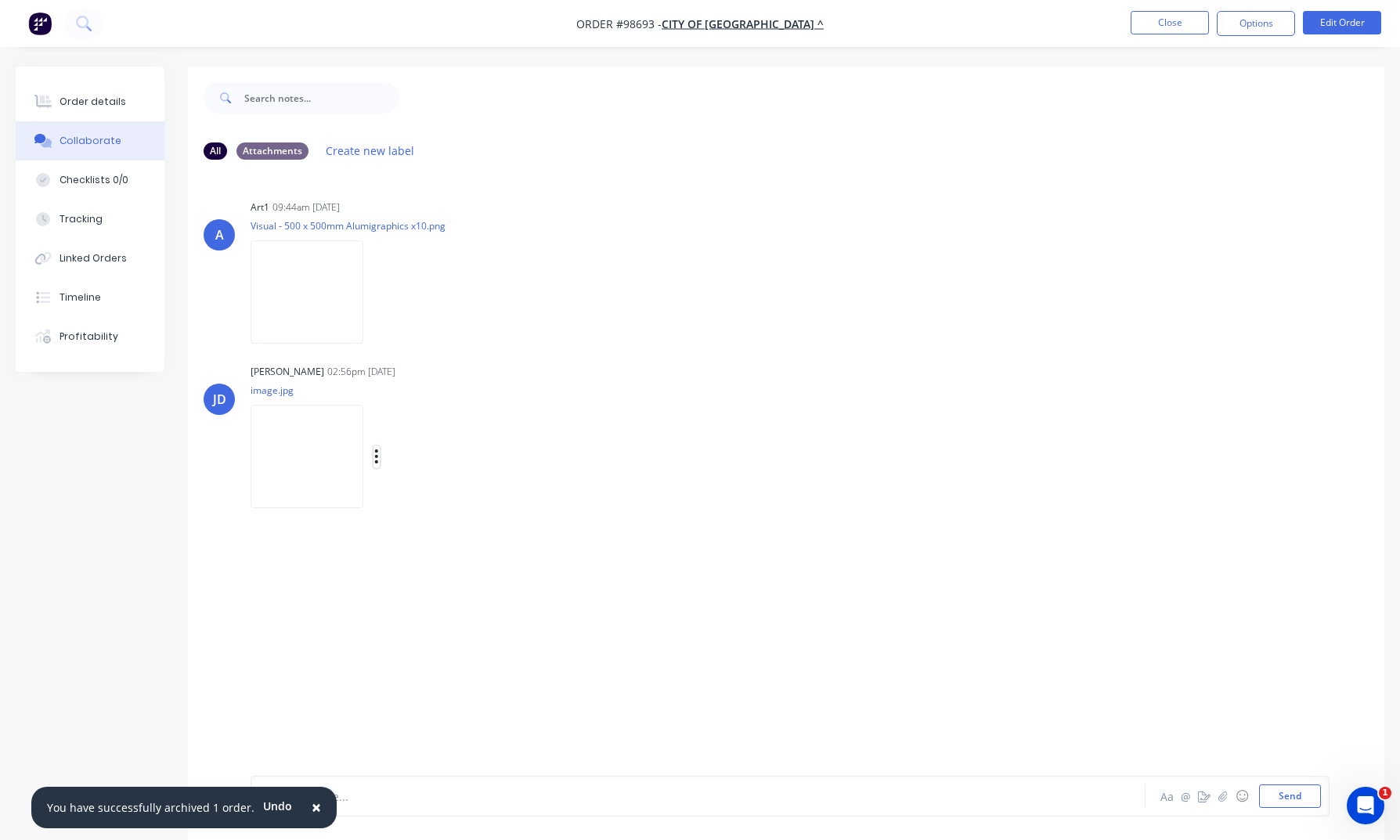
click at [378, 457] on icon "button" at bounding box center [376, 457] width 3 height 14
click at [459, 500] on button "Download" at bounding box center [479, 498] width 177 height 35
click at [1156, 30] on button "Close" at bounding box center [1170, 22] width 79 height 23
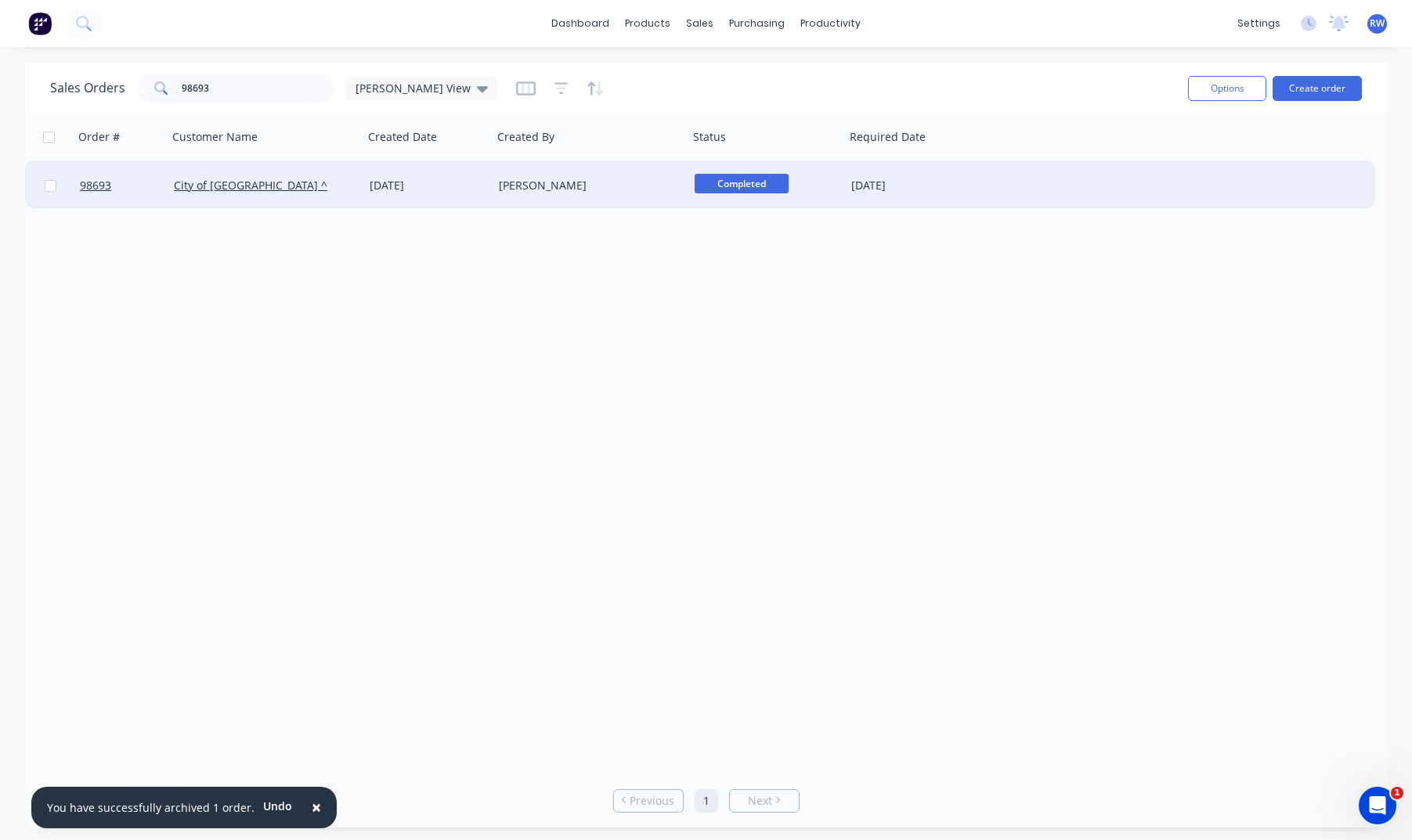
click at [52, 188] on input "checkbox" at bounding box center [51, 185] width 12 height 12
checkbox input "true"
drag, startPoint x: 1218, startPoint y: 87, endPoint x: 1212, endPoint y: 97, distance: 11.7
click at [1173, 87] on button "Options" at bounding box center [1227, 88] width 79 height 25
click at [1173, 160] on div "Archive" at bounding box center [1181, 159] width 144 height 22
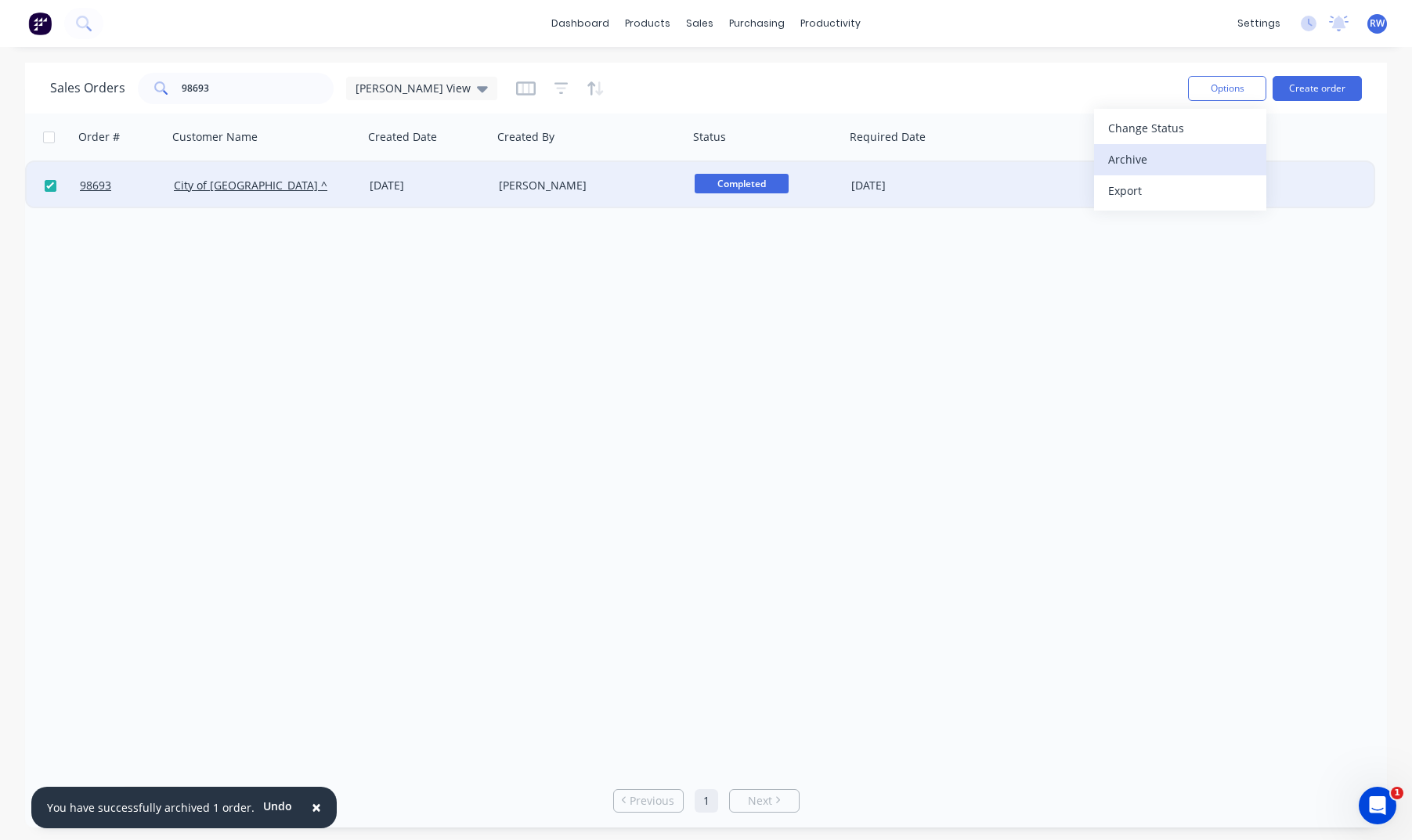
checkbox input "false"
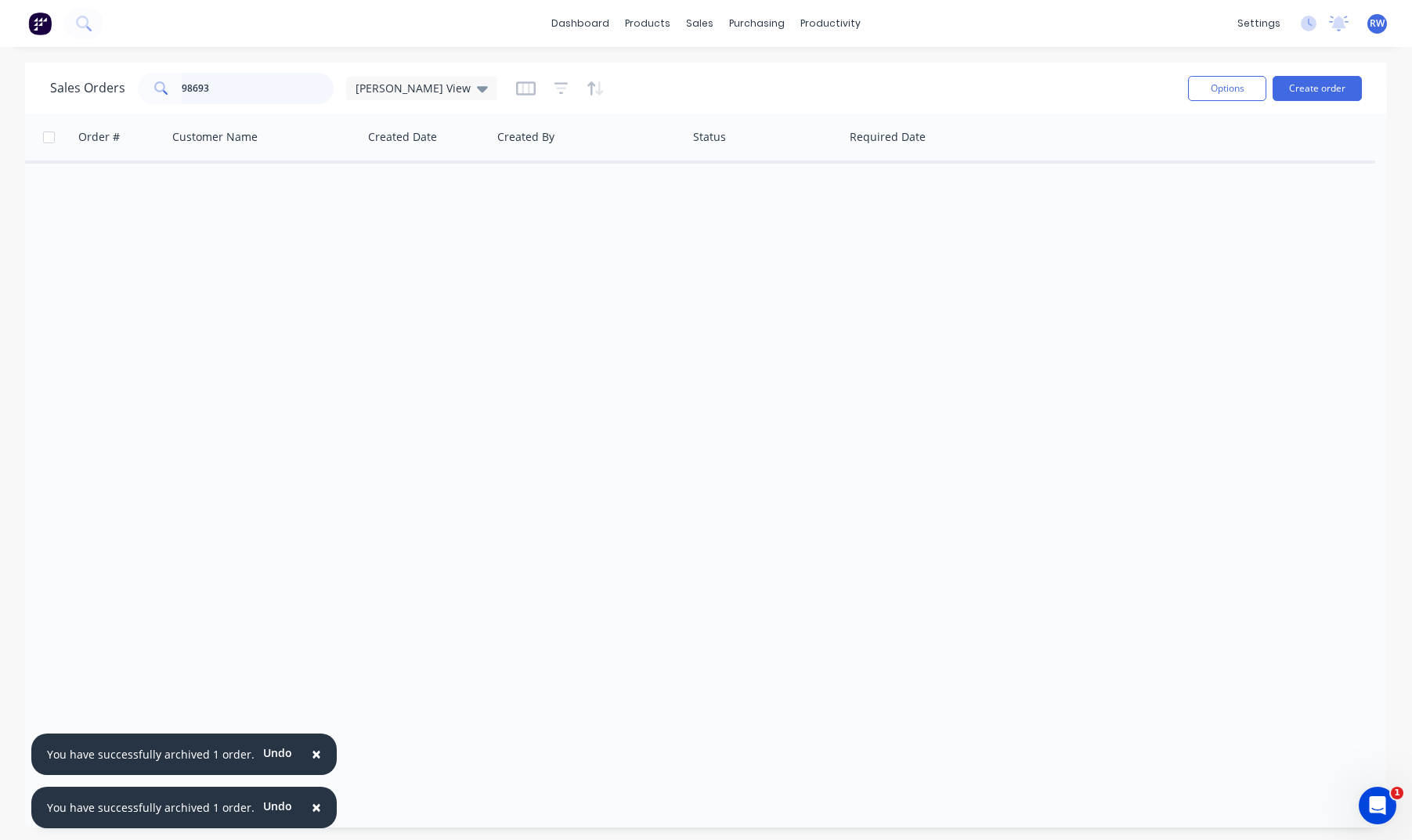
click at [223, 87] on input "98693" at bounding box center [258, 88] width 153 height 31
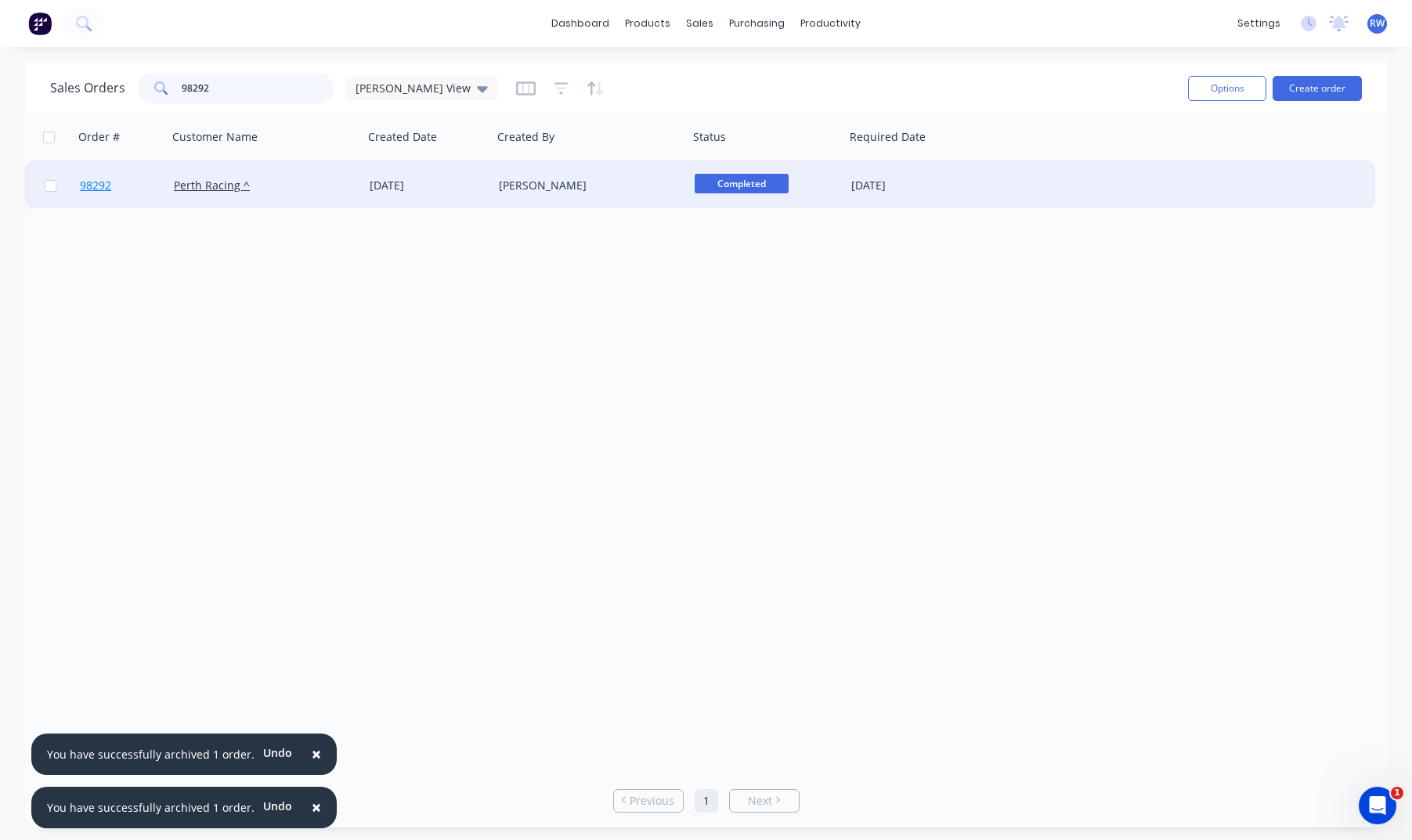
type input "98292"
click at [98, 186] on span "98292" at bounding box center [96, 185] width 31 height 16
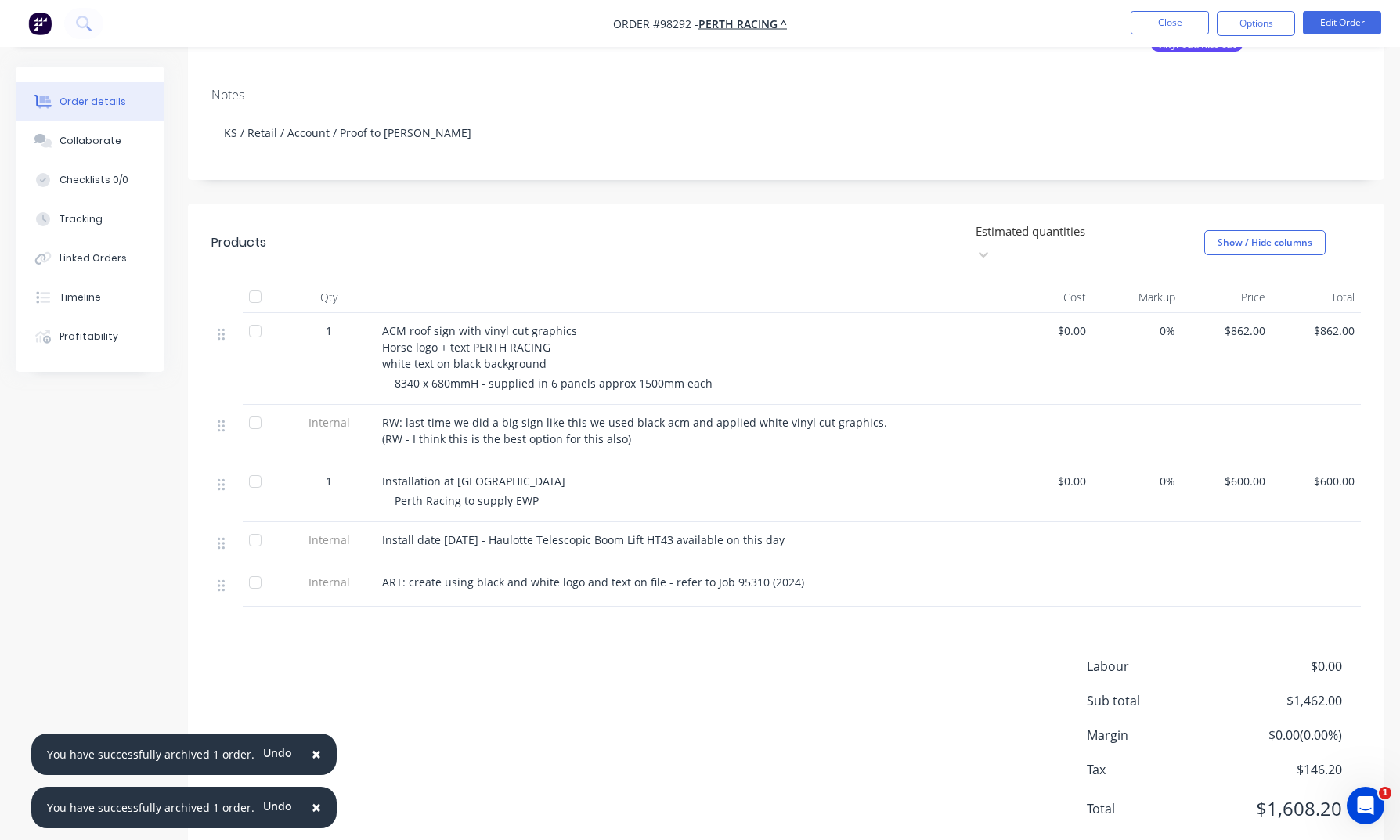
scroll to position [282, 0]
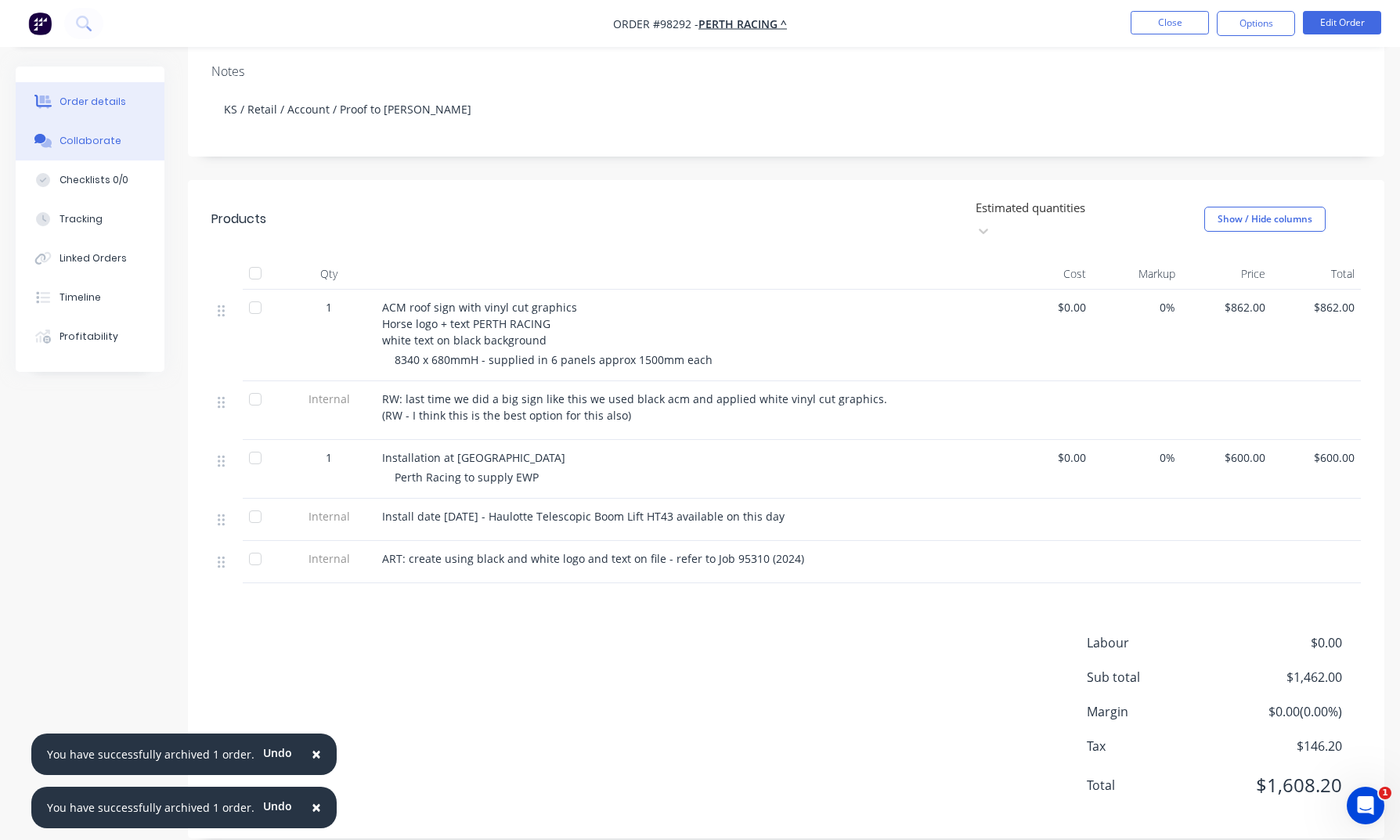
click at [93, 144] on div "Collaborate" at bounding box center [90, 141] width 62 height 14
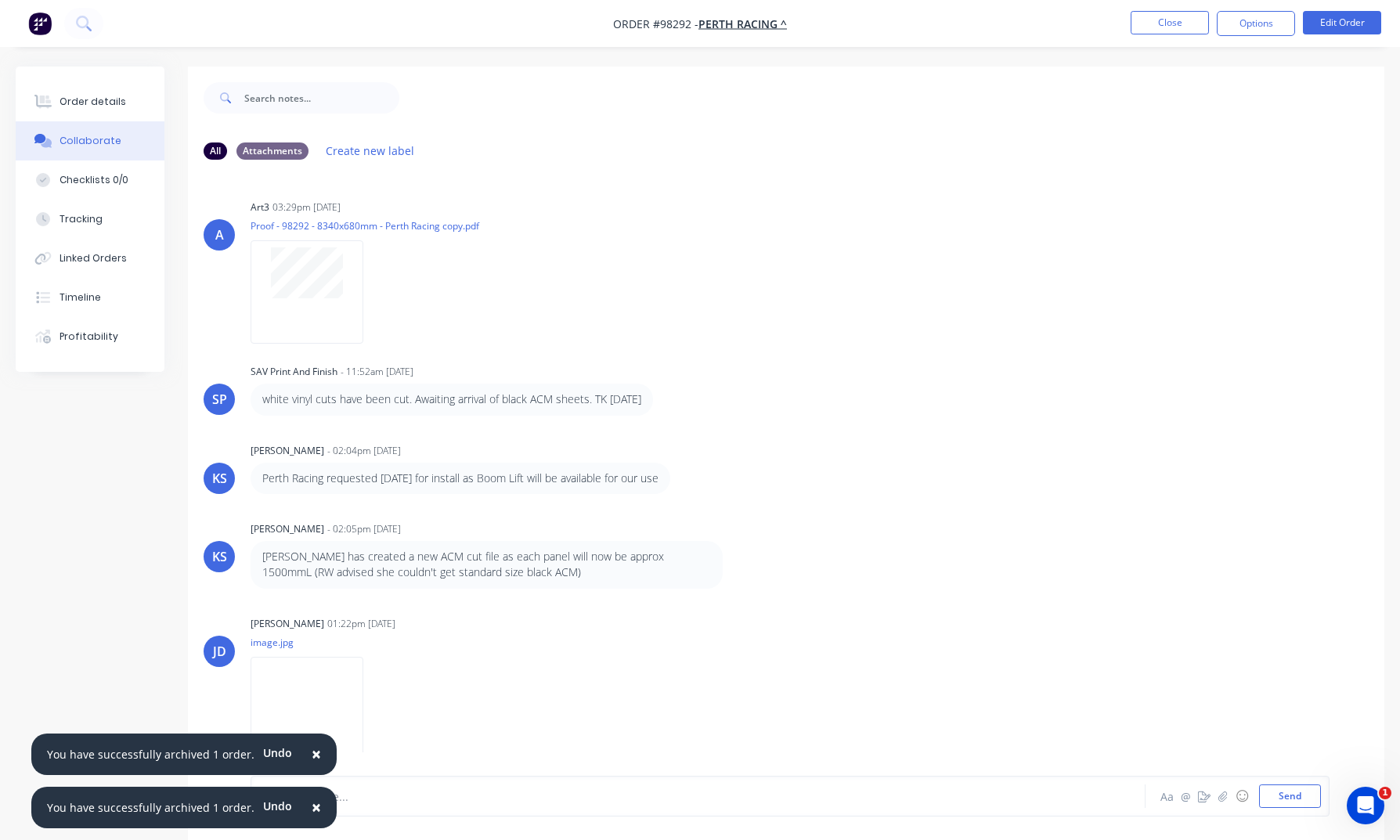
scroll to position [23, 0]
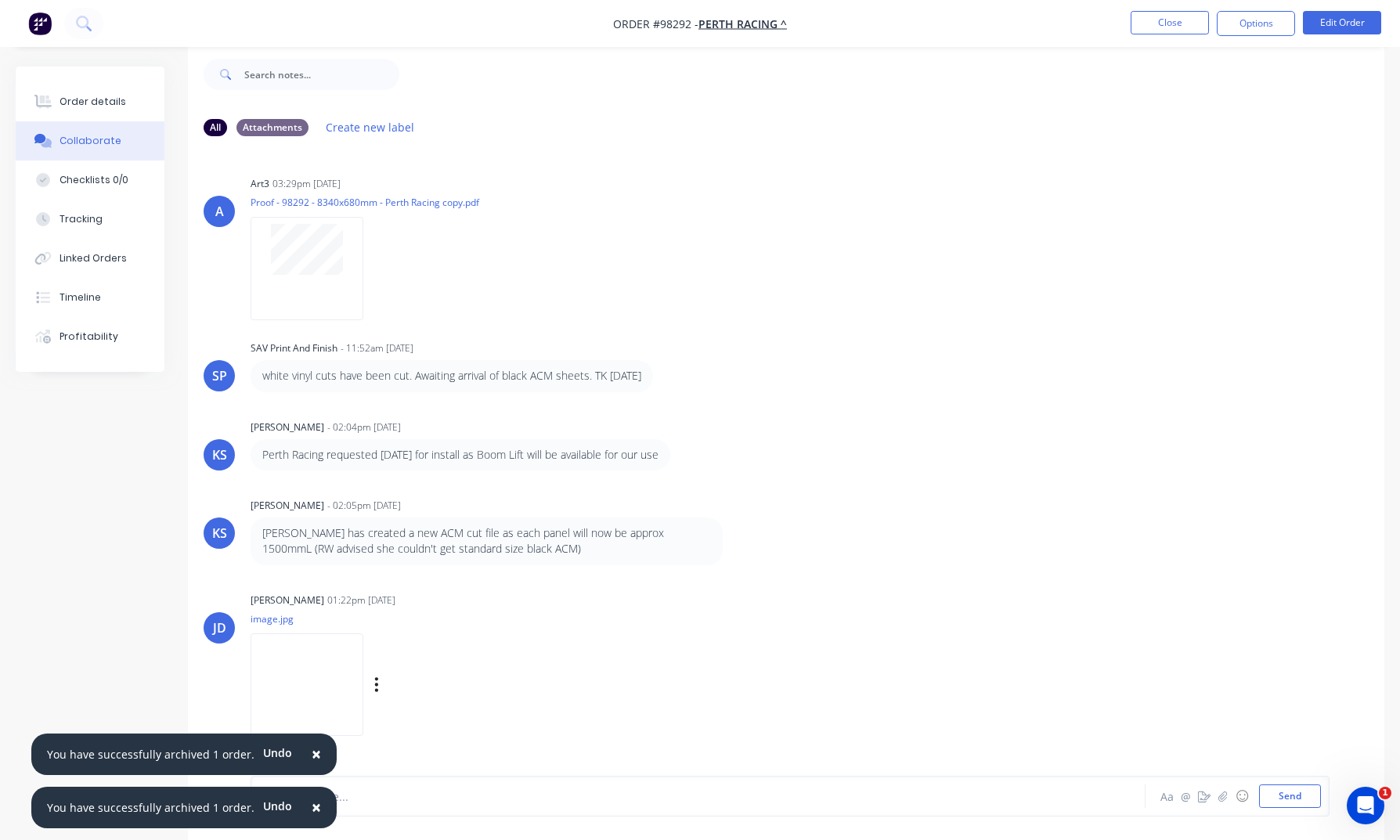
click at [401, 684] on div "Labels Download Delete" at bounding box center [458, 684] width 177 height 22
click at [379, 685] on icon "button" at bounding box center [376, 684] width 5 height 18
click at [457, 701] on button "Download" at bounding box center [479, 696] width 177 height 35
click at [1154, 18] on button "Close" at bounding box center [1170, 22] width 79 height 23
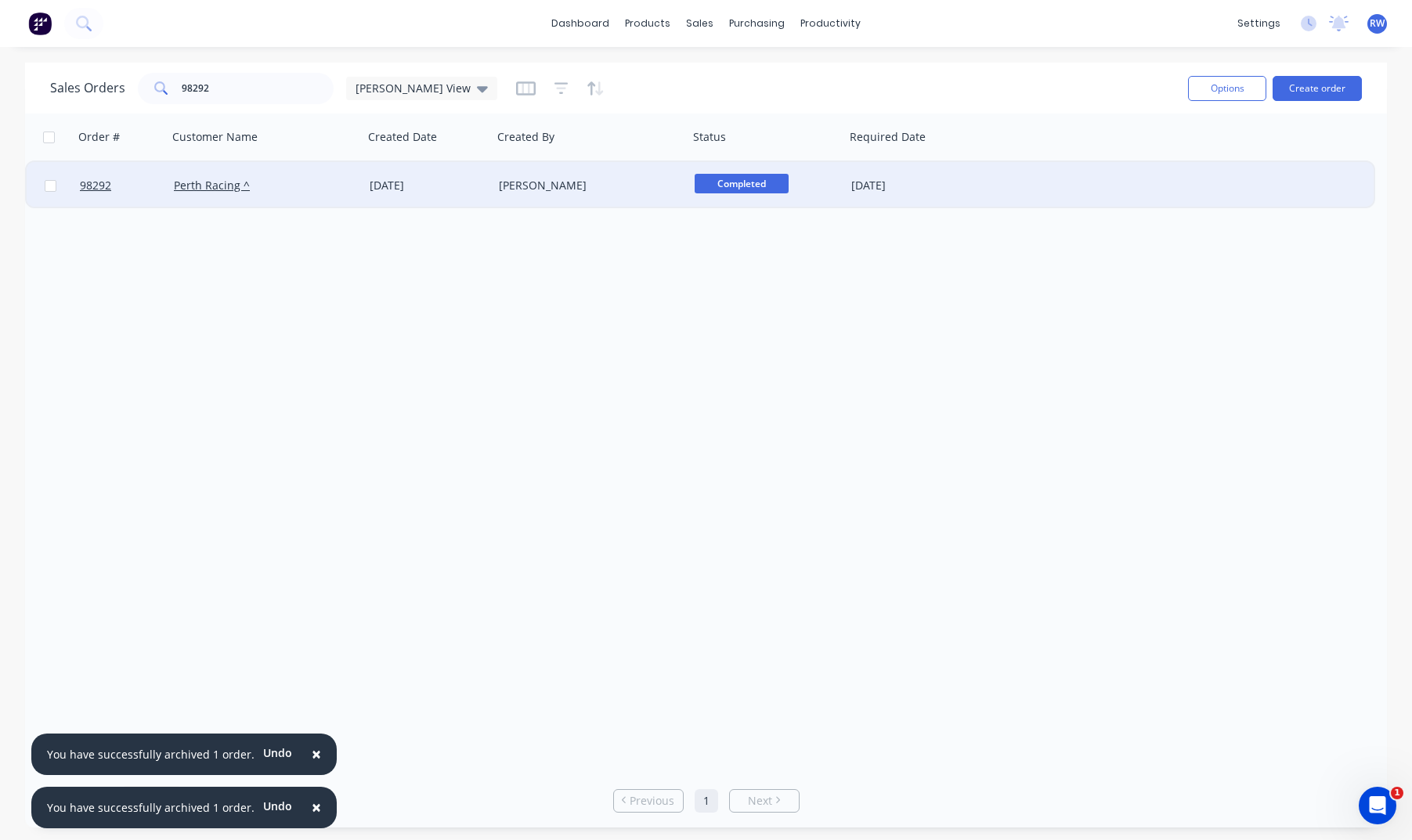
click at [50, 186] on input "checkbox" at bounding box center [51, 185] width 12 height 12
checkbox input "true"
click at [1173, 90] on button "Options" at bounding box center [1227, 88] width 79 height 25
click at [1163, 160] on div "Archive" at bounding box center [1181, 159] width 144 height 22
checkbox input "false"
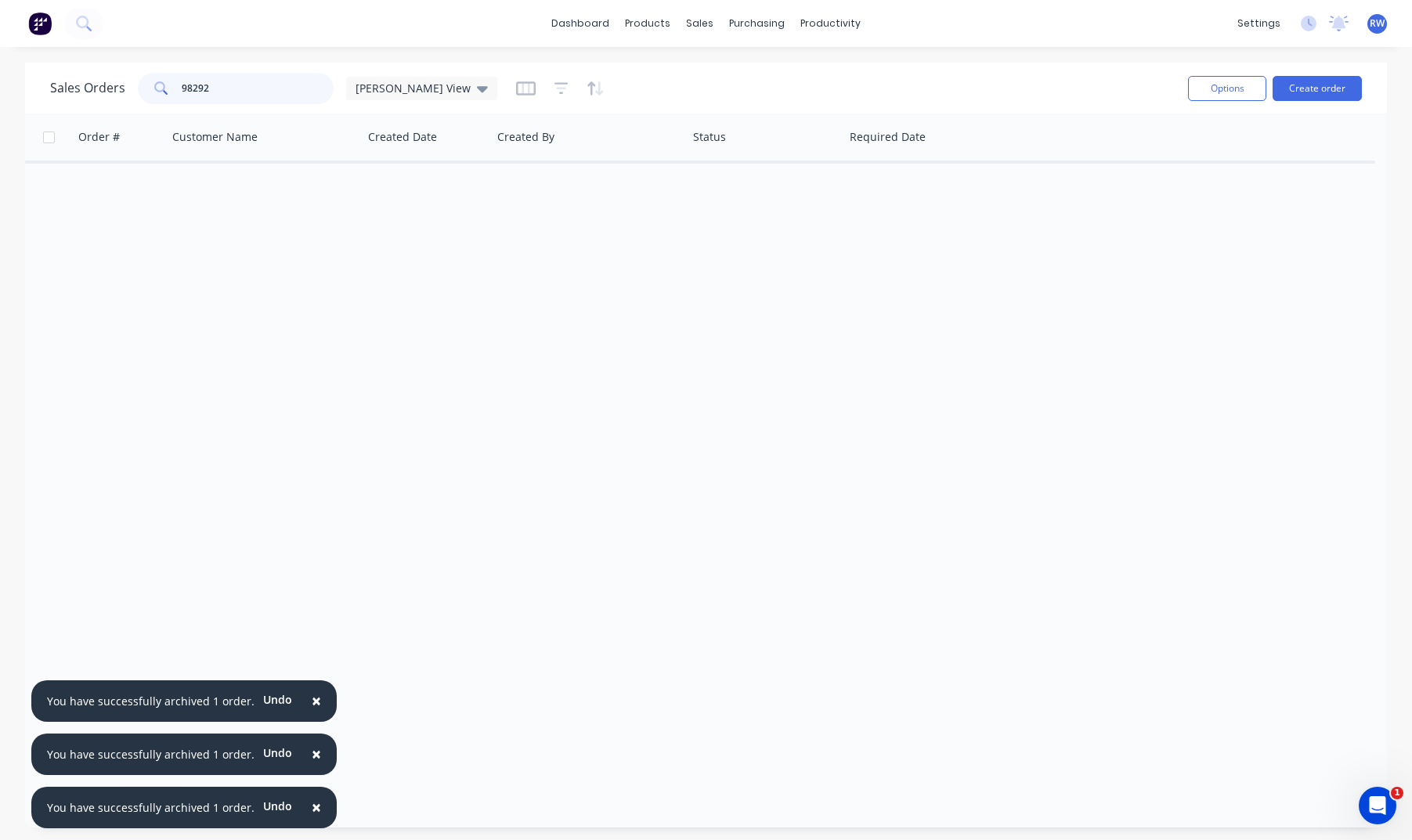
click at [244, 87] on input "98292" at bounding box center [258, 88] width 153 height 31
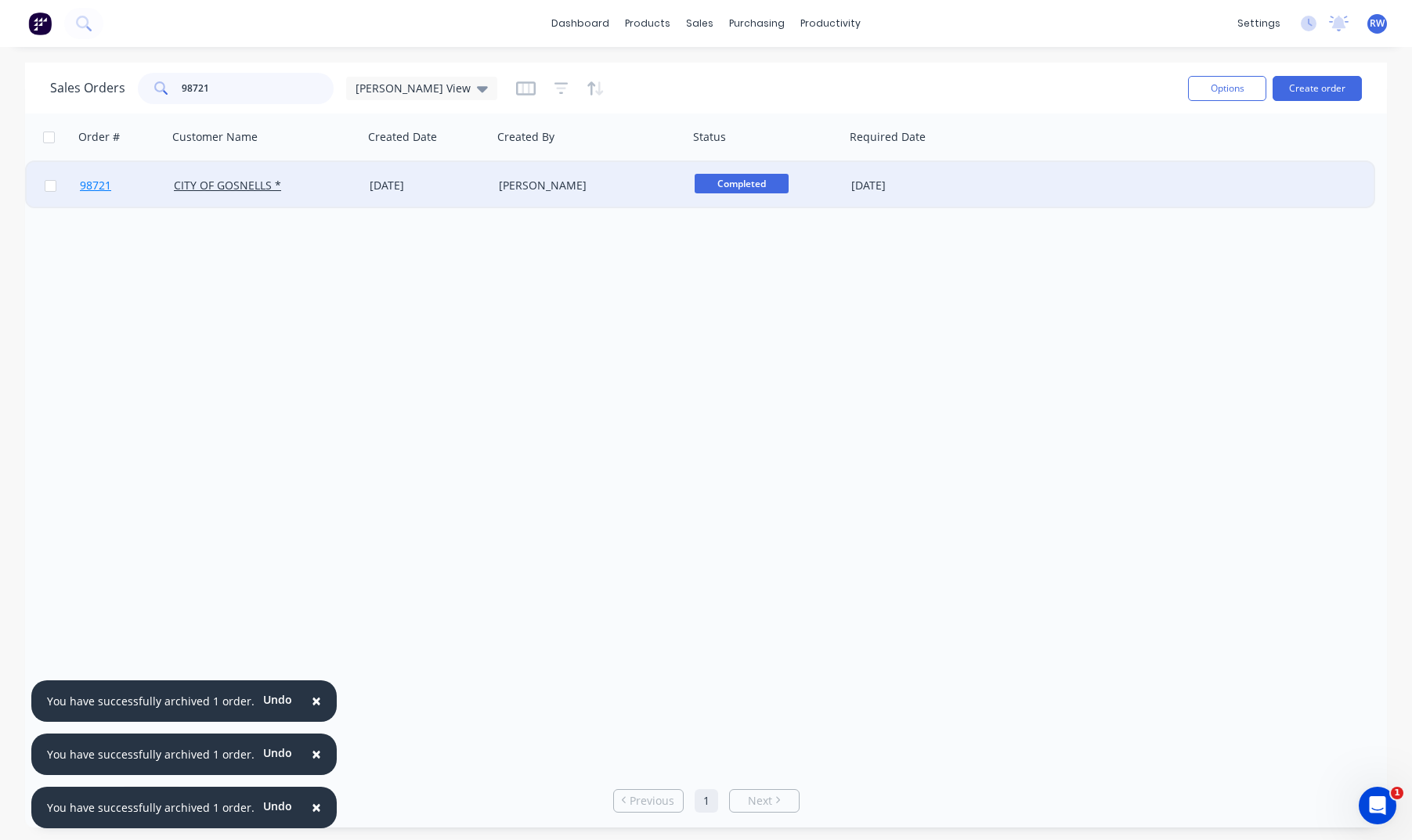
type input "98721"
click at [107, 187] on span "98721" at bounding box center [96, 185] width 31 height 16
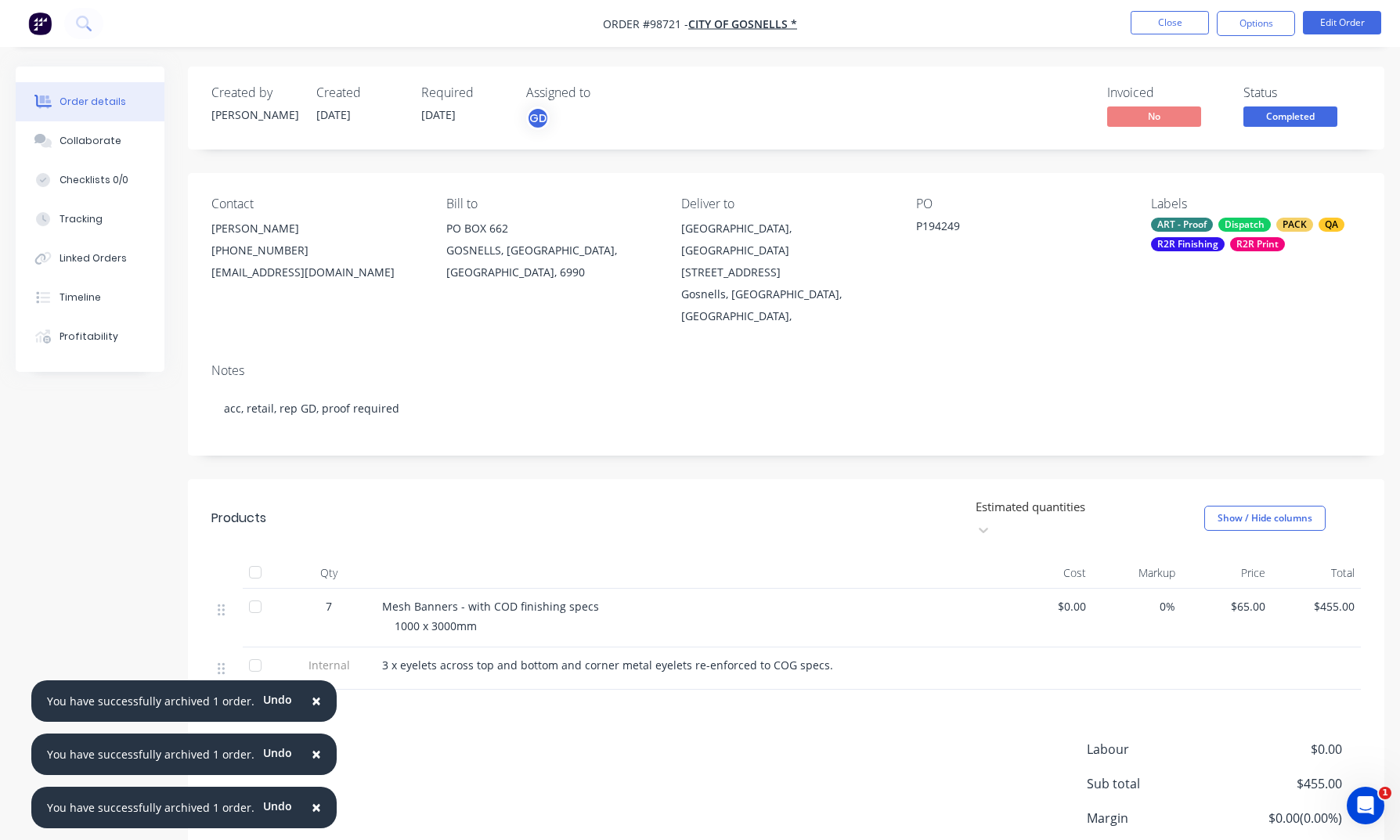
scroll to position [63, 0]
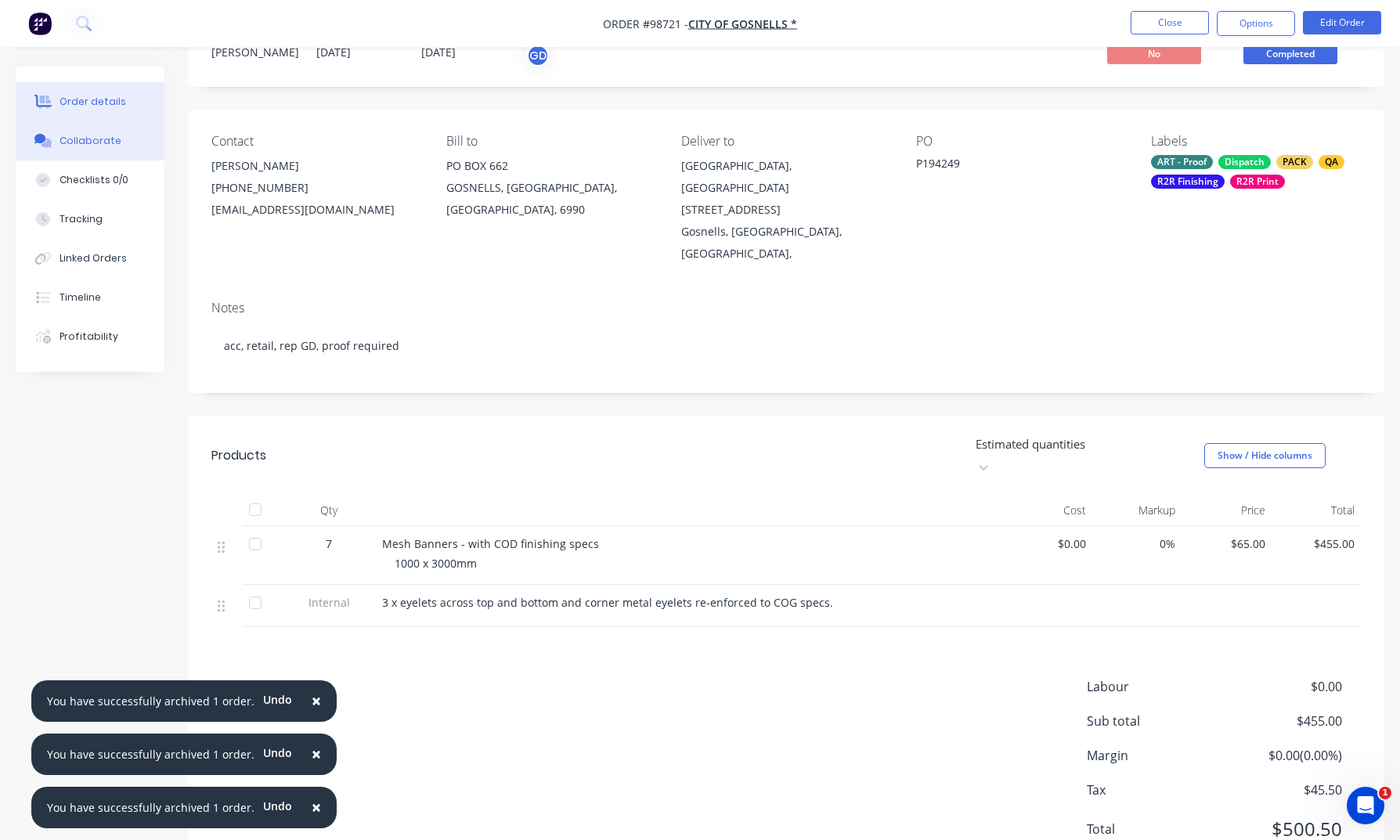
click at [89, 140] on div "Collaborate" at bounding box center [90, 141] width 62 height 14
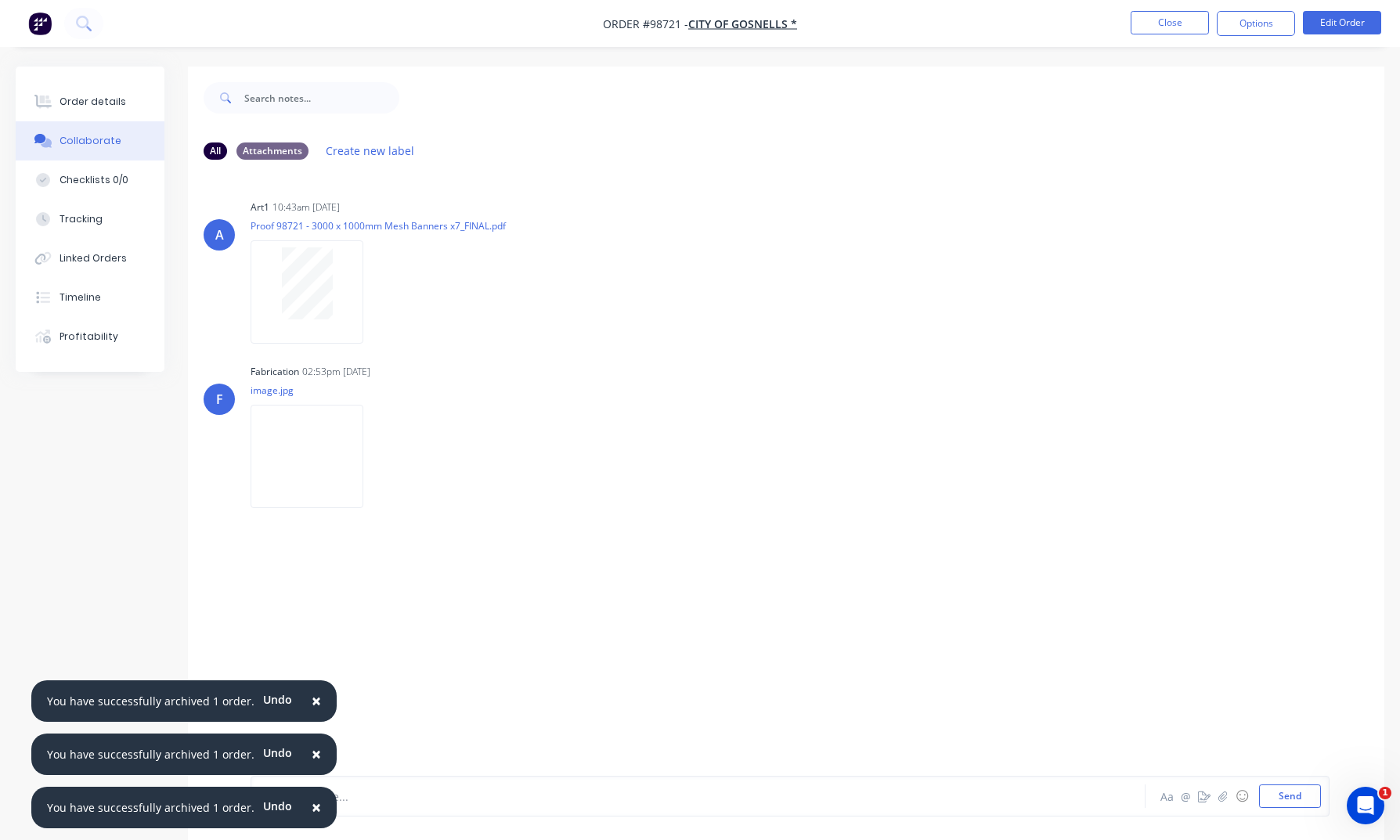
drag, startPoint x: 489, startPoint y: 559, endPoint x: 436, endPoint y: 510, distance: 72.2
click at [485, 556] on div "A art1 10:43am [DATE] Proof 98721 - 3000 x 1000mm Mesh Banners x7_FINAL.pdf Lab…" at bounding box center [785, 474] width 1196 height 603
click at [378, 457] on icon "button" at bounding box center [376, 457] width 3 height 14
click at [444, 500] on button "Download" at bounding box center [479, 498] width 177 height 35
click at [1149, 24] on button "Close" at bounding box center [1170, 22] width 79 height 23
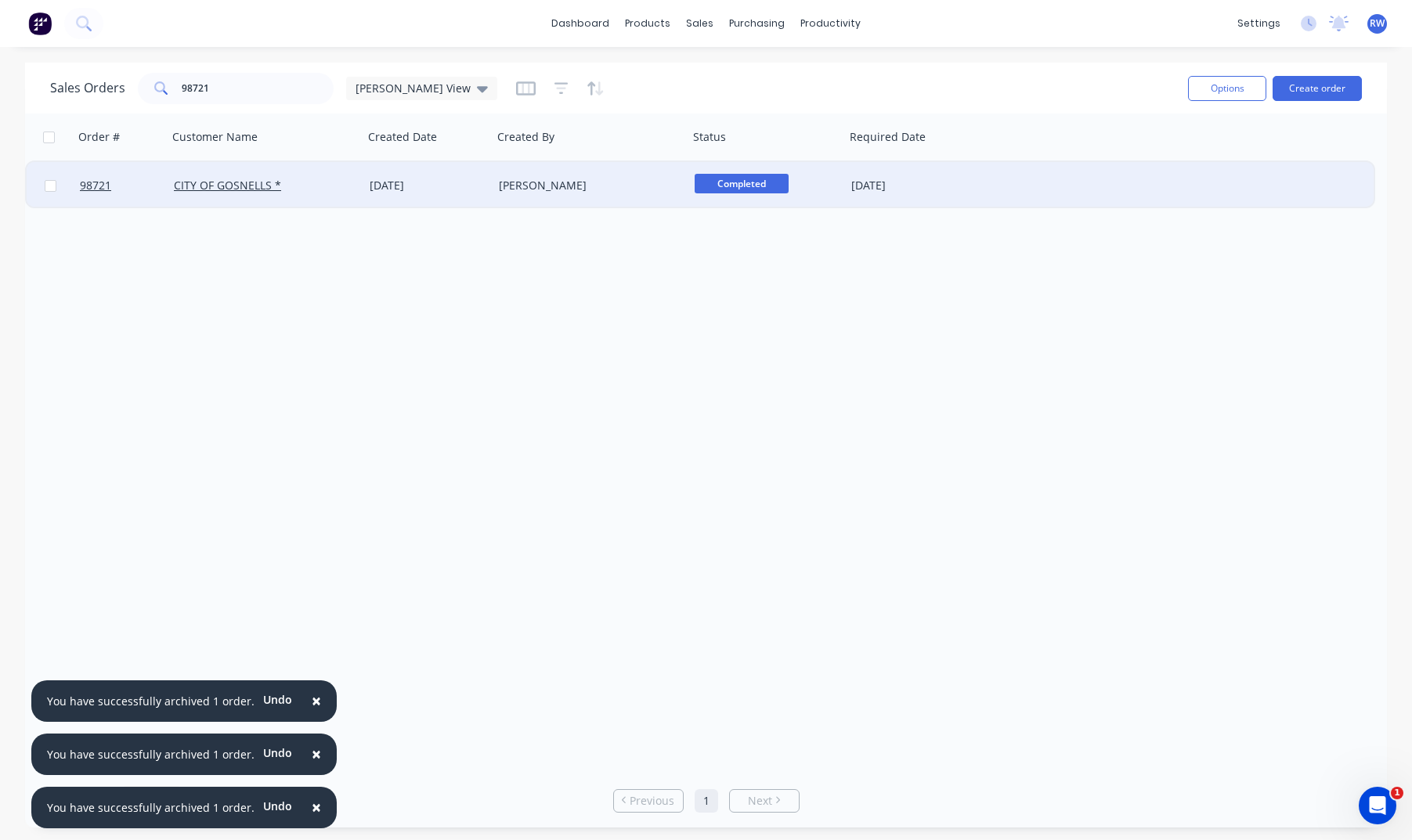
click at [49, 189] on input "checkbox" at bounding box center [51, 185] width 12 height 12
checkbox input "true"
drag, startPoint x: 1210, startPoint y: 92, endPoint x: 1190, endPoint y: 108, distance: 25.6
click at [1173, 92] on button "Options" at bounding box center [1227, 88] width 79 height 25
click at [1166, 155] on div "Archive" at bounding box center [1181, 159] width 144 height 22
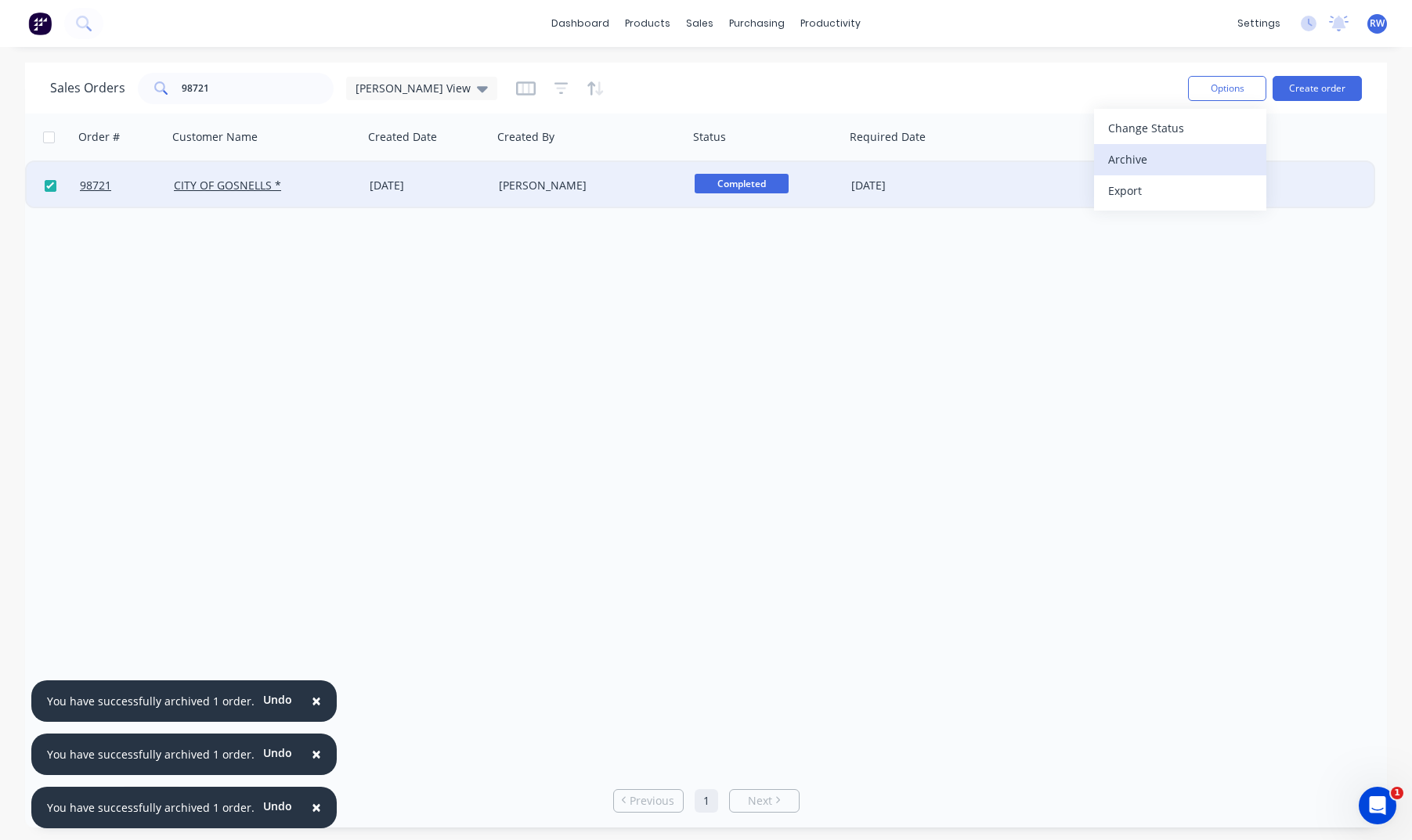
checkbox input "false"
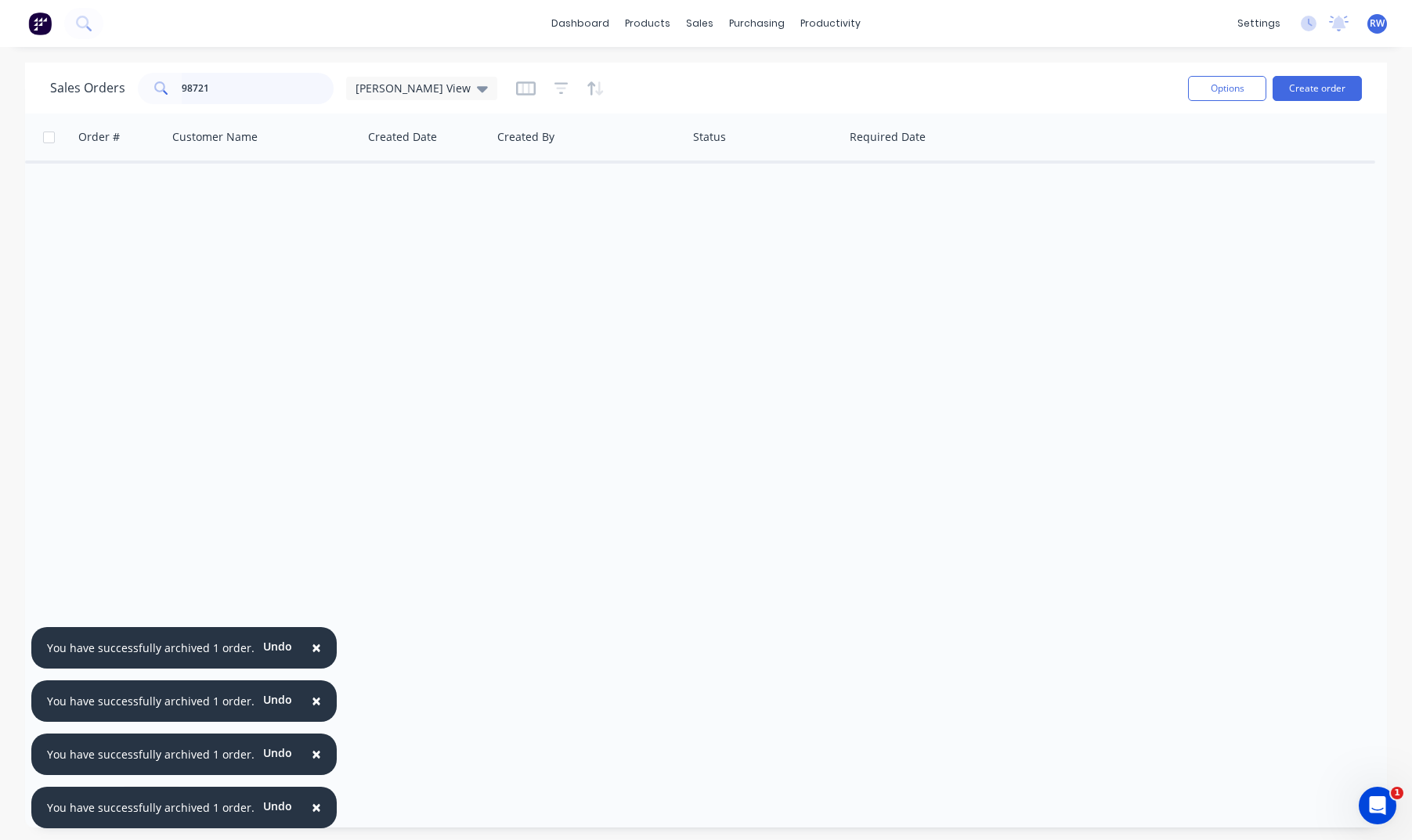
drag, startPoint x: 281, startPoint y: 90, endPoint x: 295, endPoint y: 85, distance: 14.9
click at [283, 89] on input "98721" at bounding box center [258, 88] width 153 height 31
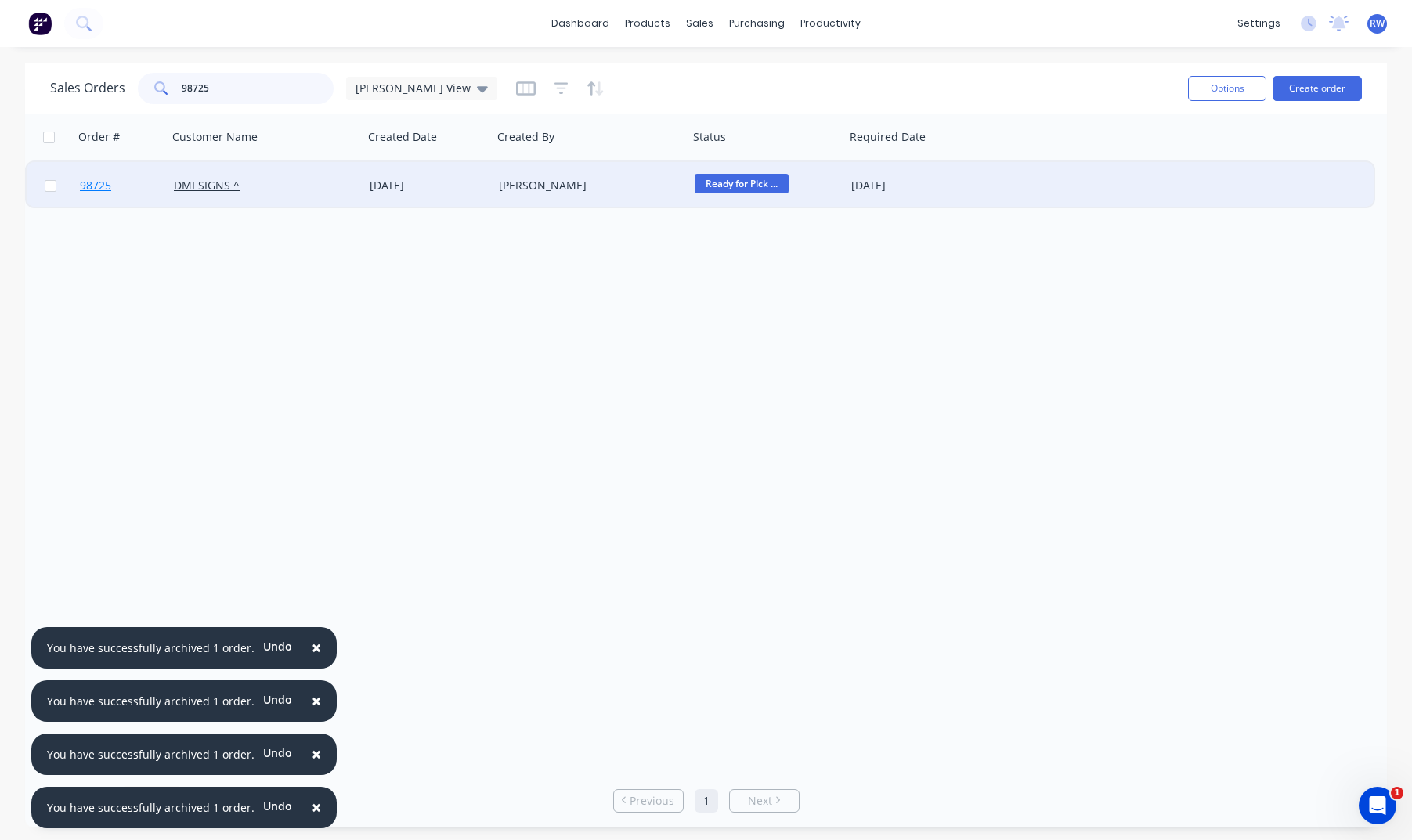
type input "98725"
click at [101, 184] on span "98725" at bounding box center [96, 185] width 31 height 16
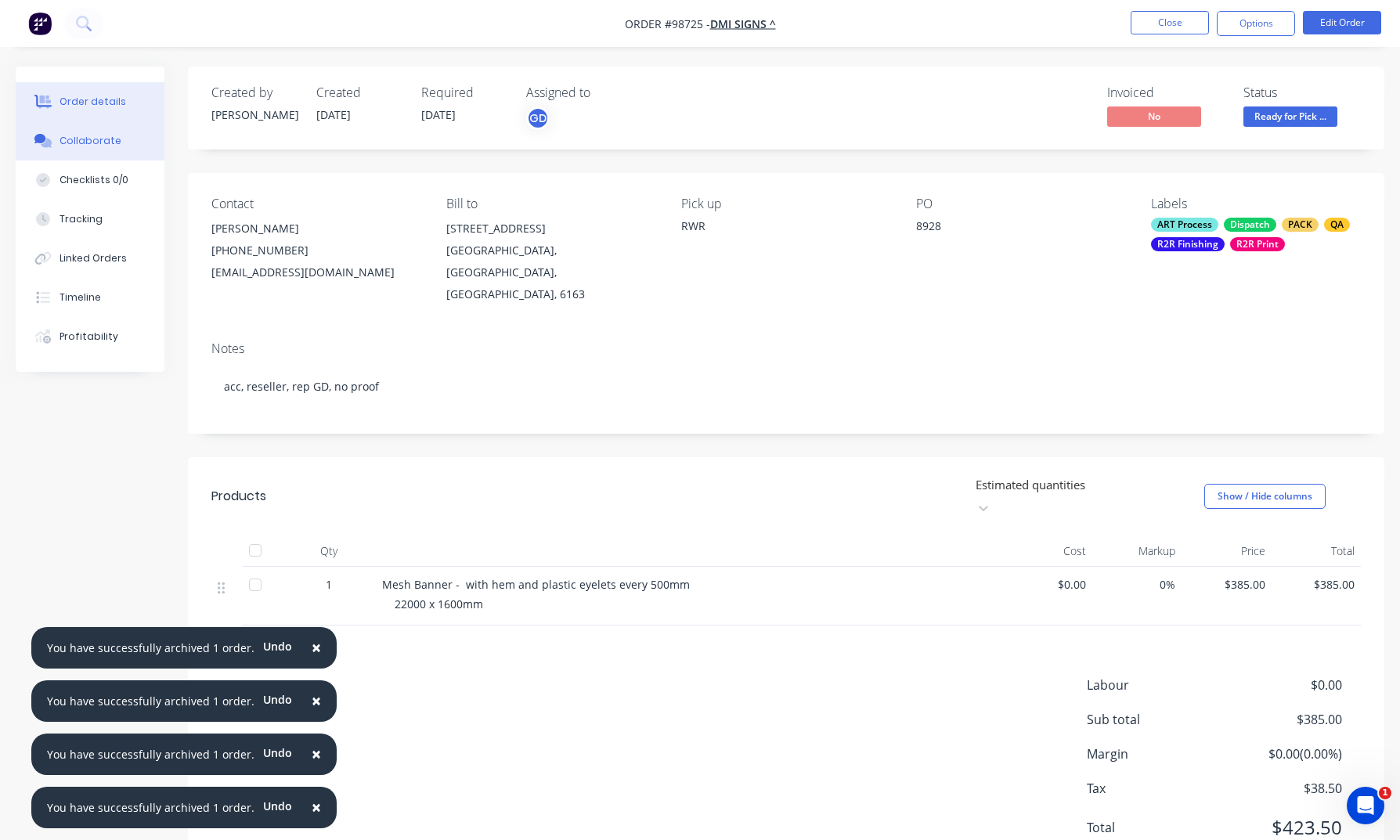
click at [72, 144] on div "Collaborate" at bounding box center [90, 141] width 62 height 14
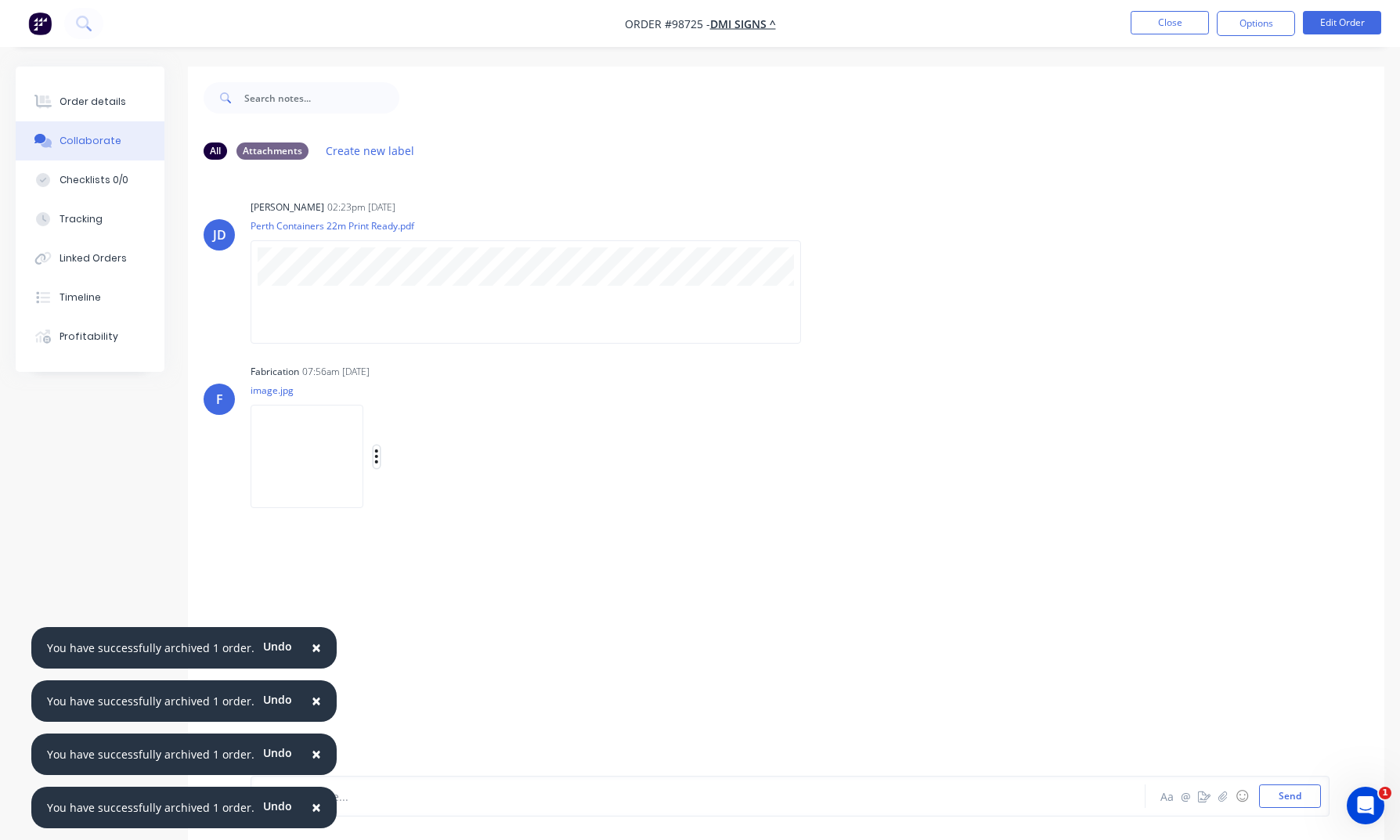
click at [379, 455] on icon "button" at bounding box center [376, 457] width 5 height 18
click at [434, 497] on button "Download" at bounding box center [479, 498] width 177 height 35
click at [1154, 28] on button "Close" at bounding box center [1170, 22] width 79 height 23
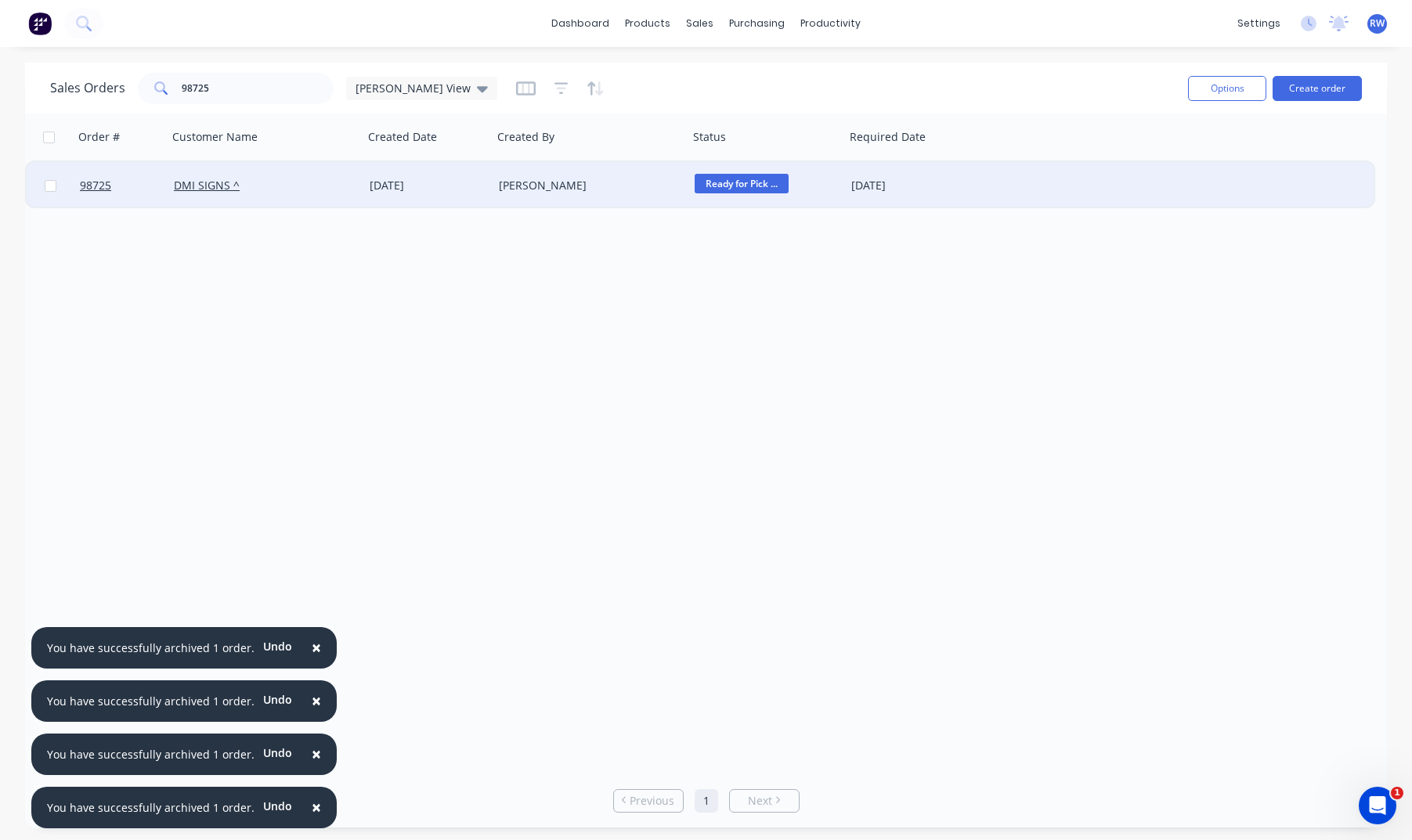
click at [55, 188] on input "checkbox" at bounding box center [51, 185] width 12 height 12
checkbox input "true"
click at [1173, 91] on button "Options" at bounding box center [1227, 88] width 79 height 25
click at [1154, 164] on div "Archive" at bounding box center [1181, 159] width 144 height 22
checkbox input "false"
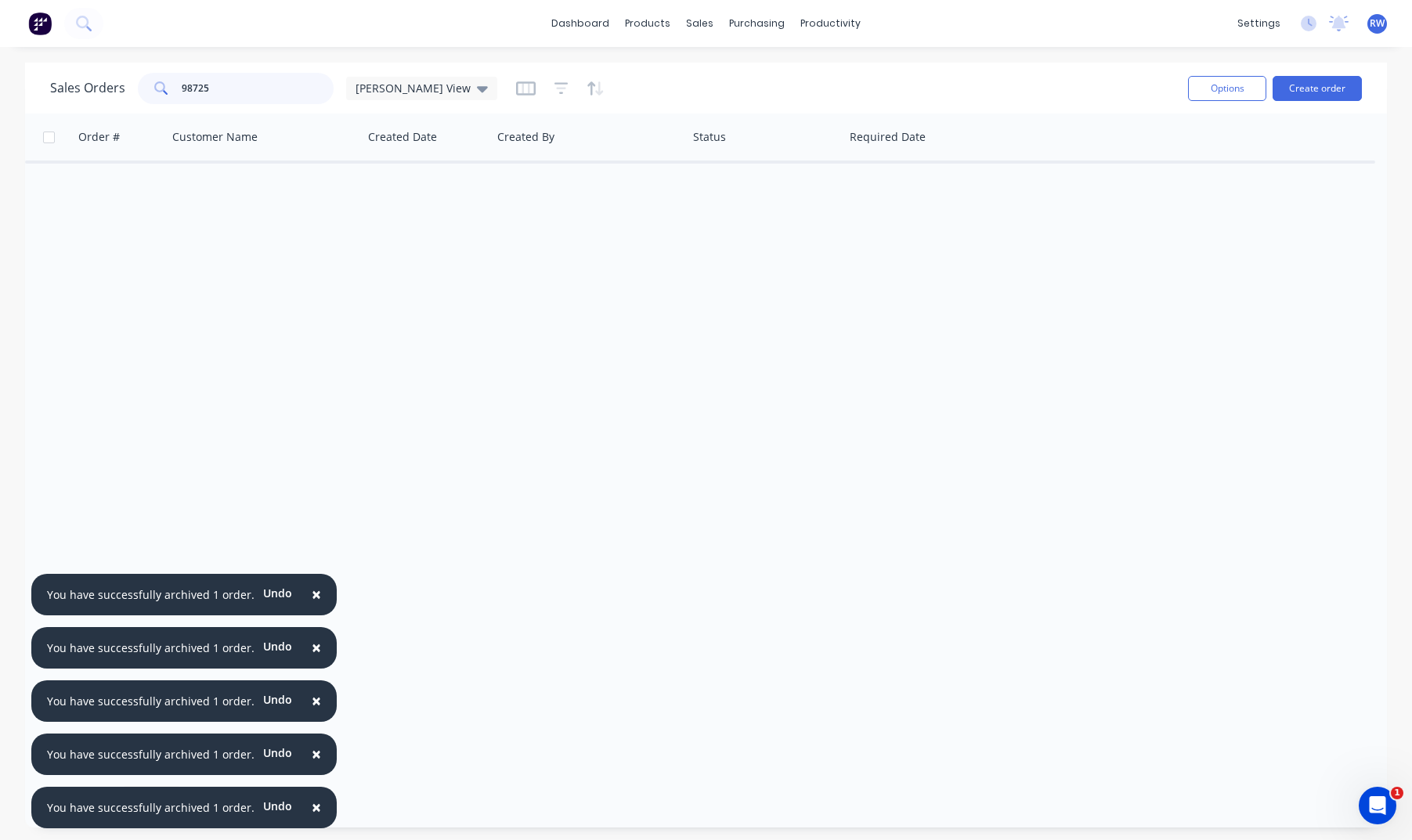
drag, startPoint x: 217, startPoint y: 86, endPoint x: 129, endPoint y: 75, distance: 88.7
click at [181, 75] on input "98725" at bounding box center [258, 88] width 153 height 31
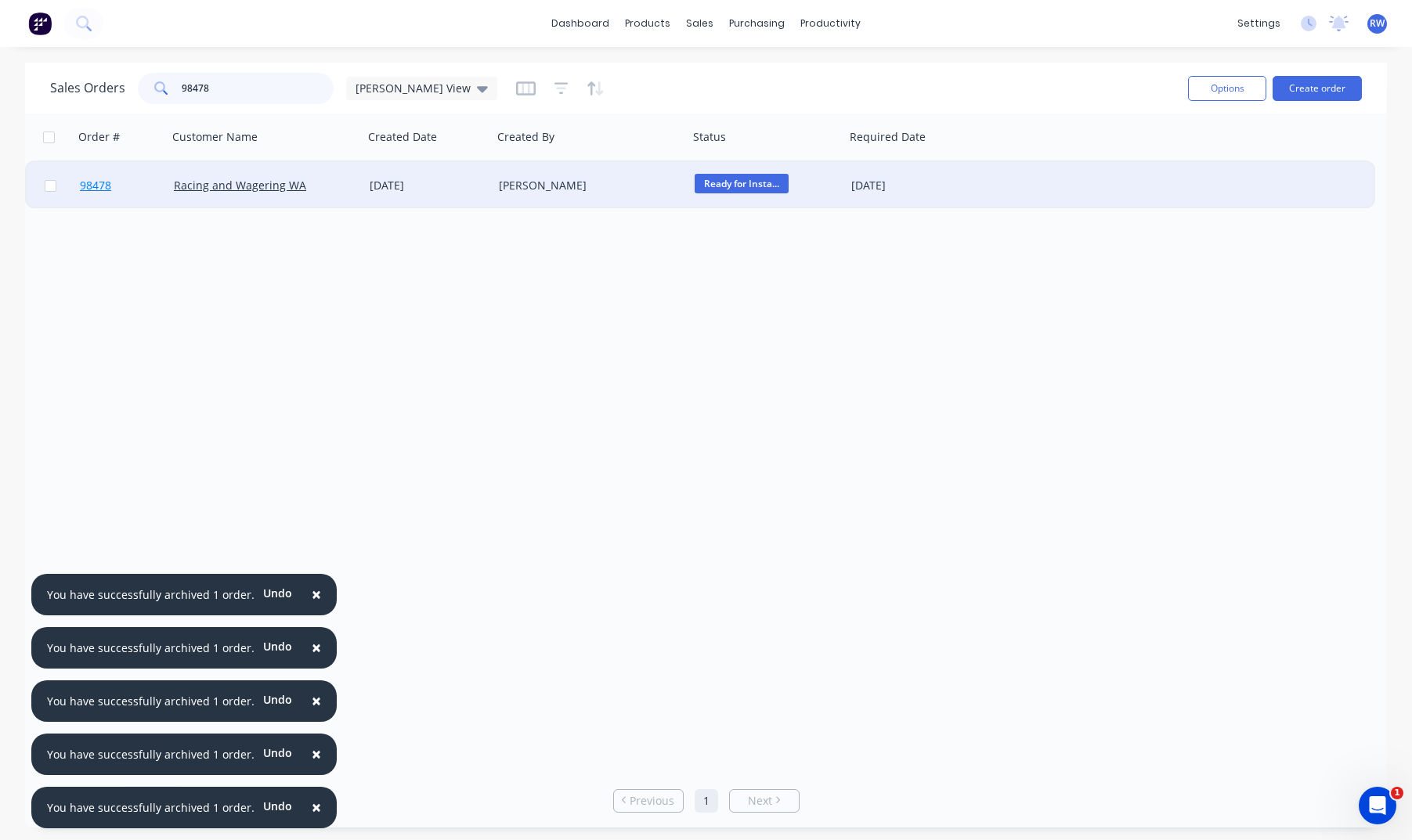
type input "98478"
click at [102, 184] on span "98478" at bounding box center [96, 185] width 31 height 16
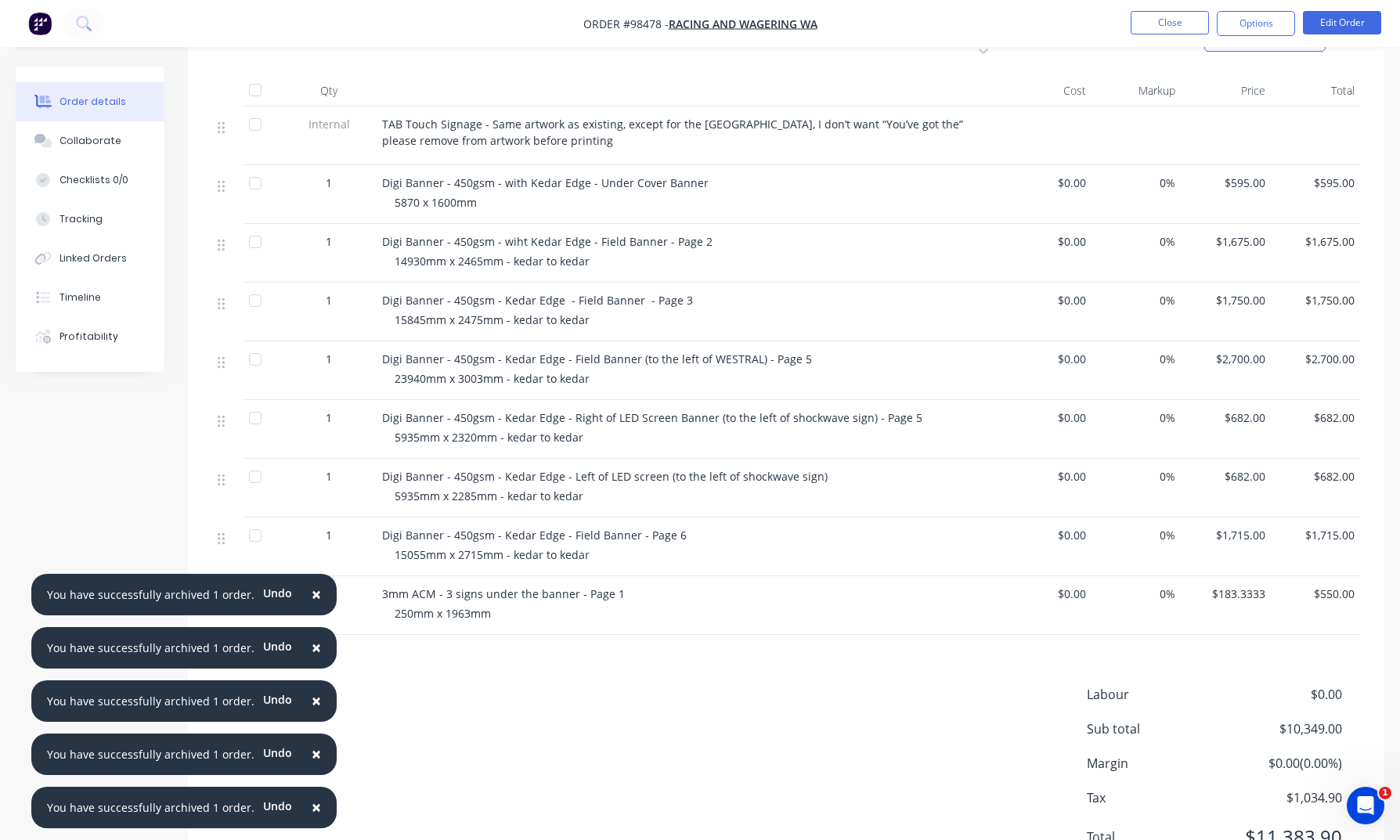
scroll to position [490, 0]
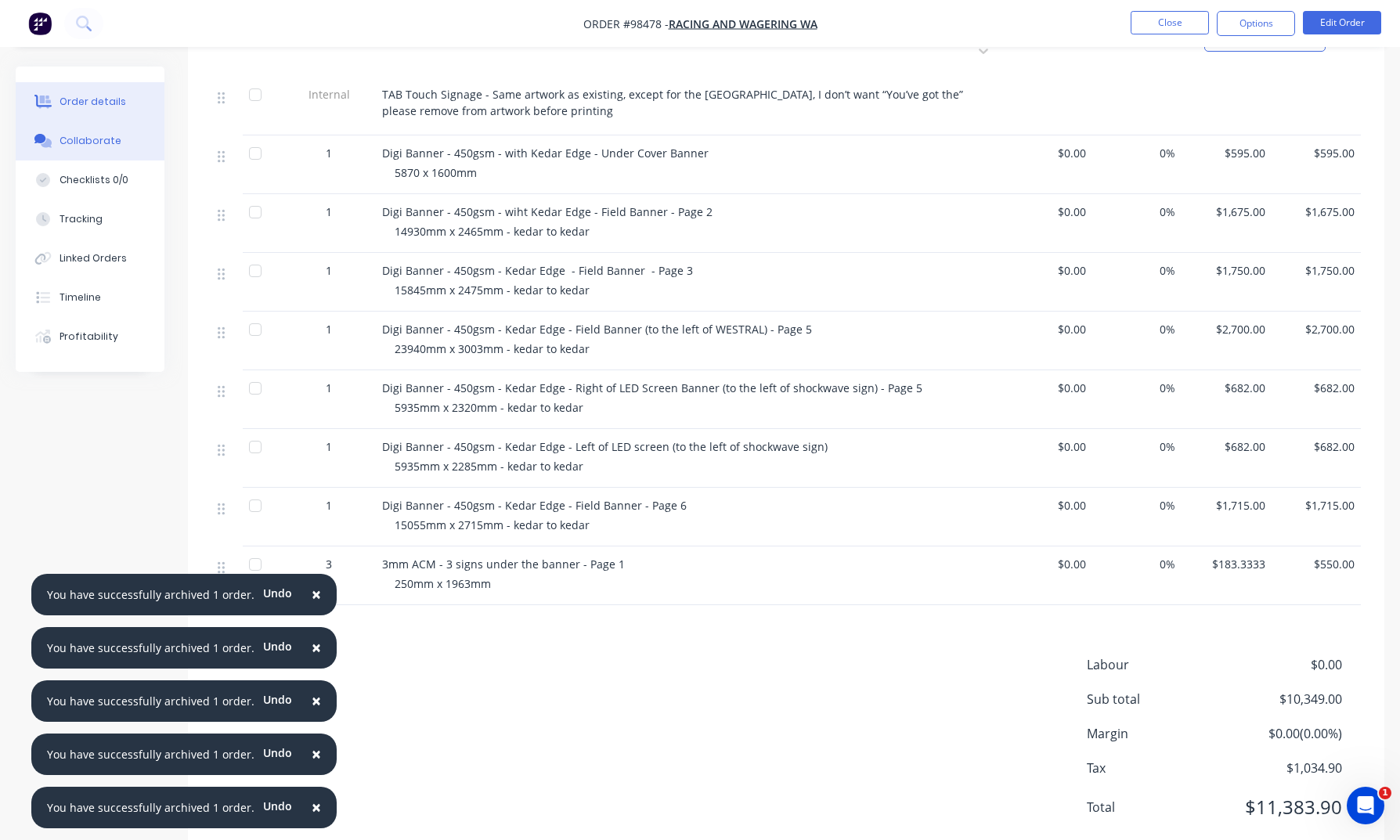
click at [85, 135] on div "Collaborate" at bounding box center [90, 141] width 62 height 14
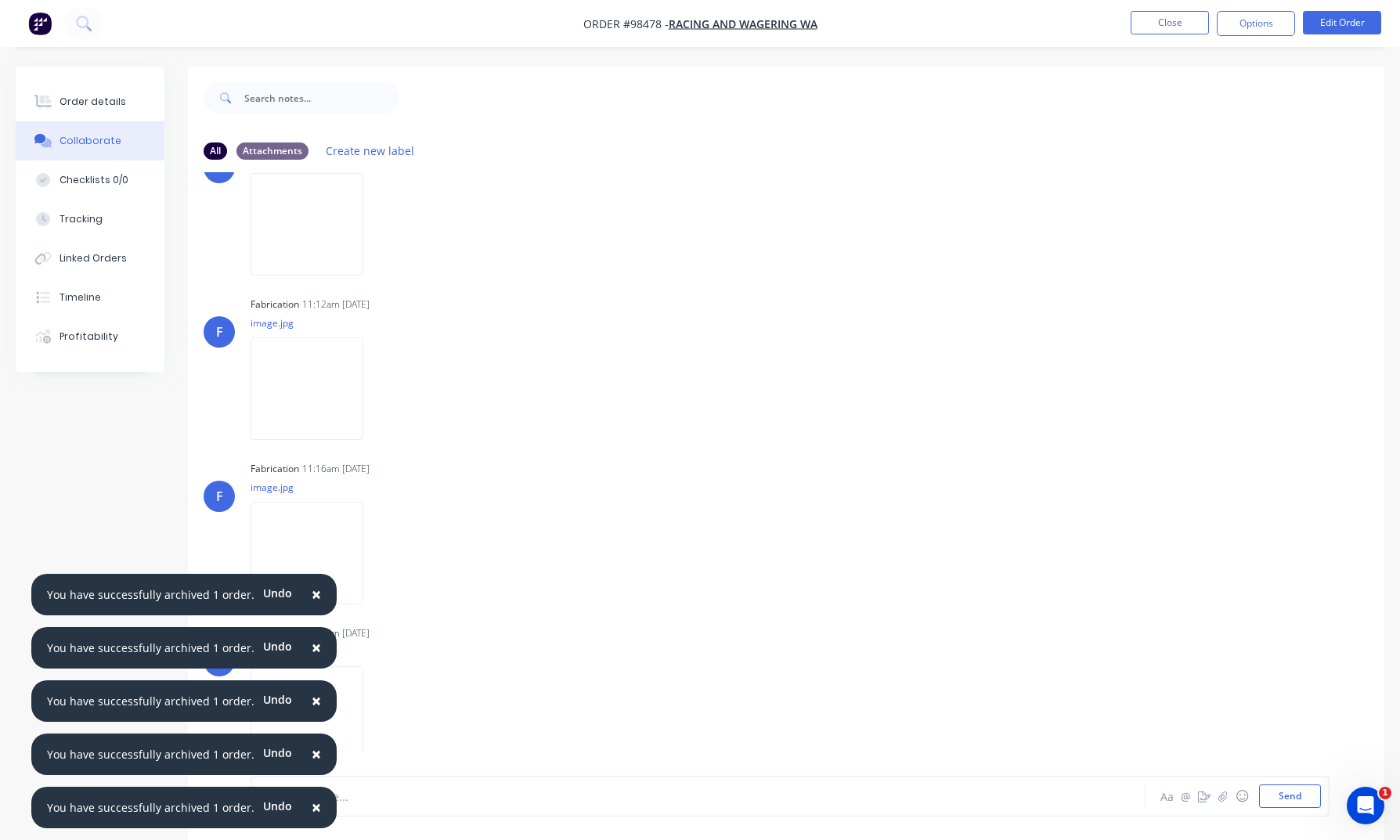
scroll to position [23, 0]
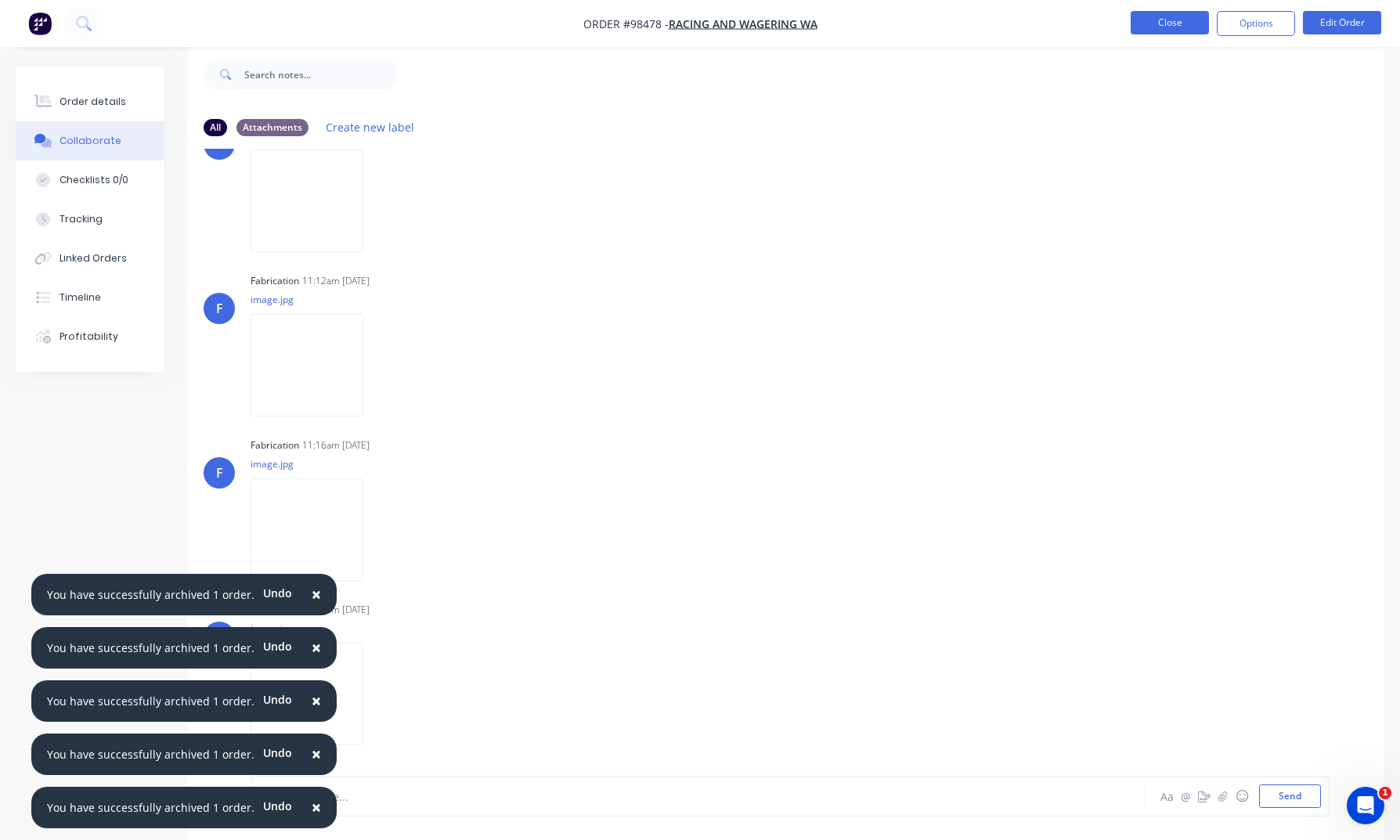
click at [1159, 23] on button "Close" at bounding box center [1170, 22] width 79 height 23
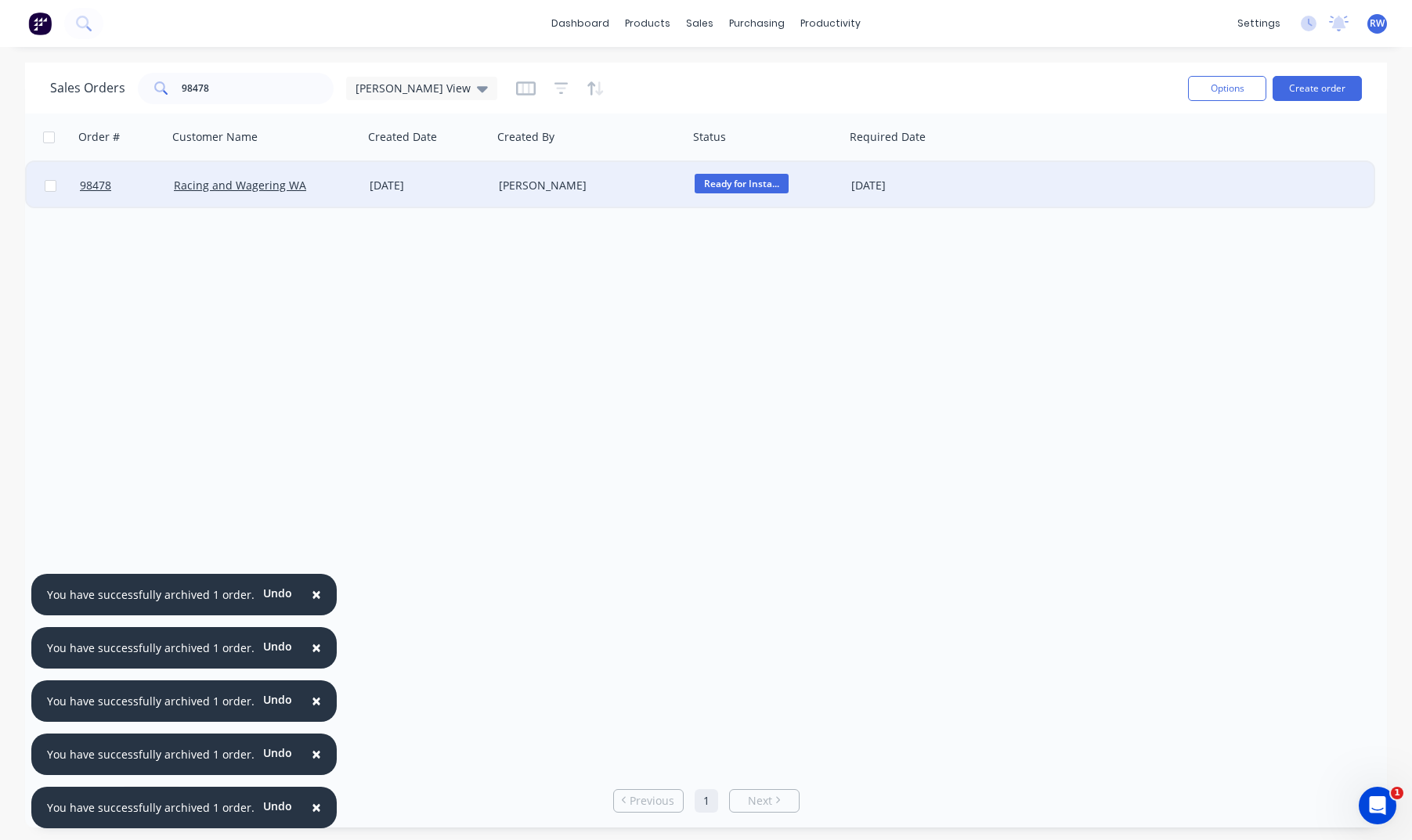
click at [52, 187] on input "checkbox" at bounding box center [51, 185] width 12 height 12
checkbox input "true"
click at [1173, 86] on button "Options" at bounding box center [1227, 88] width 79 height 25
click at [1173, 160] on div "Archive" at bounding box center [1181, 159] width 144 height 22
checkbox input "false"
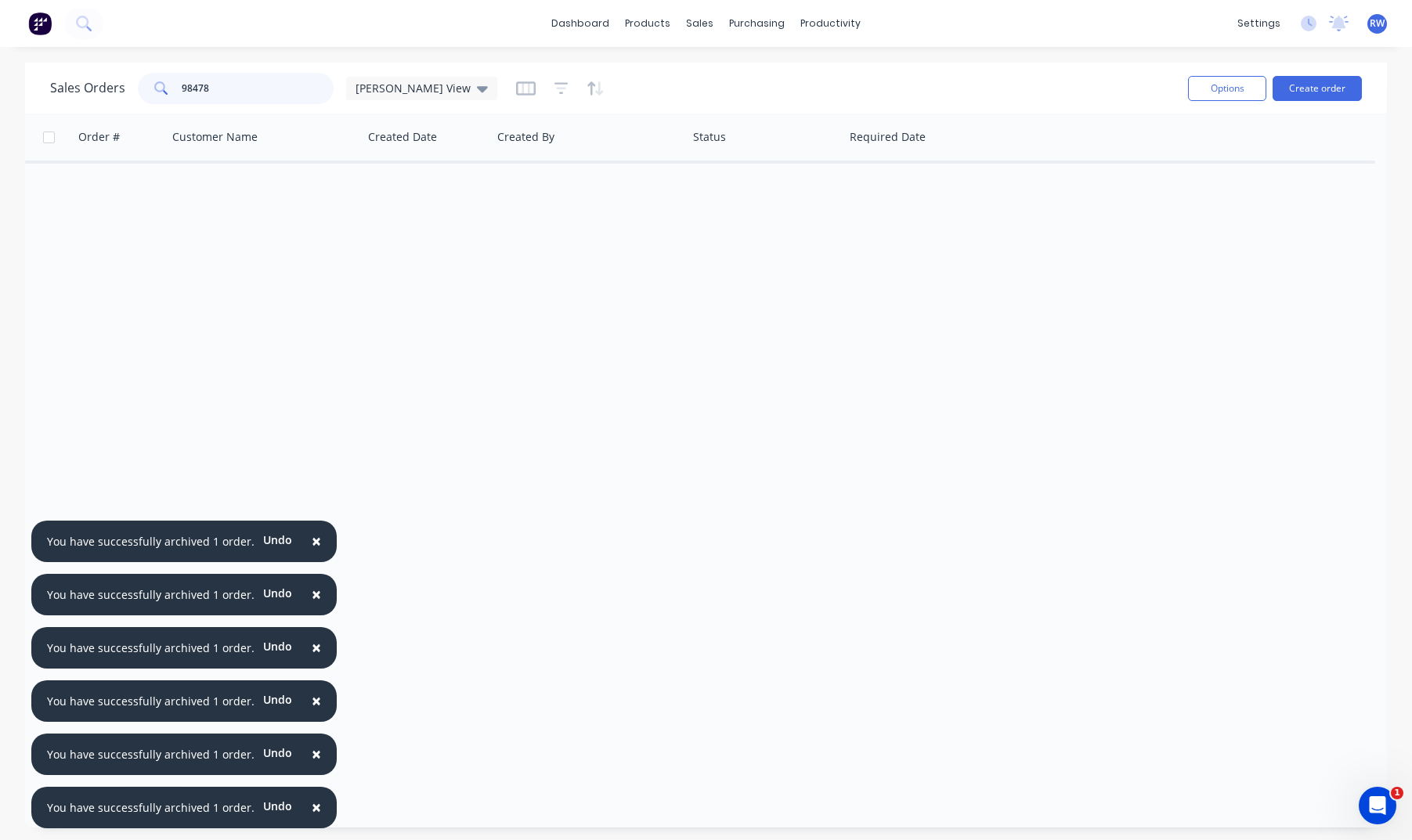
drag, startPoint x: 228, startPoint y: 86, endPoint x: 171, endPoint y: 87, distance: 57.0
click at [181, 87] on input "98478" at bounding box center [258, 88] width 153 height 31
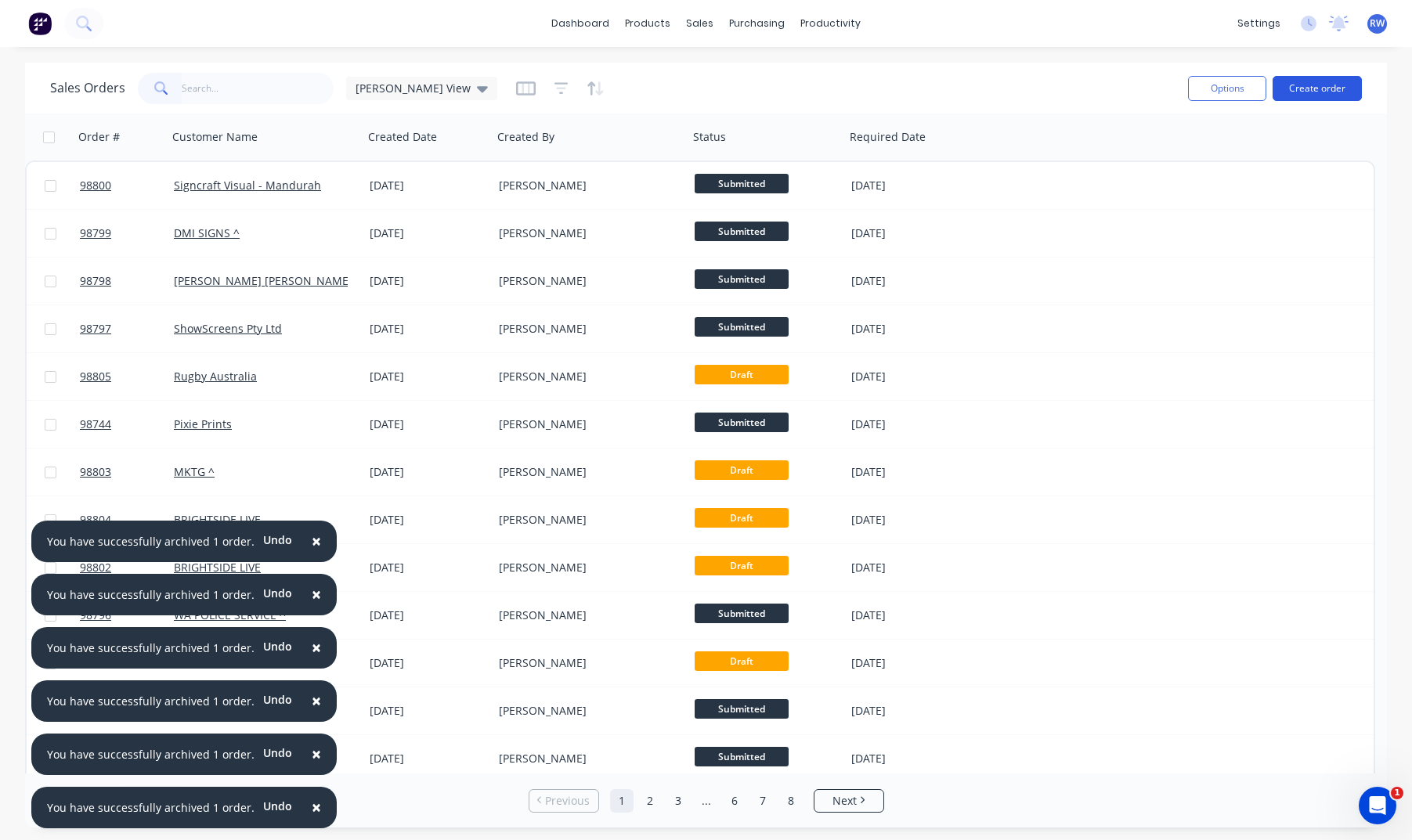
click at [1173, 83] on button "Create order" at bounding box center [1317, 88] width 89 height 25
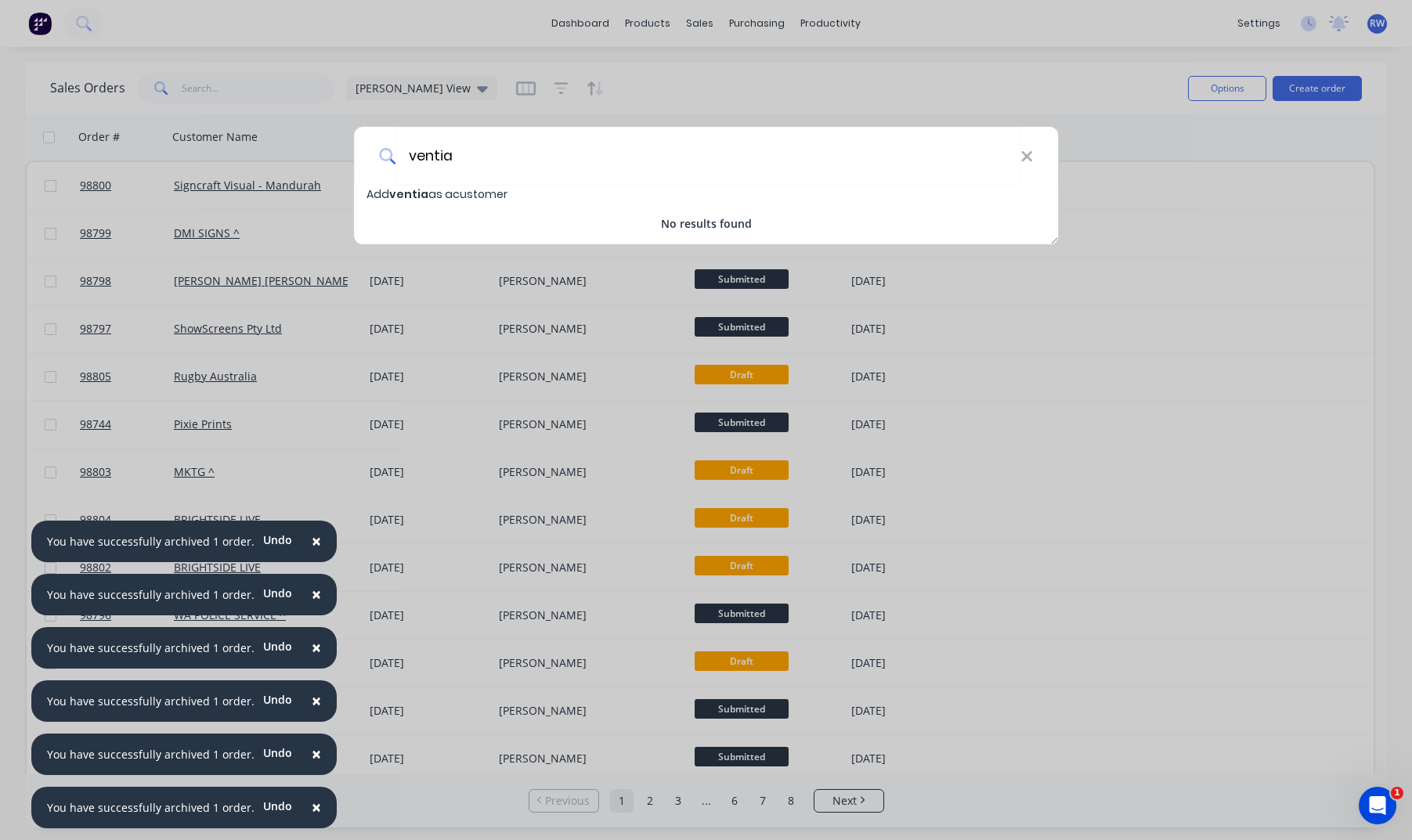
type input "ventia"
click at [405, 197] on span "ventia" at bounding box center [409, 194] width 39 height 16
select select "AU"
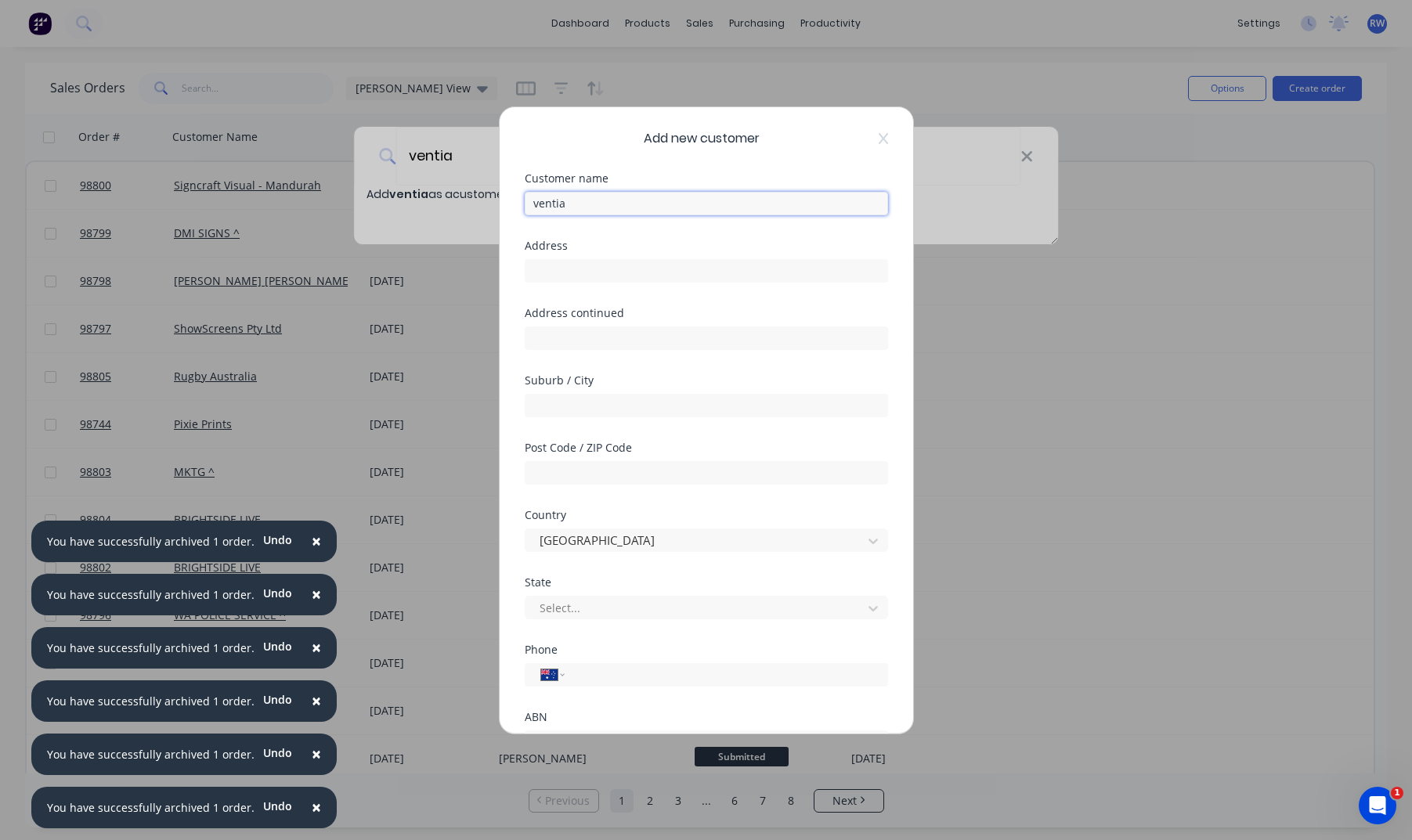
drag, startPoint x: 539, startPoint y: 206, endPoint x: 543, endPoint y: 222, distance: 16.5
click at [539, 207] on input "ventia" at bounding box center [706, 203] width 364 height 23
type input "Ventia"
click at [586, 273] on input "text" at bounding box center [706, 270] width 364 height 23
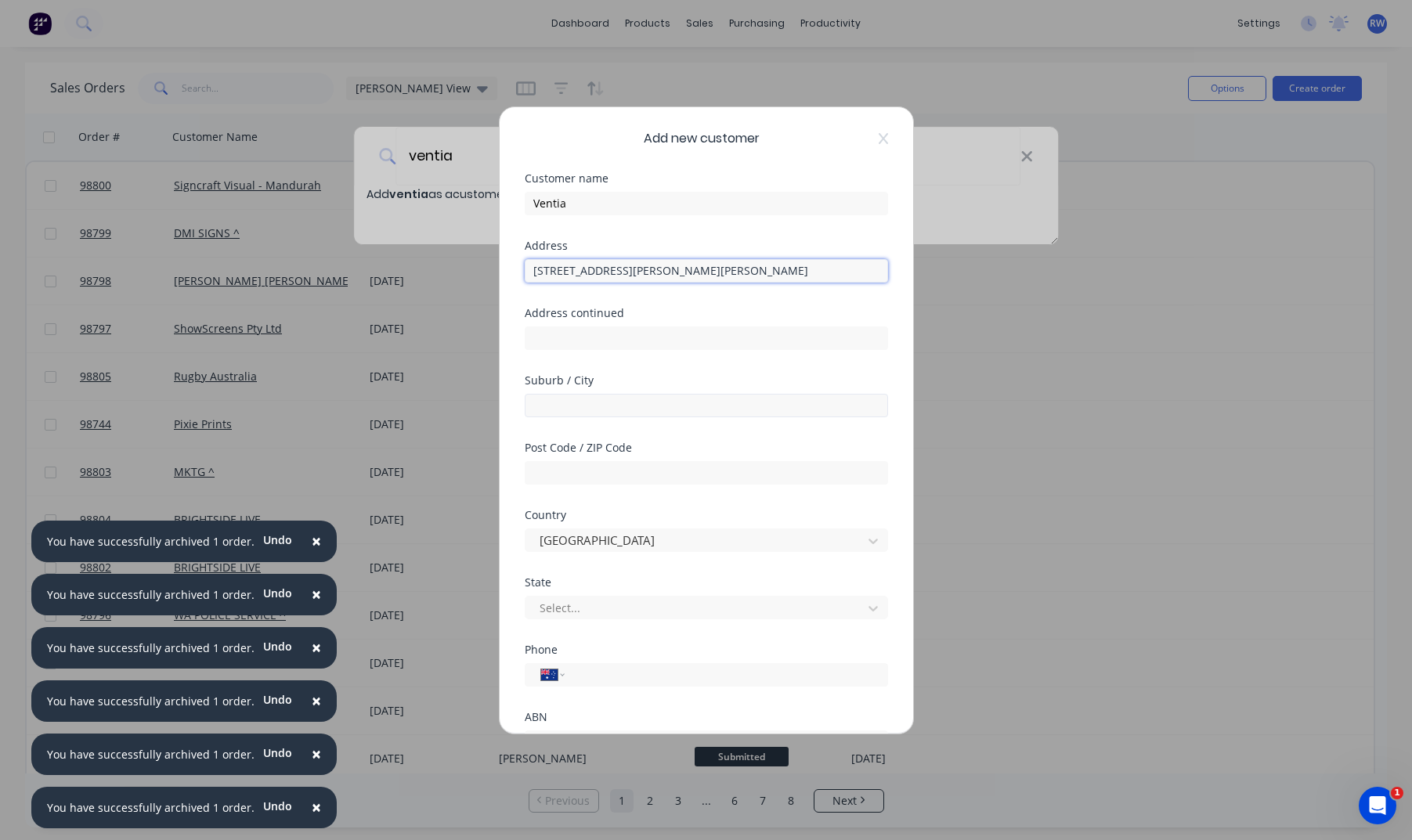
type input "[STREET_ADDRESS][PERSON_NAME][PERSON_NAME]"
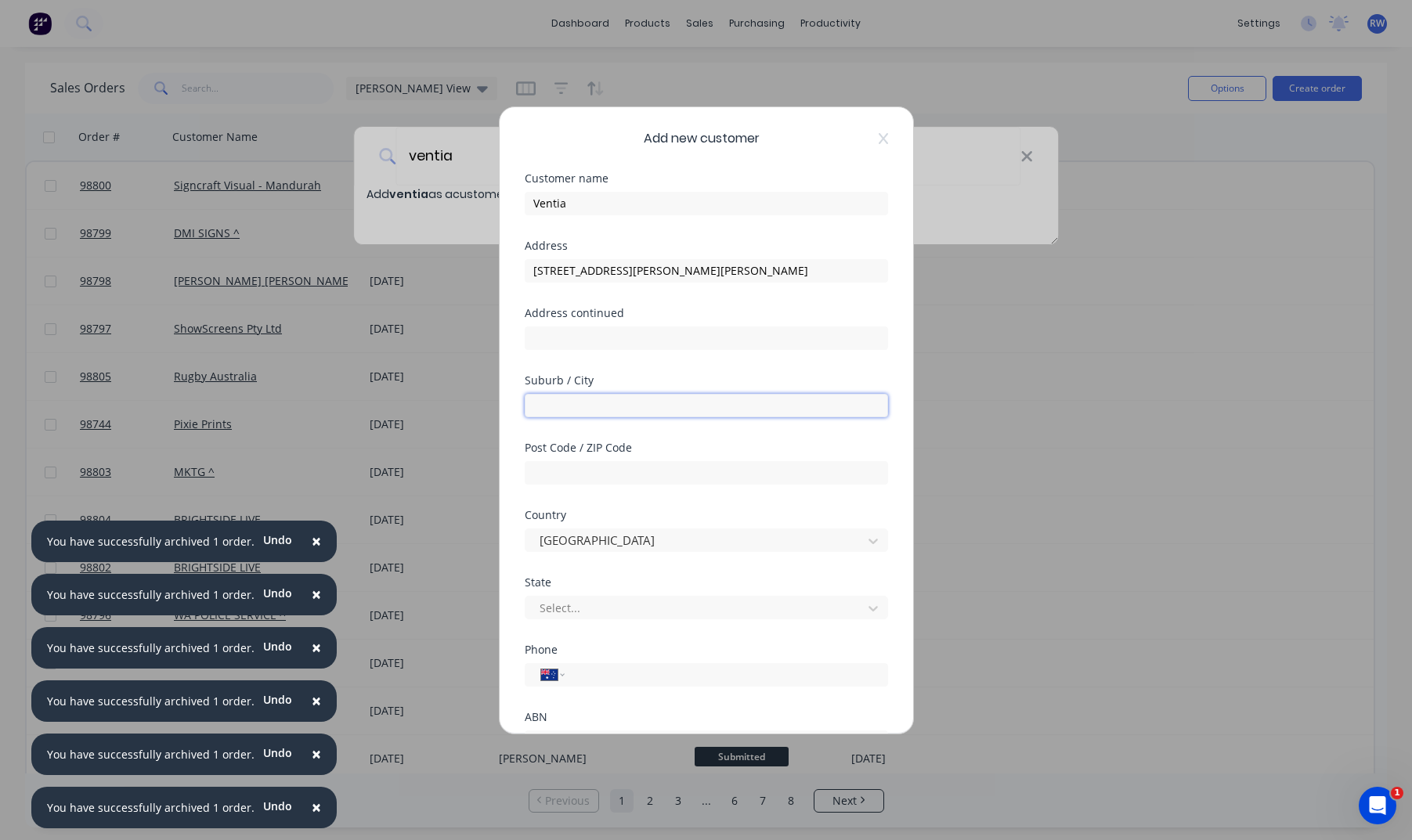
click at [609, 401] on input "text" at bounding box center [706, 405] width 364 height 23
type input "Swanbourne"
click at [589, 473] on input "text" at bounding box center [706, 473] width 364 height 23
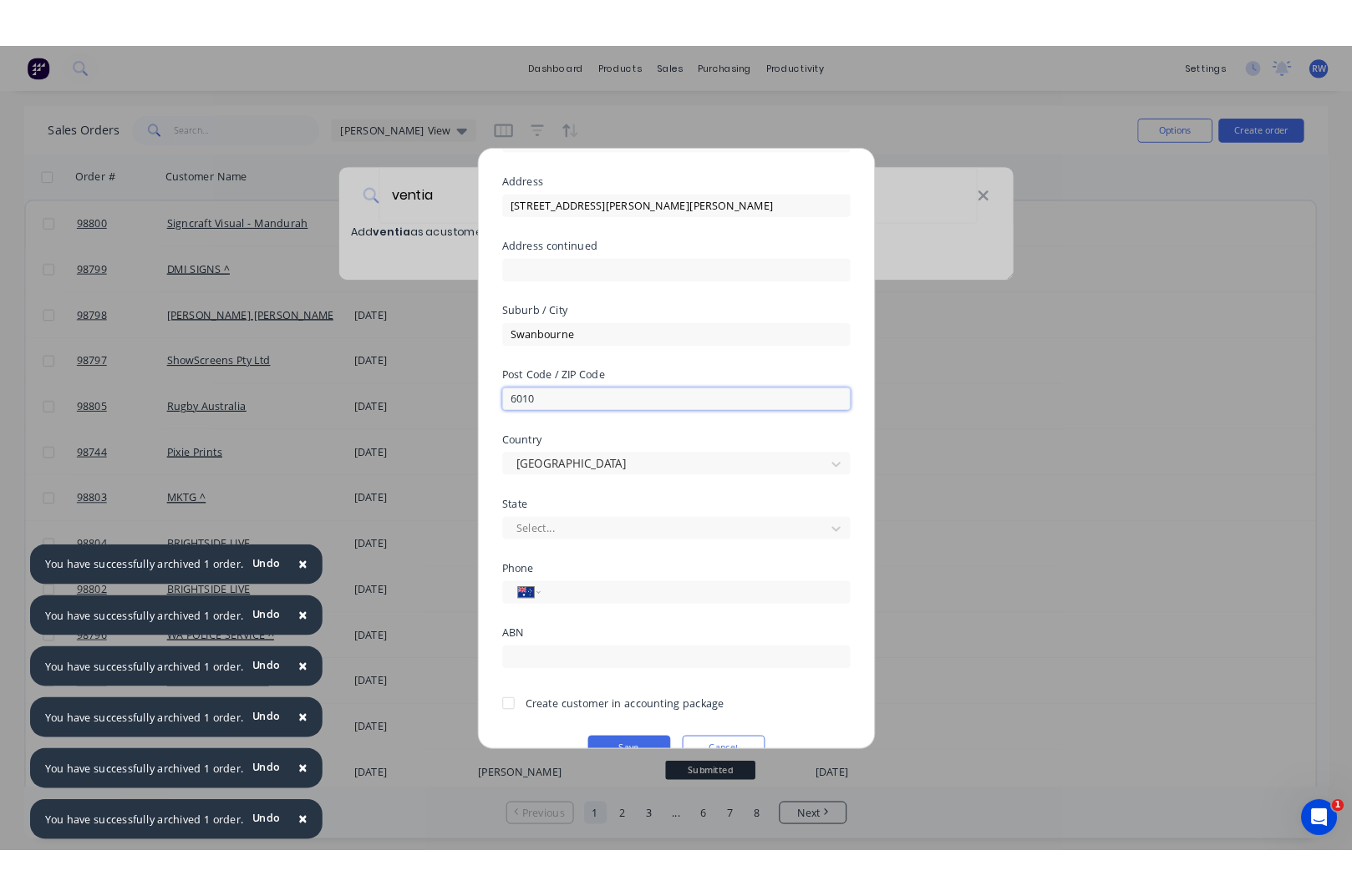
scroll to position [147, 0]
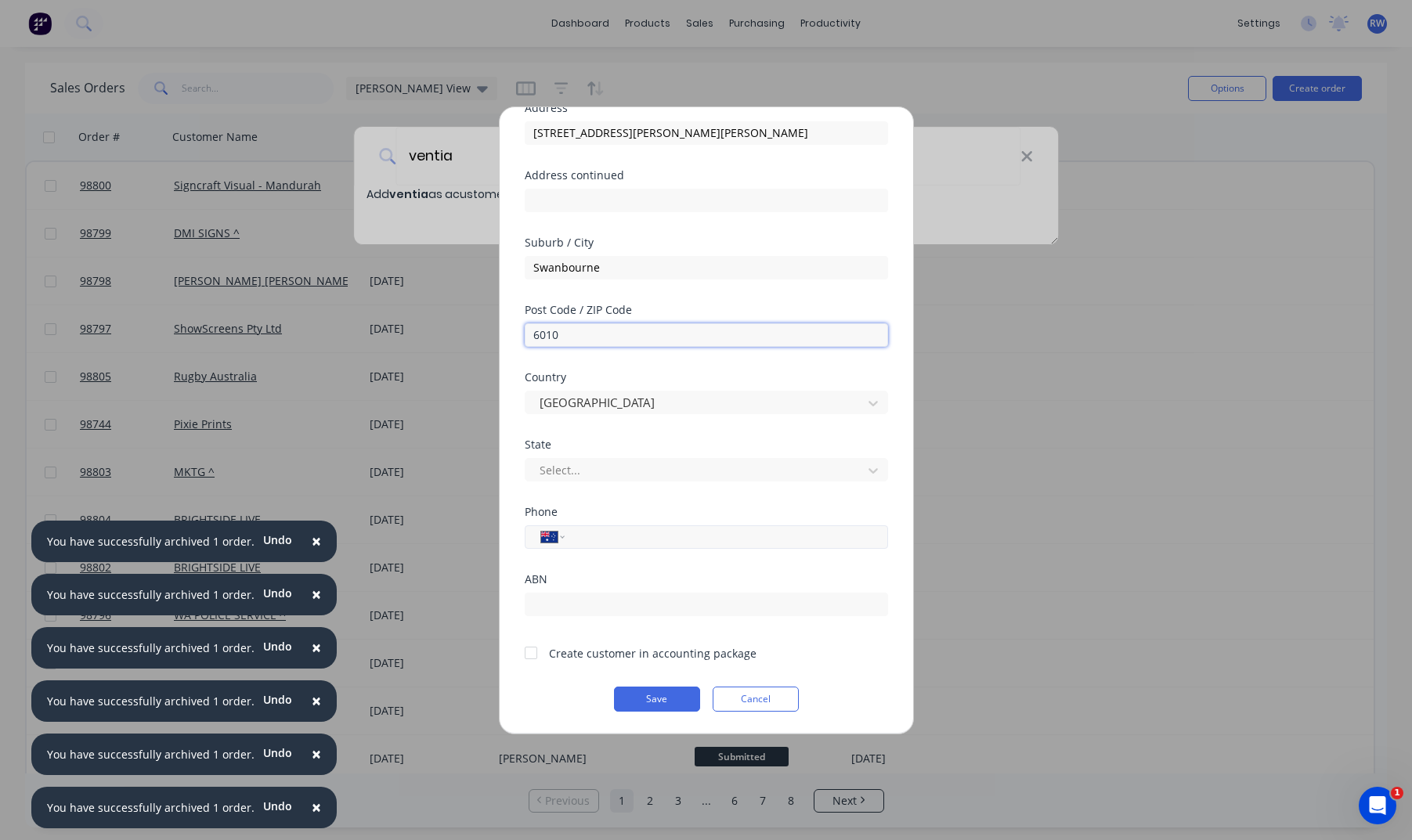
type input "6010"
click at [676, 541] on input "tel" at bounding box center [723, 537] width 295 height 18
type input "0447 785 209"
click at [534, 657] on div at bounding box center [531, 652] width 31 height 31
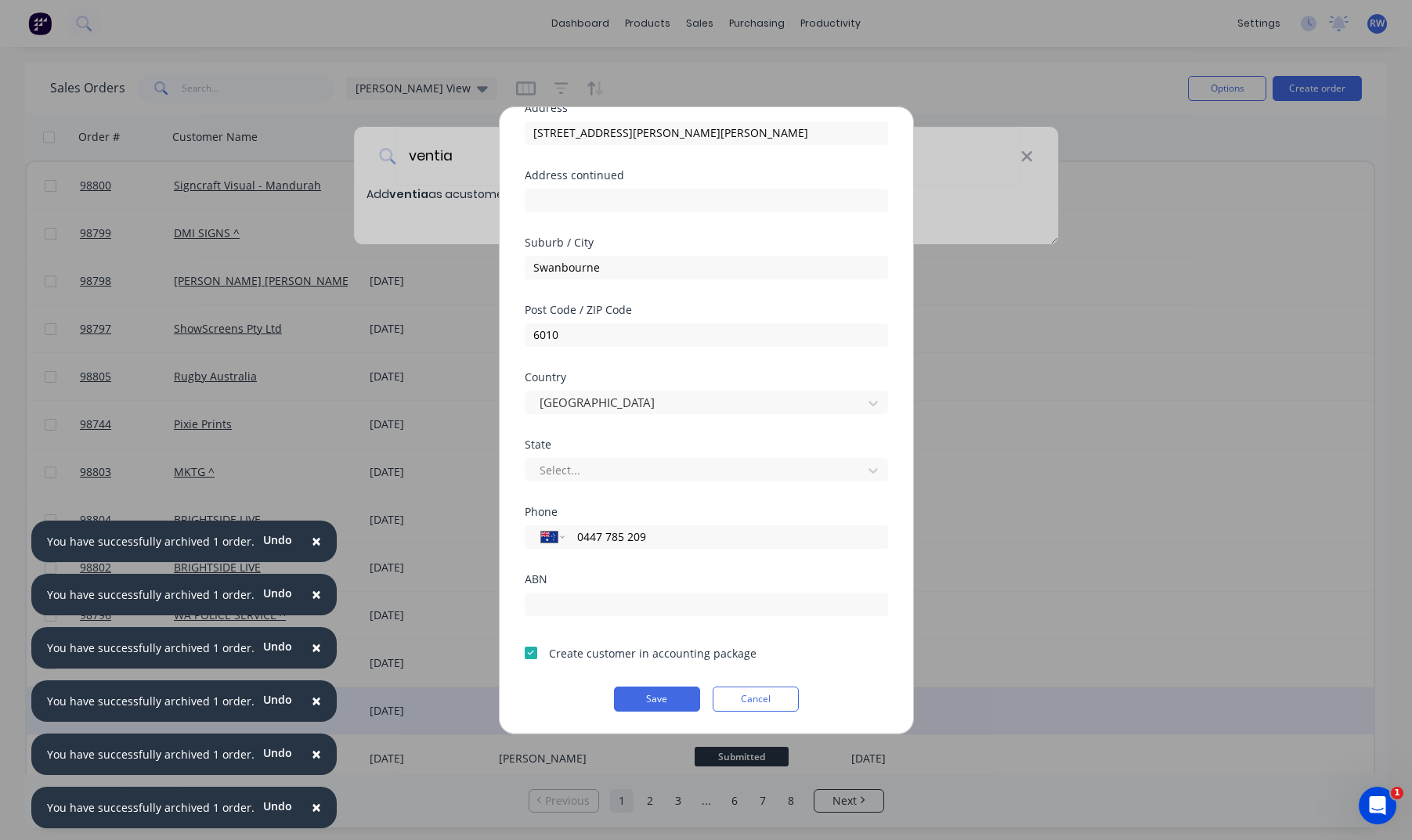
click at [632, 701] on button "Save" at bounding box center [657, 699] width 86 height 25
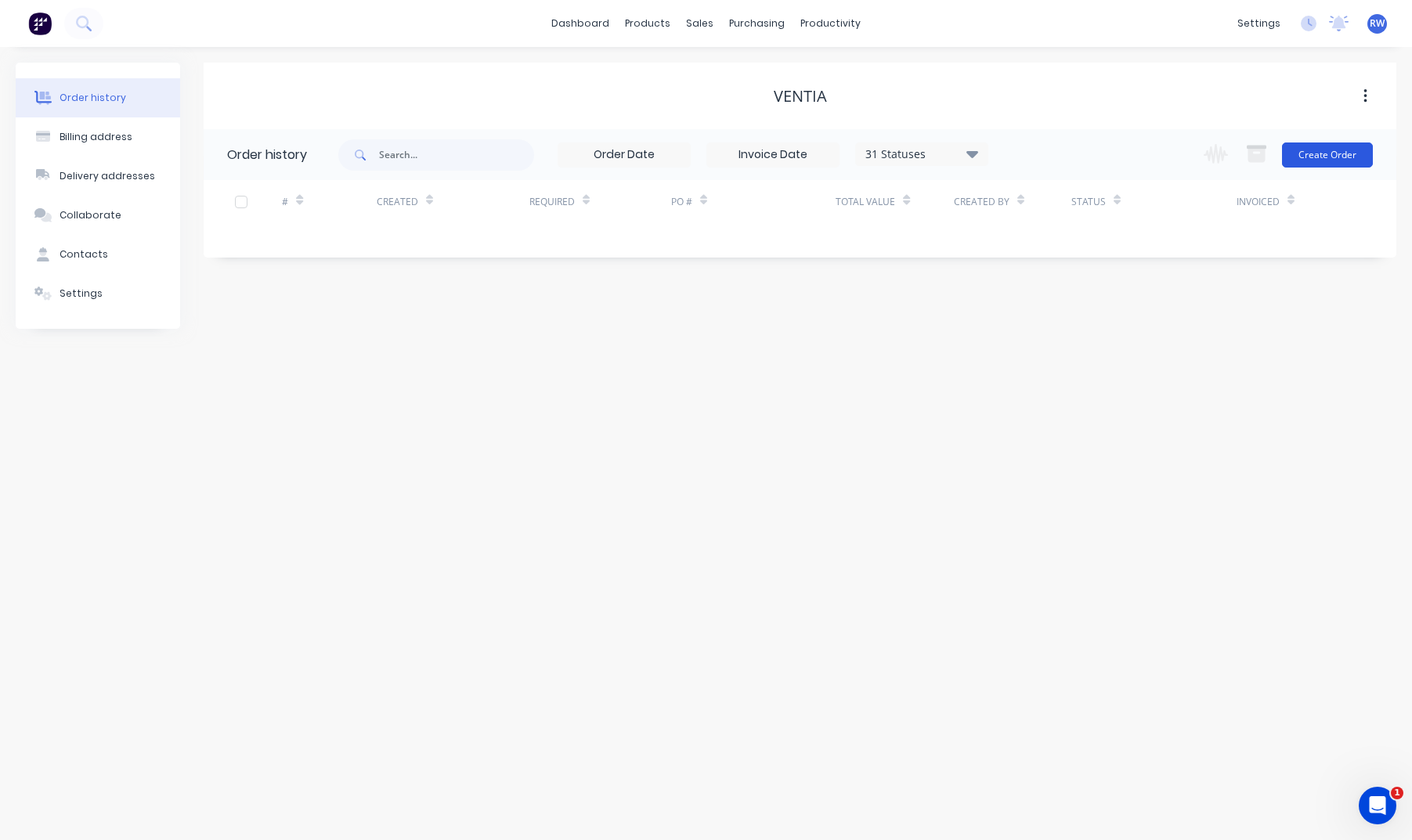
click at [1173, 152] on button "Create Order" at bounding box center [1327, 155] width 91 height 25
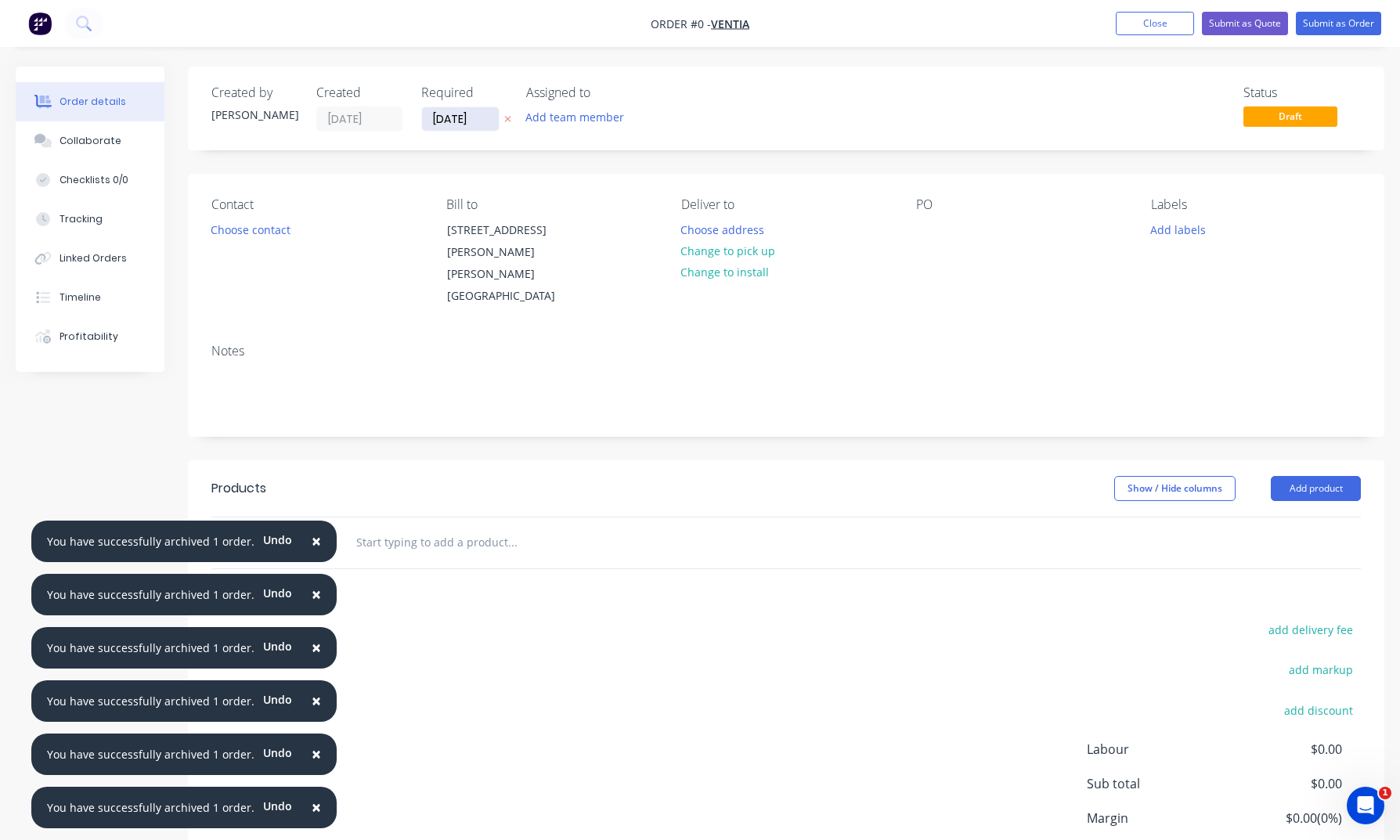
click at [475, 126] on input "[DATE]" at bounding box center [461, 119] width 77 height 23
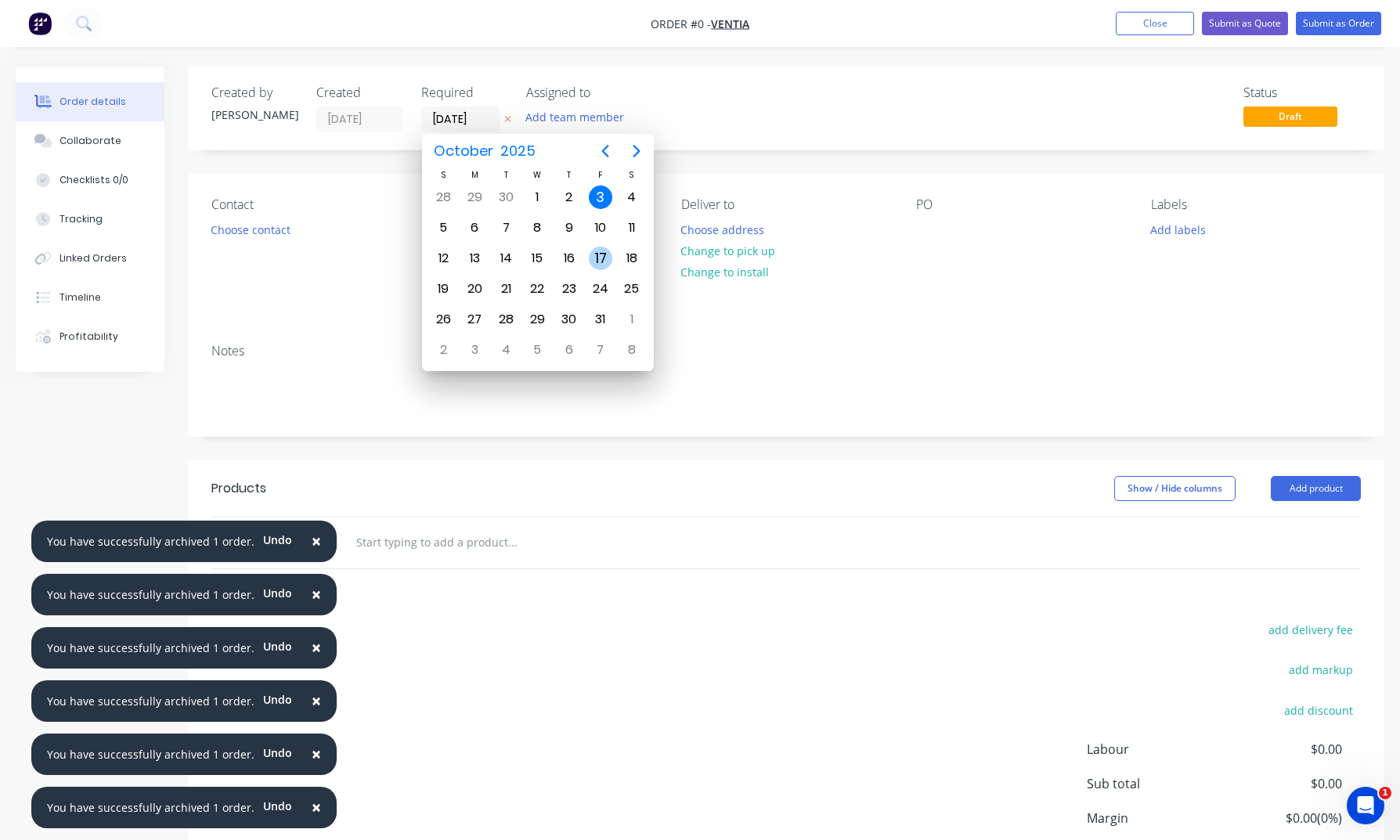
click at [602, 258] on div "17" at bounding box center [600, 258] width 23 height 23
type input "[DATE]"
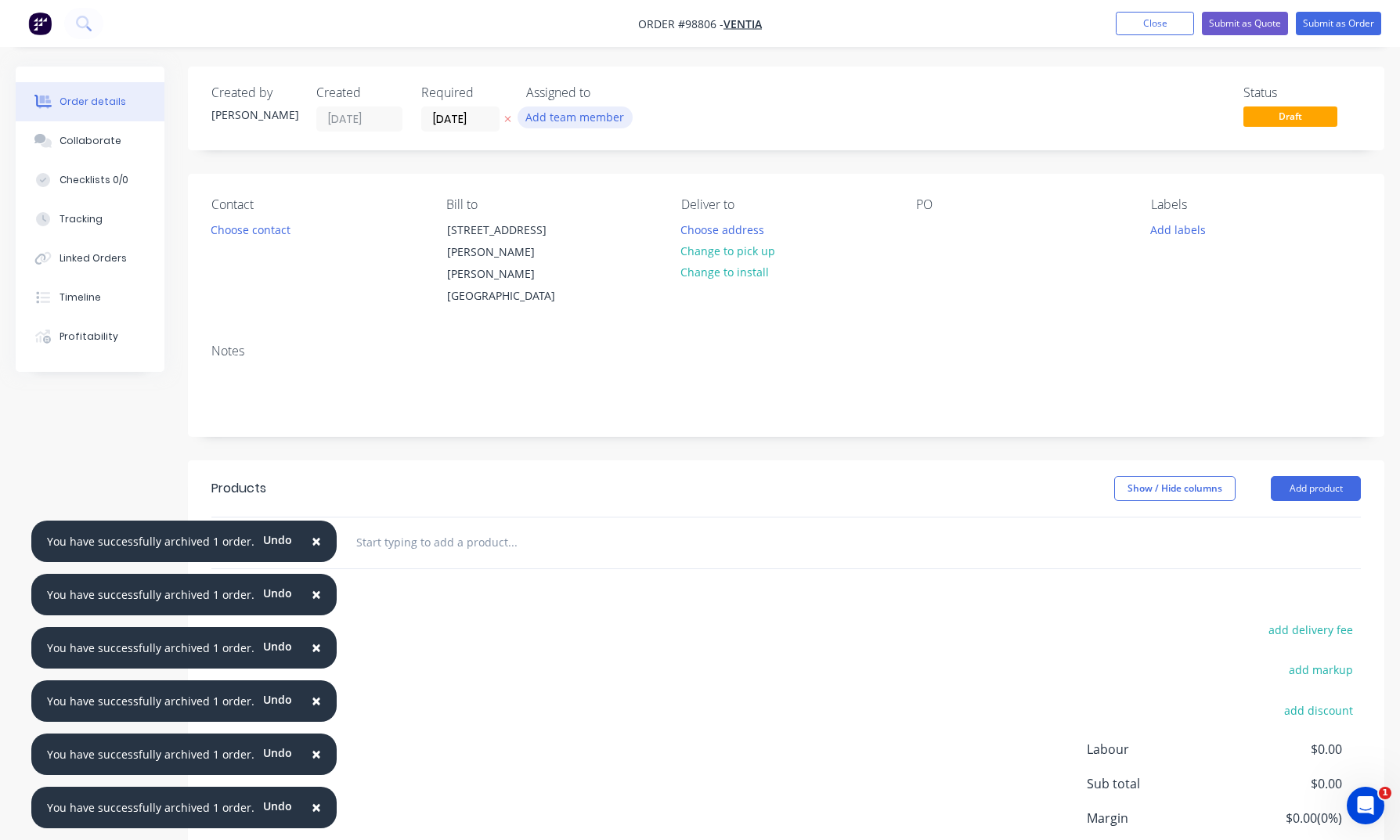
click at [578, 123] on button "Add team member" at bounding box center [574, 117] width 115 height 21
type input "rh"
click at [593, 206] on div "[PERSON_NAME] (You)" at bounding box center [651, 205] width 156 height 16
click at [229, 233] on button "Choose contact" at bounding box center [251, 229] width 96 height 21
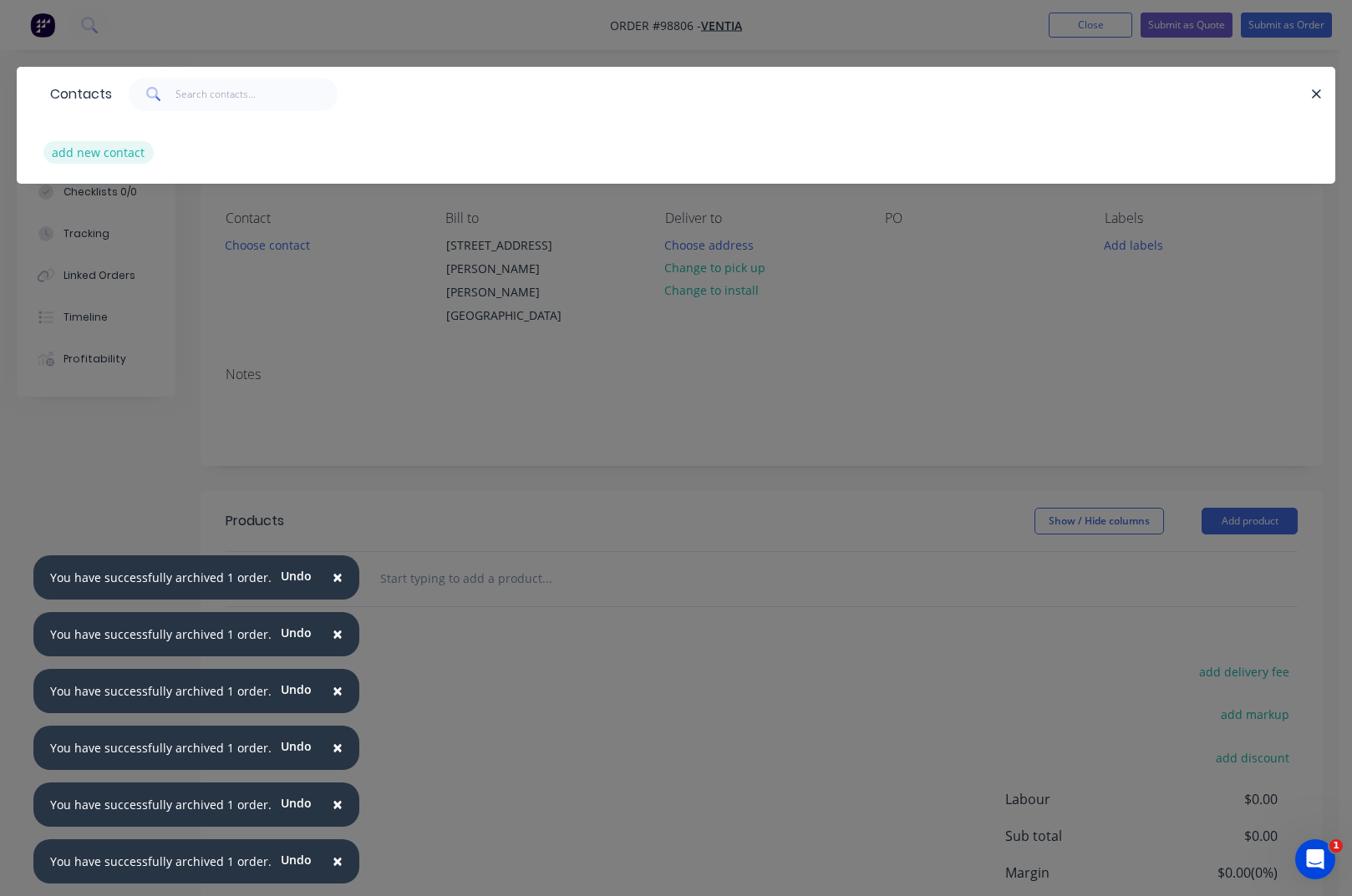
click at [85, 155] on button "add new contact" at bounding box center [98, 152] width 110 height 22
select select "AU"
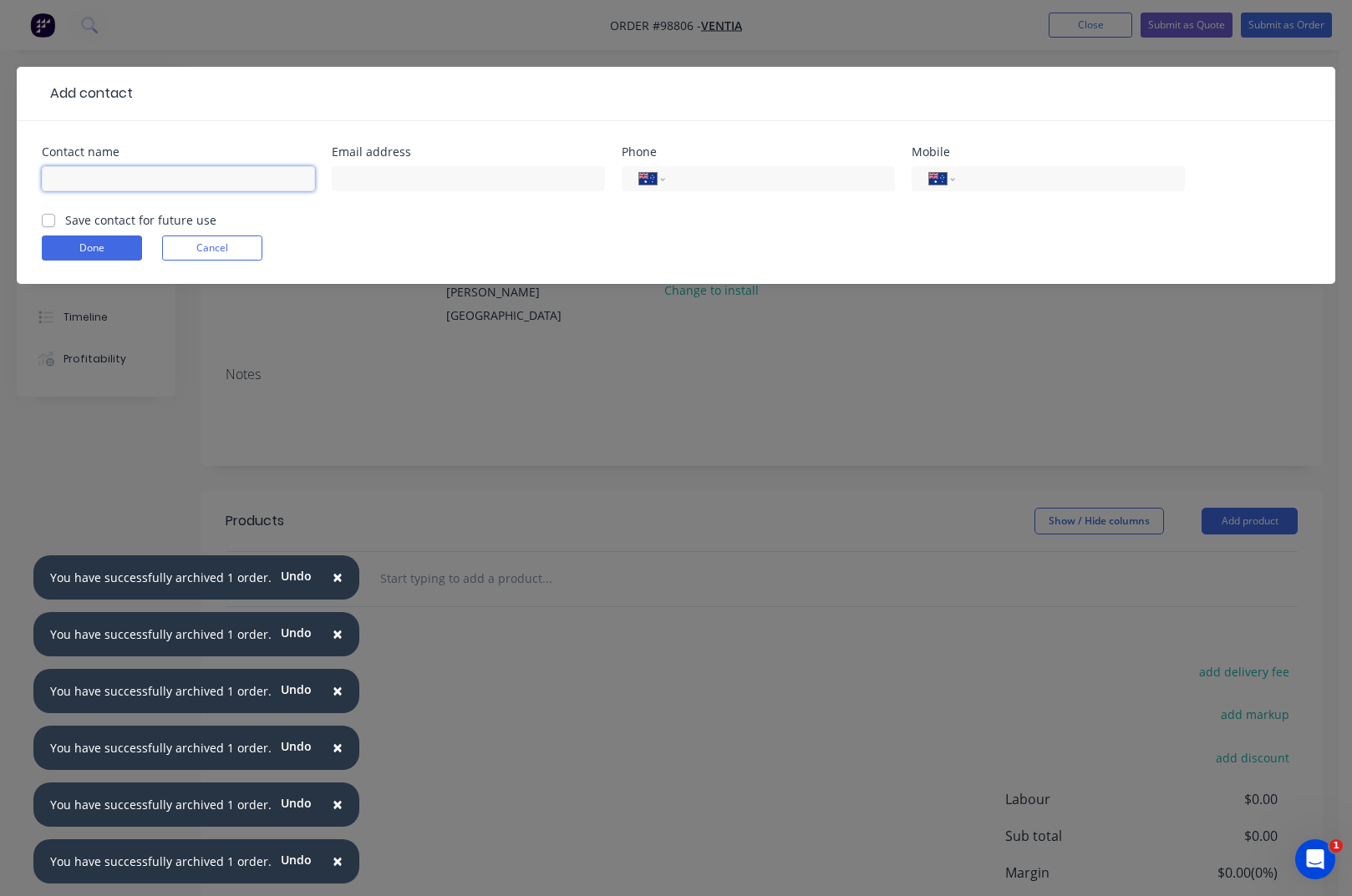
click at [92, 174] on input "text" at bounding box center [178, 178] width 273 height 25
type input "[PERSON_NAME]"
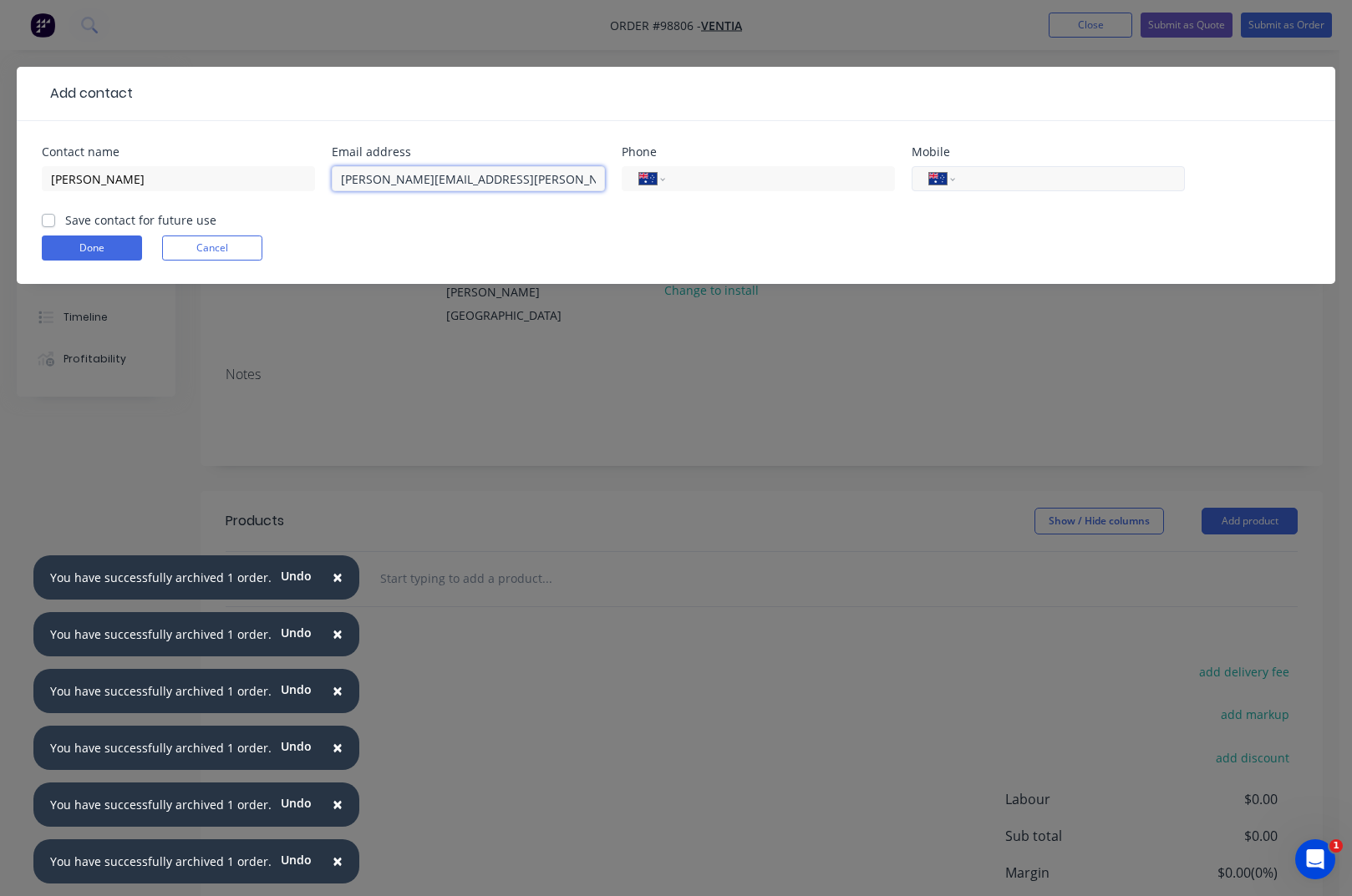
type input "[PERSON_NAME][EMAIL_ADDRESS][PERSON_NAME][DOMAIN_NAME]"
click at [1019, 180] on input "tel" at bounding box center [1067, 179] width 200 height 19
click at [982, 179] on input "0477 852 09" at bounding box center [1067, 179] width 200 height 19
type input "0447 785 209"
click at [152, 220] on label "Save contact for future use" at bounding box center [140, 220] width 152 height 17
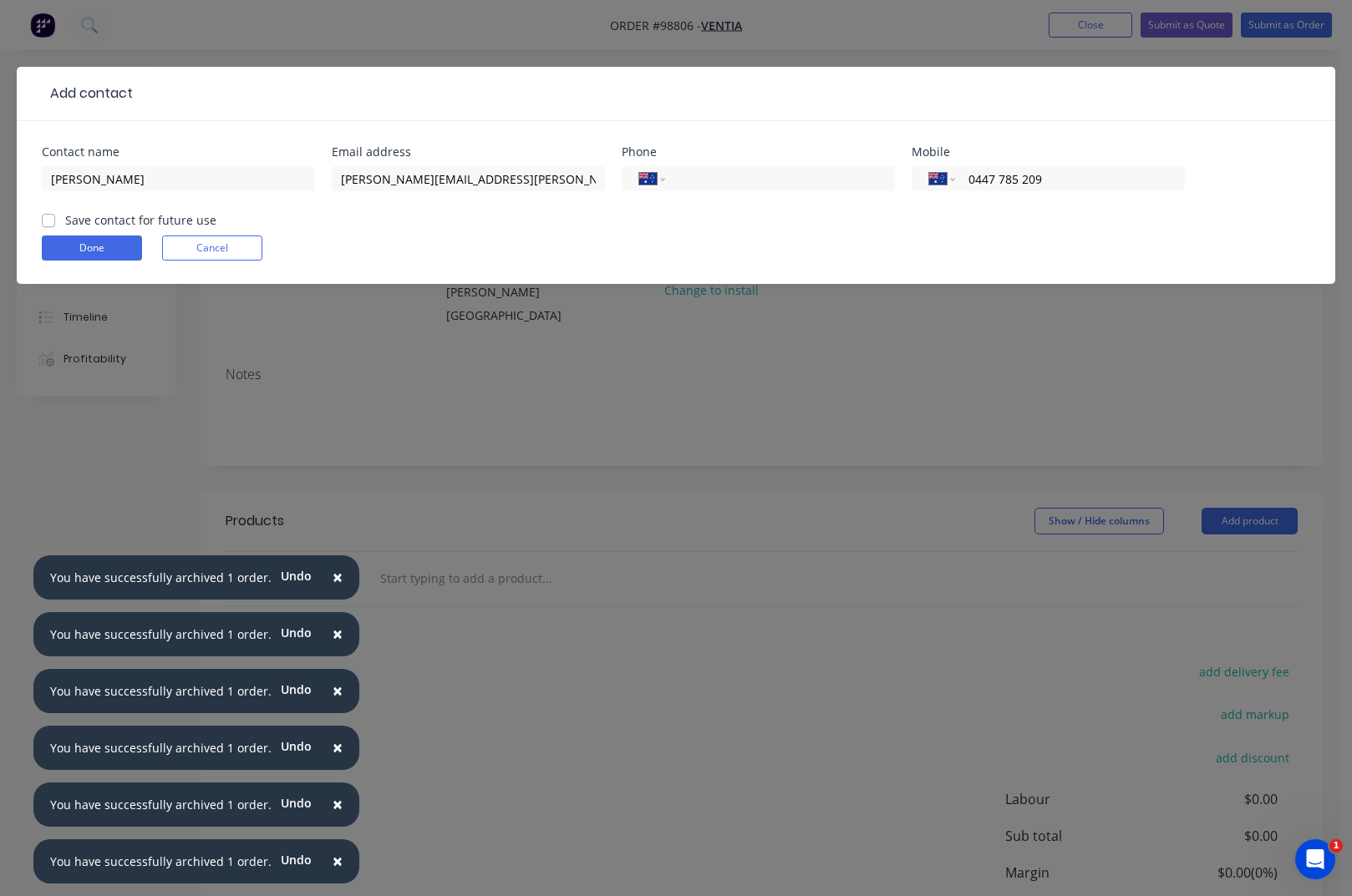
click at [55, 220] on input "Save contact for future use" at bounding box center [49, 219] width 14 height 16
checkbox input "true"
click at [104, 245] on button "Done" at bounding box center [92, 247] width 100 height 25
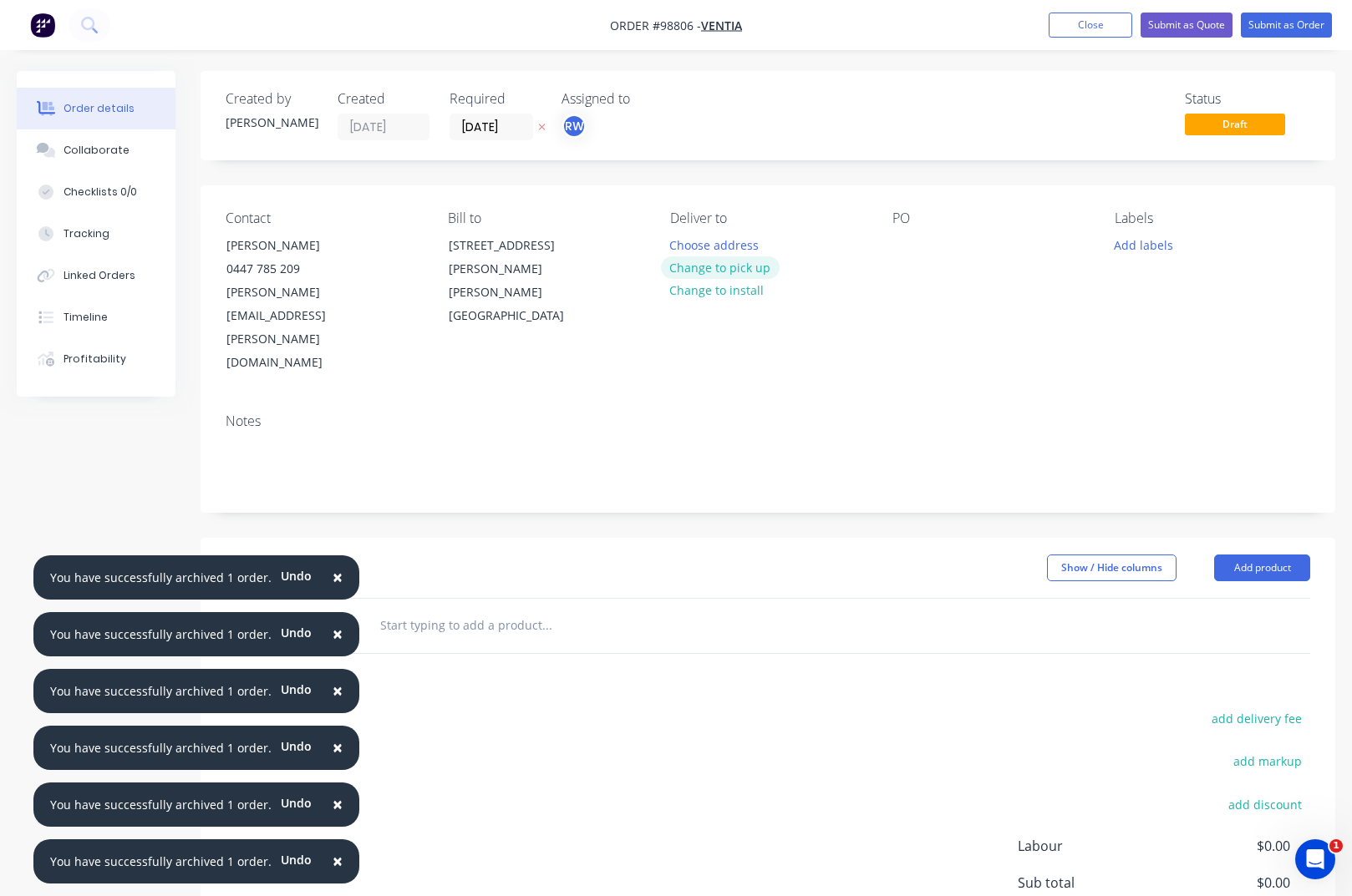
click at [740, 270] on button "Change to pick up" at bounding box center [720, 268] width 119 height 22
click at [684, 242] on div at bounding box center [683, 245] width 27 height 24
click at [898, 246] on div at bounding box center [905, 245] width 27 height 24
click at [1146, 241] on button "Add labels" at bounding box center [1144, 244] width 77 height 22
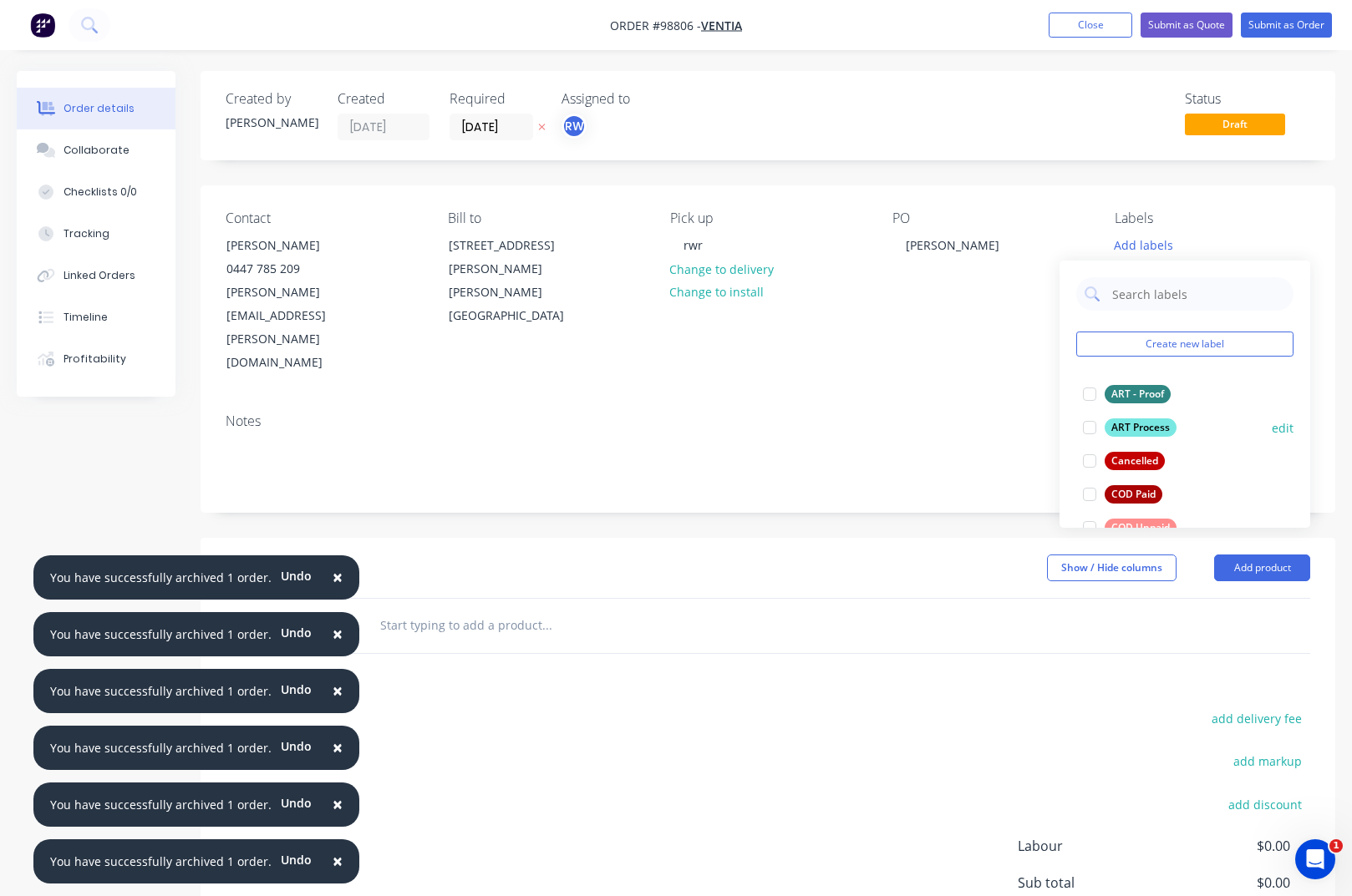
click at [1135, 424] on div "ART Process" at bounding box center [1141, 427] width 72 height 18
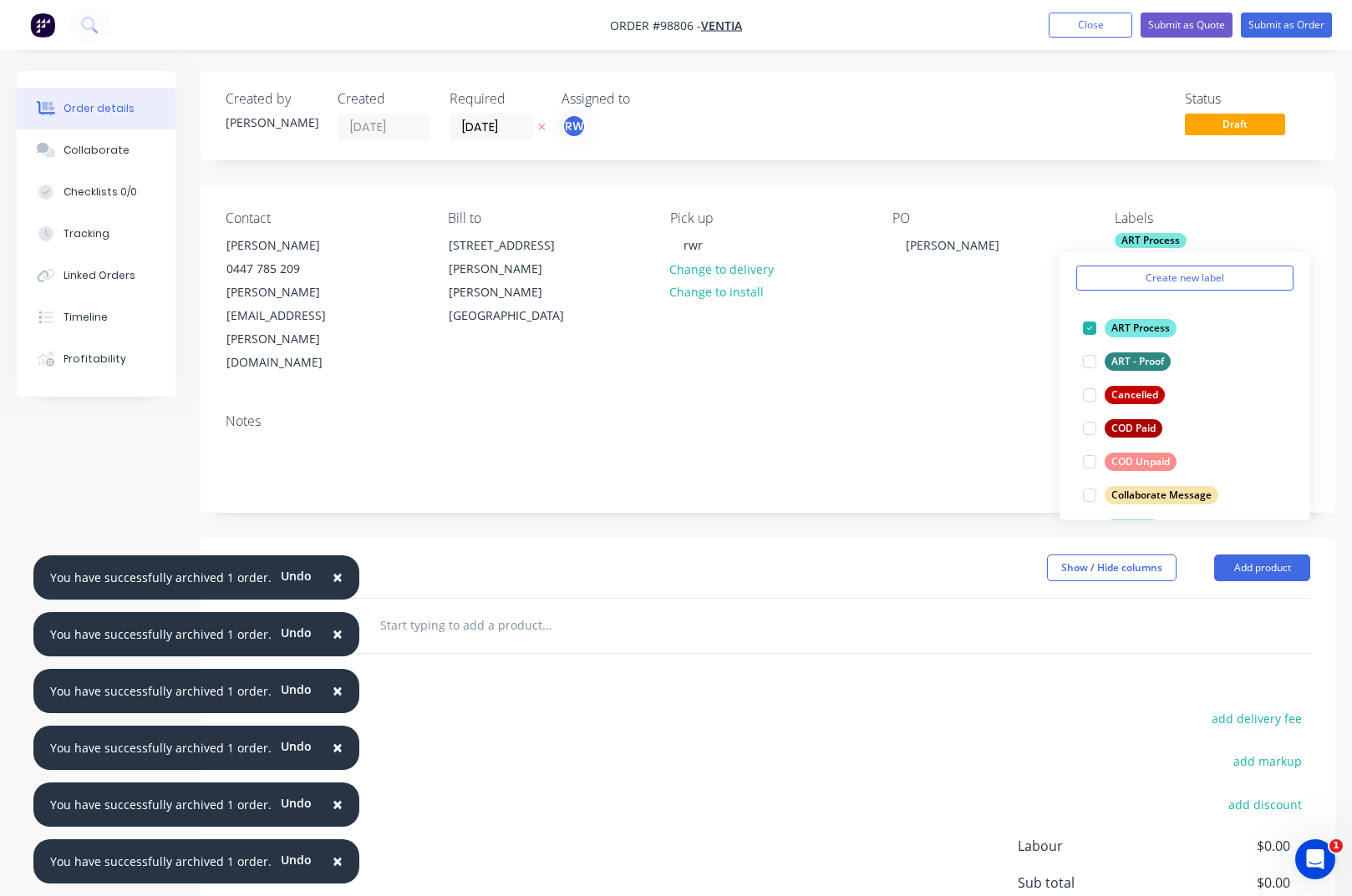
scroll to position [61, 0]
click at [1140, 460] on div "COD Unpaid" at bounding box center [1141, 459] width 72 height 18
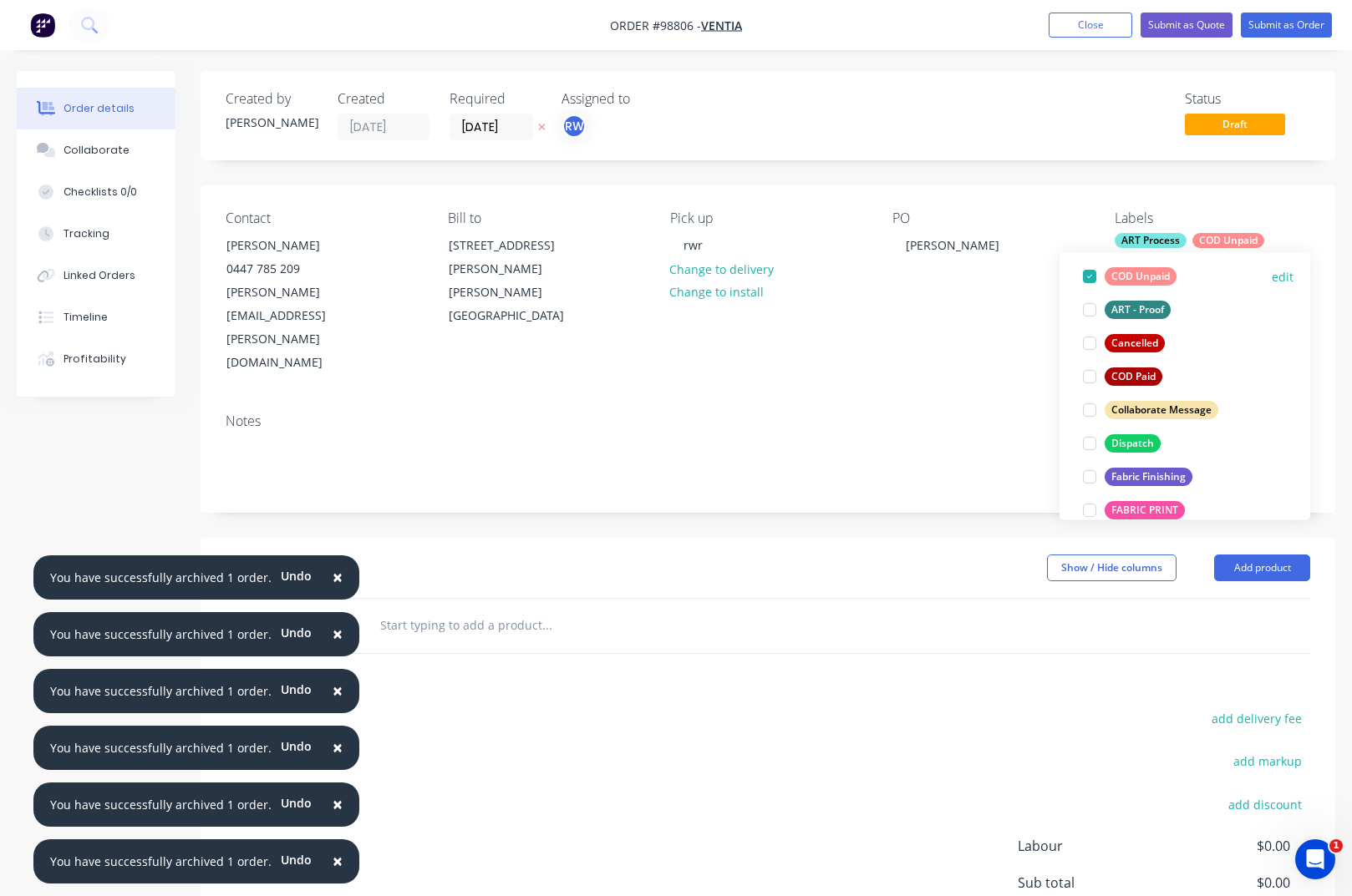
scroll to position [161, 0]
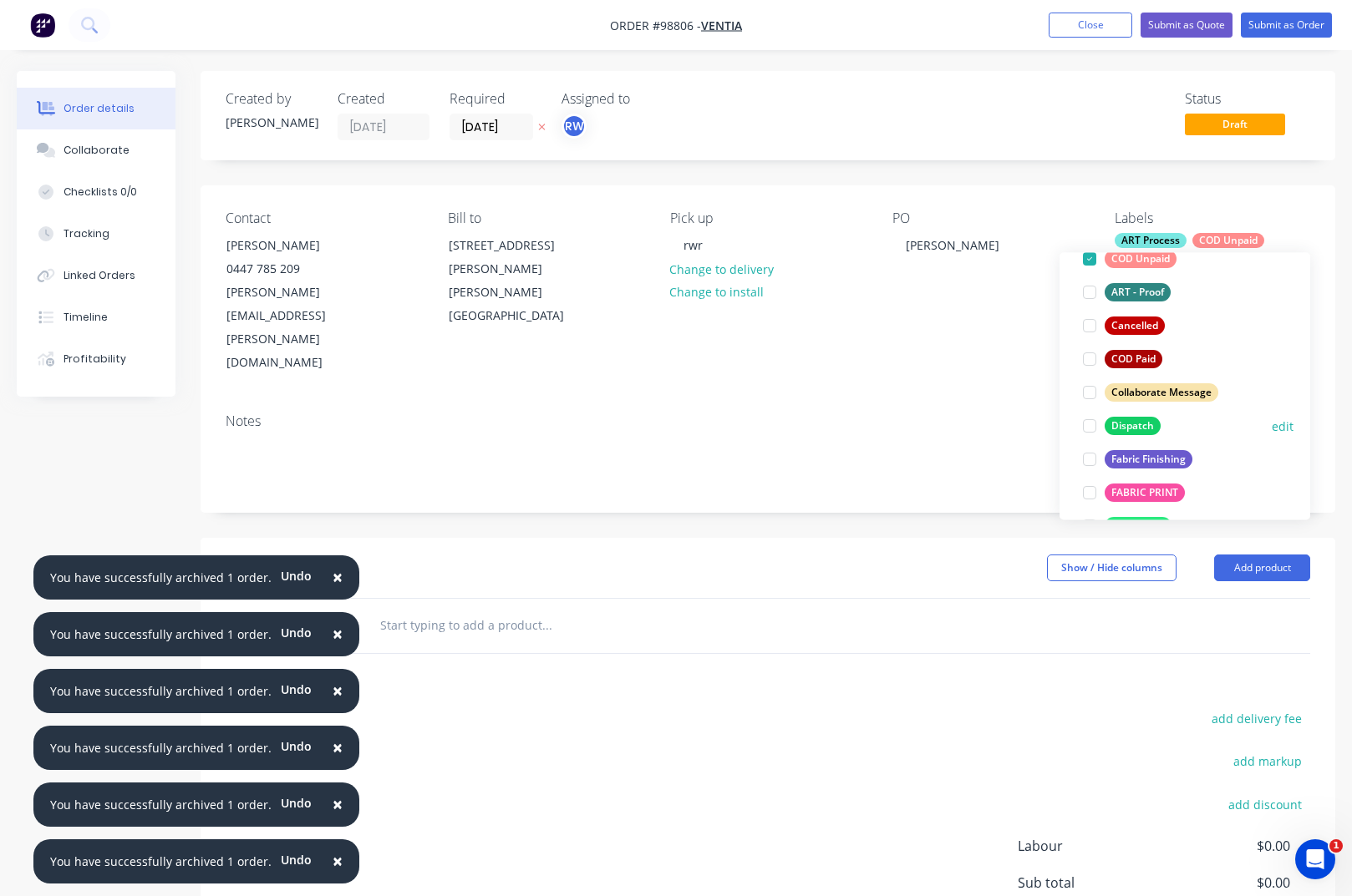
click at [1134, 430] on div "Dispatch" at bounding box center [1132, 425] width 56 height 18
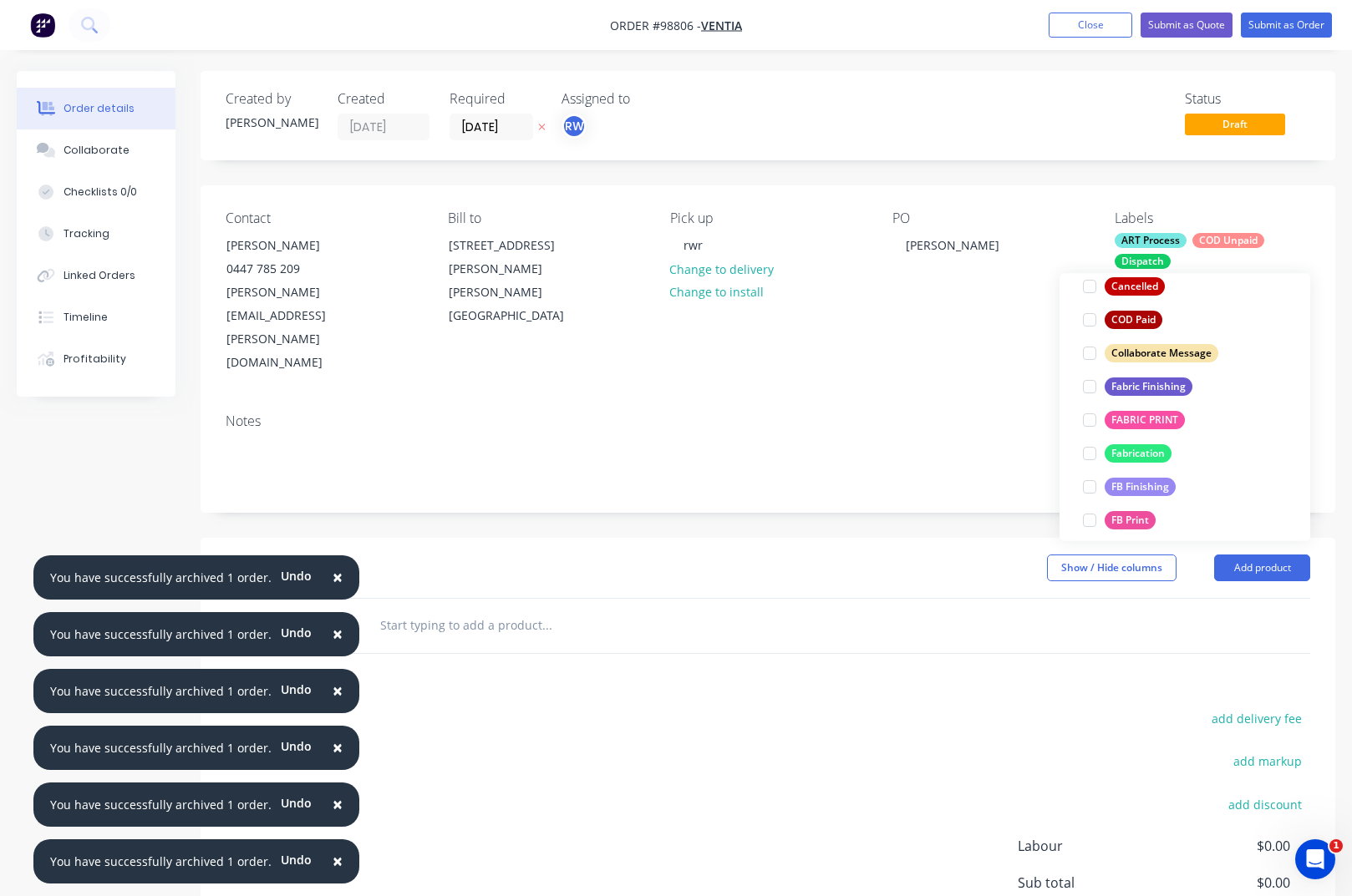
scroll to position [293, 0]
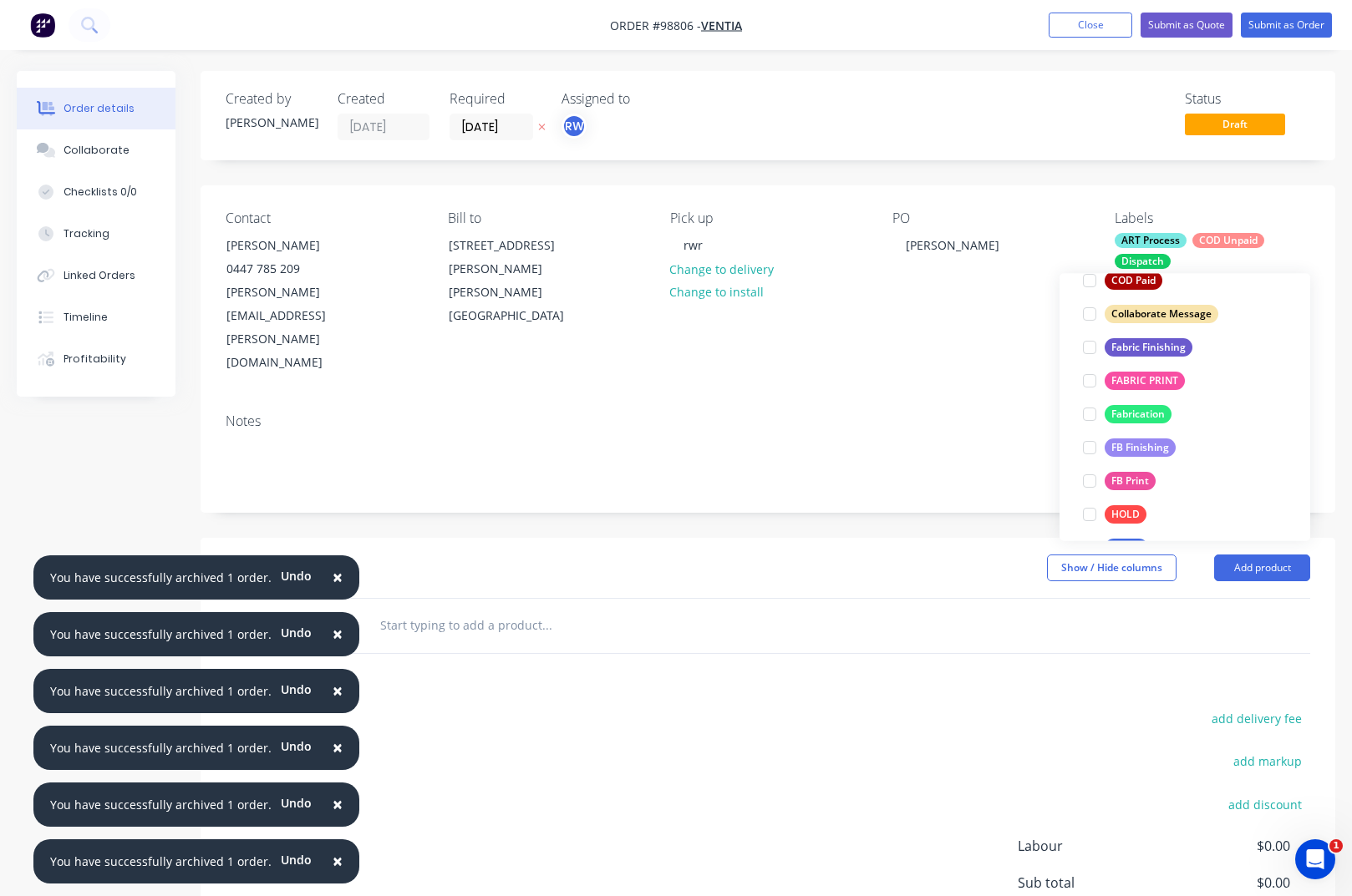
drag, startPoint x: 1133, startPoint y: 349, endPoint x: 1137, endPoint y: 367, distance: 18.4
click at [1133, 350] on div "Fabric Finishing" at bounding box center [1148, 347] width 87 height 18
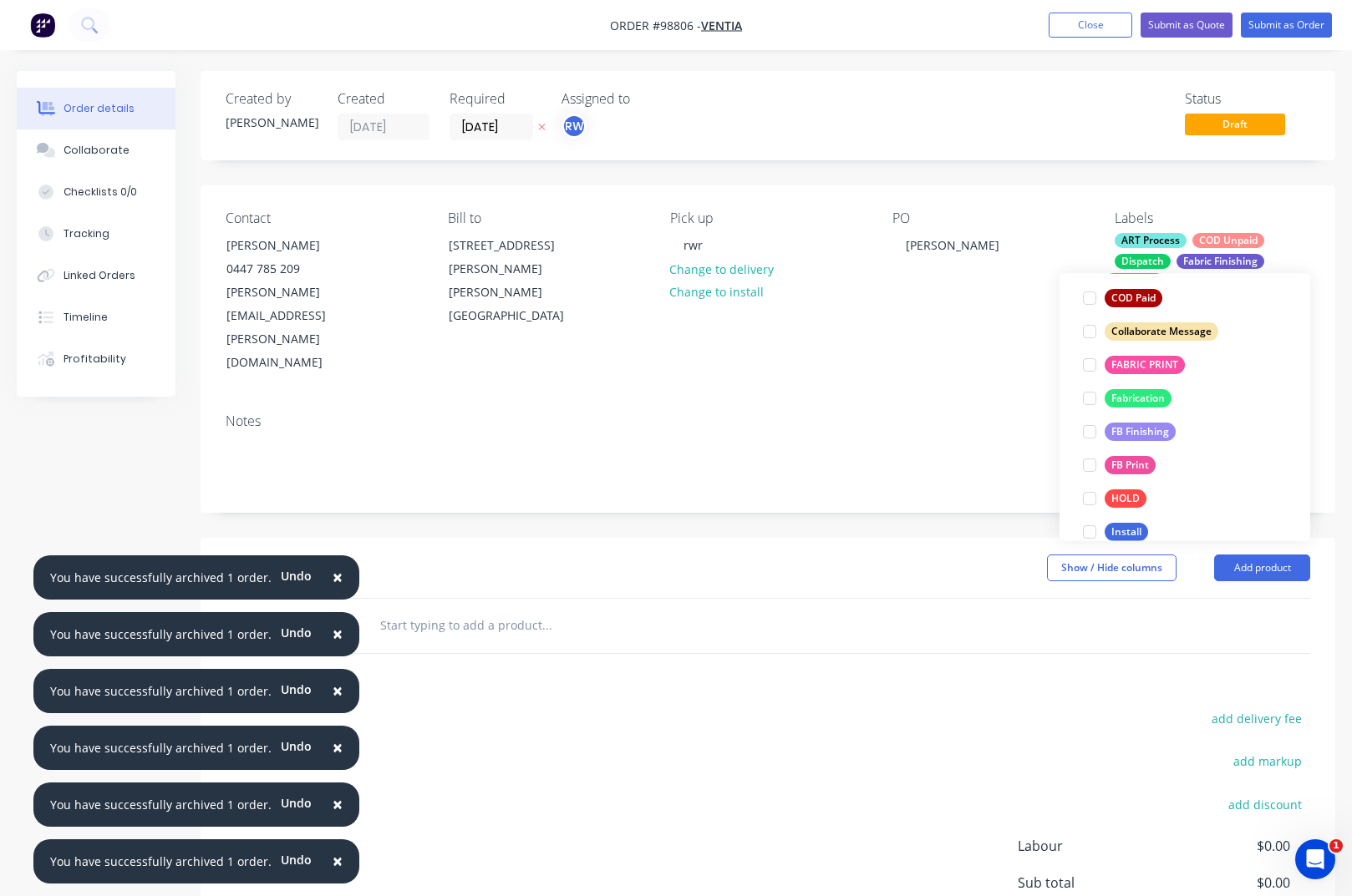
scroll to position [367, 0]
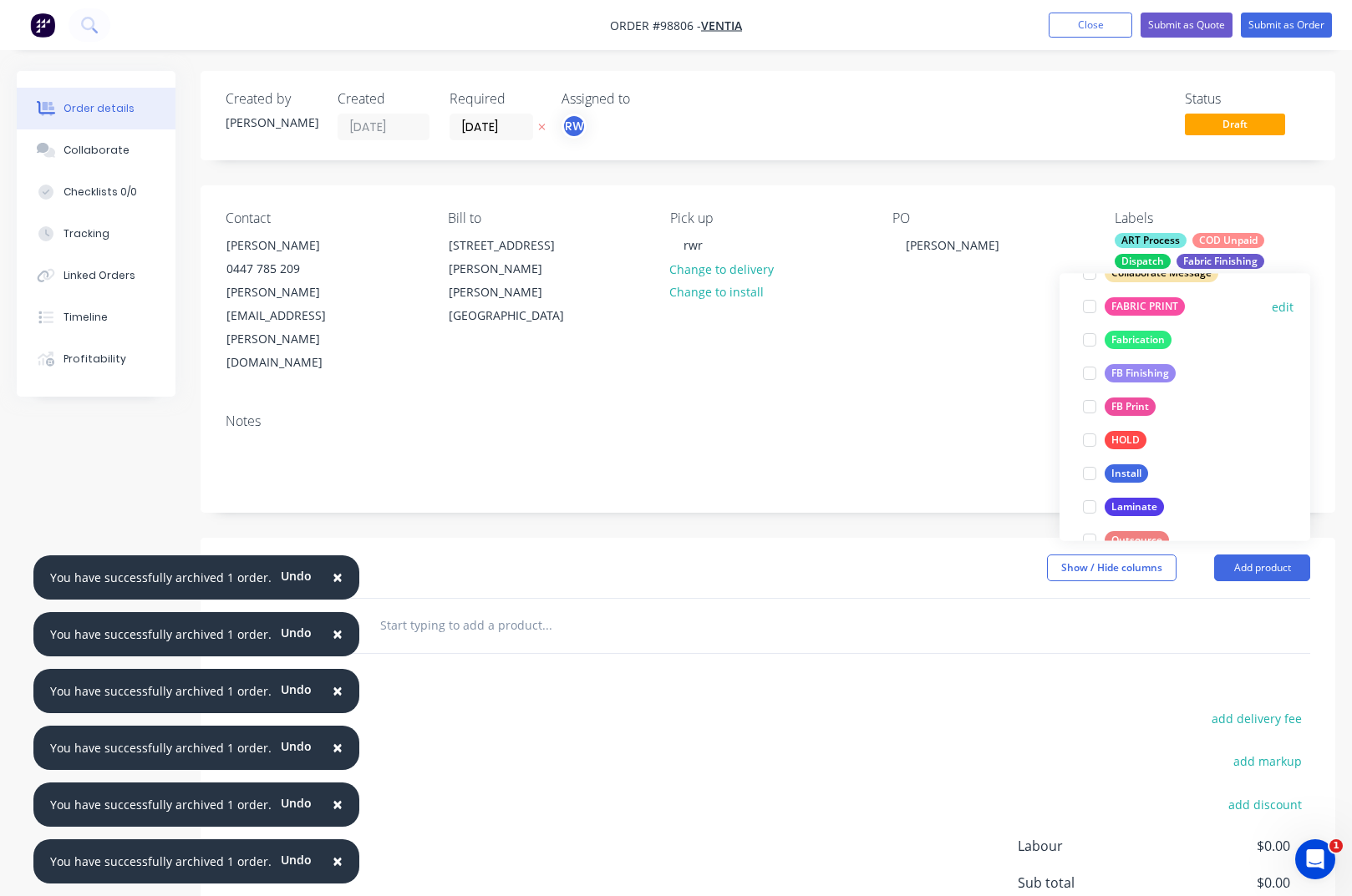
click at [1138, 308] on div "FABRIC PRINT" at bounding box center [1145, 306] width 80 height 18
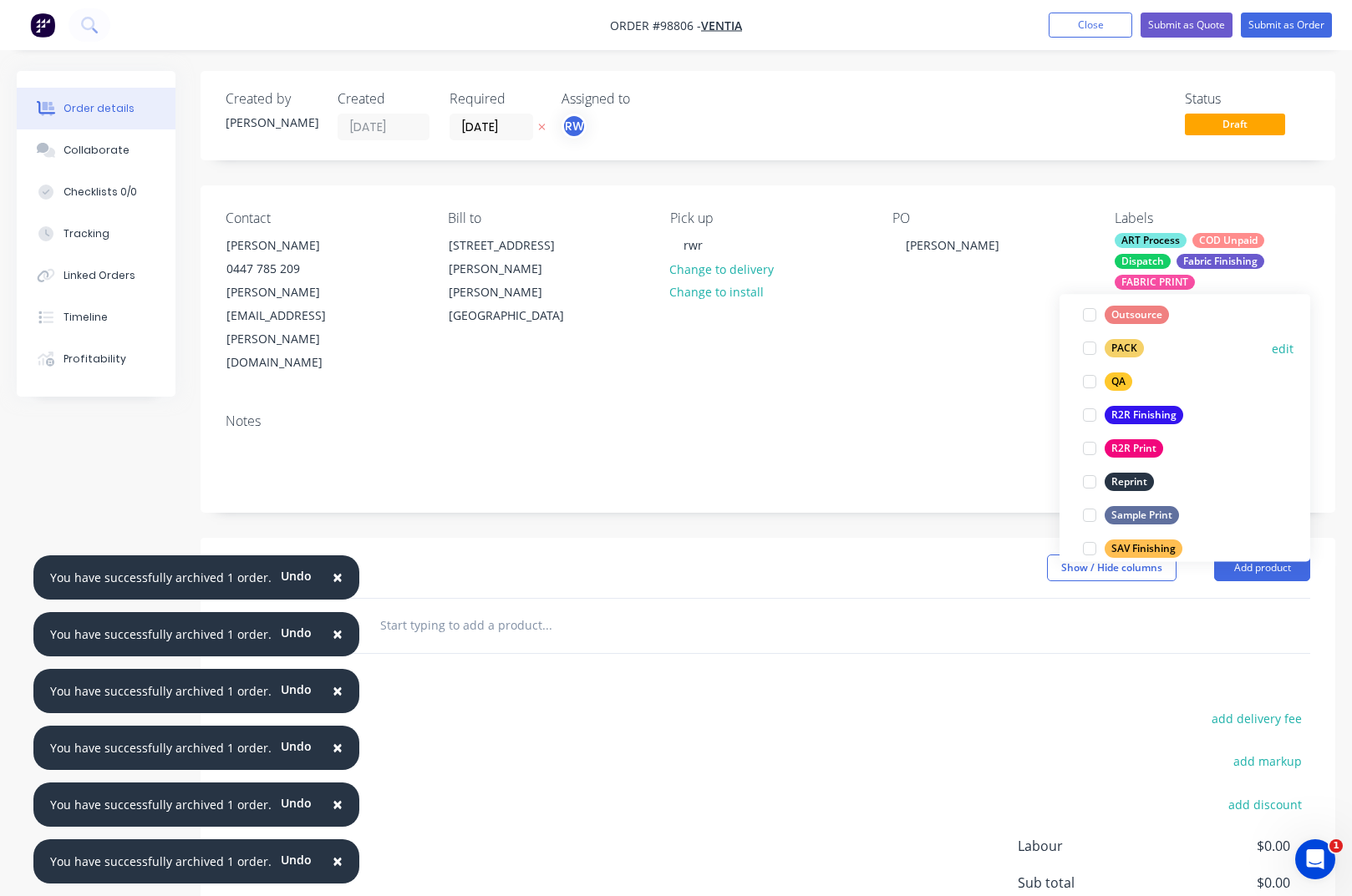
click at [1116, 352] on div "PACK" at bounding box center [1124, 348] width 39 height 18
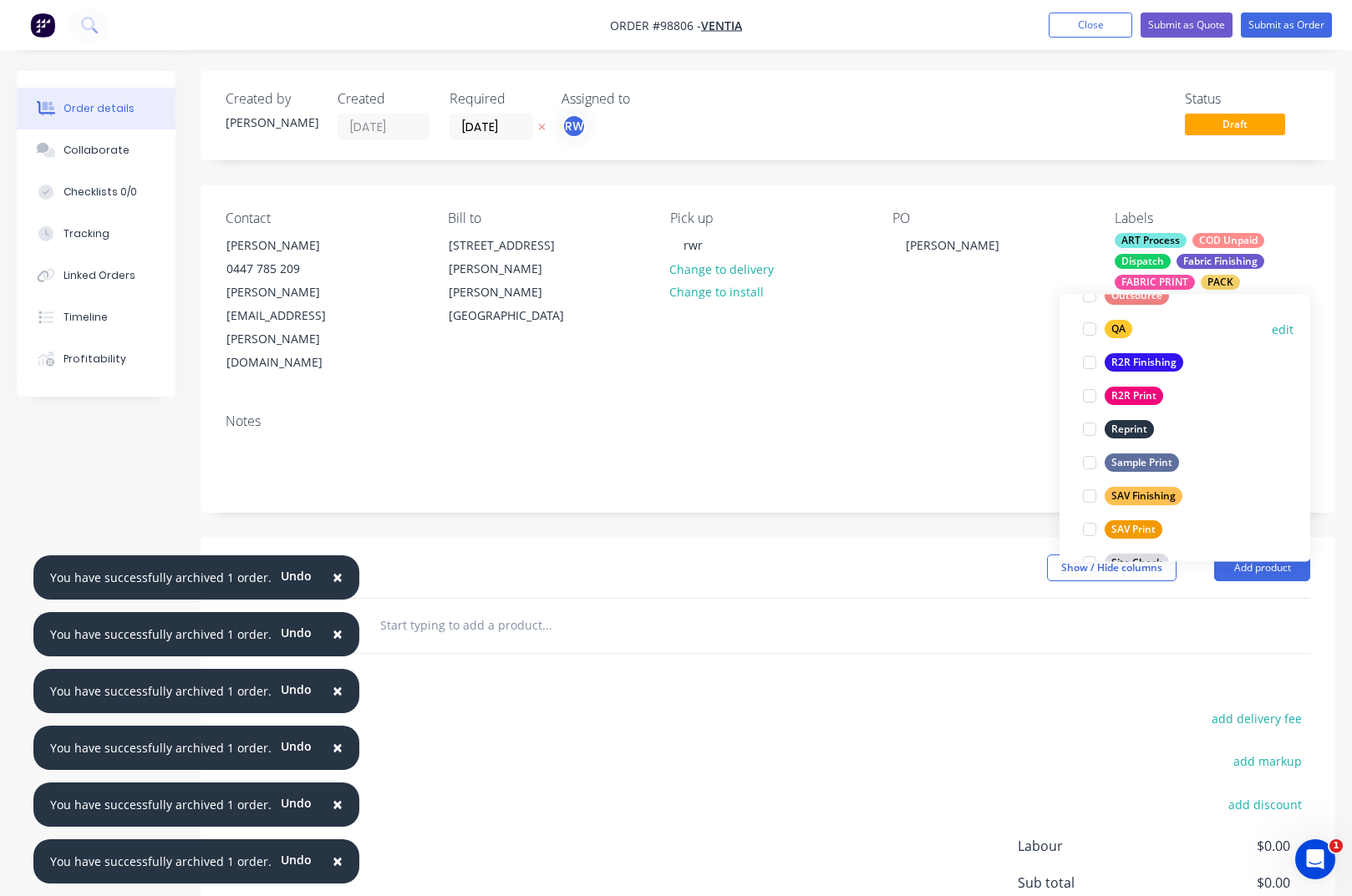
click at [1116, 331] on div "QA" at bounding box center [1118, 329] width 27 height 18
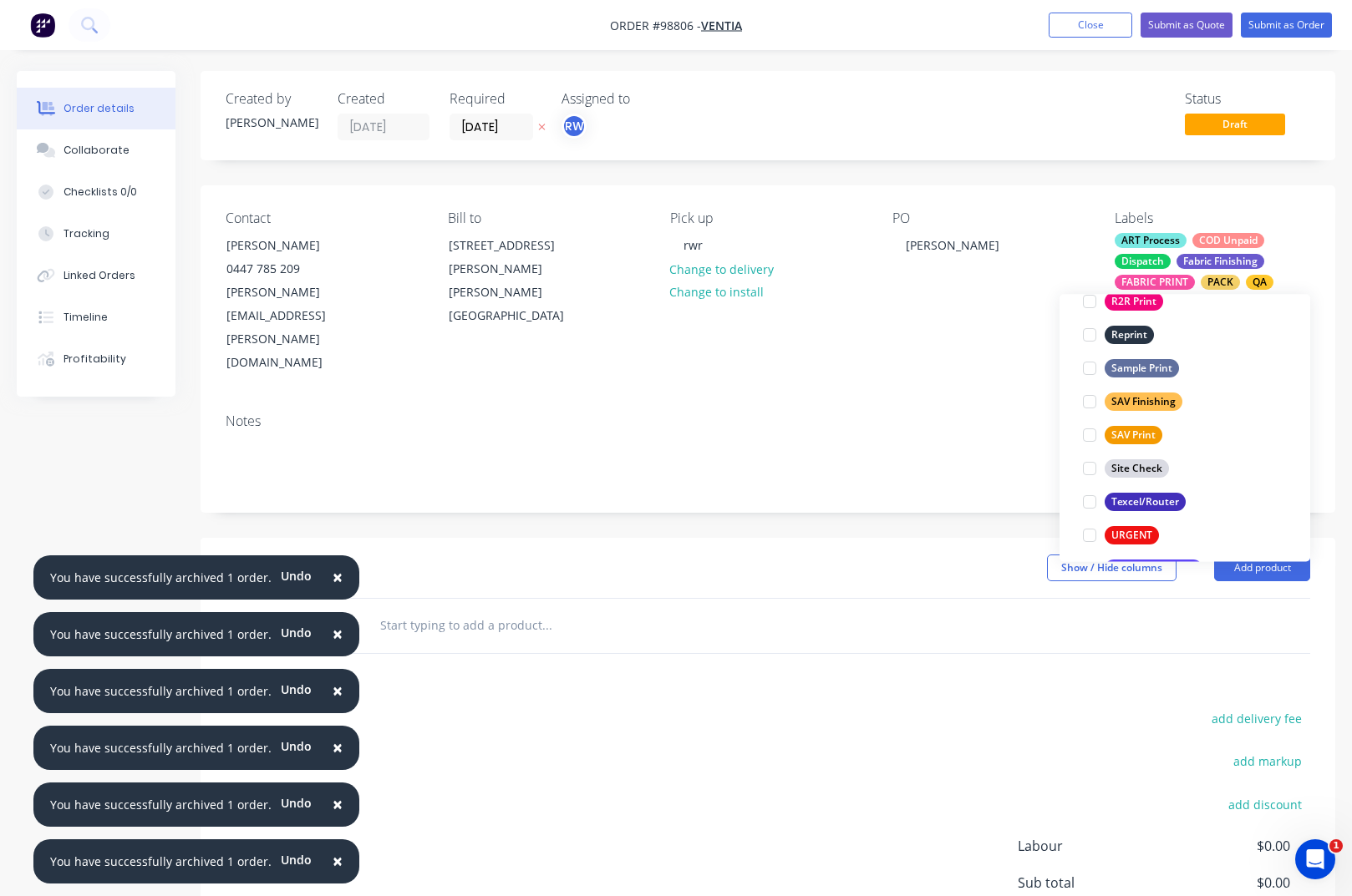
scroll to position [802, 0]
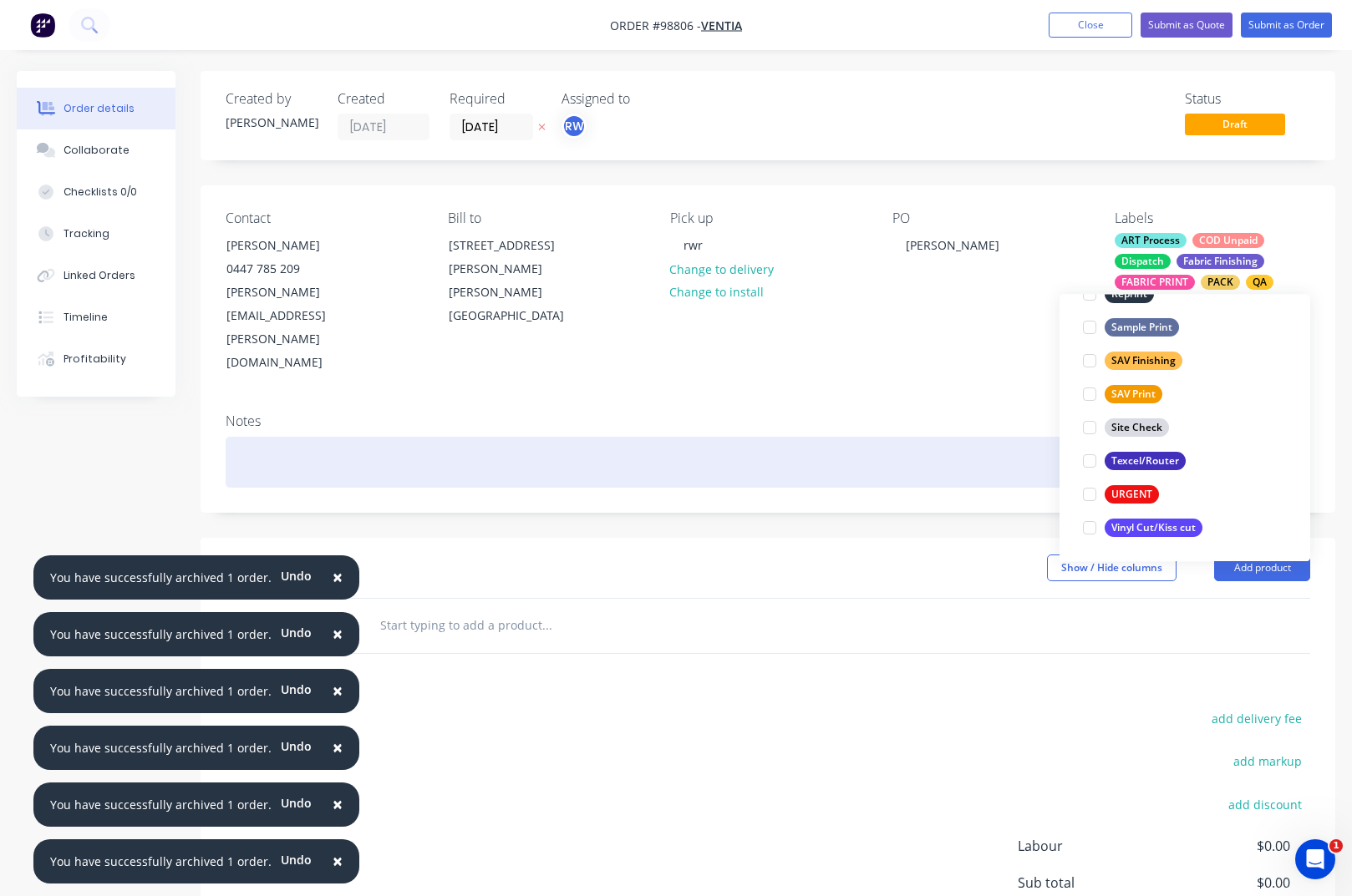
click at [413, 436] on div at bounding box center [767, 462] width 1084 height 51
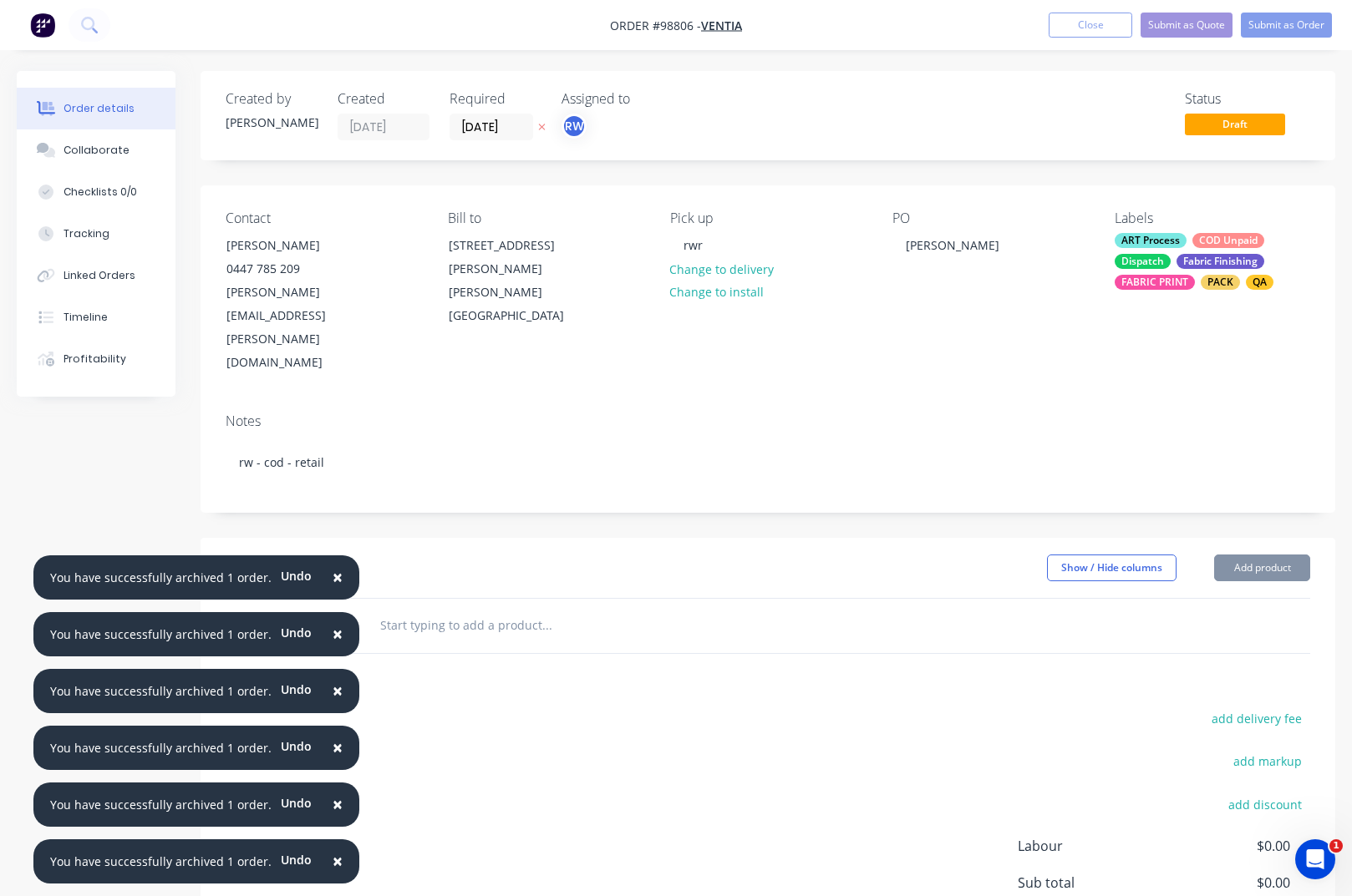
click at [503, 608] on input "text" at bounding box center [546, 625] width 334 height 33
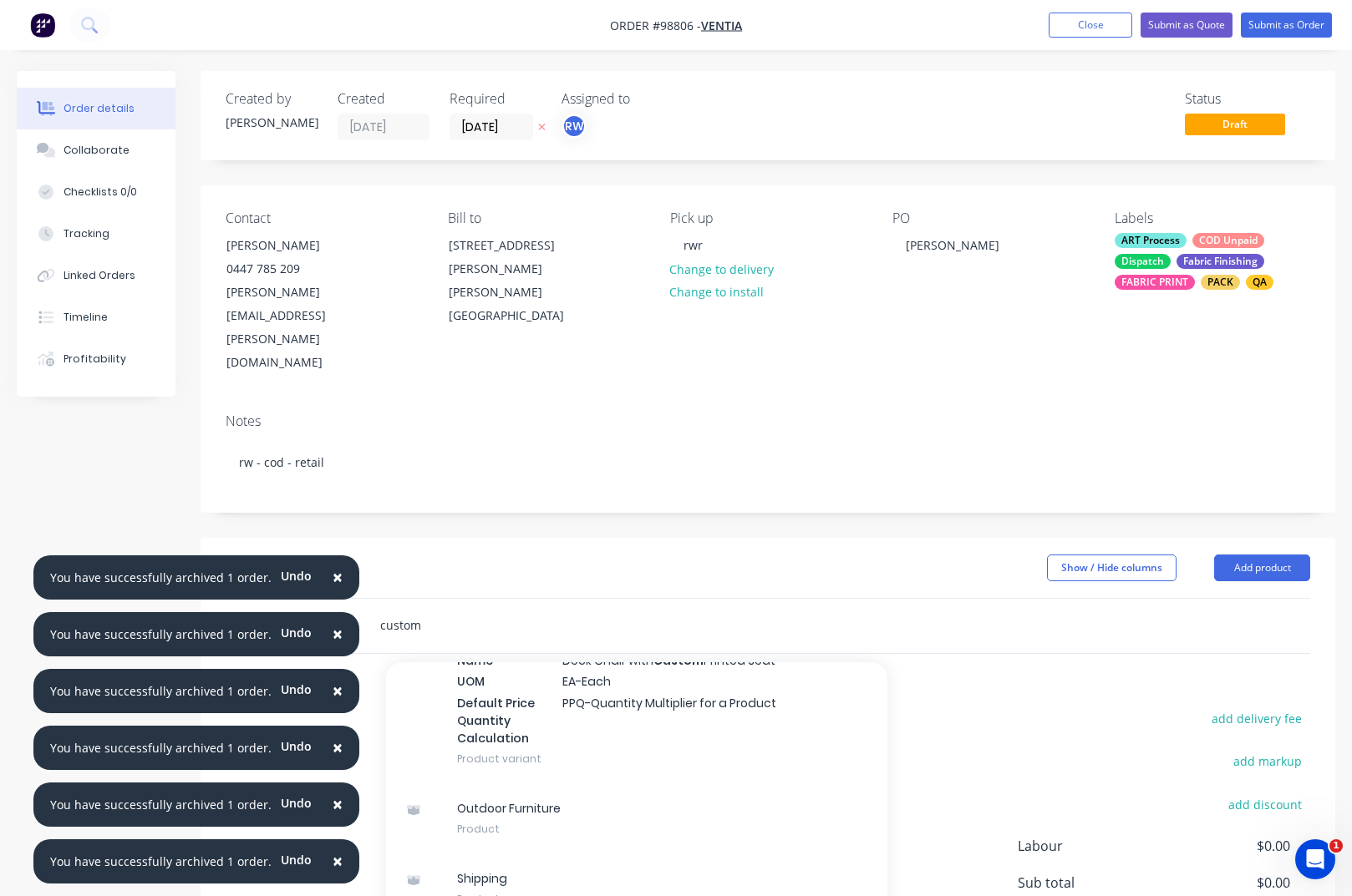
scroll to position [312, 0]
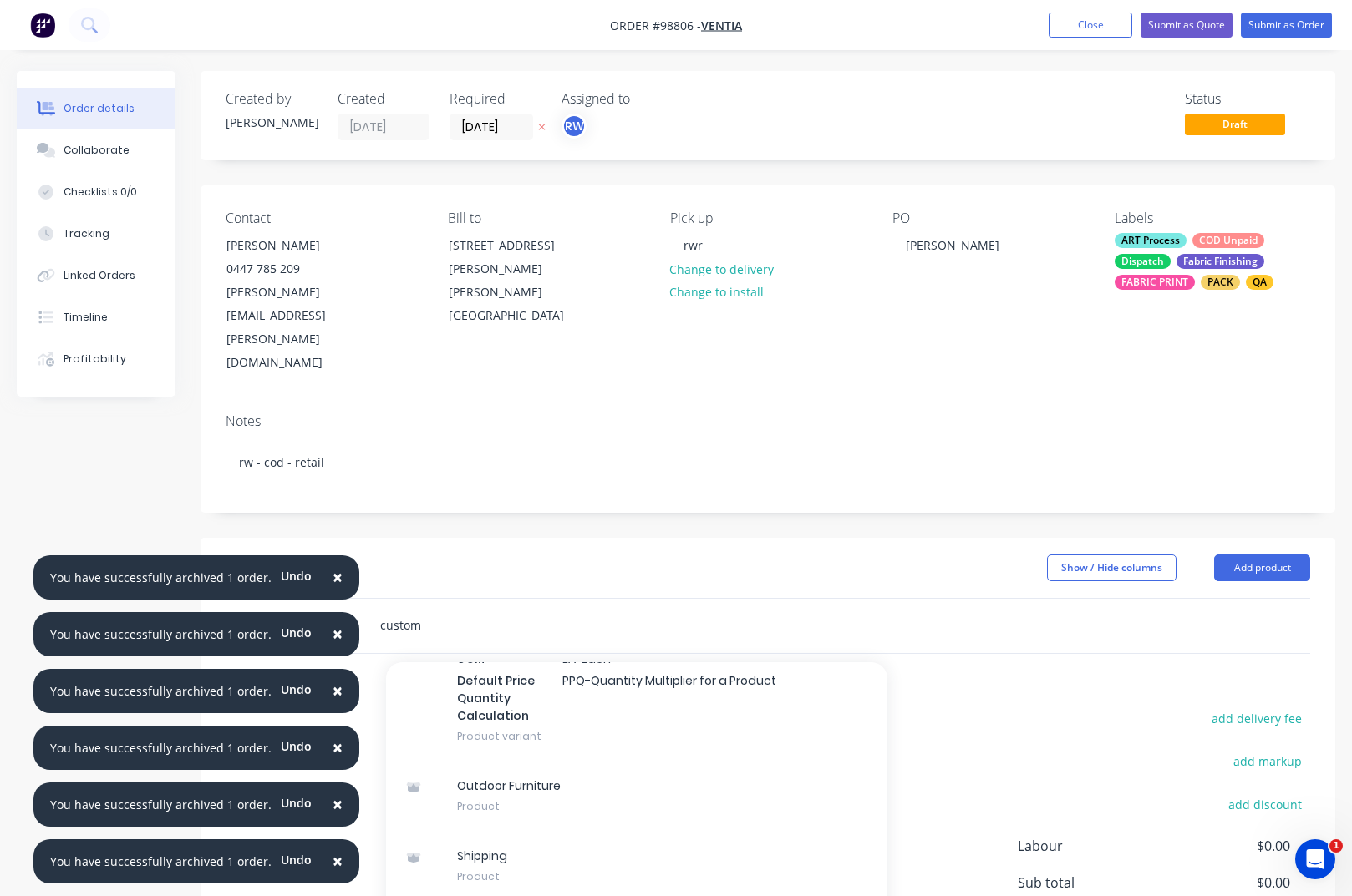
type input "custom"
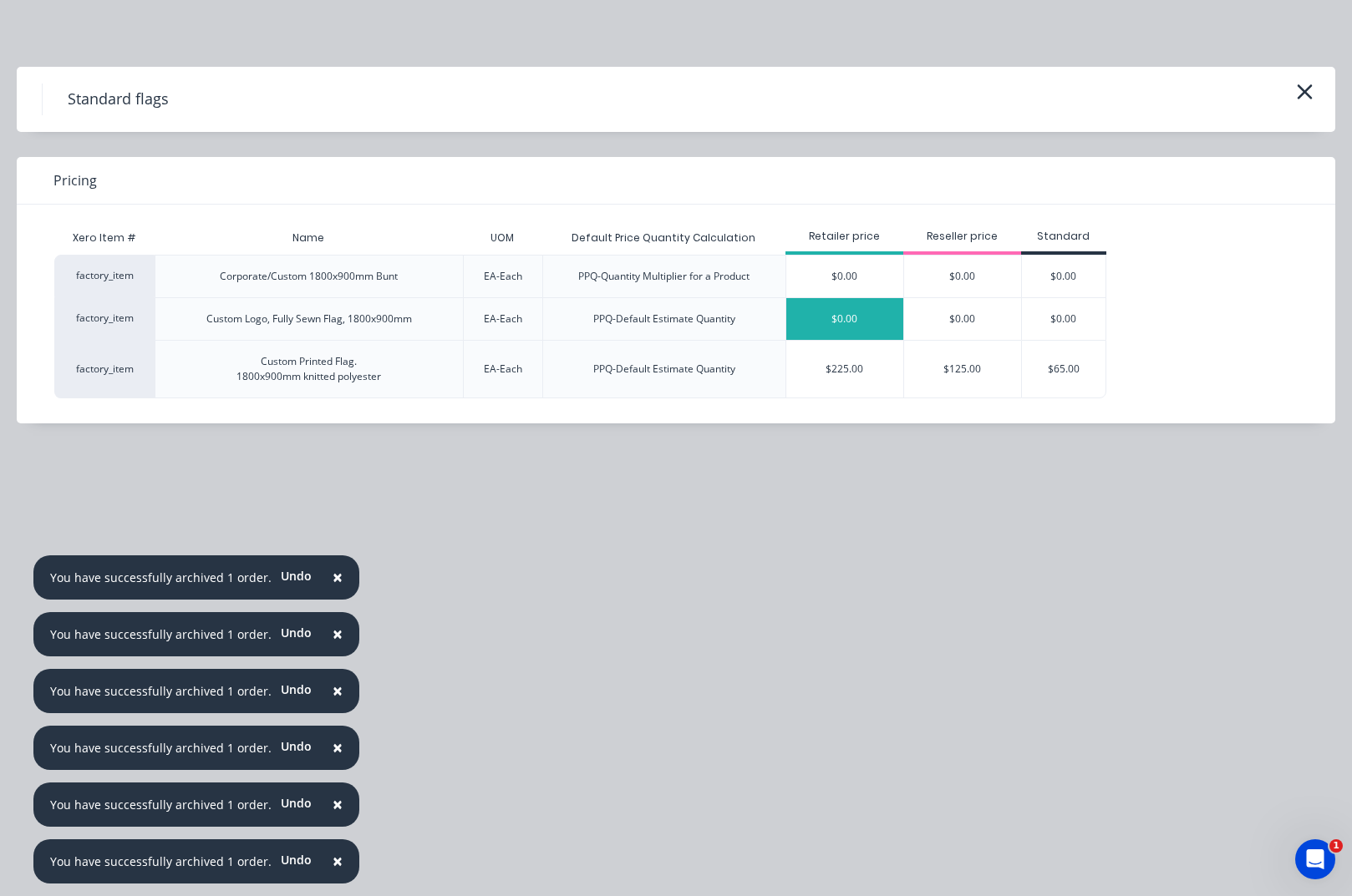
click at [883, 326] on div "$0.00" at bounding box center [844, 318] width 117 height 42
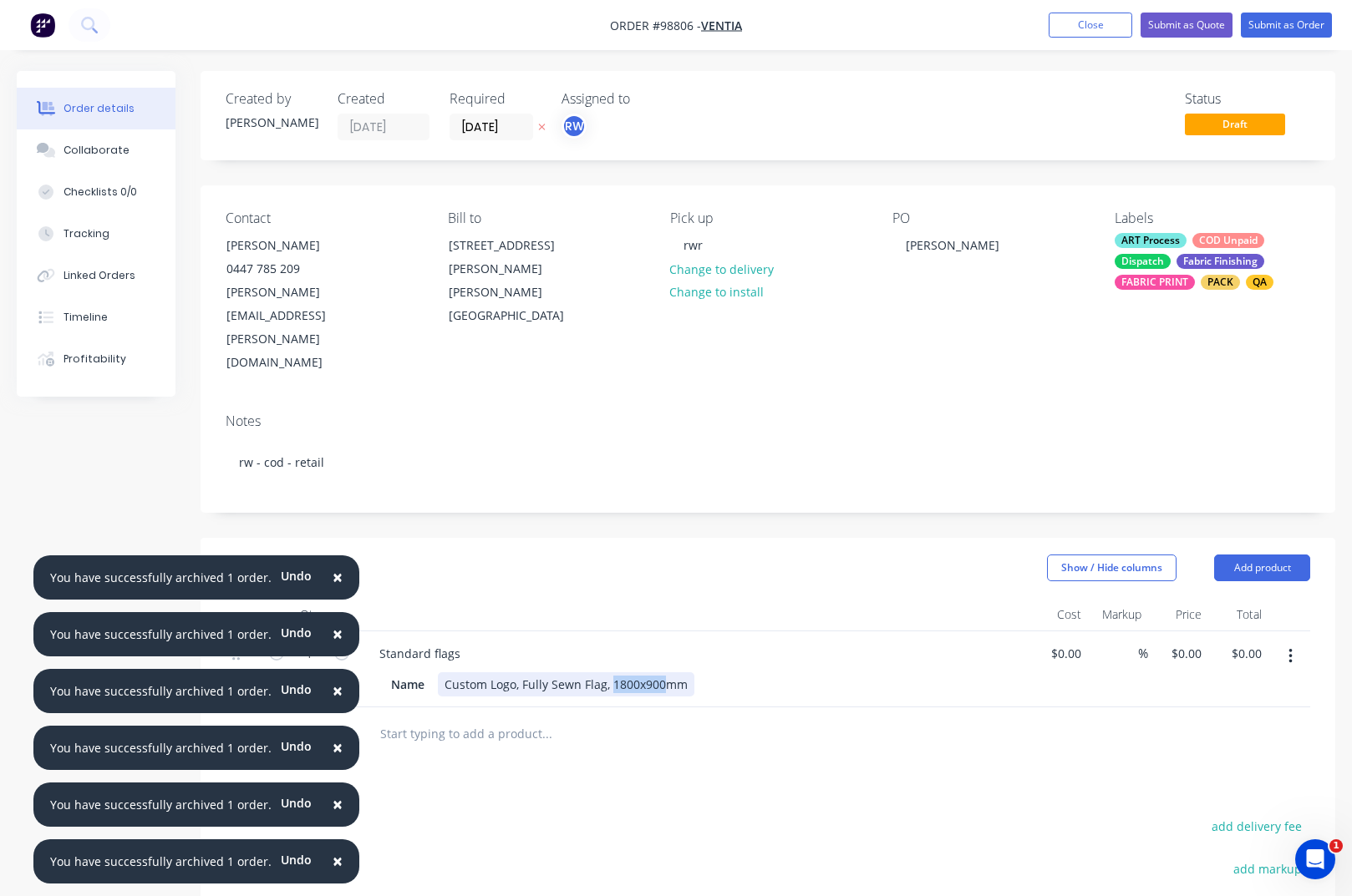
drag, startPoint x: 664, startPoint y: 614, endPoint x: 616, endPoint y: 617, distance: 48.1
click at [611, 672] on div "Custom Logo, Fully Sewn Flag, 1800x900mm" at bounding box center [566, 684] width 257 height 24
click at [466, 641] on div "Standard flags" at bounding box center [420, 653] width 108 height 24
click at [533, 641] on div "Standard flags - fully sewn" at bounding box center [453, 653] width 176 height 24
click at [1188, 641] on input "0" at bounding box center [1198, 653] width 19 height 24
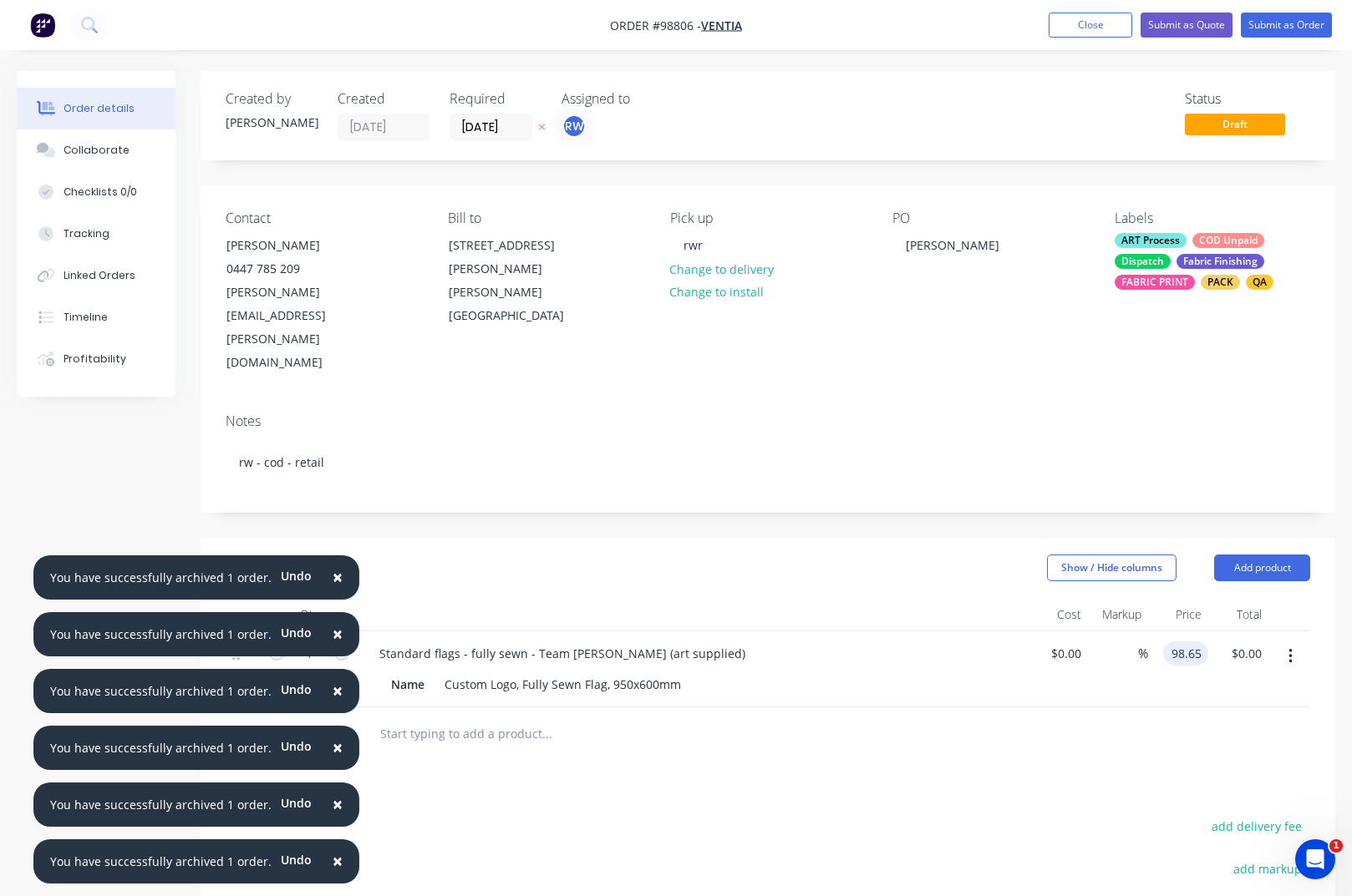
type input "$98.65"
click at [811, 537] on header "Products Show / Hide columns Add product" at bounding box center [767, 567] width 1135 height 60
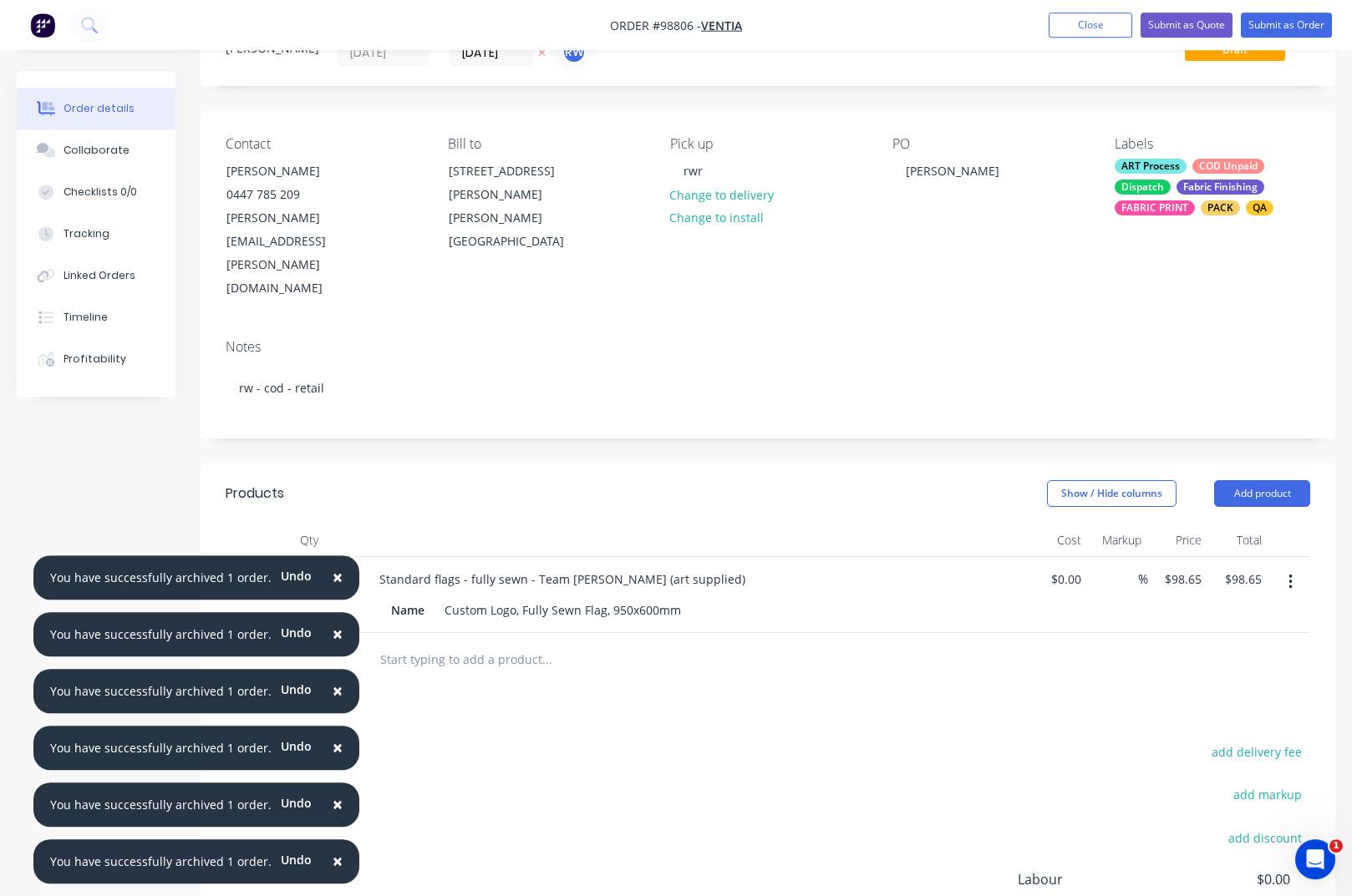
scroll to position [0, 0]
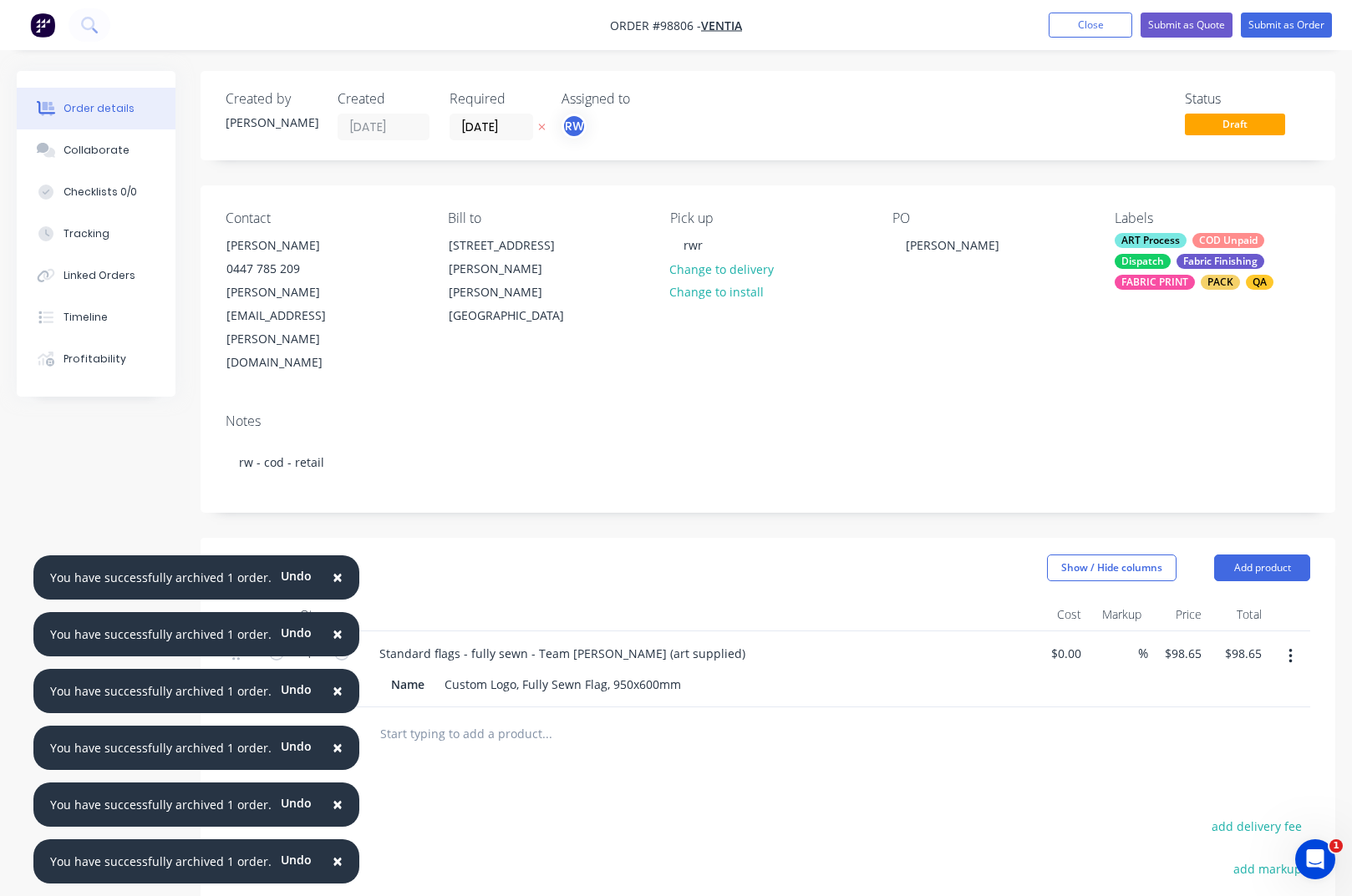
drag, startPoint x: 331, startPoint y: 577, endPoint x: 348, endPoint y: 638, distance: 63.3
click at [334, 584] on button "×" at bounding box center [337, 578] width 44 height 40
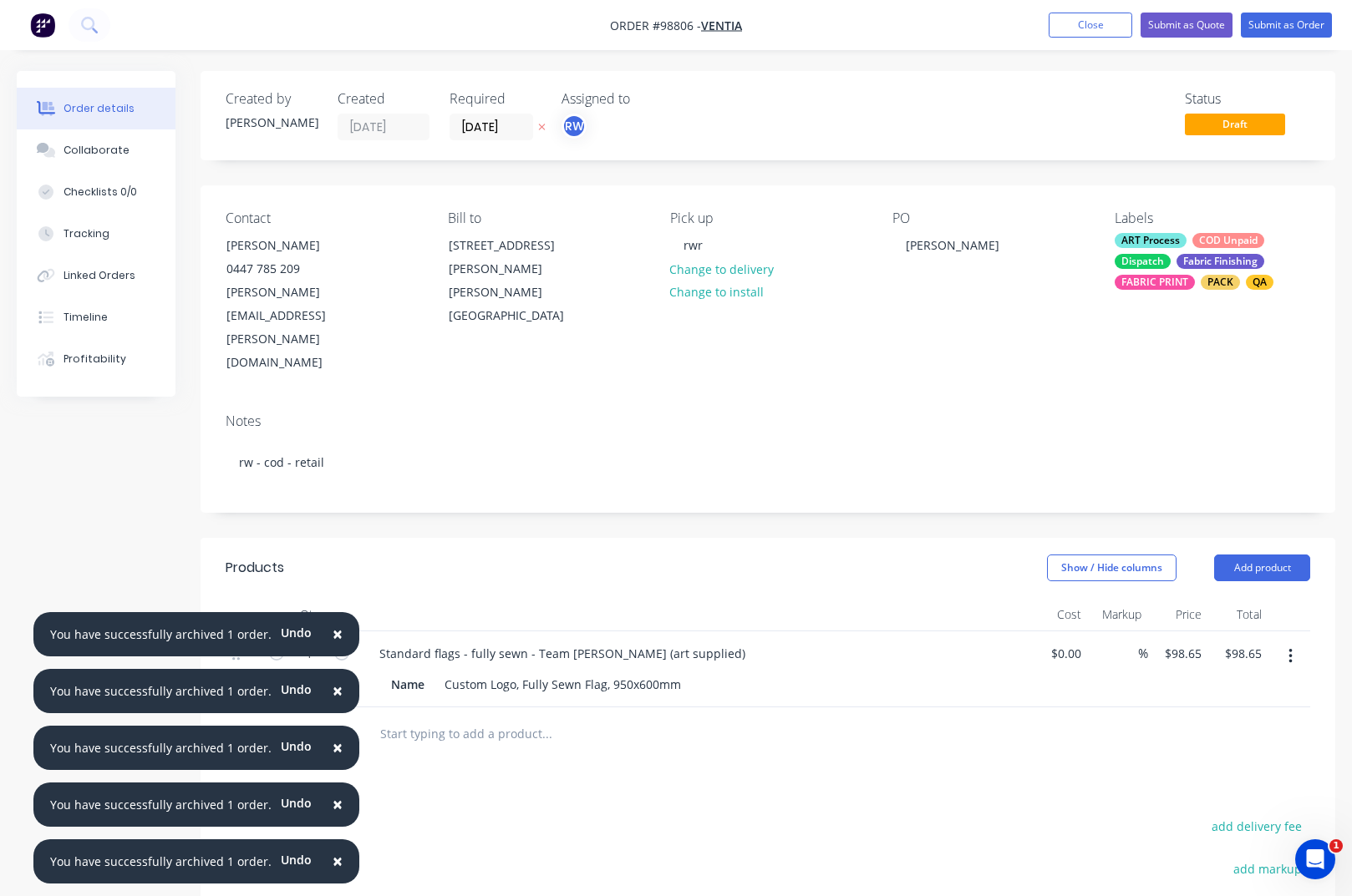
drag, startPoint x: 335, startPoint y: 634, endPoint x: 331, endPoint y: 643, distance: 9.8
click at [335, 634] on button "×" at bounding box center [337, 634] width 44 height 40
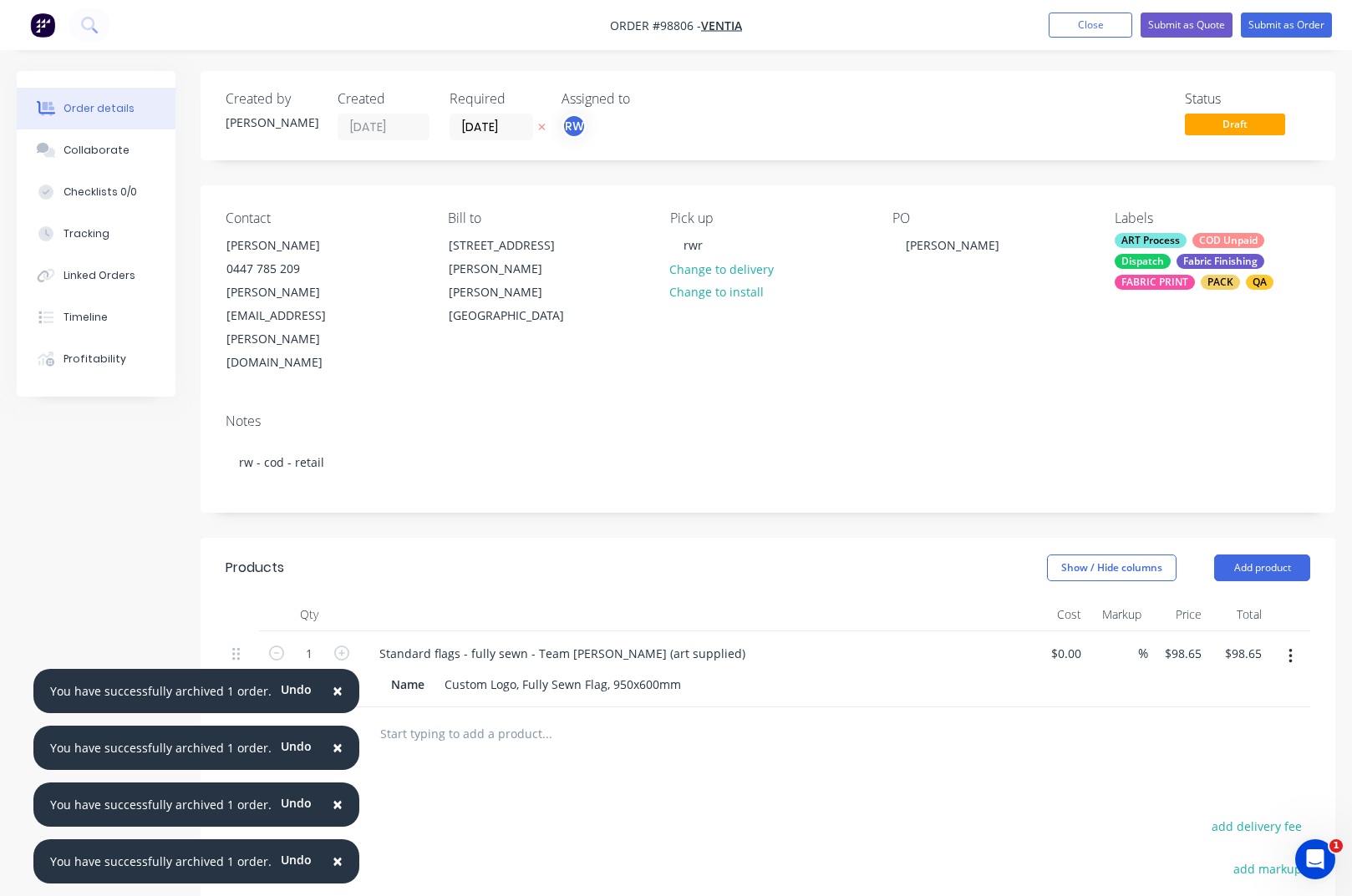
click at [321, 690] on button "×" at bounding box center [337, 691] width 44 height 40
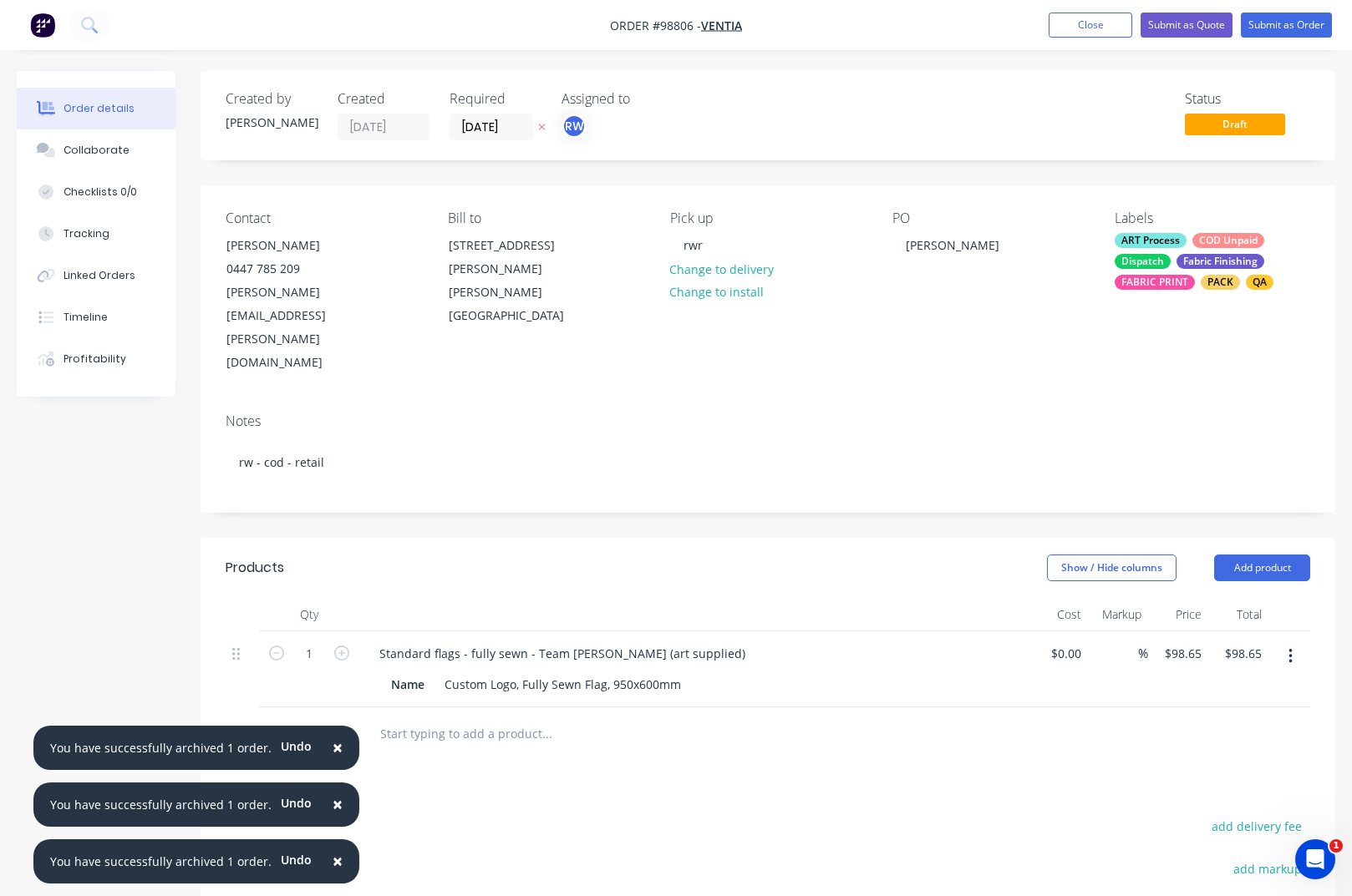
drag, startPoint x: 328, startPoint y: 745, endPoint x: 327, endPoint y: 771, distance: 26.0
click at [332, 745] on span "×" at bounding box center [337, 747] width 10 height 23
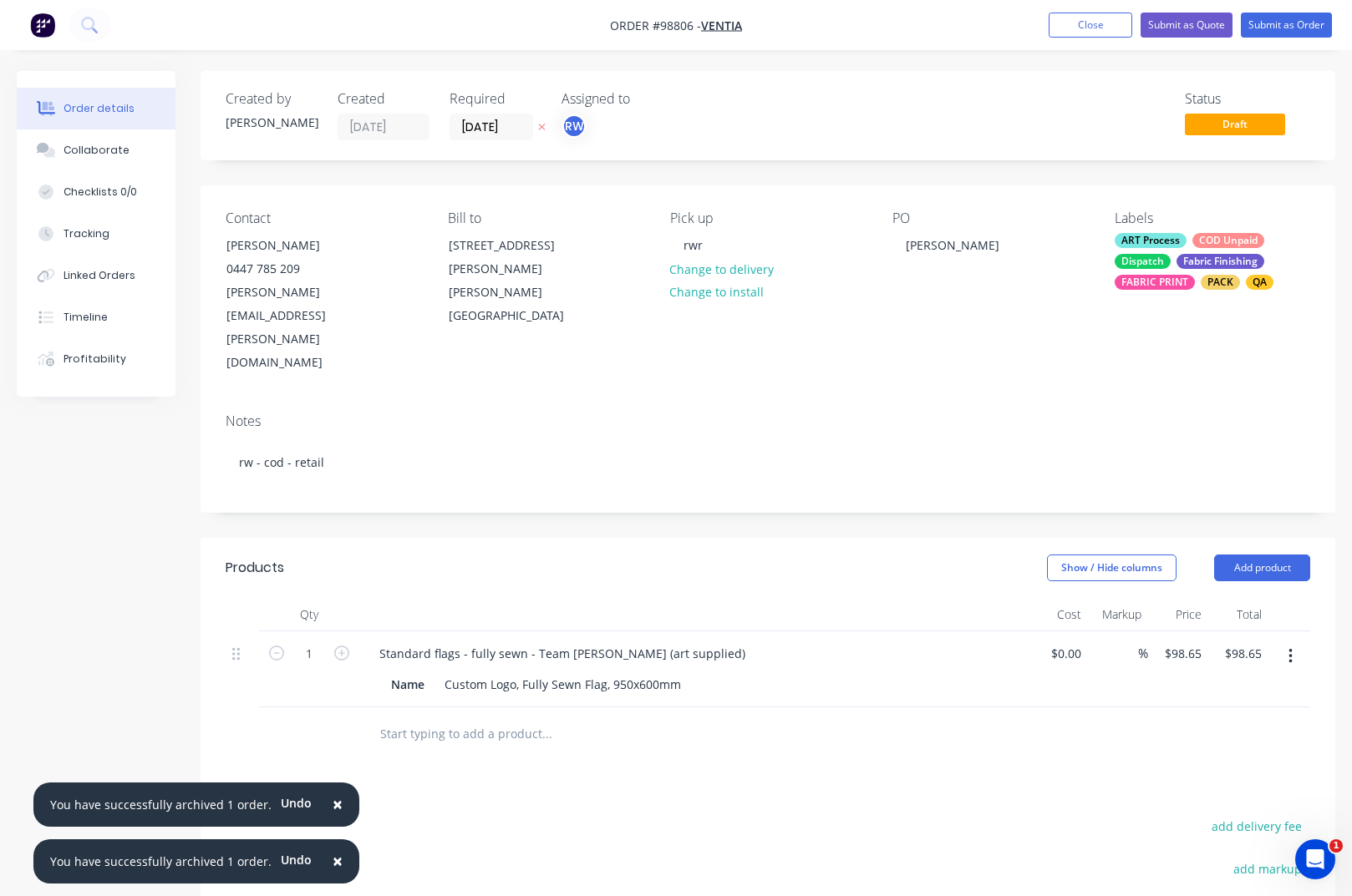
drag, startPoint x: 330, startPoint y: 802, endPoint x: 326, endPoint y: 819, distance: 17.5
click at [332, 804] on span "×" at bounding box center [337, 804] width 10 height 23
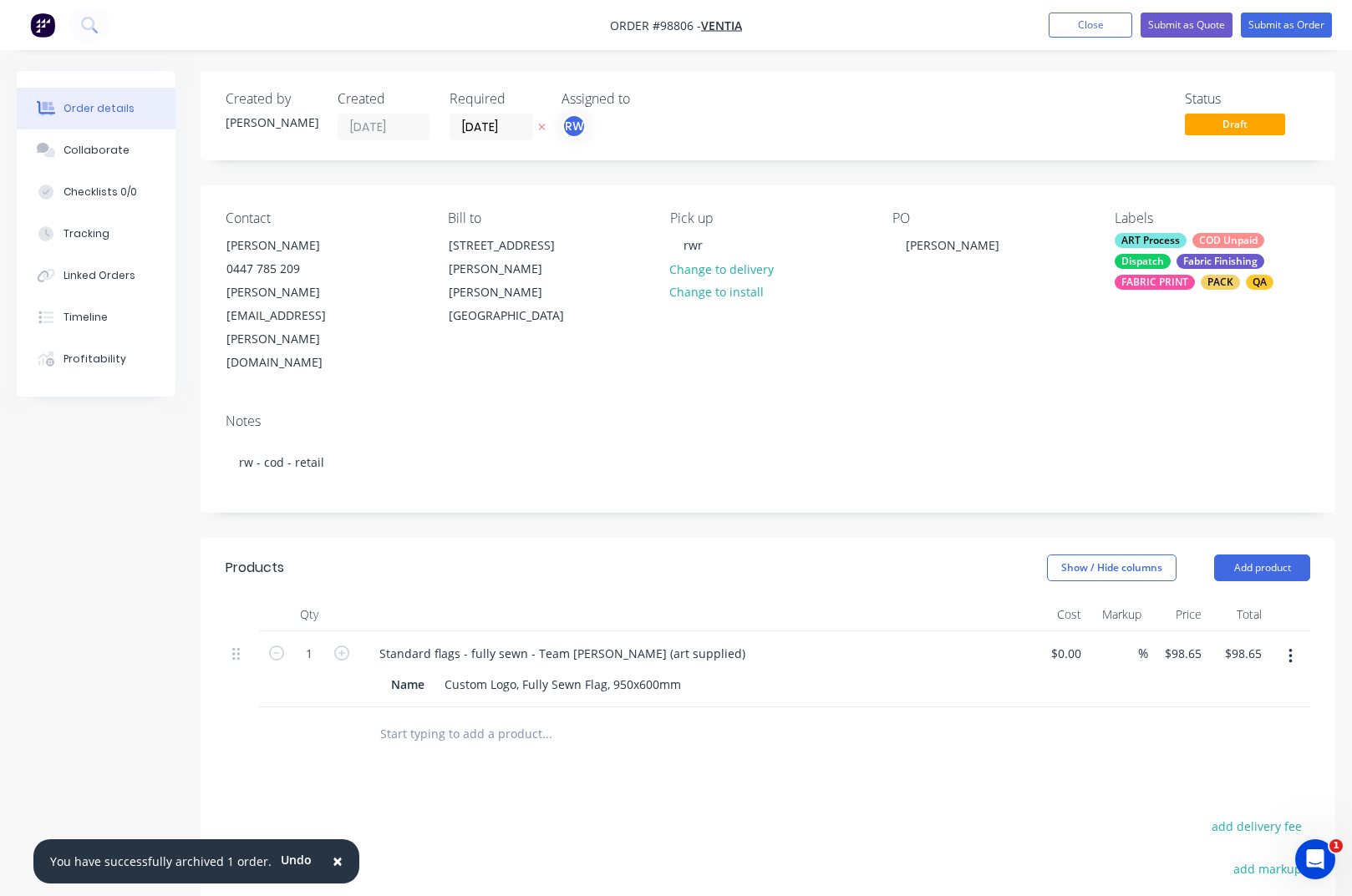
click at [332, 859] on span "×" at bounding box center [337, 860] width 10 height 23
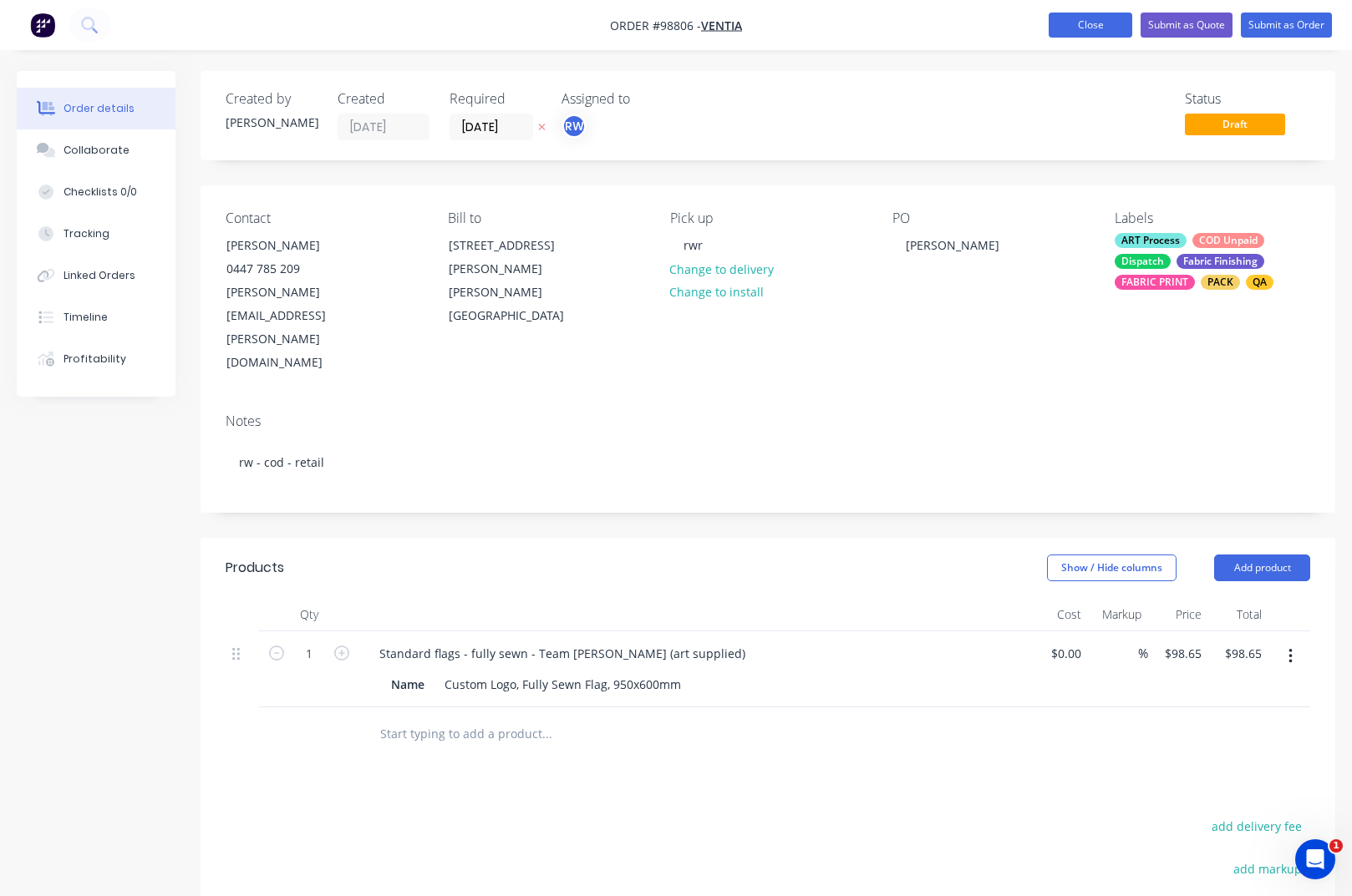
click at [1089, 27] on button "Close" at bounding box center [1091, 25] width 84 height 25
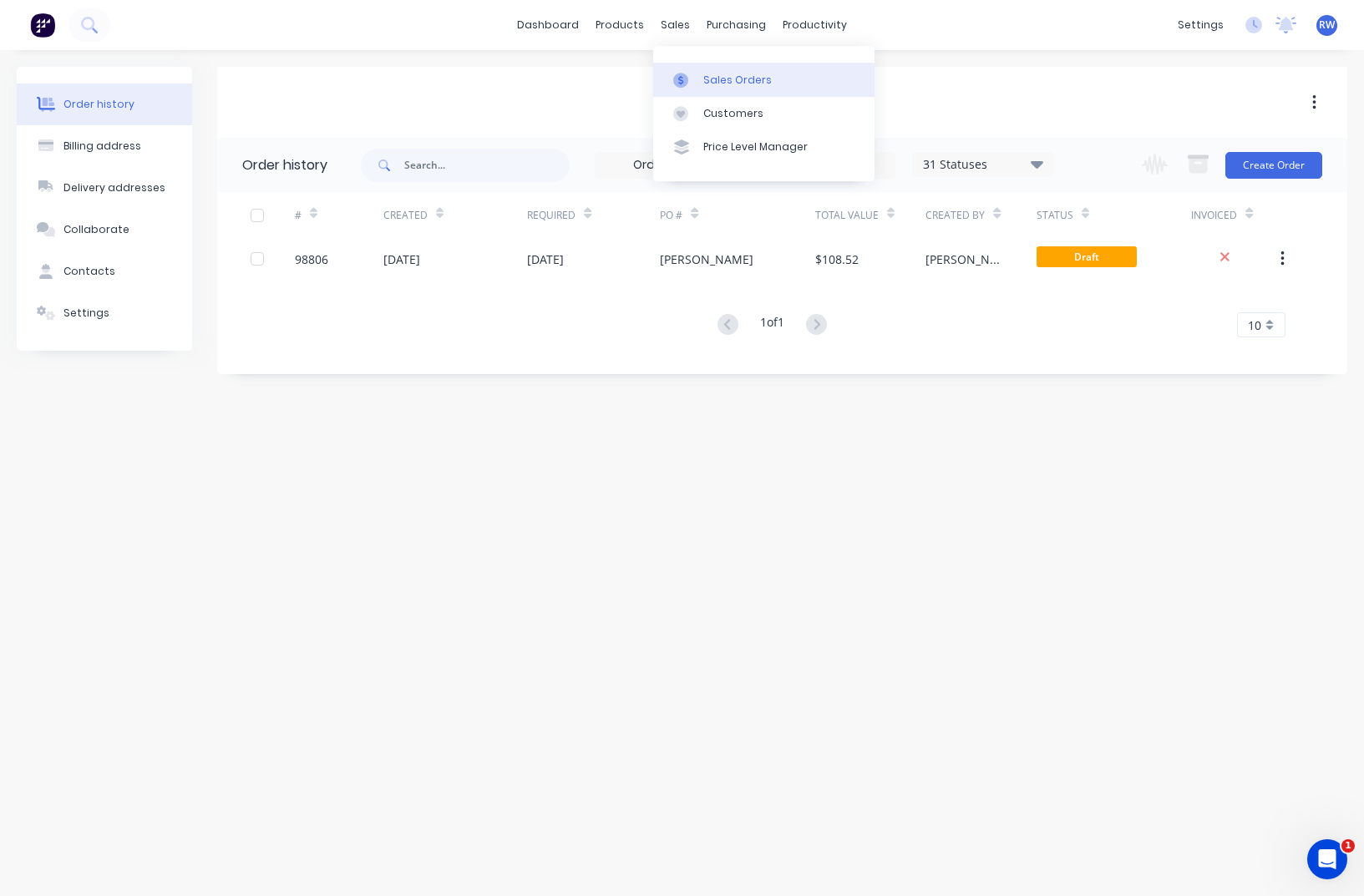
click at [728, 80] on div "Sales Orders" at bounding box center [738, 80] width 68 height 15
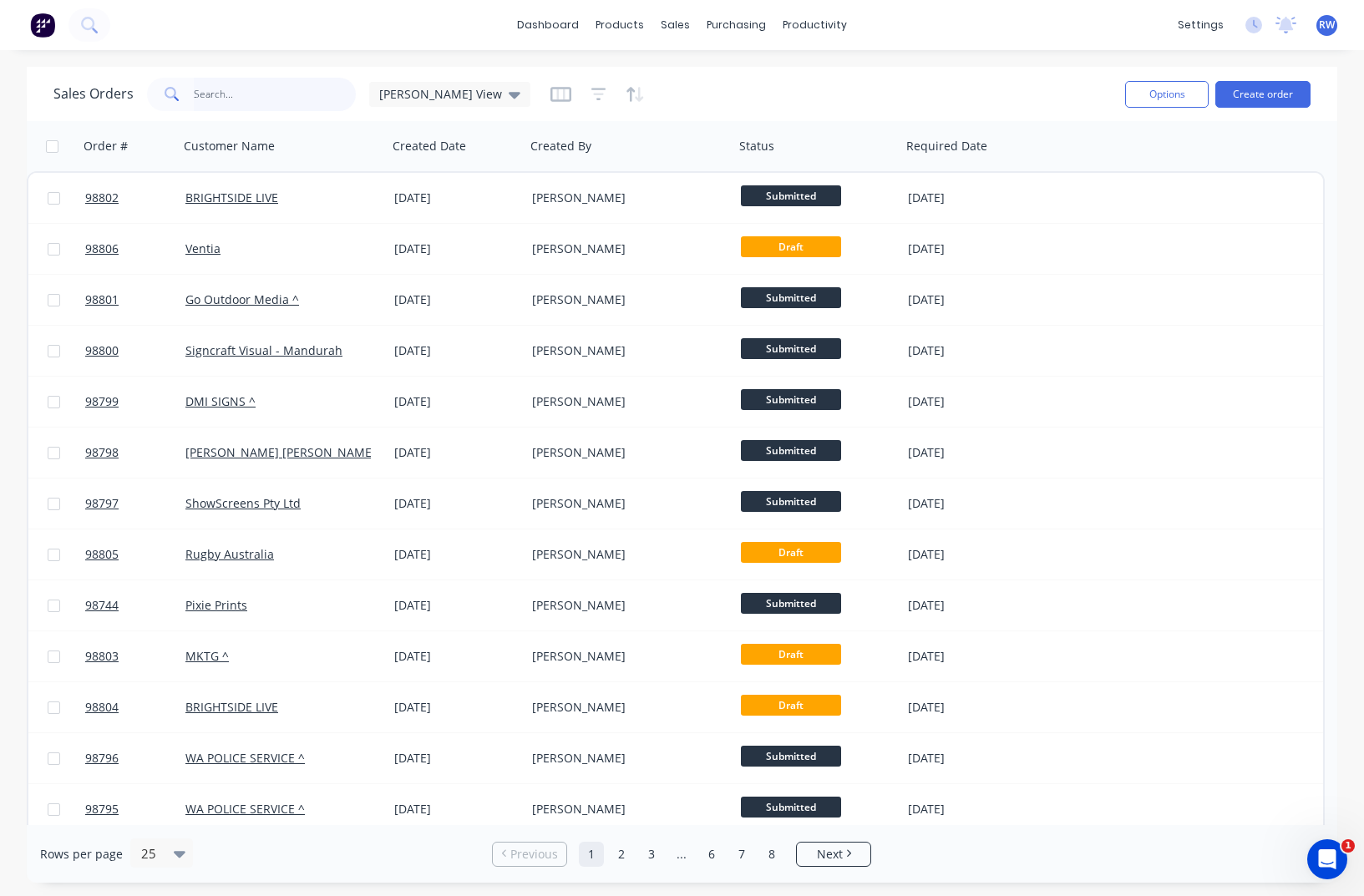
click at [236, 93] on input "text" at bounding box center [275, 94] width 163 height 33
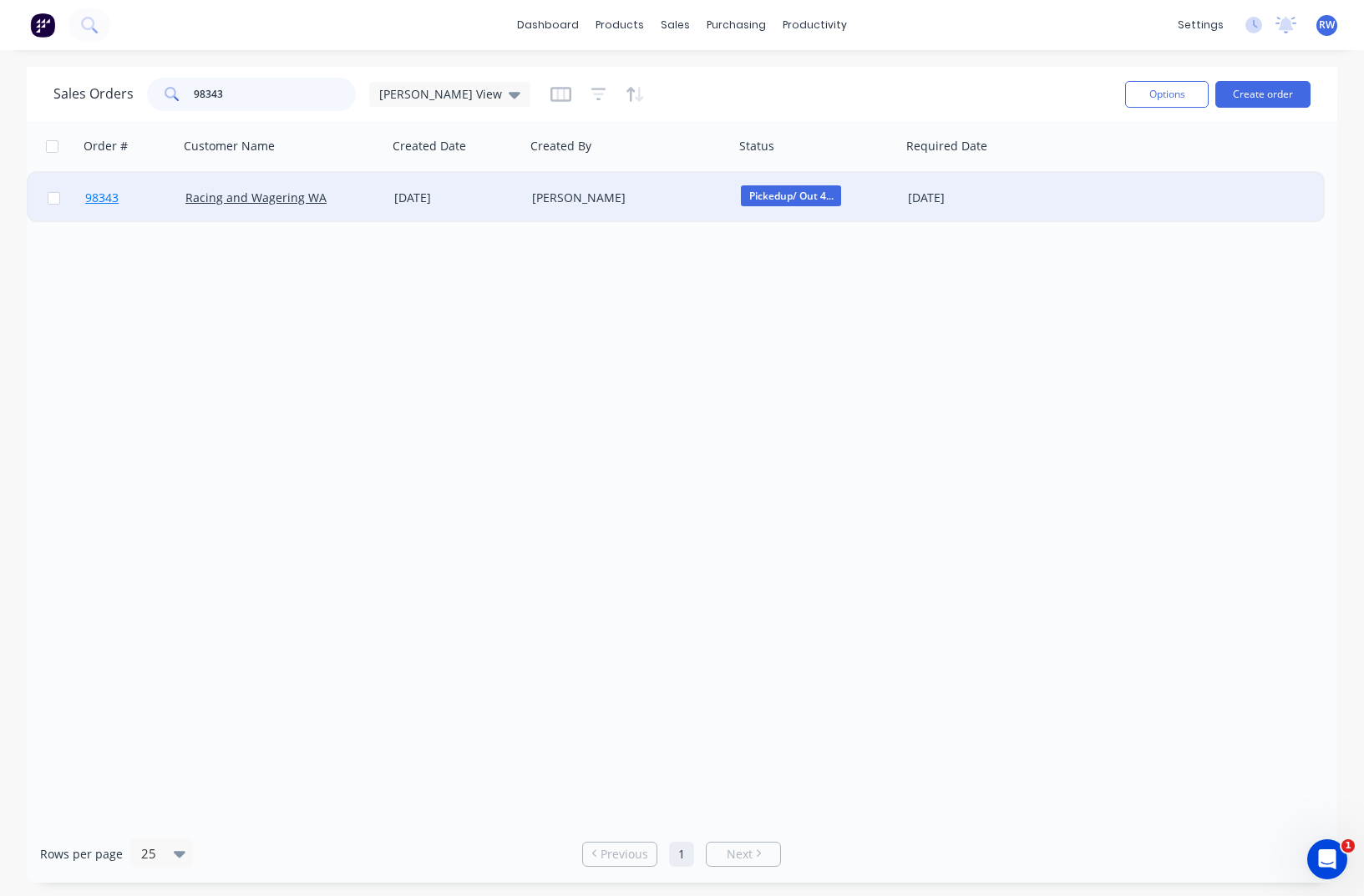
type input "98343"
click at [94, 200] on span "98343" at bounding box center [102, 198] width 33 height 17
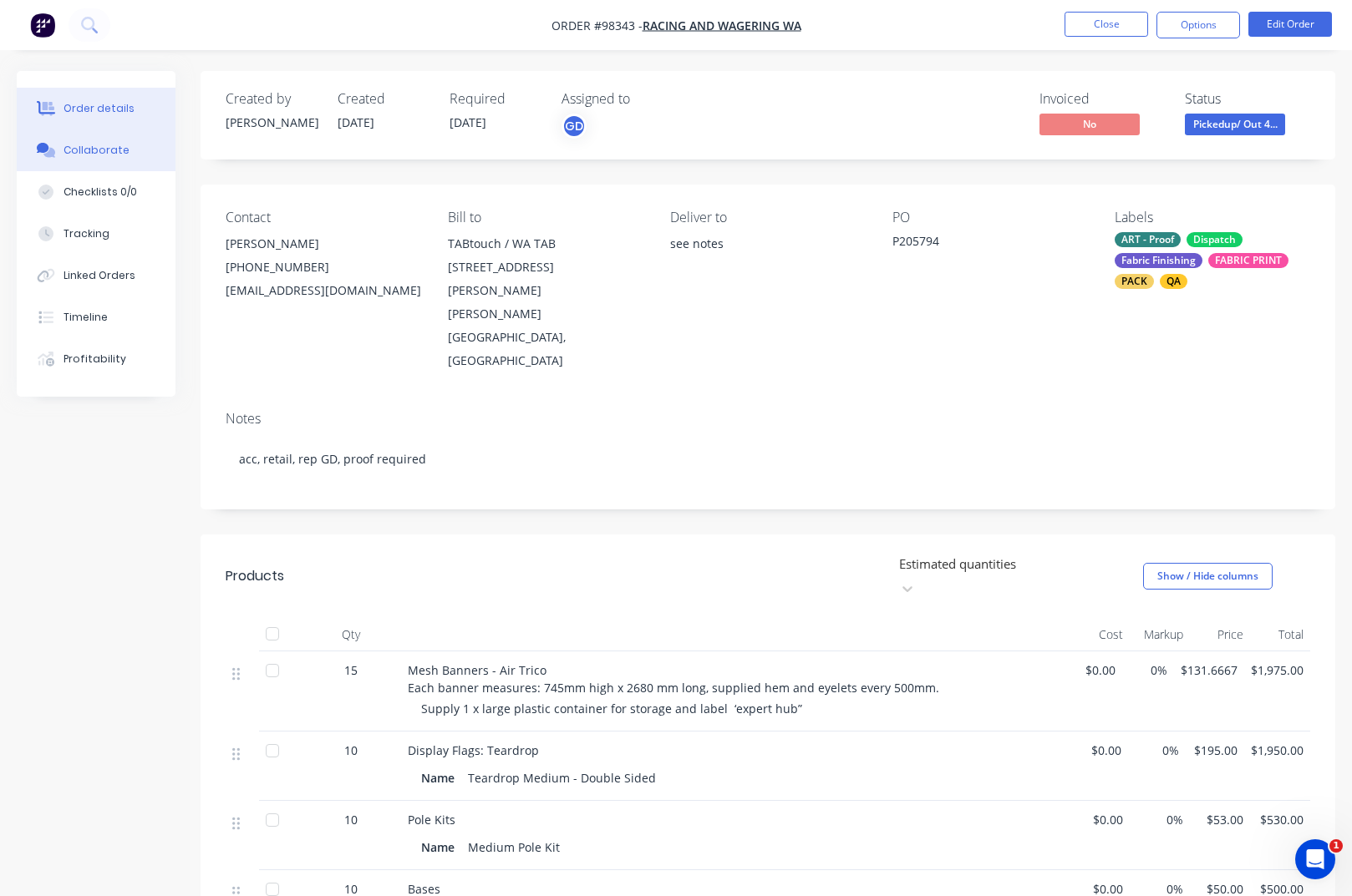
click at [86, 156] on div "Collaborate" at bounding box center [96, 151] width 66 height 15
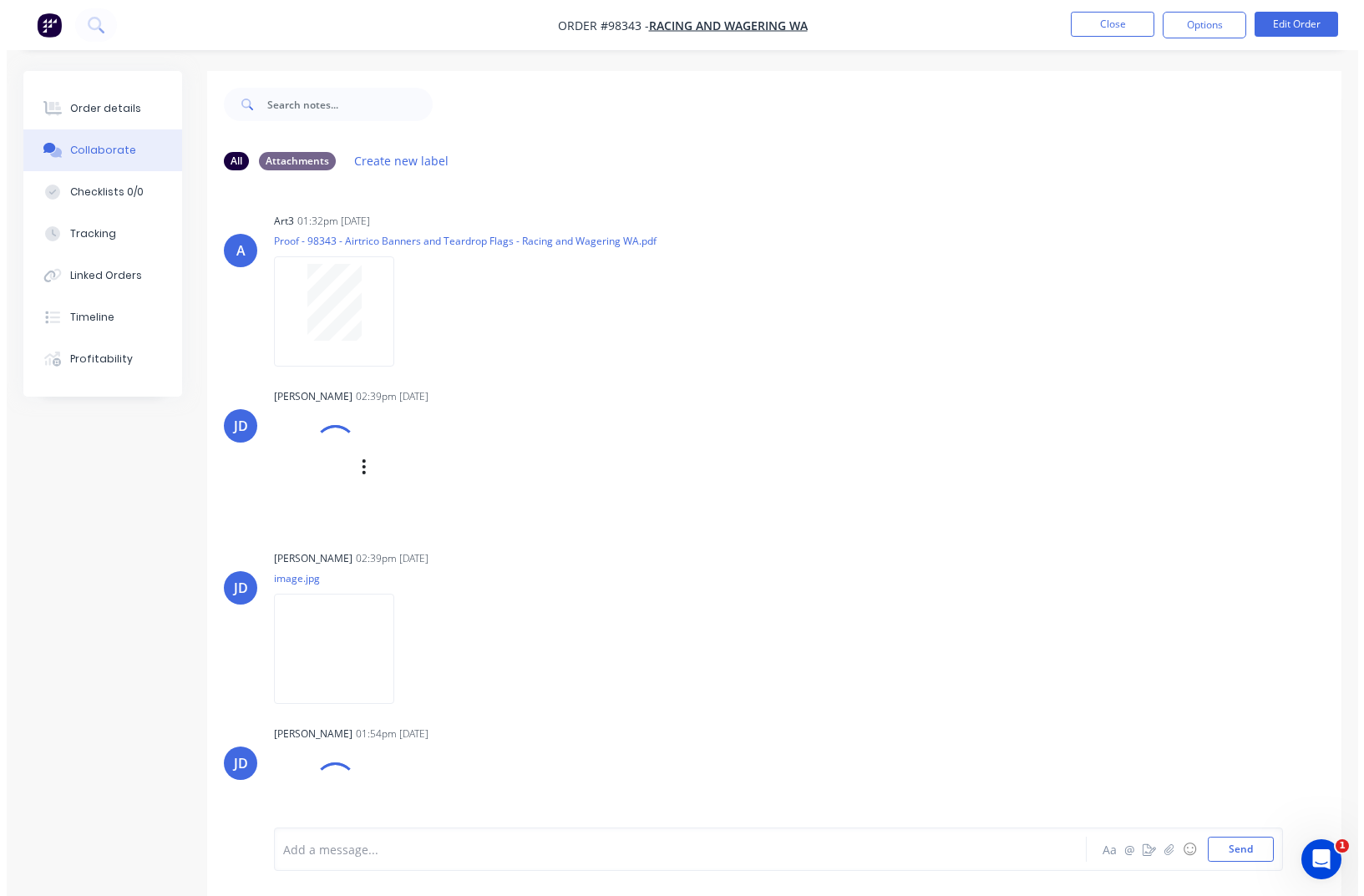
scroll to position [73, 0]
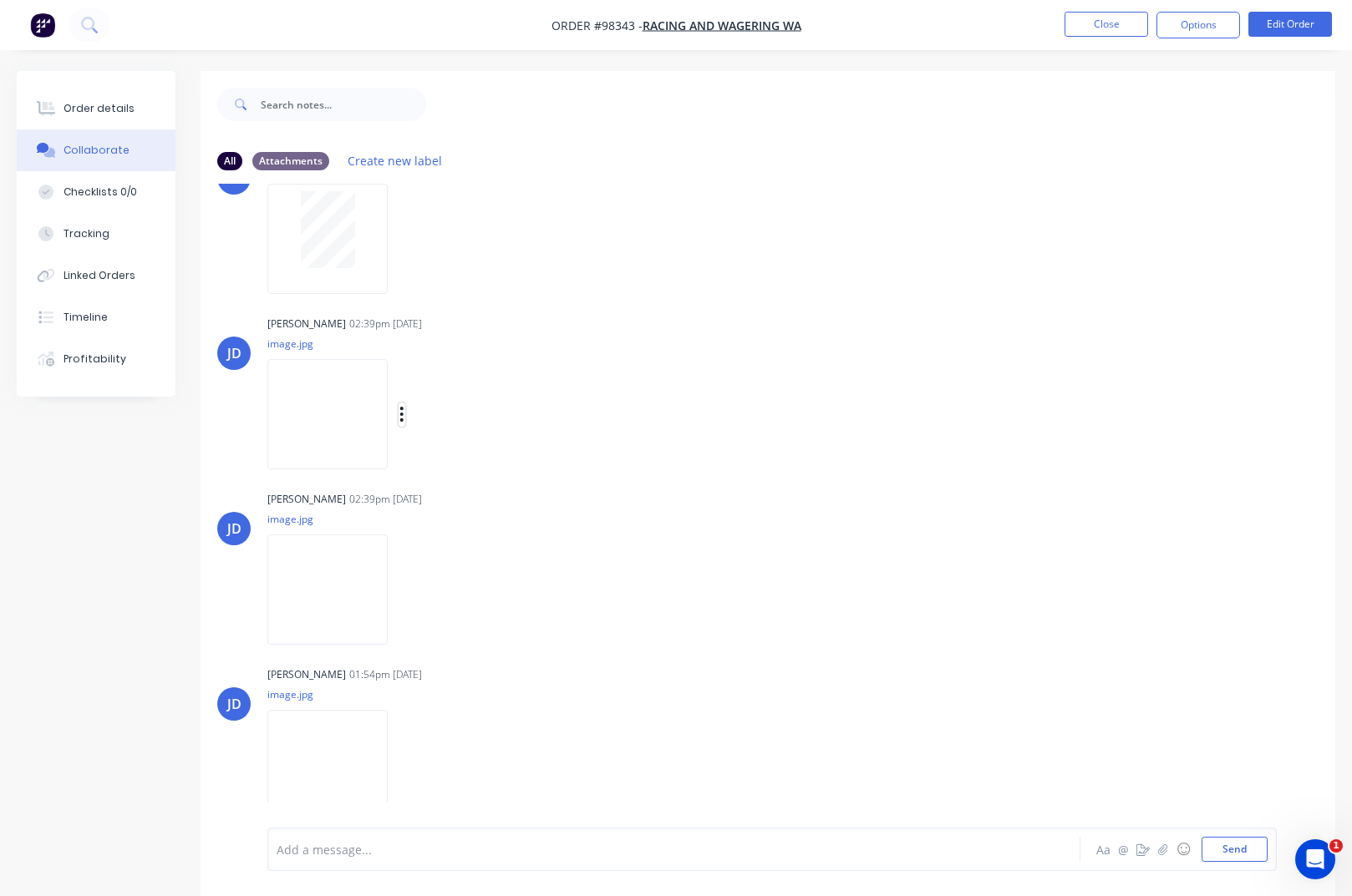
click at [402, 416] on icon "button" at bounding box center [402, 414] width 3 height 15
drag, startPoint x: 478, startPoint y: 465, endPoint x: 479, endPoint y: 478, distance: 13.0
click at [0, 0] on button "Download" at bounding box center [0, 0] width 0 height 0
click at [402, 590] on icon "button" at bounding box center [402, 590] width 3 height 15
click at [473, 633] on button "Download" at bounding box center [511, 634] width 188 height 38
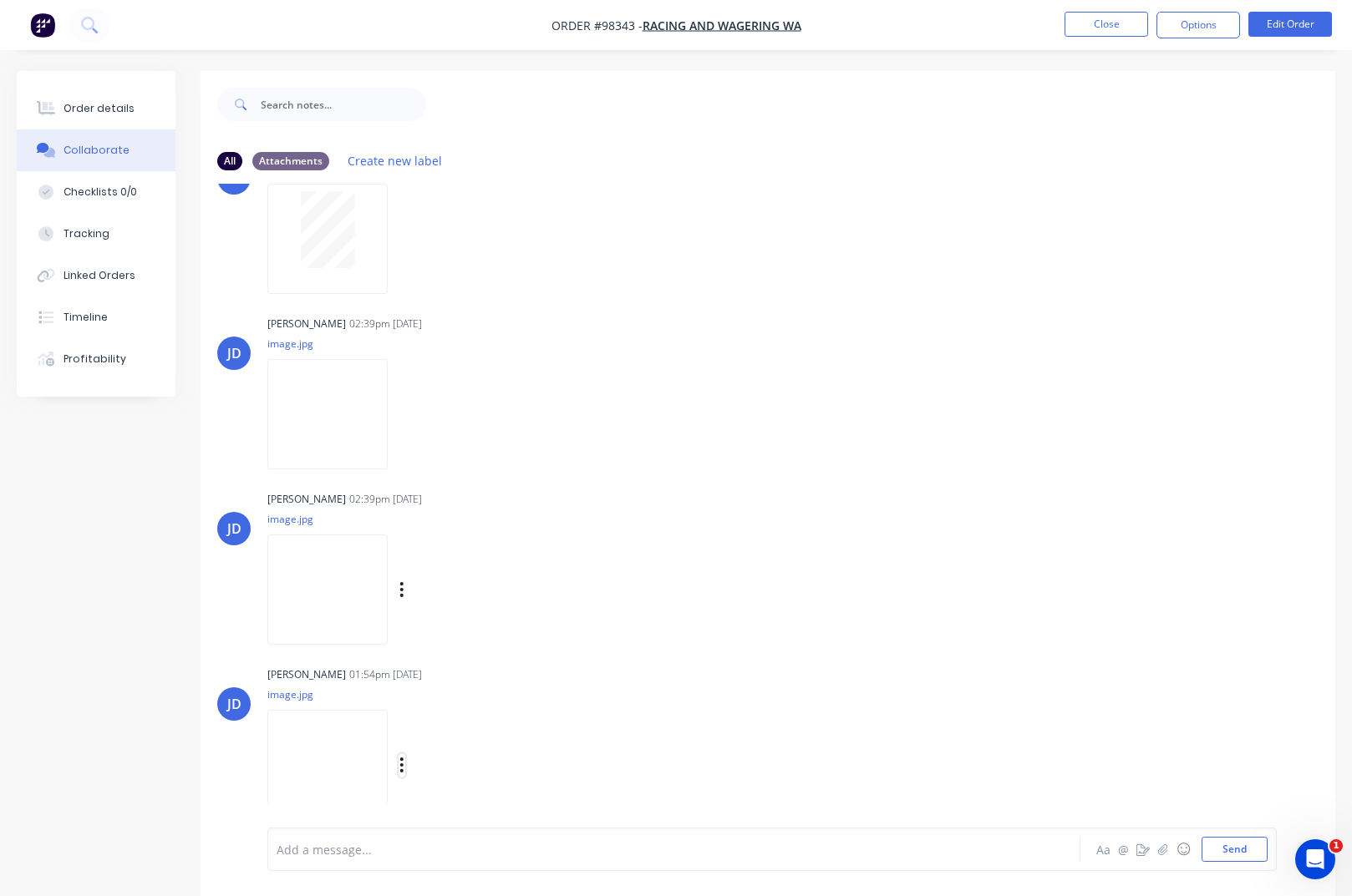
click at [404, 767] on icon "button" at bounding box center [402, 765] width 5 height 19
click at [491, 771] on button "Download" at bounding box center [511, 767] width 188 height 38
click at [1097, 28] on button "Close" at bounding box center [1106, 24] width 84 height 25
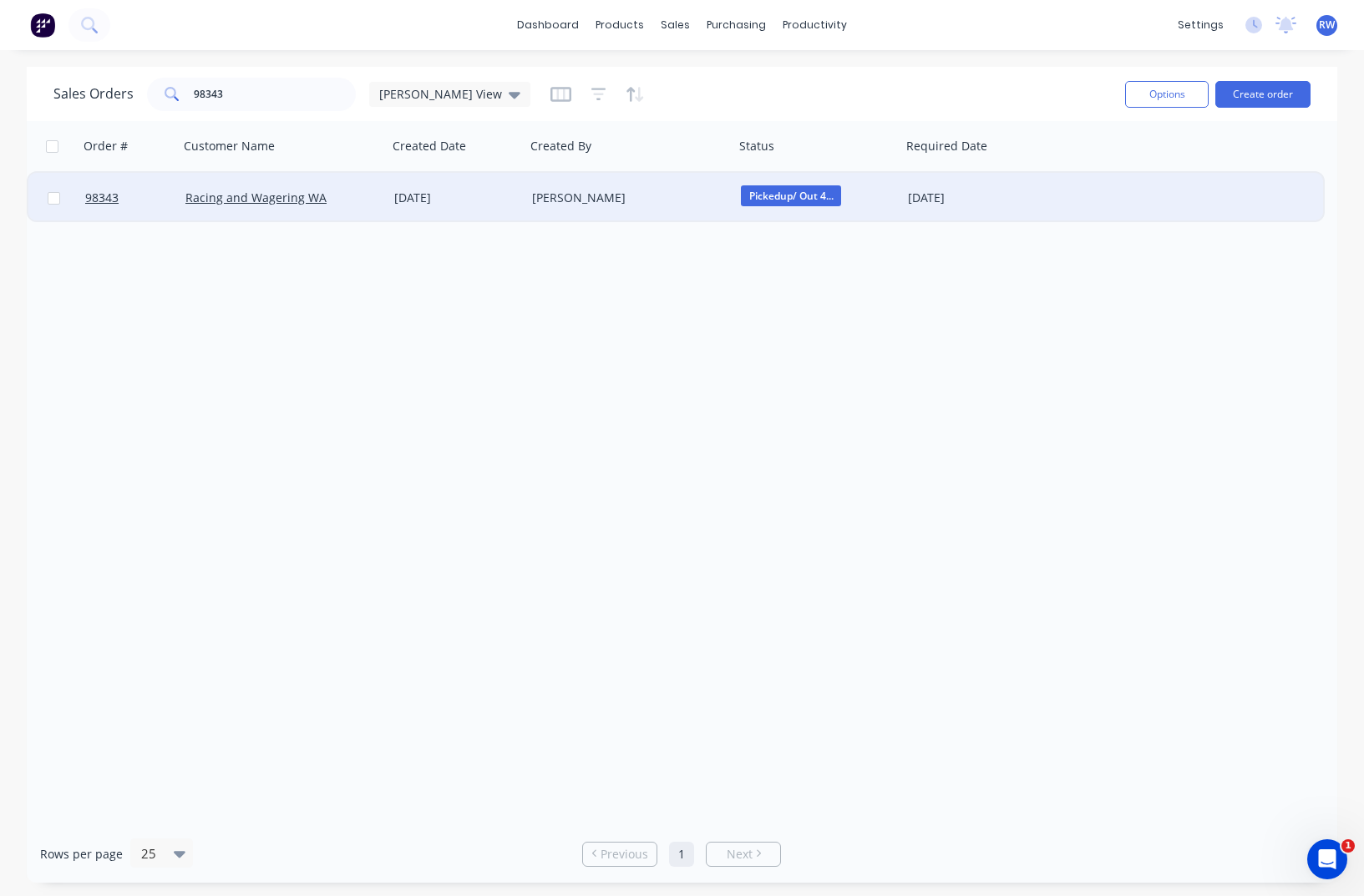
click at [53, 199] on input "checkbox" at bounding box center [54, 198] width 13 height 13
checkbox input "true"
drag, startPoint x: 1155, startPoint y: 86, endPoint x: 1149, endPoint y: 108, distance: 22.8
click at [1154, 86] on button "Options" at bounding box center [1167, 94] width 84 height 27
click at [1075, 162] on div "Archive" at bounding box center [1117, 169] width 154 height 24
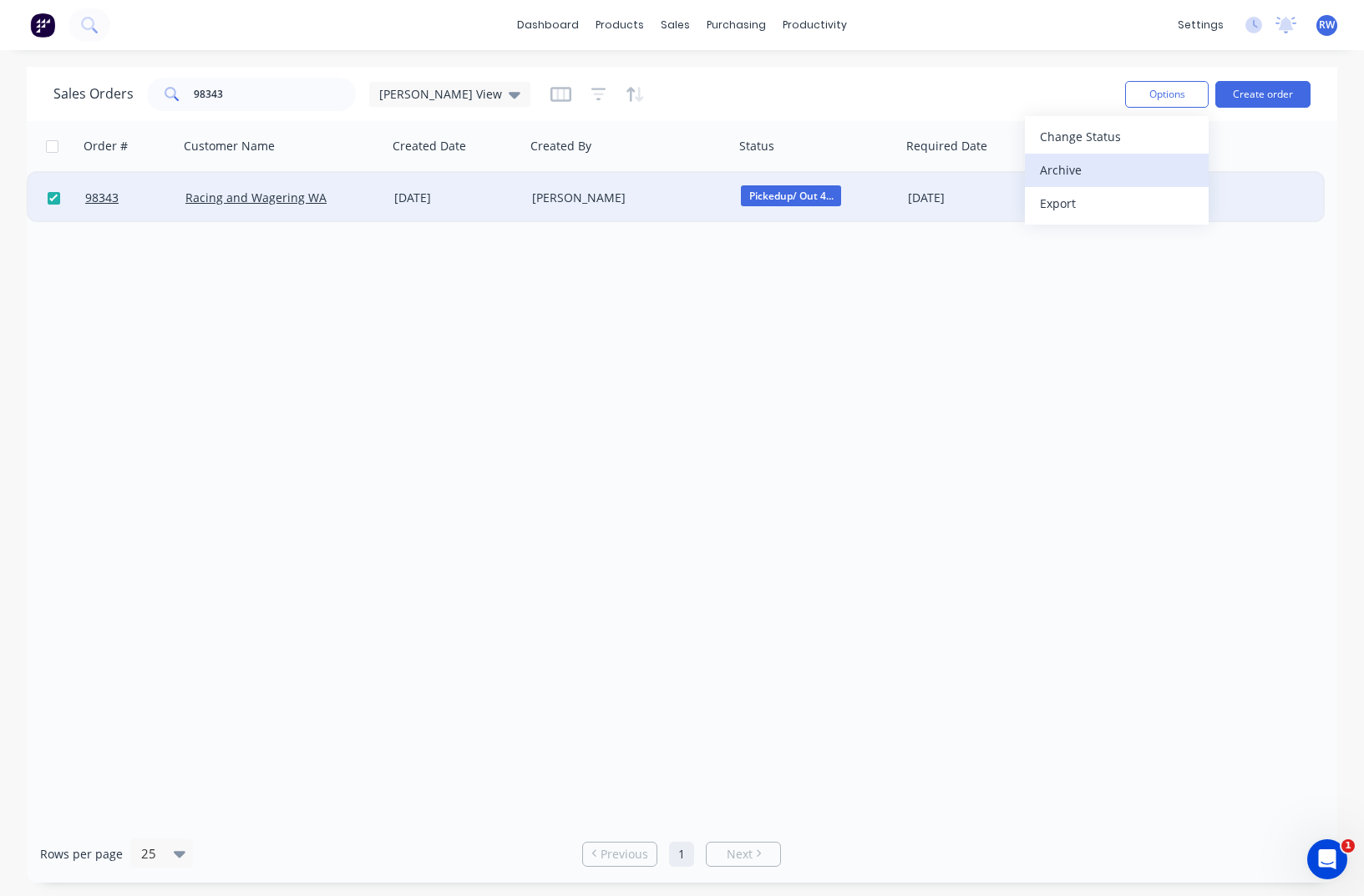
checkbox input "false"
